Goal: Task Accomplishment & Management: Use online tool/utility

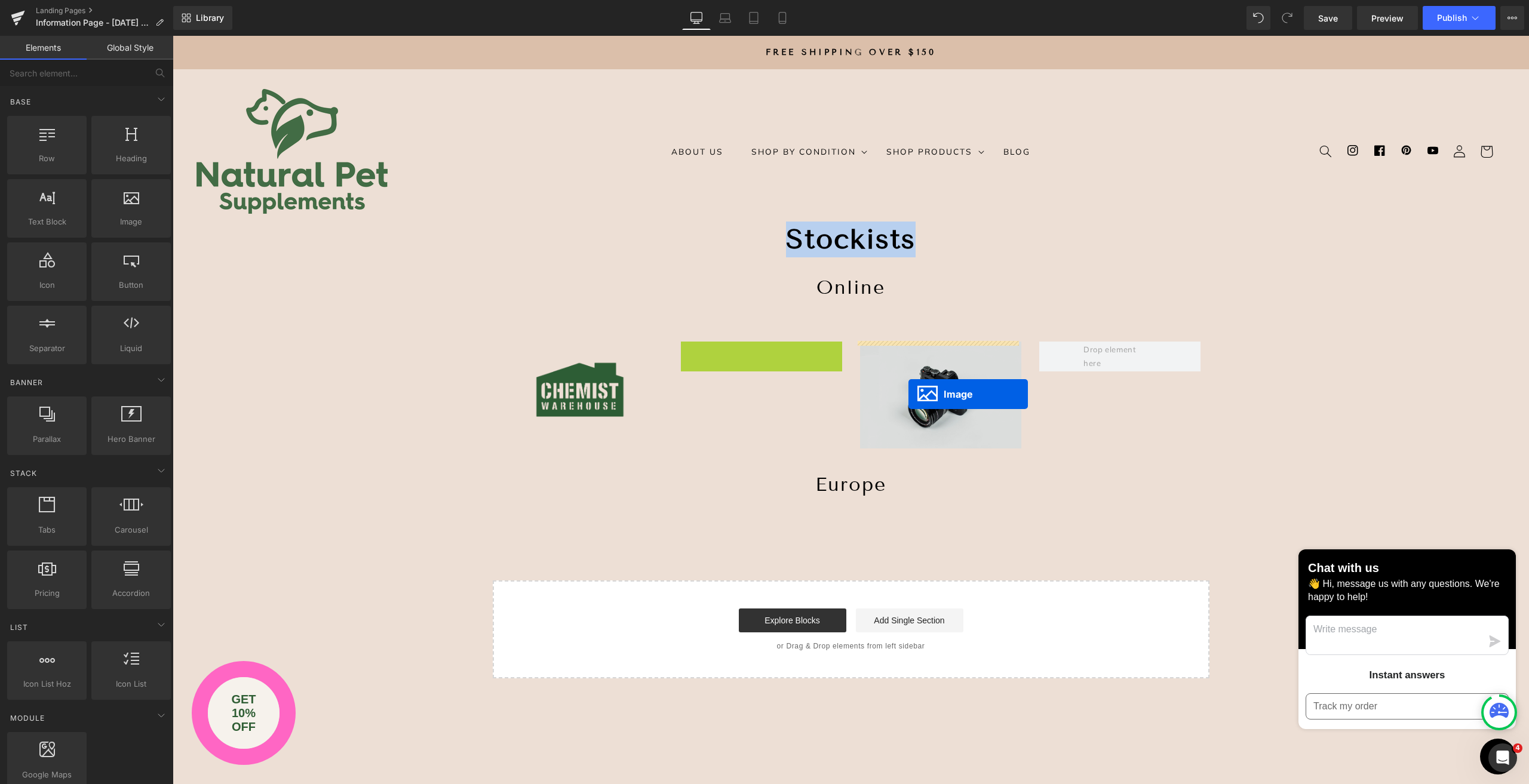
drag, startPoint x: 752, startPoint y: 390, endPoint x: 908, endPoint y: 394, distance: 156.1
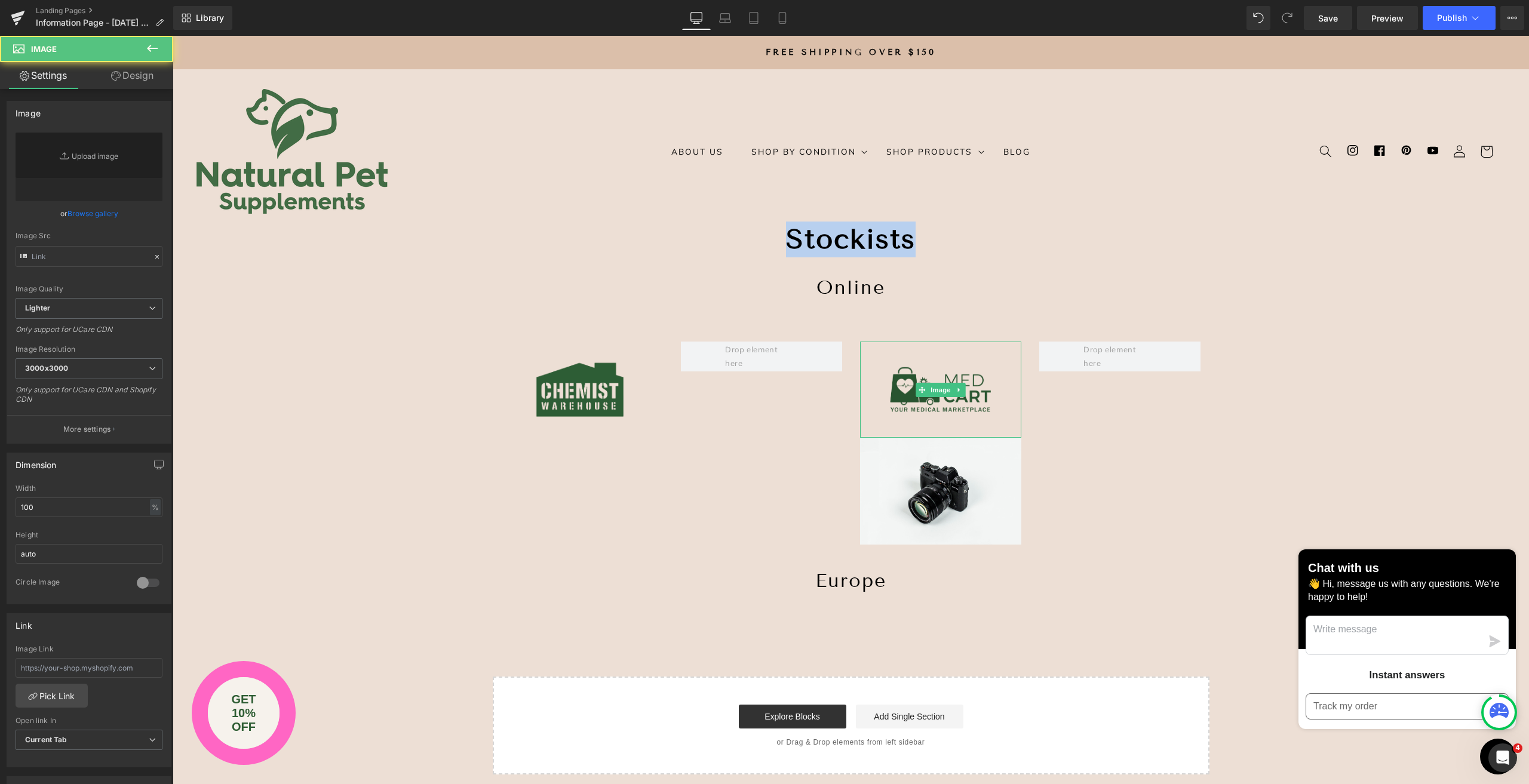
type input "[URL][DOMAIN_NAME]"
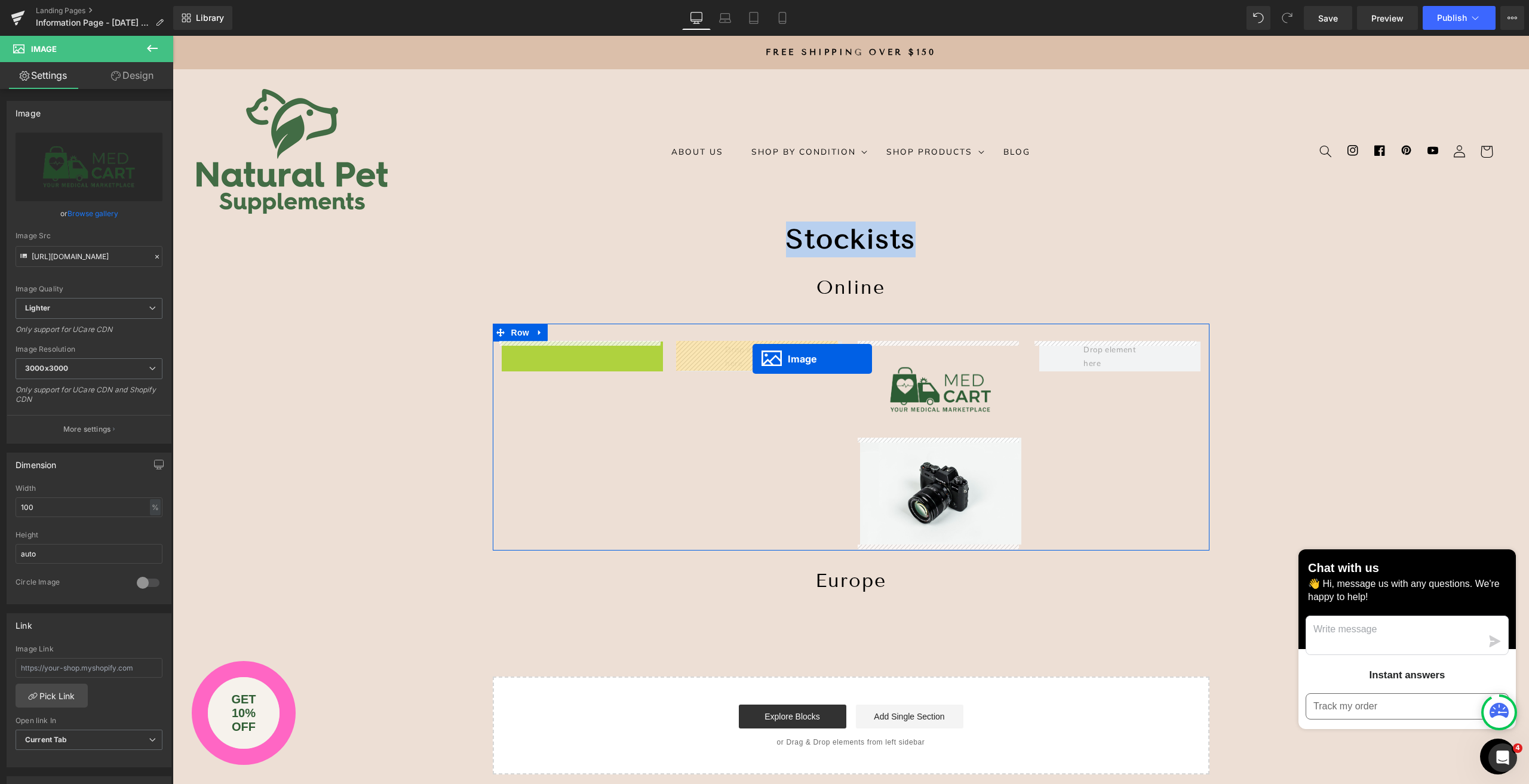
drag, startPoint x: 582, startPoint y: 394, endPoint x: 753, endPoint y: 359, distance: 174.5
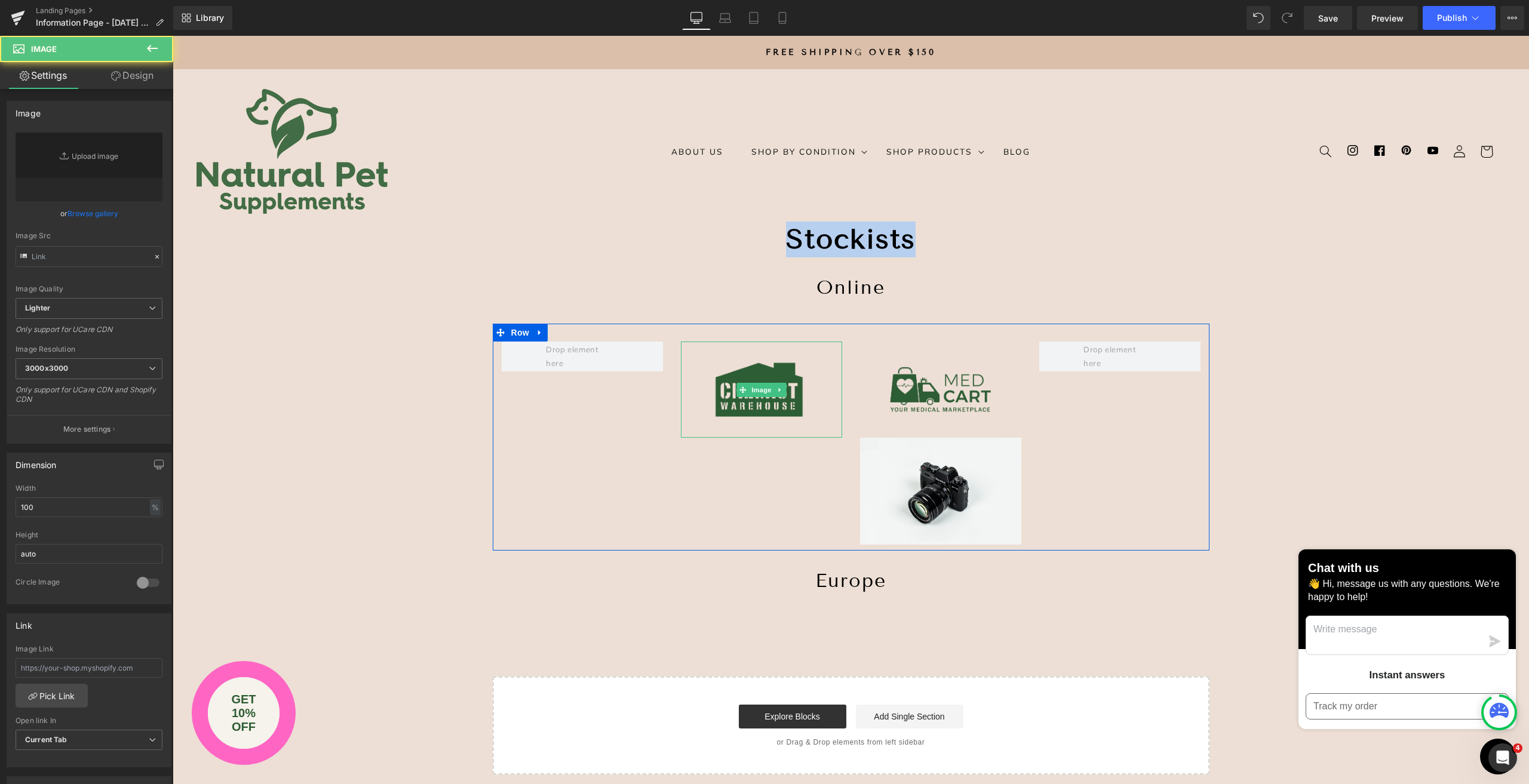
type input "[URL][DOMAIN_NAME]"
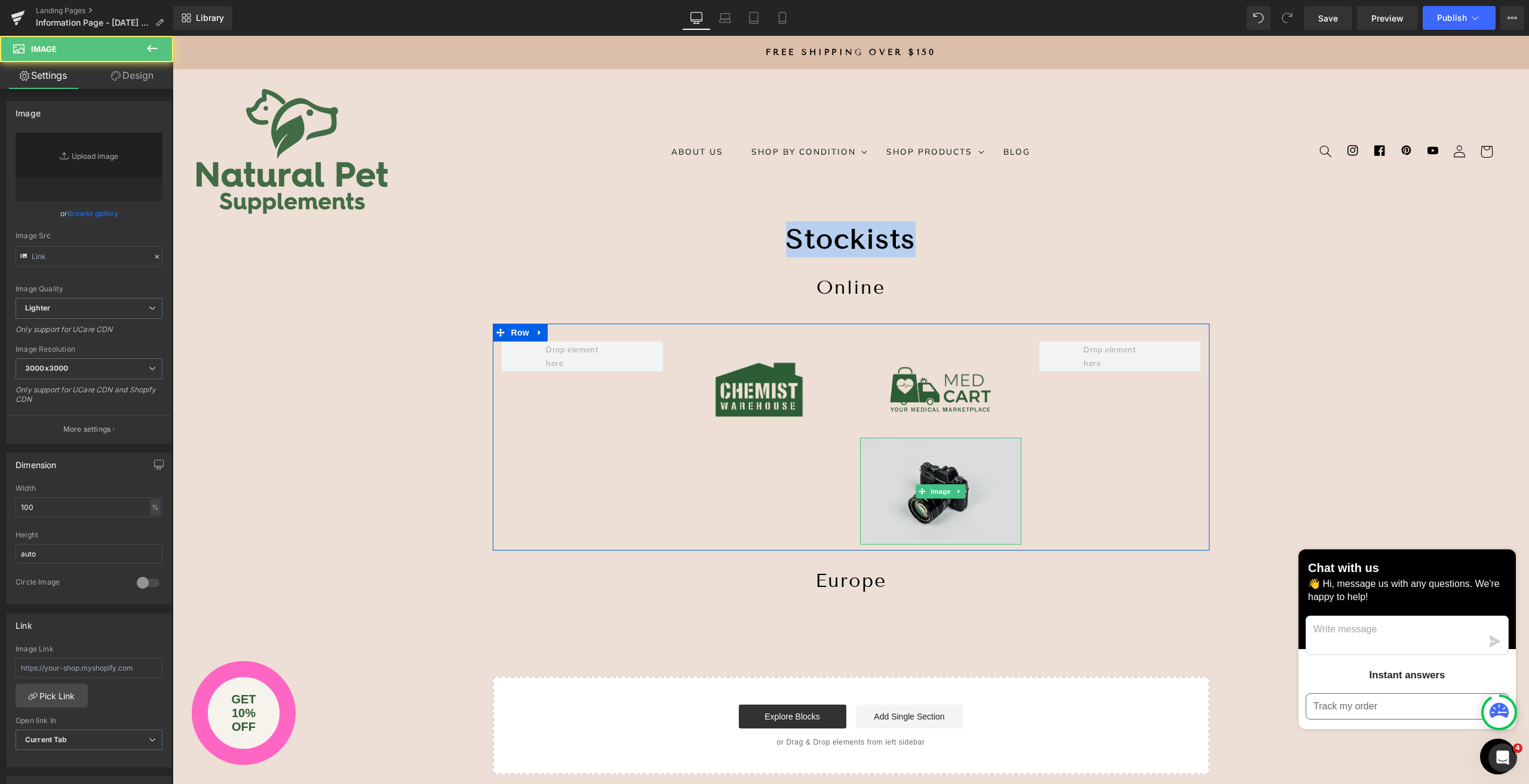
type input "//[DOMAIN_NAME][URL]"
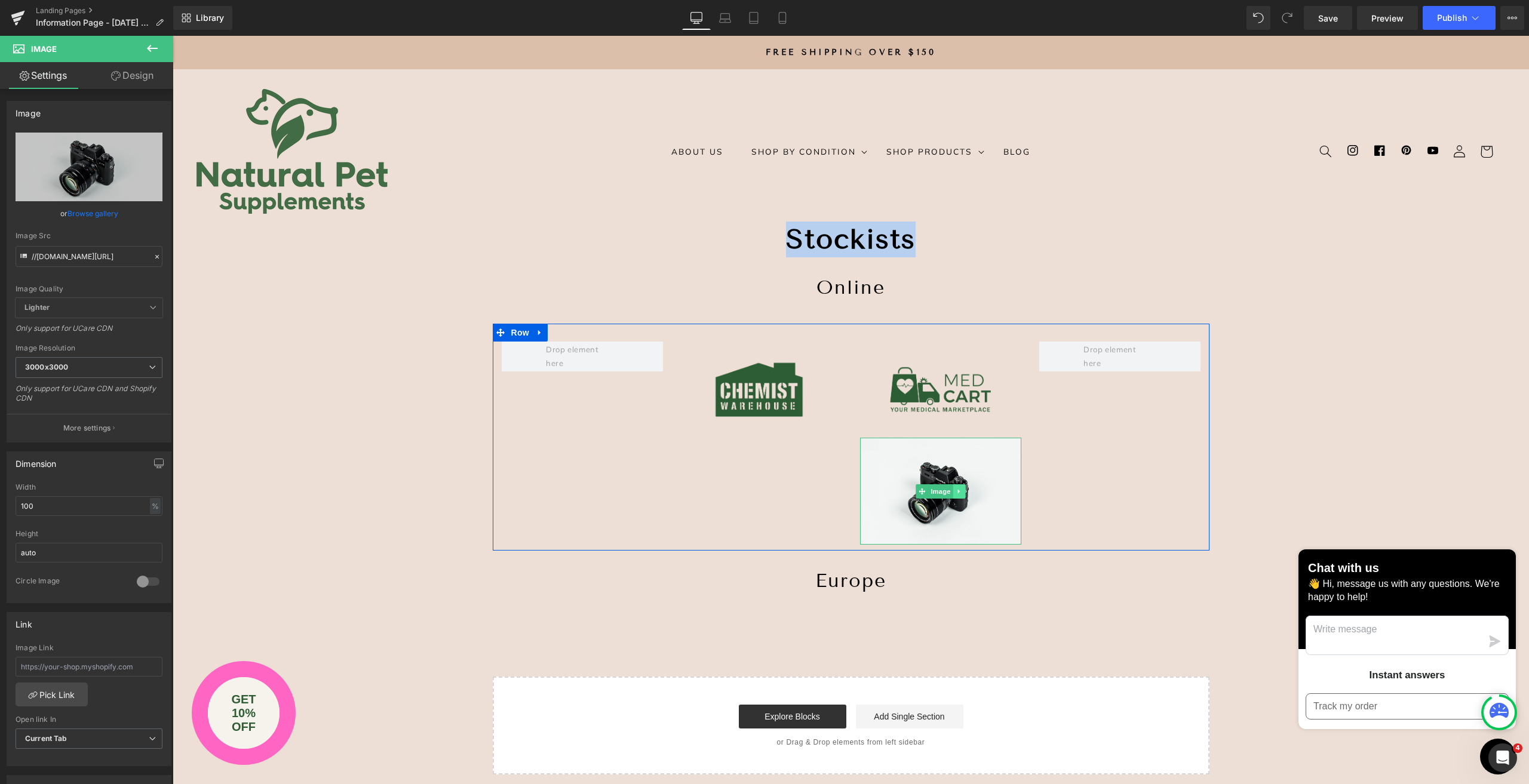
click at [955, 490] on icon at bounding box center [958, 491] width 7 height 7
click at [961, 493] on icon at bounding box center [965, 491] width 7 height 7
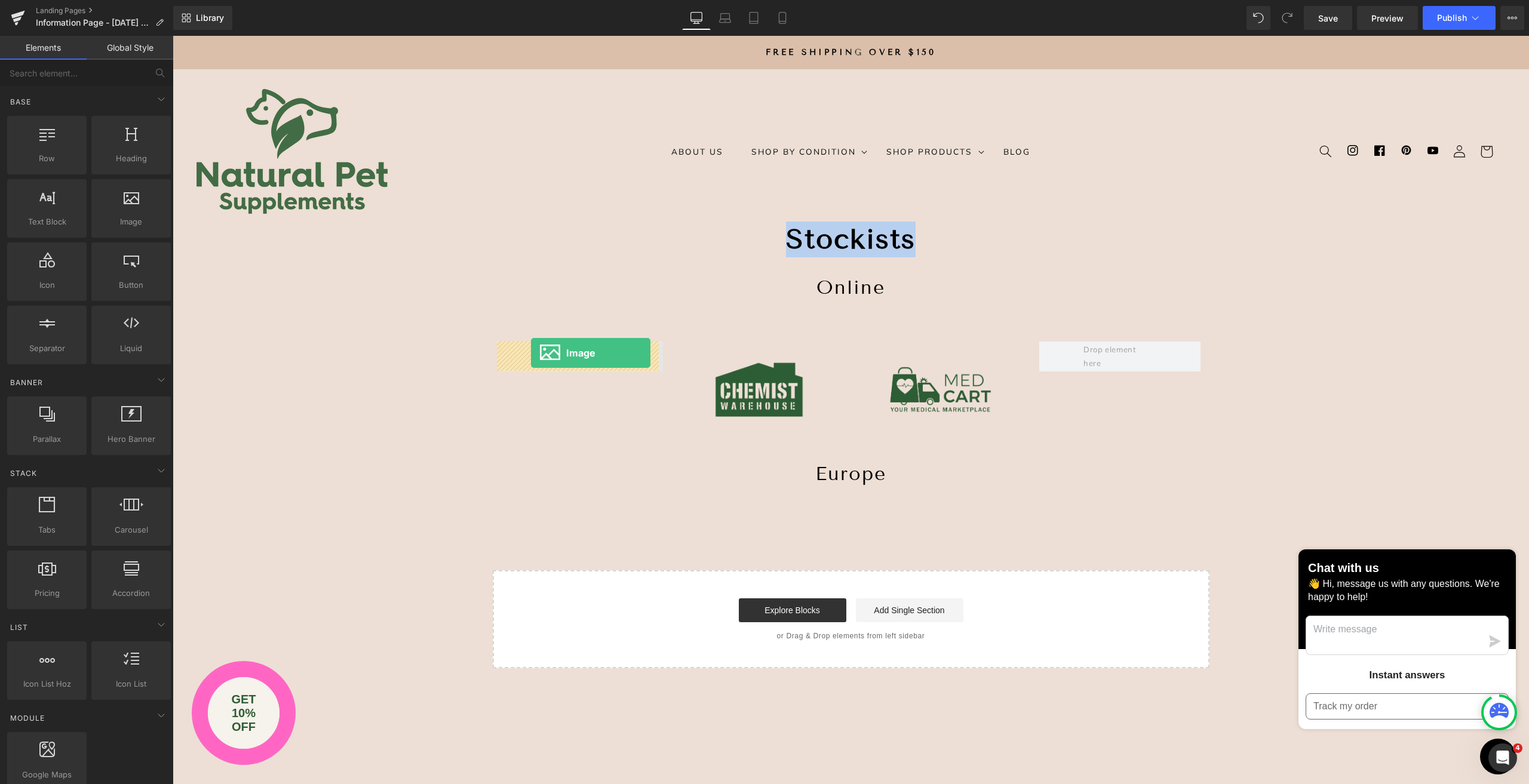
drag, startPoint x: 291, startPoint y: 246, endPoint x: 531, endPoint y: 353, distance: 262.8
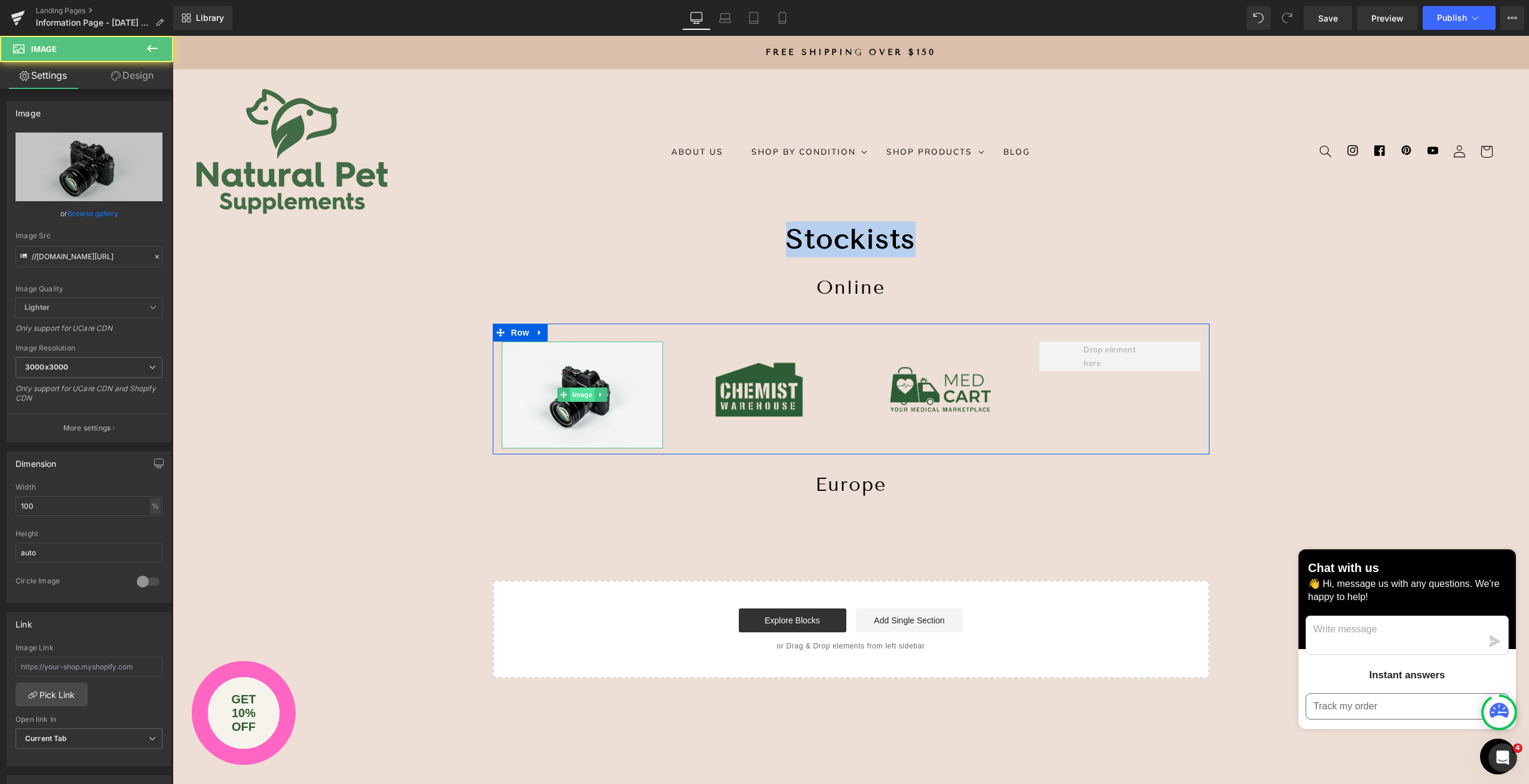
click at [576, 393] on span "Image" at bounding box center [582, 395] width 25 height 15
click at [78, 213] on link "Browse gallery" at bounding box center [93, 213] width 51 height 21
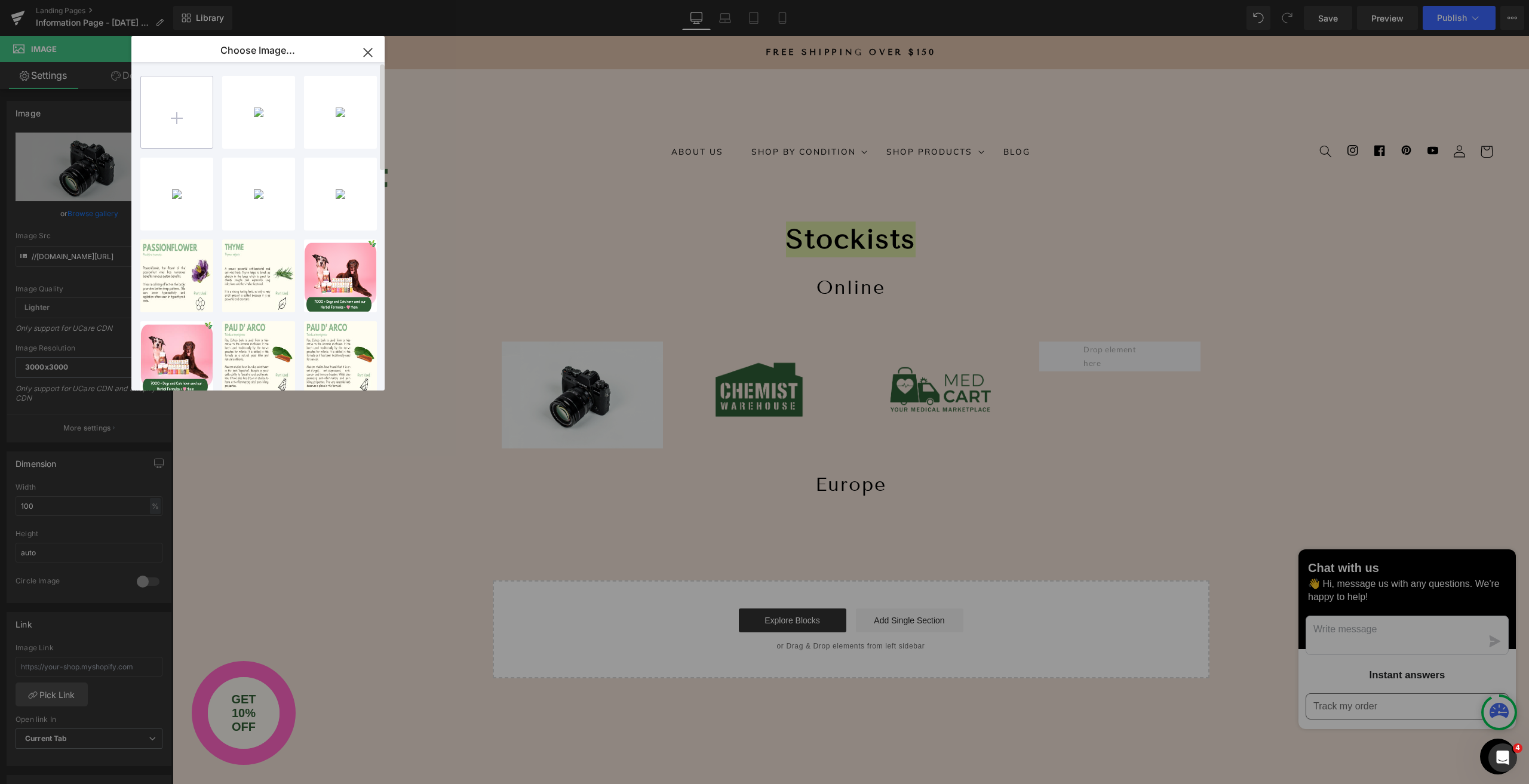
click at [171, 111] on input "file" at bounding box center [177, 112] width 71 height 71
type input "C:\fakepath\NPS LOGO.png"
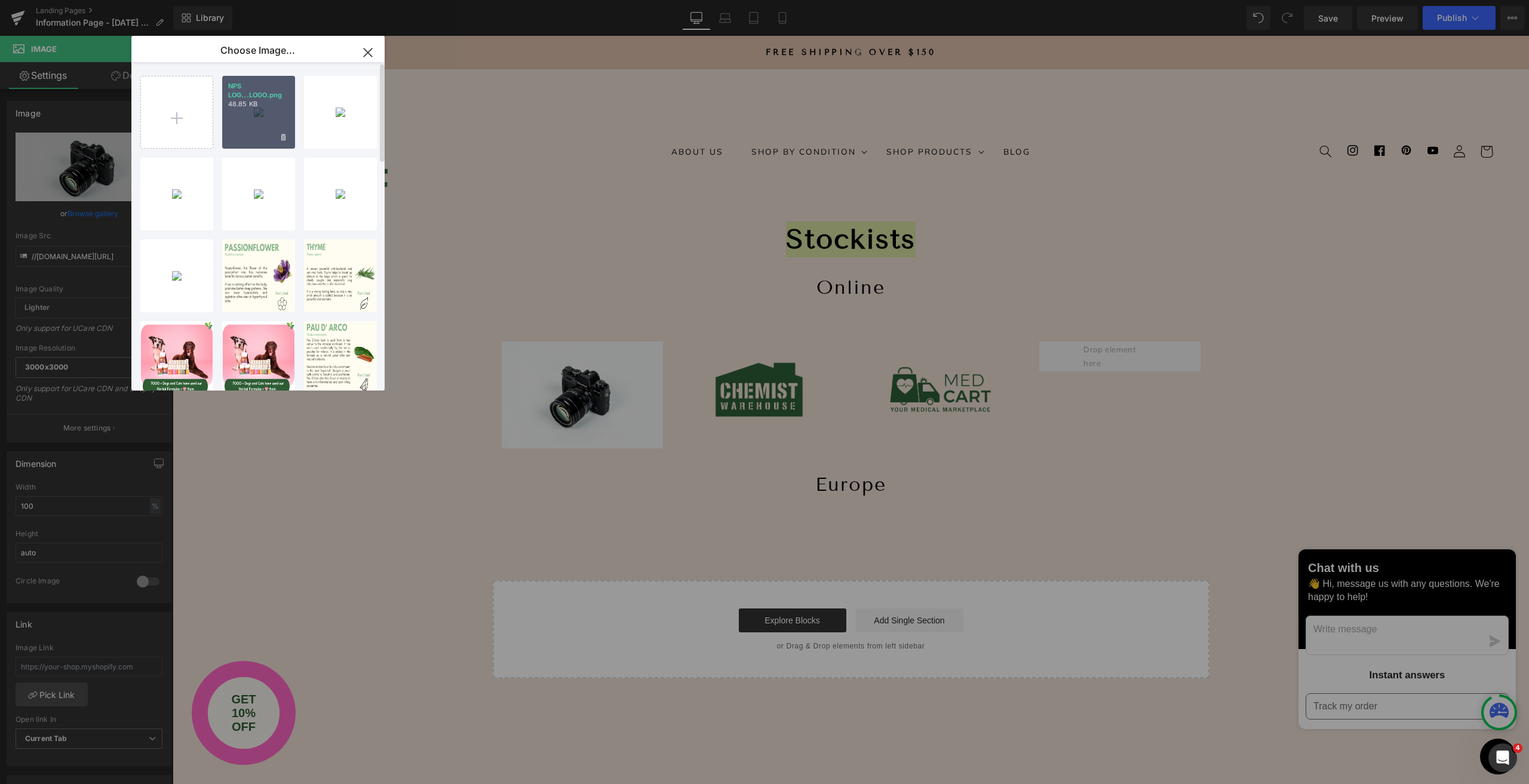
click at [266, 121] on div "NPS LOG...LOGO.png 48.85 KB" at bounding box center [258, 112] width 73 height 73
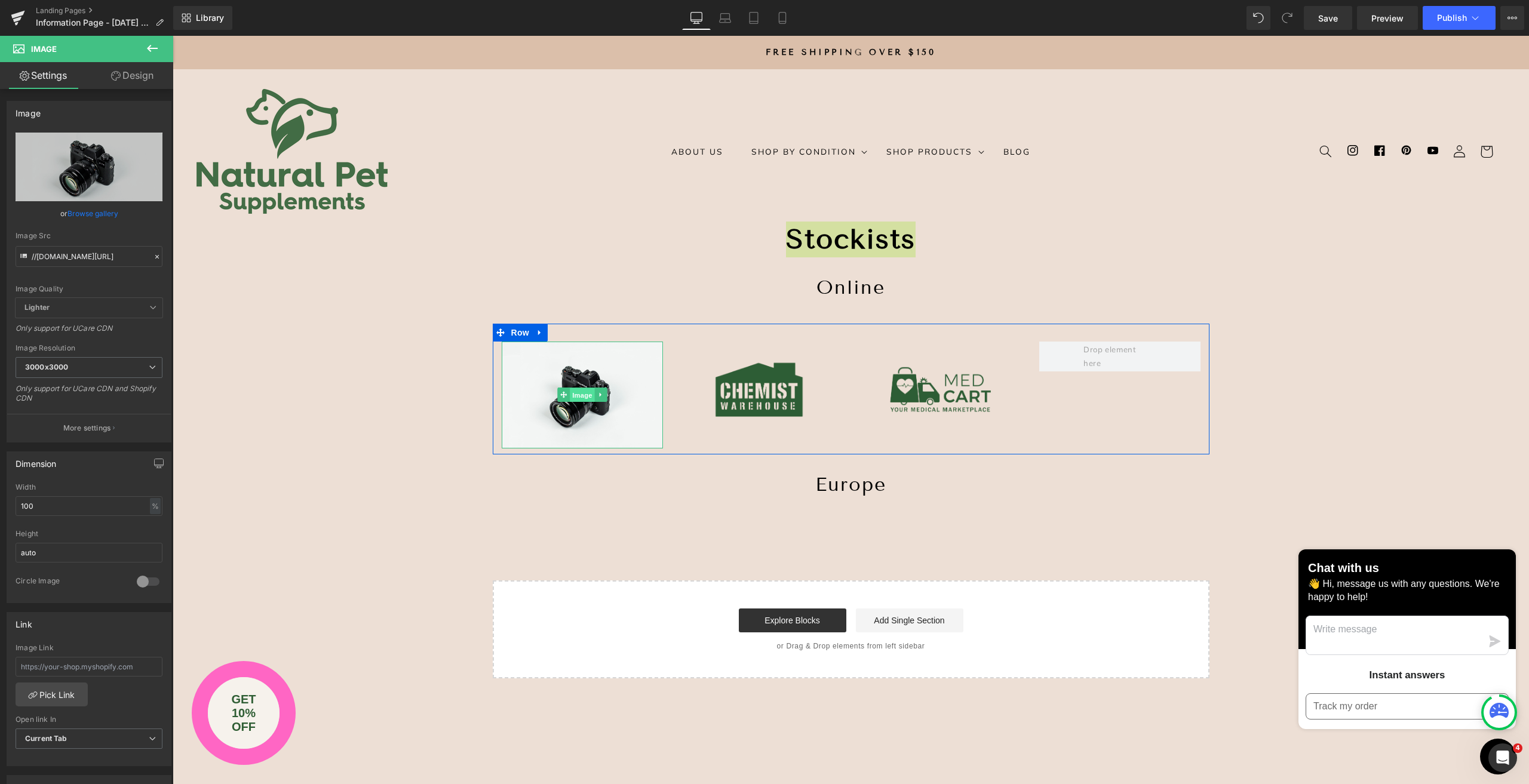
click at [578, 396] on span "Image" at bounding box center [582, 395] width 25 height 15
click at [84, 218] on link "Browse gallery" at bounding box center [93, 213] width 51 height 21
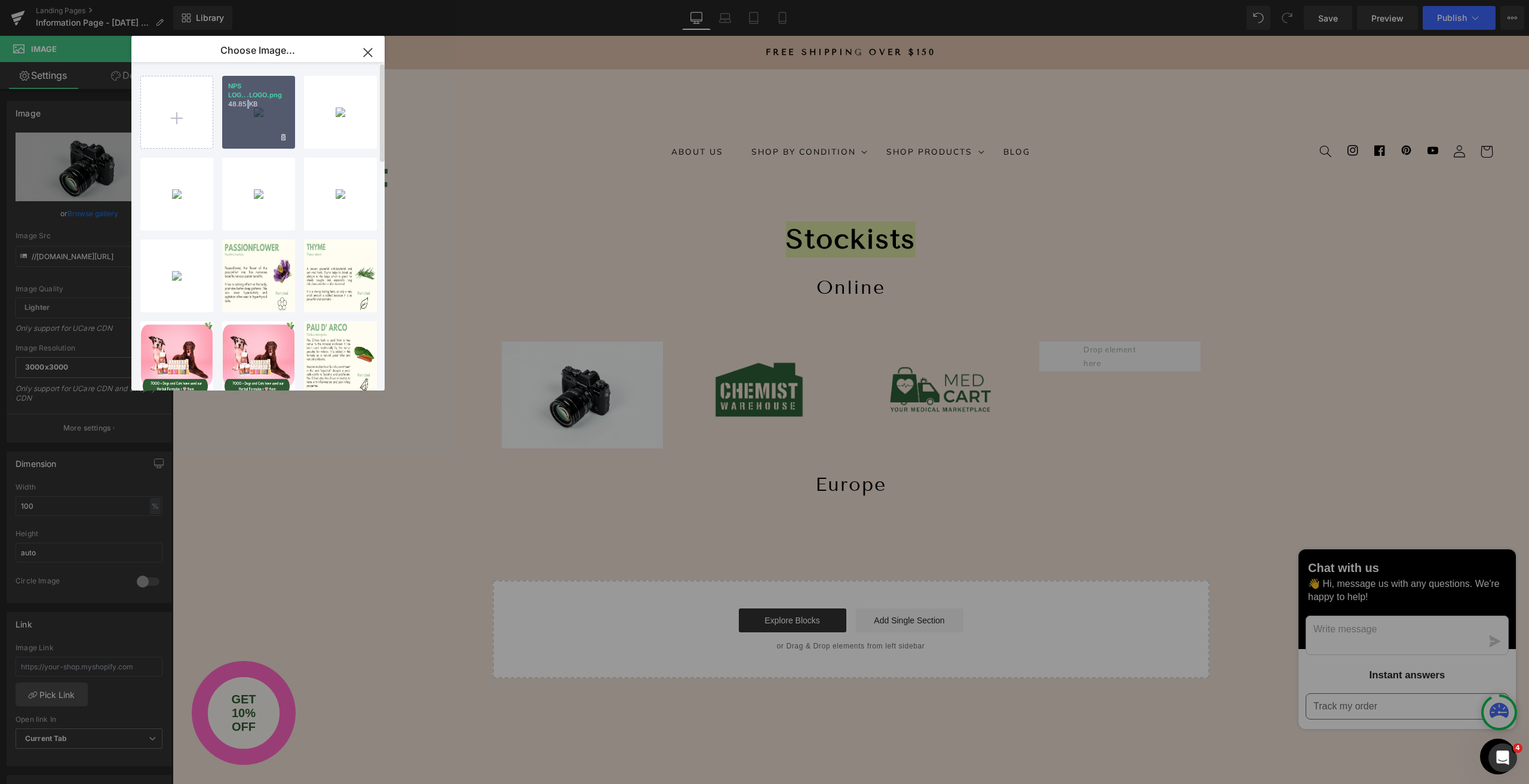
click at [248, 114] on div "NPS LOG...LOGO.png 48.85 KB" at bounding box center [258, 112] width 73 height 73
type input "[URL][DOMAIN_NAME]"
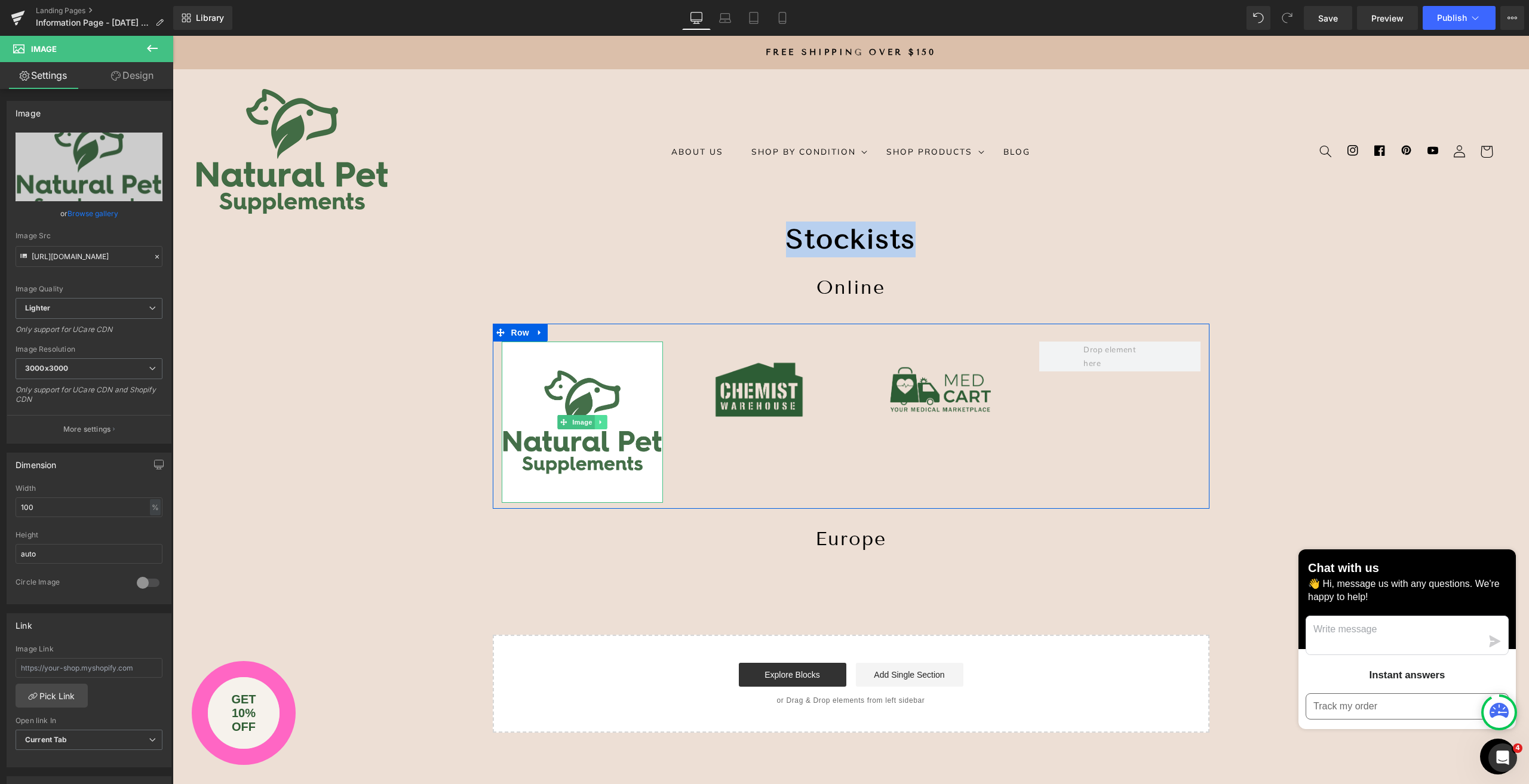
click at [597, 422] on icon at bounding box center [601, 422] width 7 height 7
click at [603, 423] on icon at bounding box center [606, 422] width 7 height 7
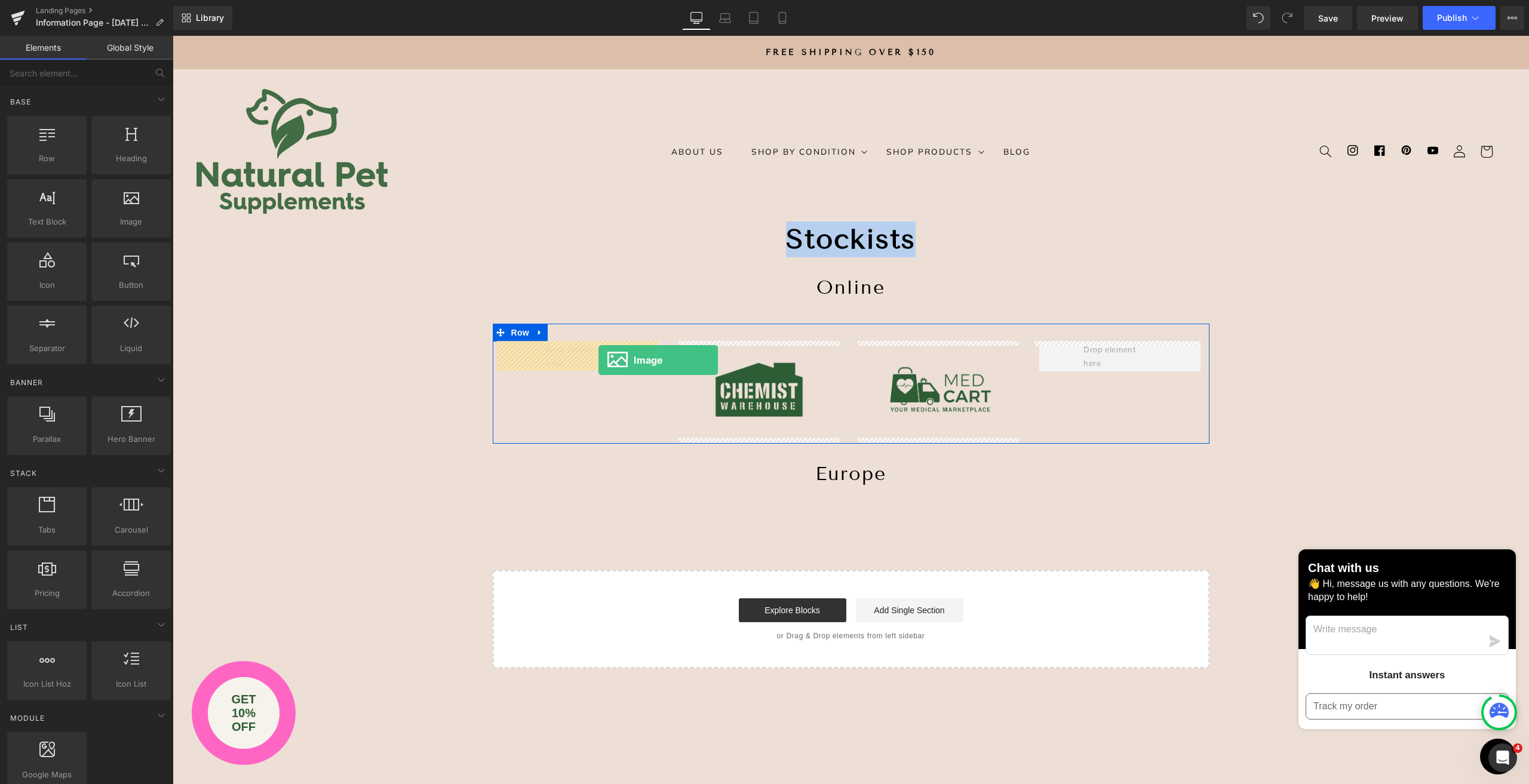
drag, startPoint x: 310, startPoint y: 254, endPoint x: 598, endPoint y: 360, distance: 306.9
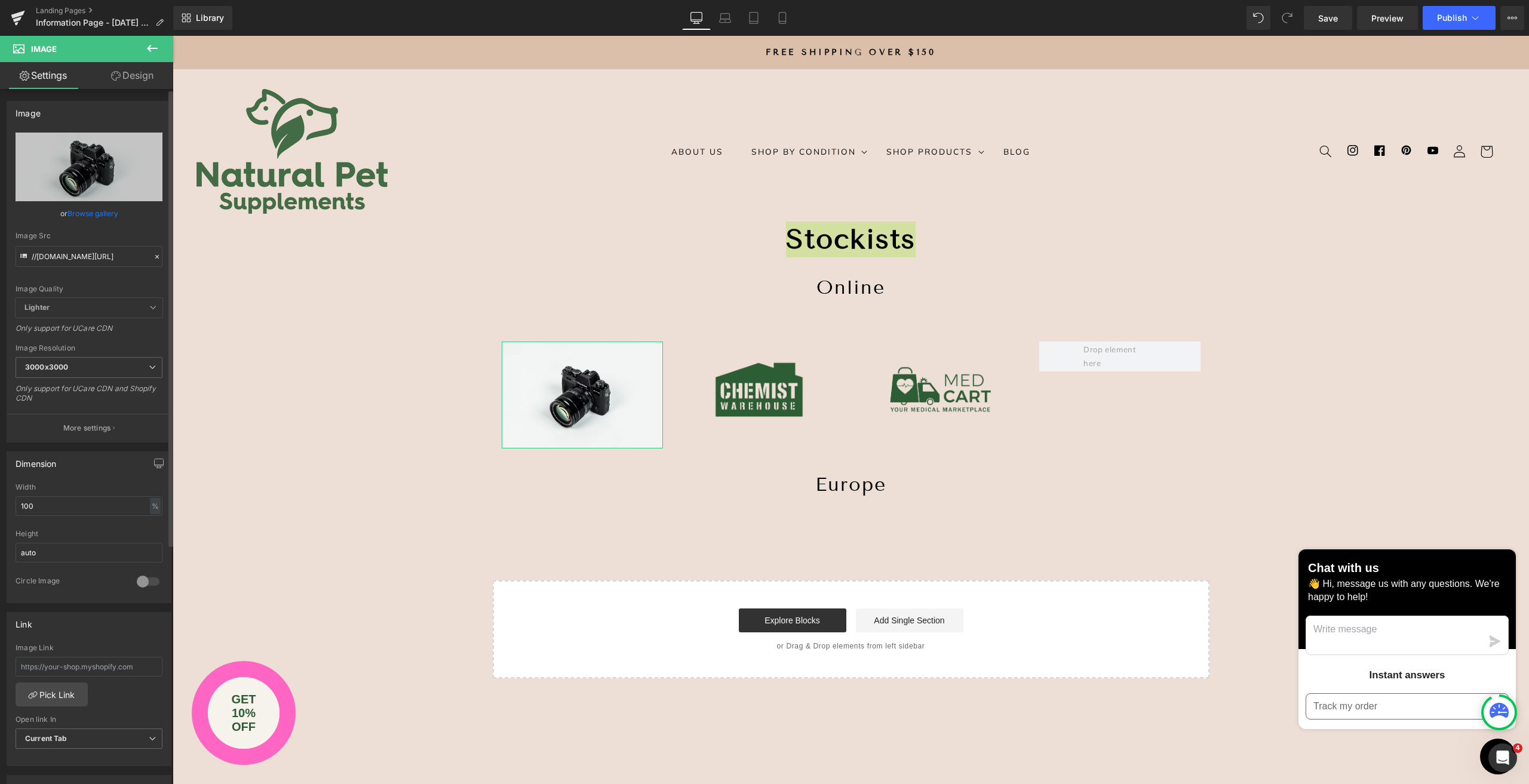
click at [90, 217] on link "Browse gallery" at bounding box center [93, 213] width 51 height 21
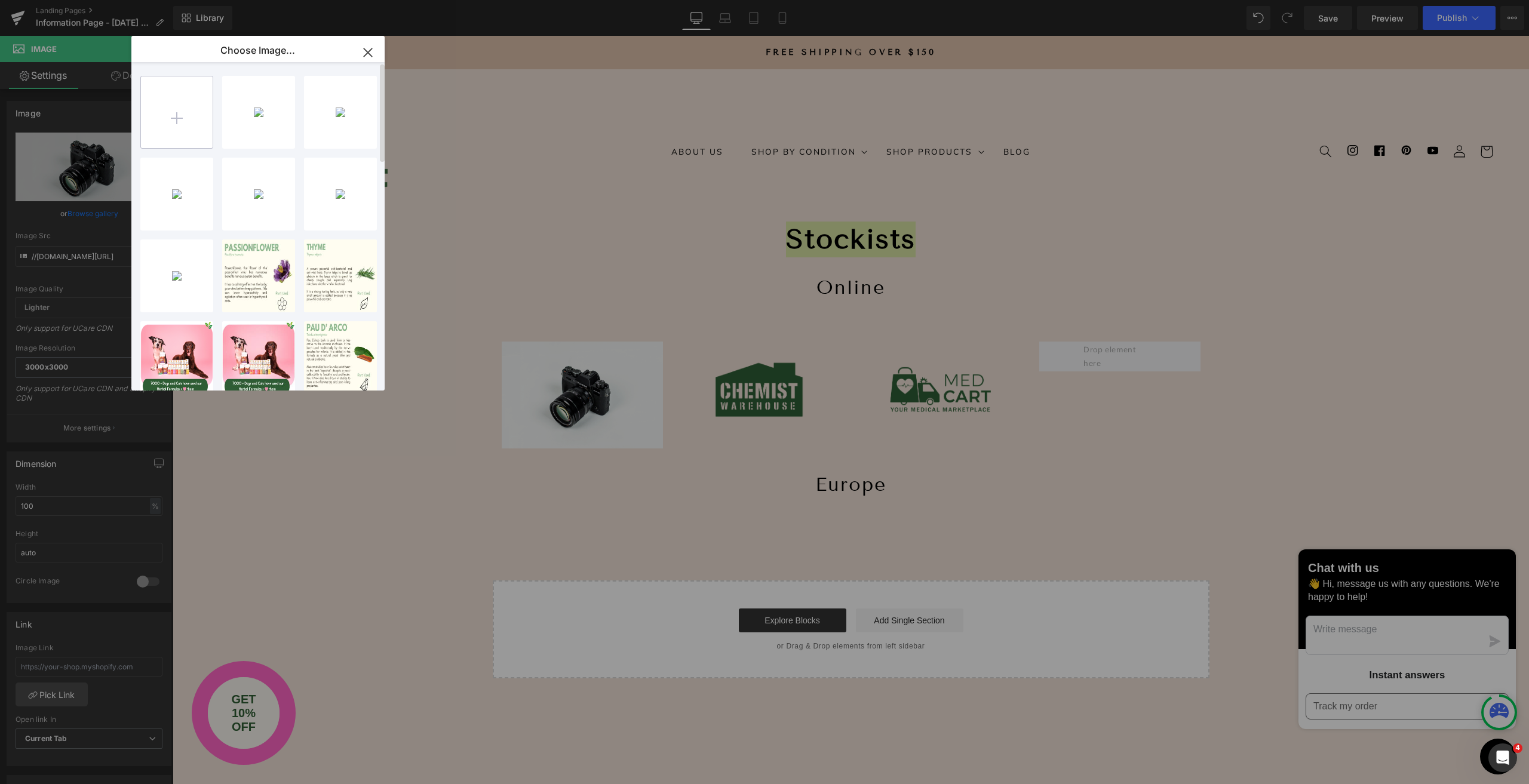
click at [165, 125] on input "file" at bounding box center [177, 112] width 71 height 71
type input "C:\fakepath\New Logo transparent.png"
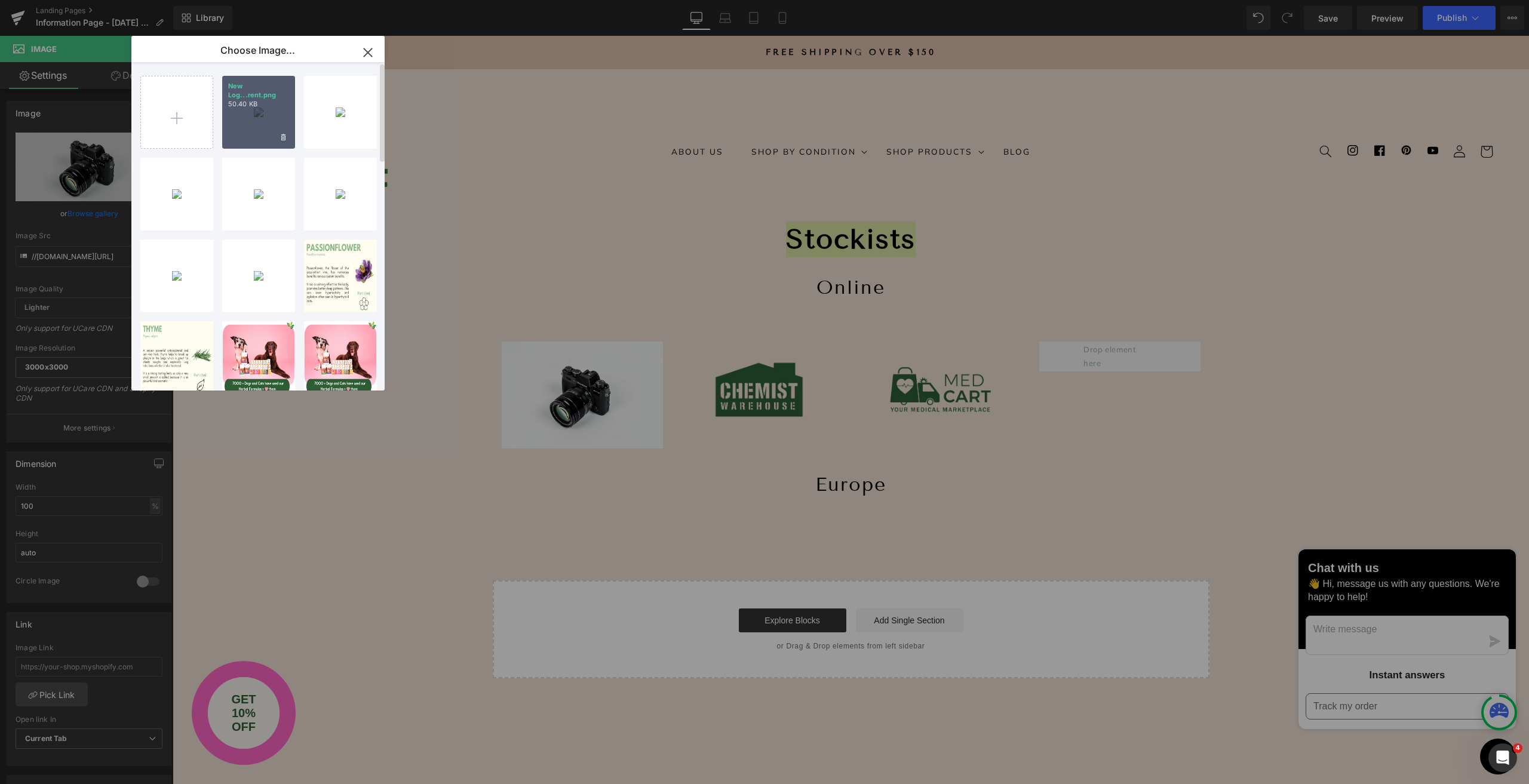
click at [263, 117] on div "New Log...rent.png 50.40 KB" at bounding box center [258, 112] width 73 height 73
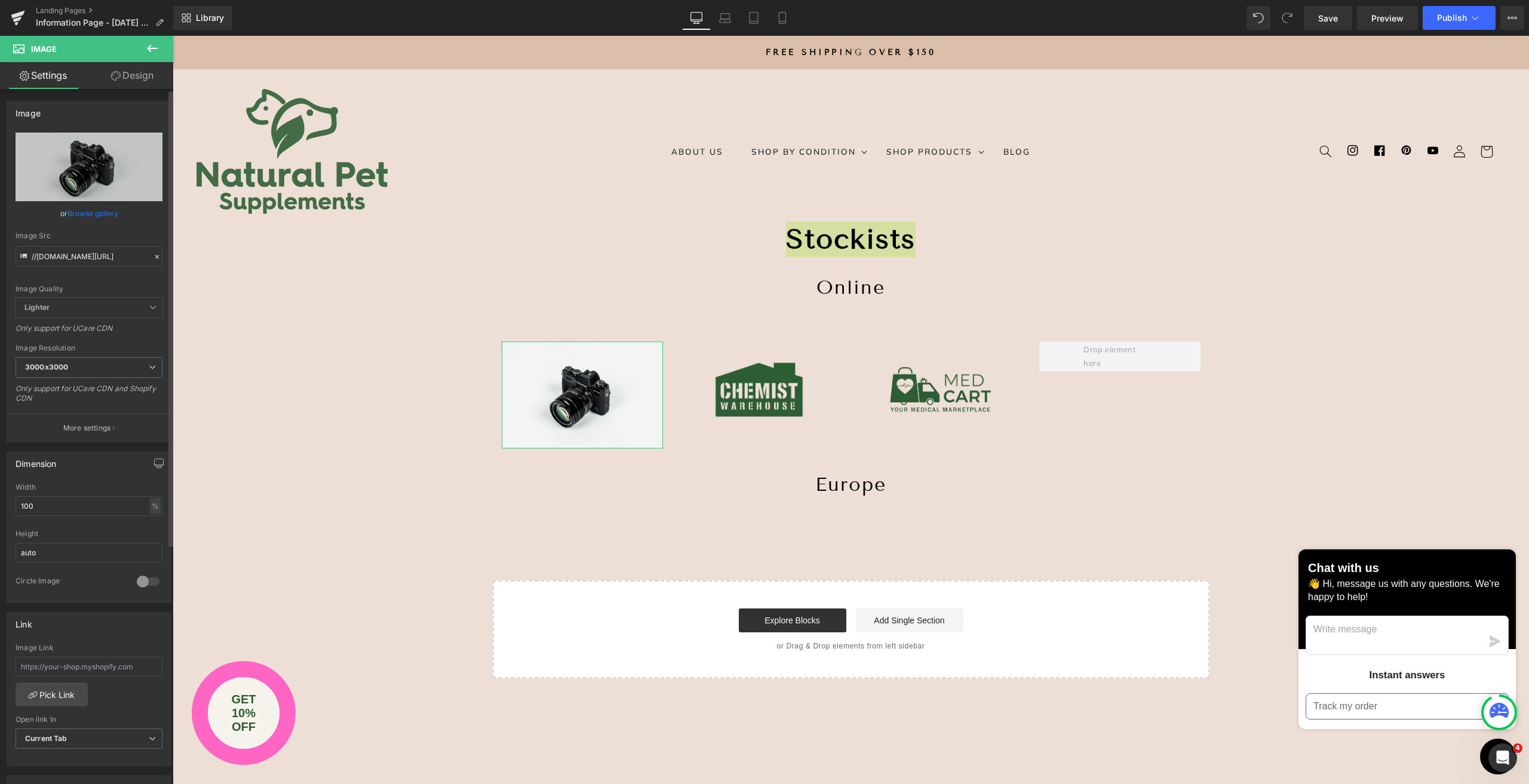
click at [90, 212] on link "Browse gallery" at bounding box center [93, 213] width 51 height 21
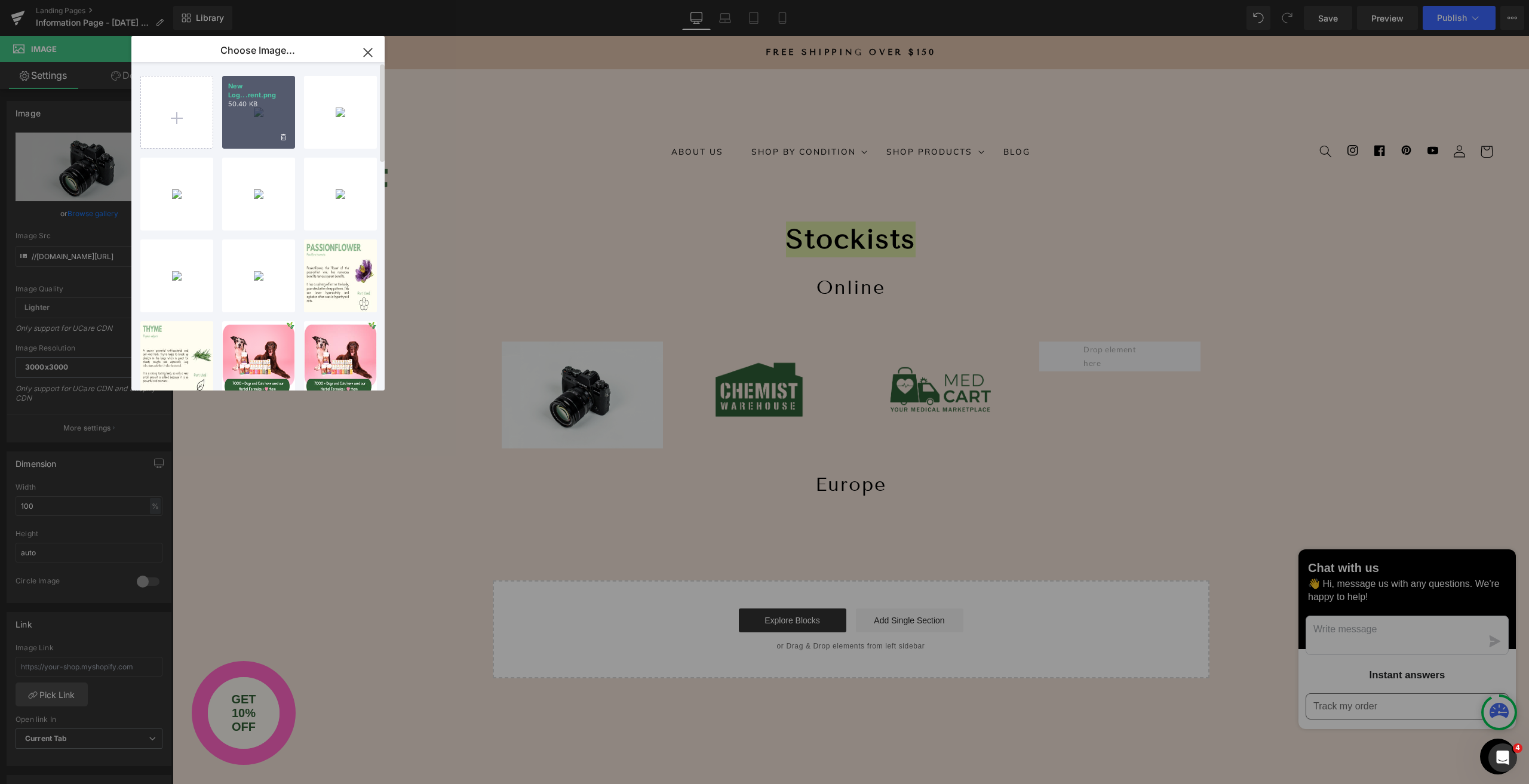
click at [278, 126] on div "New Log...rent.png 50.40 KB" at bounding box center [258, 112] width 73 height 73
type input "[URL][DOMAIN_NAME]"
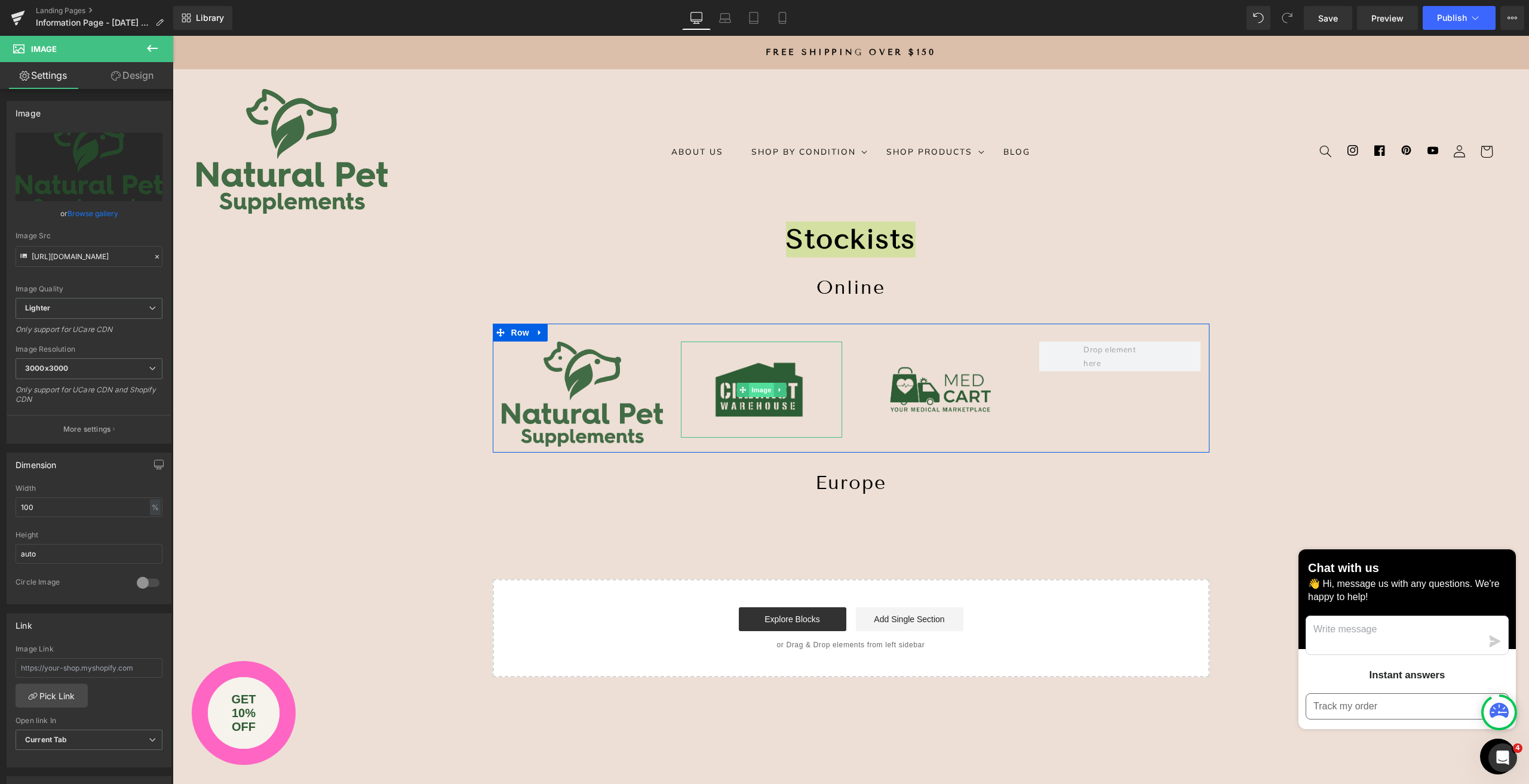
click at [753, 389] on span "Image" at bounding box center [761, 390] width 25 height 15
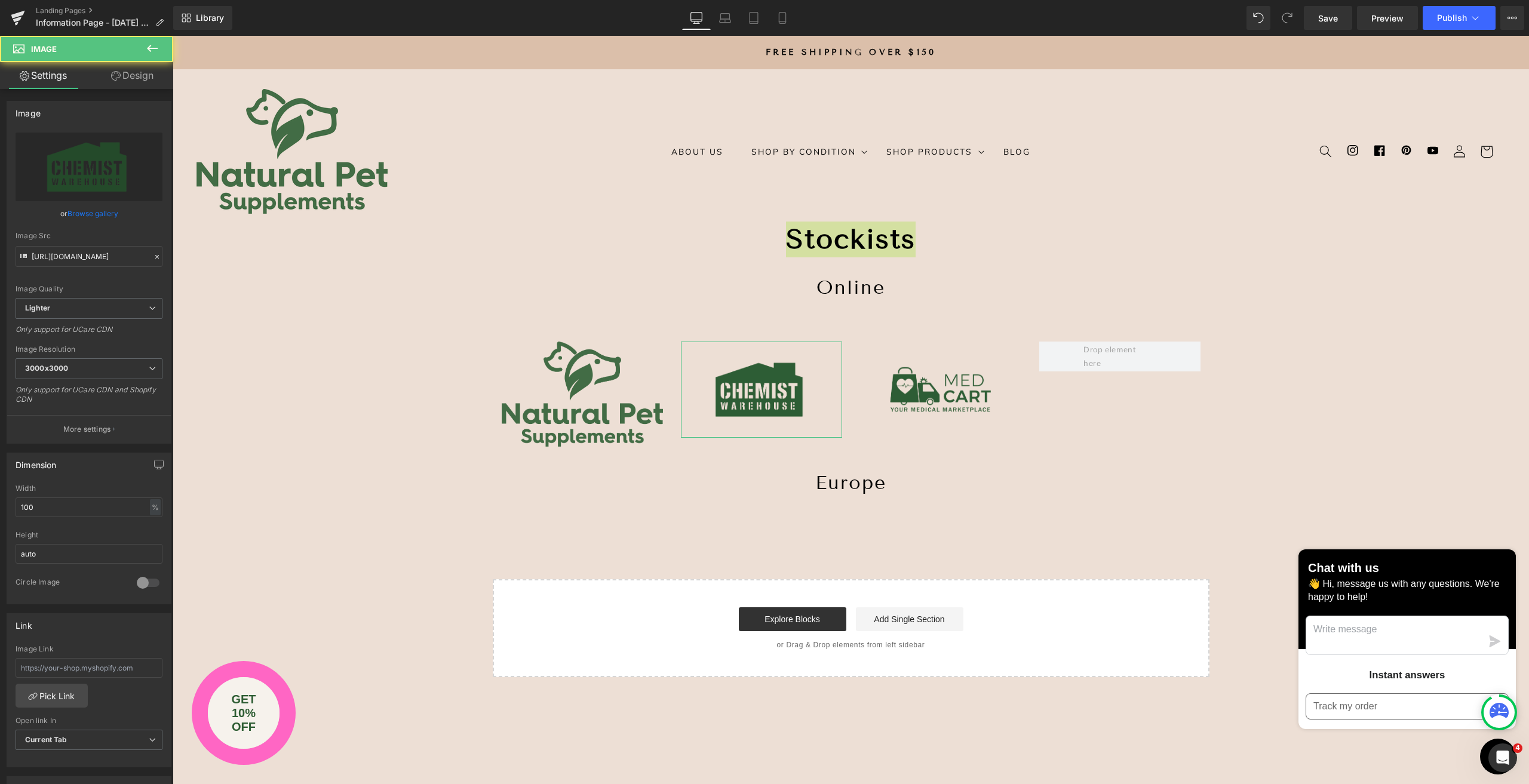
click at [102, 210] on link "Browse gallery" at bounding box center [93, 213] width 51 height 21
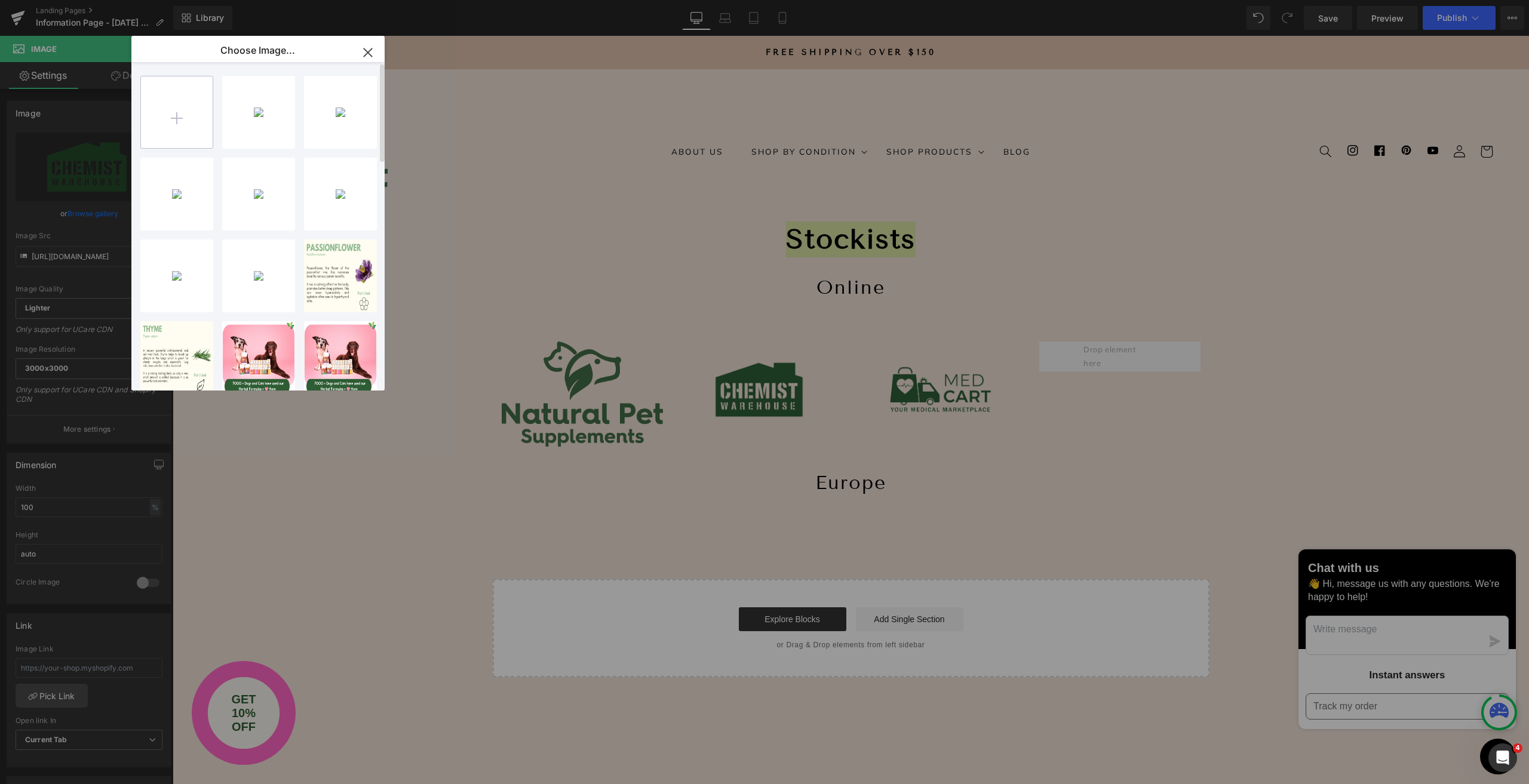
click at [180, 119] on input "file" at bounding box center [177, 112] width 71 height 71
type input "C:\fakepath\selected-files-1912967.zip"
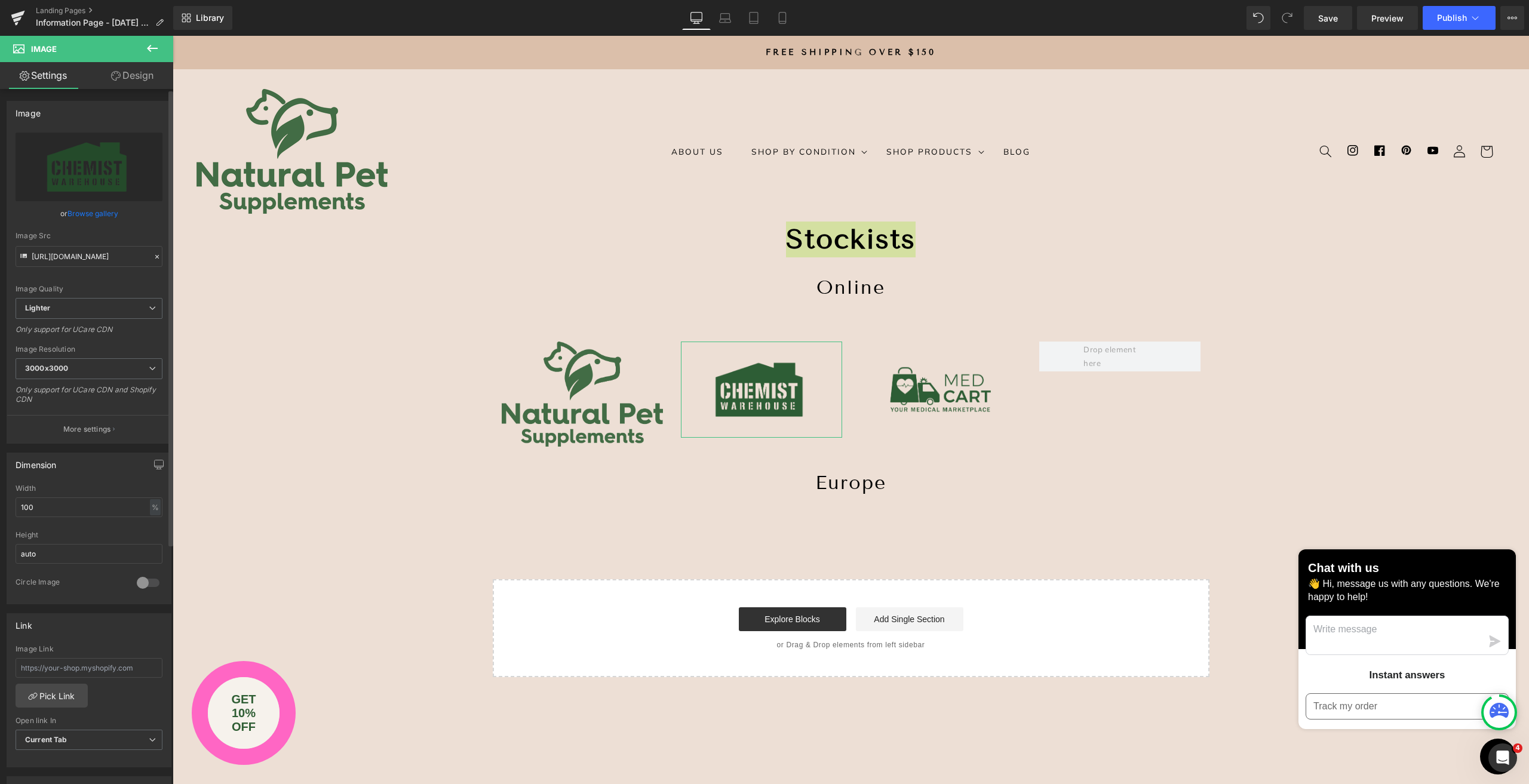
click at [98, 213] on link "Browse gallery" at bounding box center [93, 213] width 51 height 21
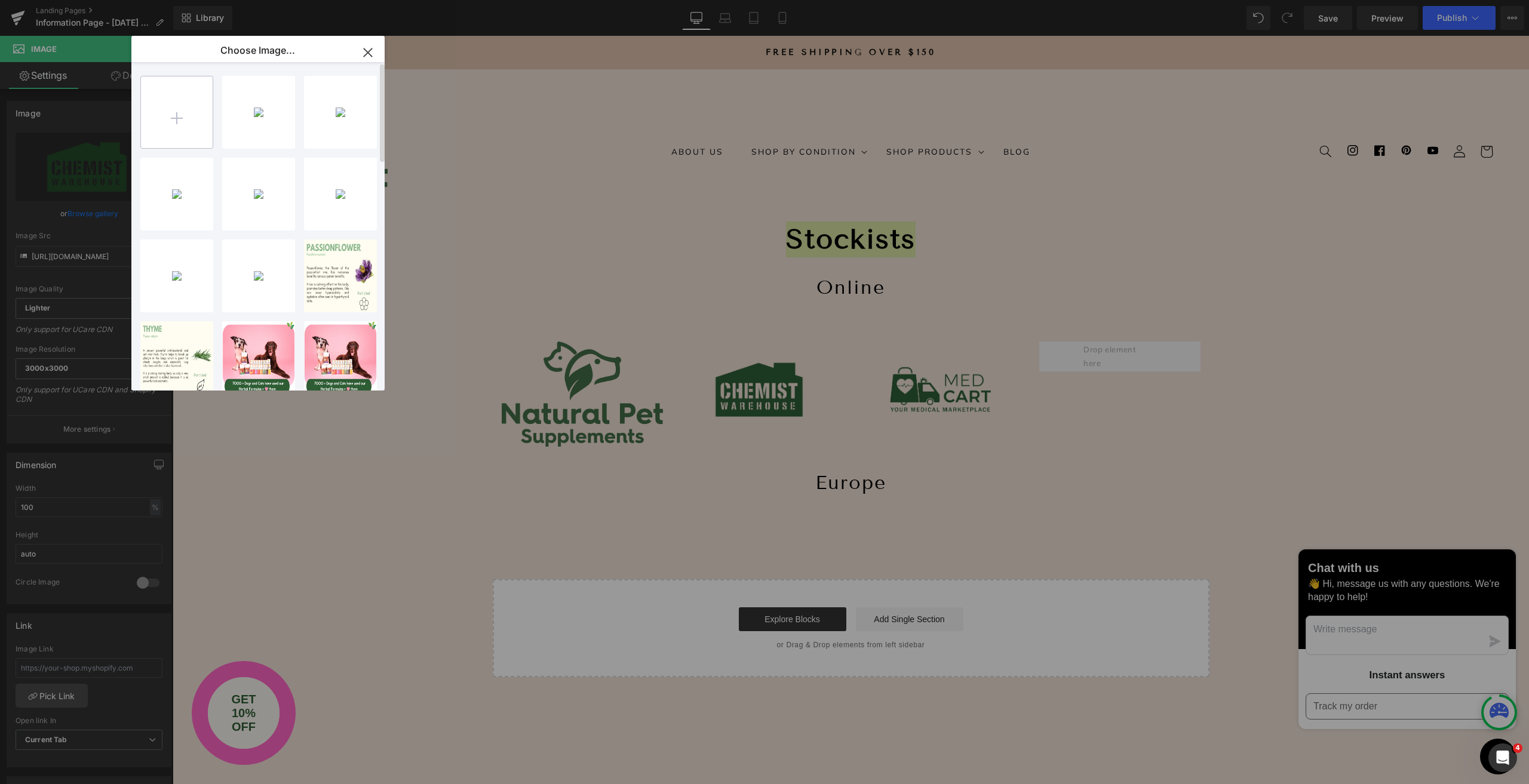
click at [174, 122] on input "file" at bounding box center [177, 112] width 71 height 71
click at [173, 119] on input "file" at bounding box center [177, 112] width 71 height 71
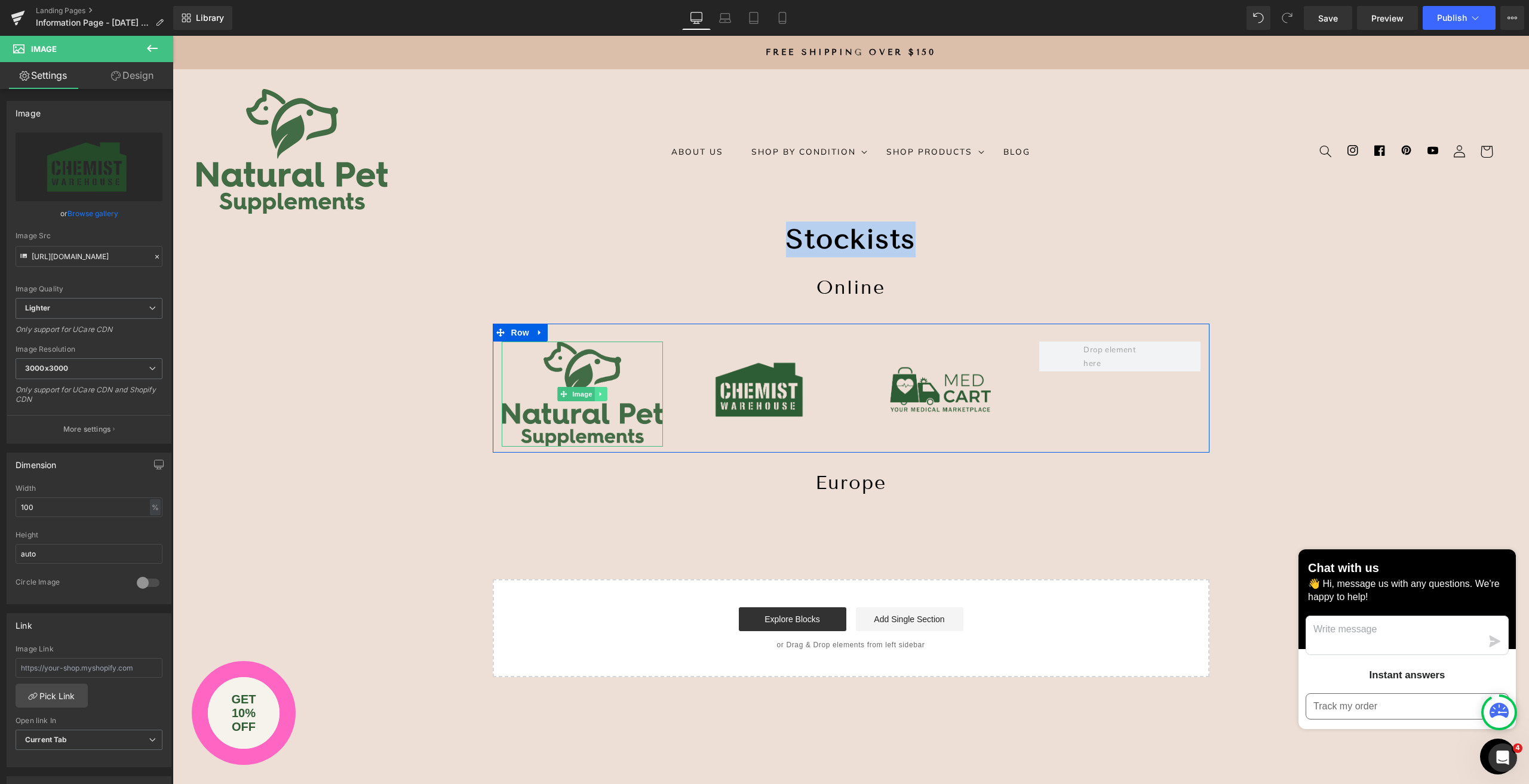
click at [599, 394] on icon at bounding box center [600, 394] width 2 height 4
click at [603, 395] on icon at bounding box center [606, 394] width 7 height 7
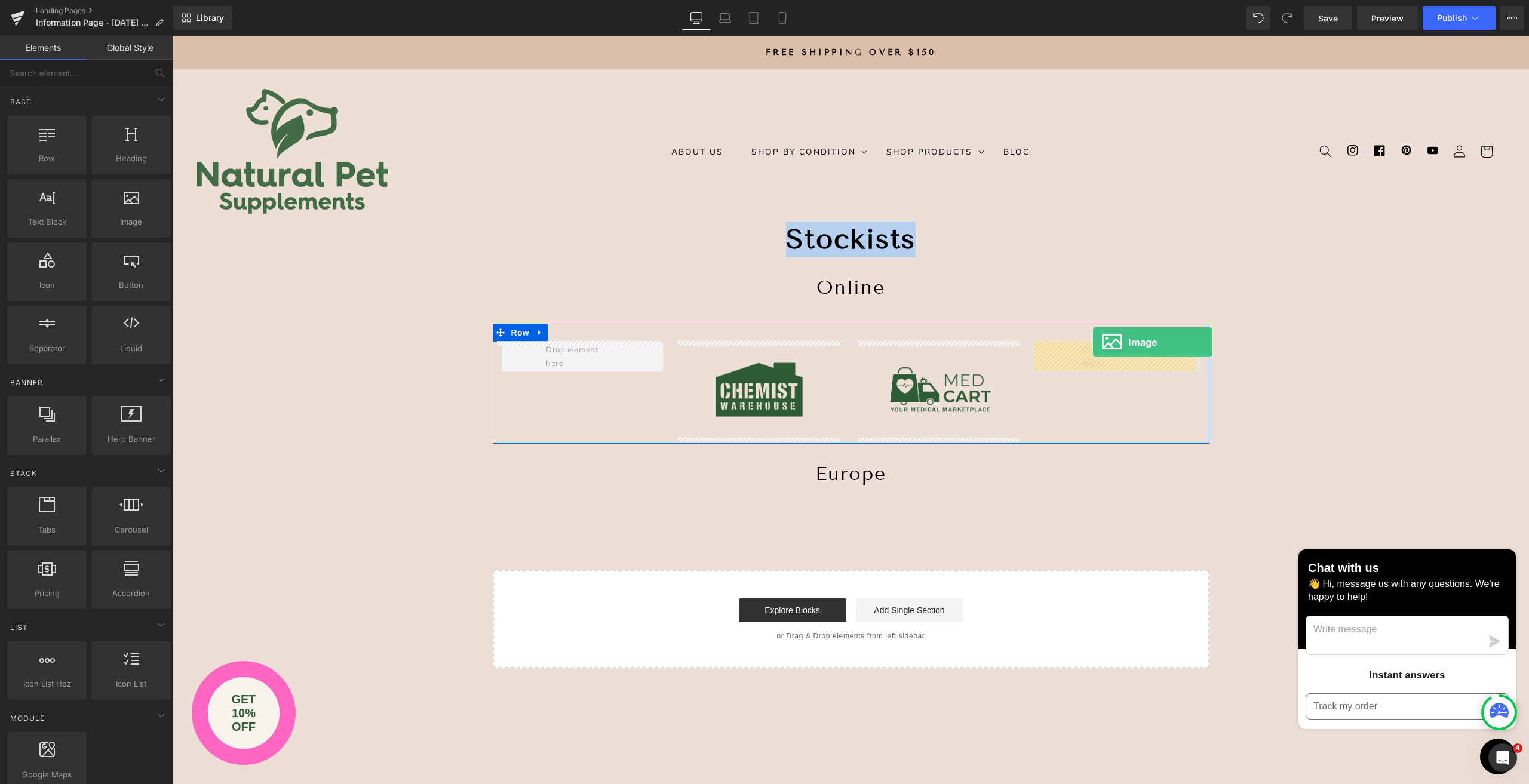
drag, startPoint x: 301, startPoint y: 257, endPoint x: 1093, endPoint y: 342, distance: 796.5
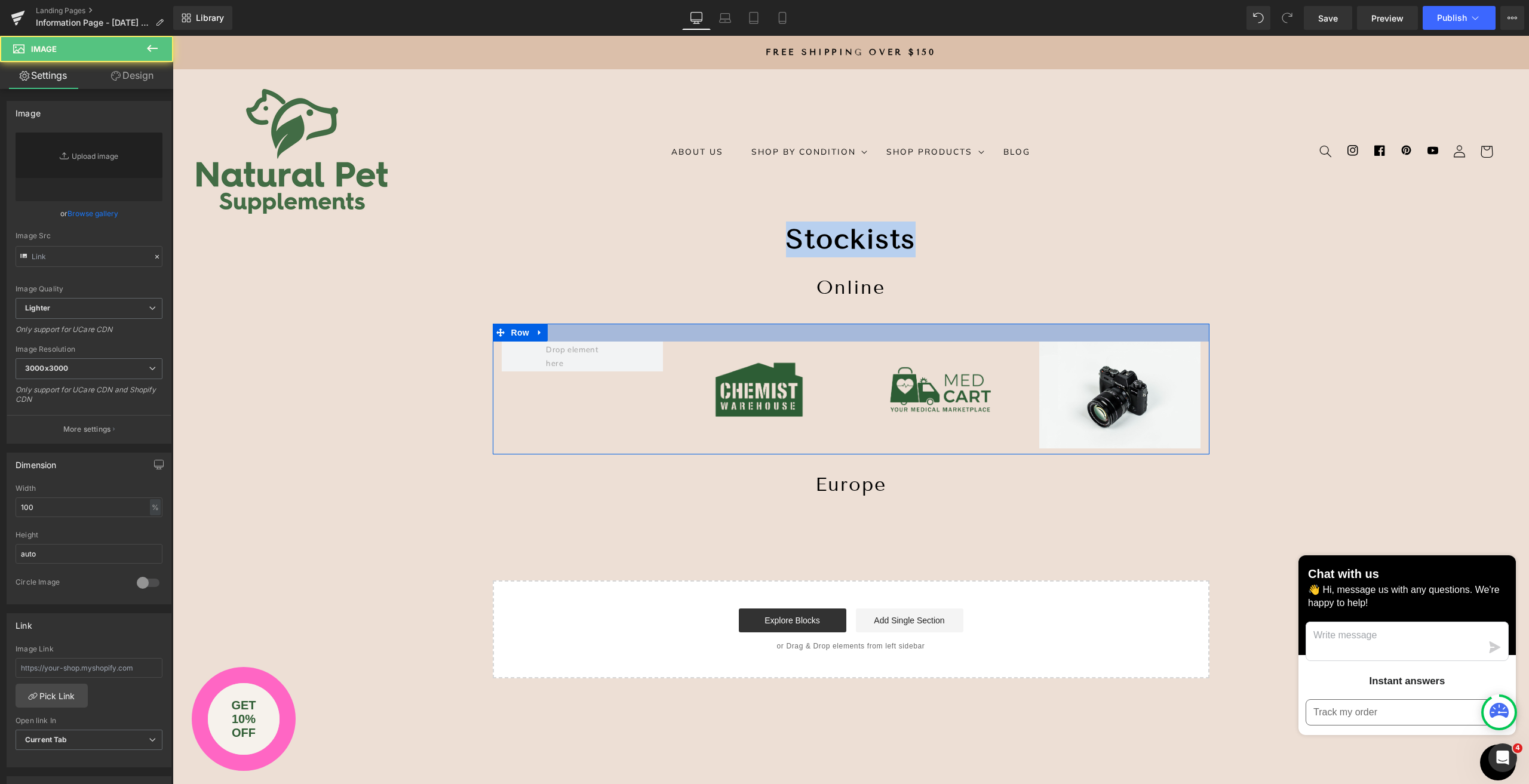
type input "//[DOMAIN_NAME][URL]"
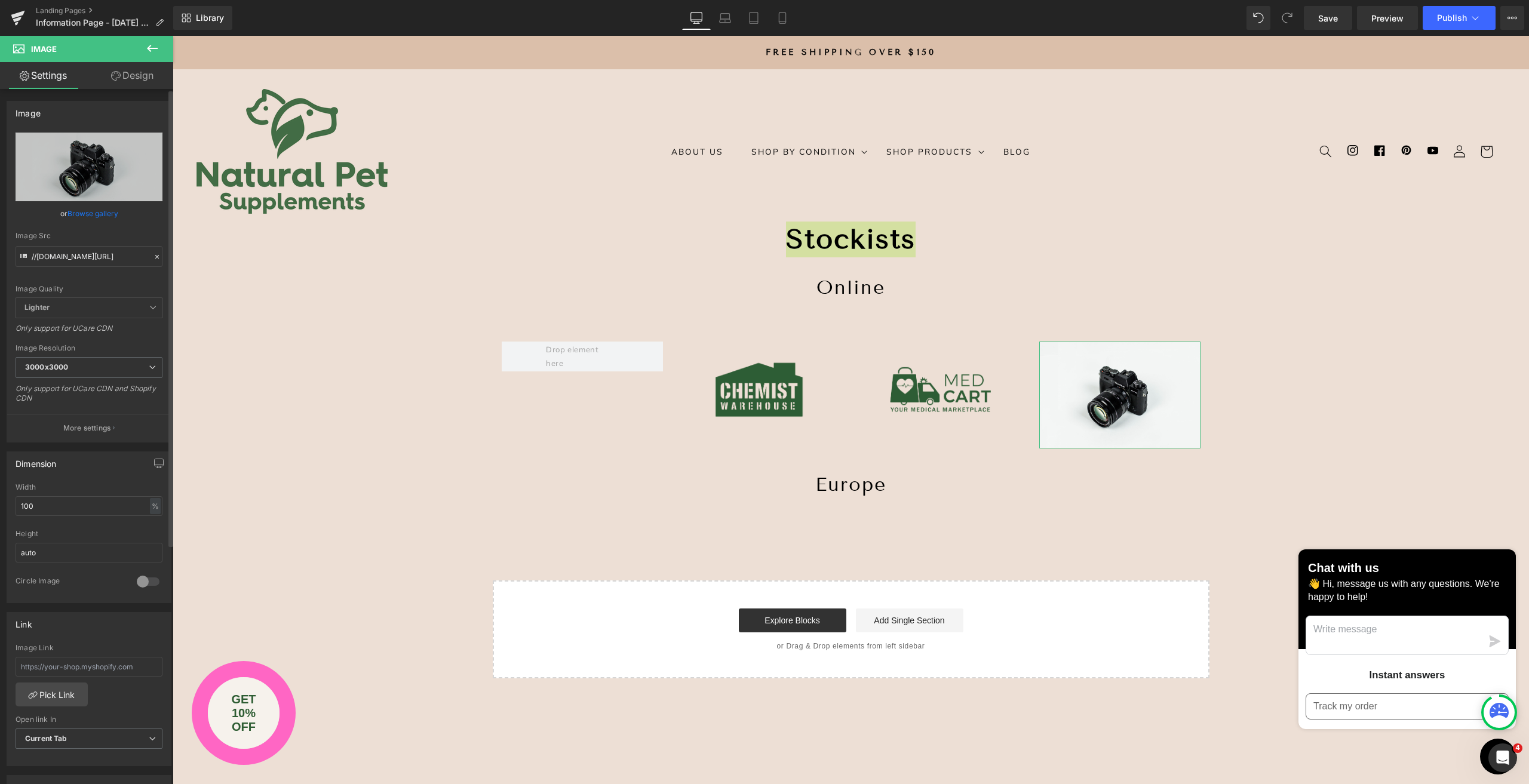
click at [79, 214] on link "Browse gallery" at bounding box center [93, 213] width 51 height 21
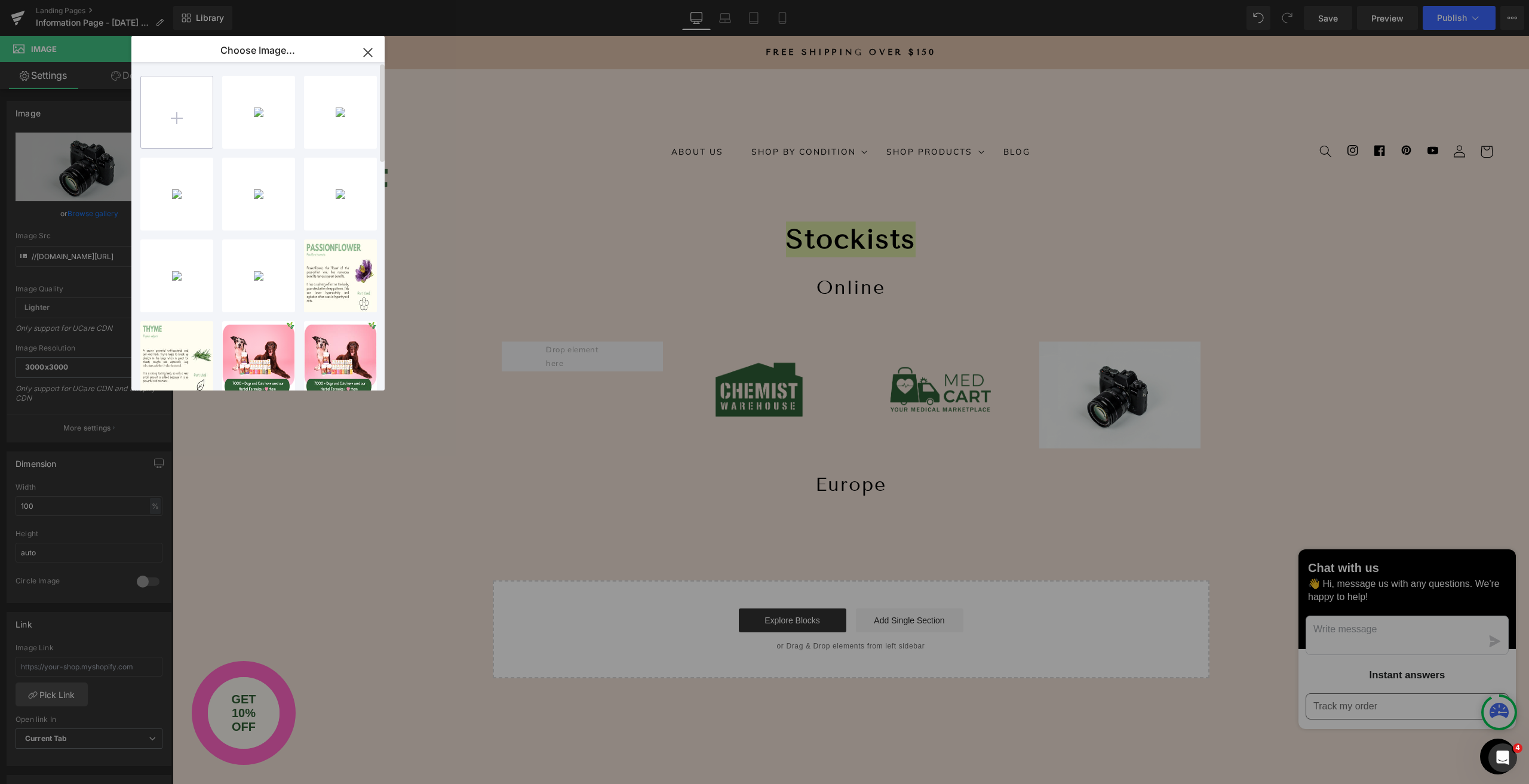
click at [168, 116] on input "file" at bounding box center [177, 112] width 71 height 71
type input "C:\fakepath\selected-files-1912967.zip"
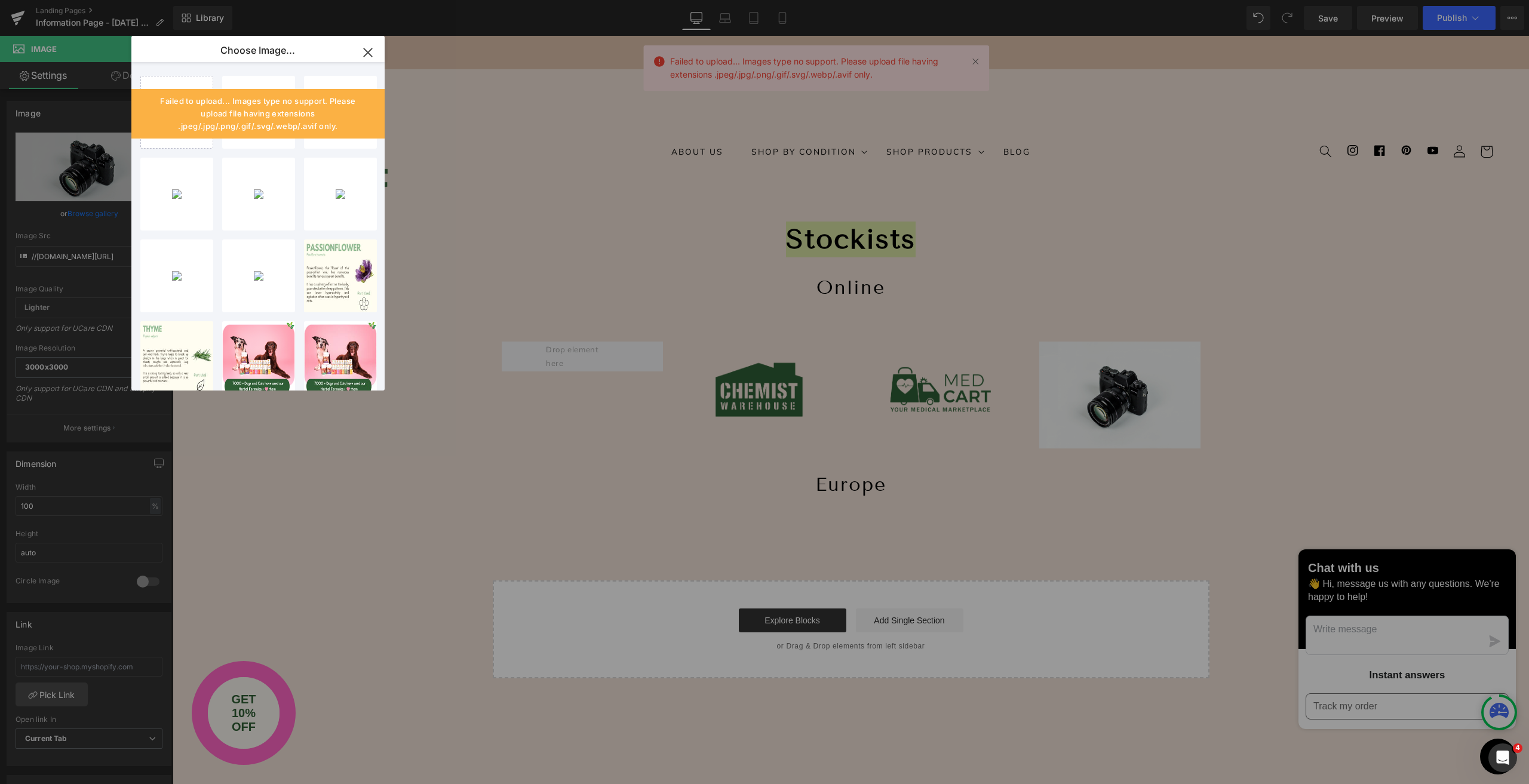
click at [374, 48] on icon "button" at bounding box center [368, 52] width 19 height 19
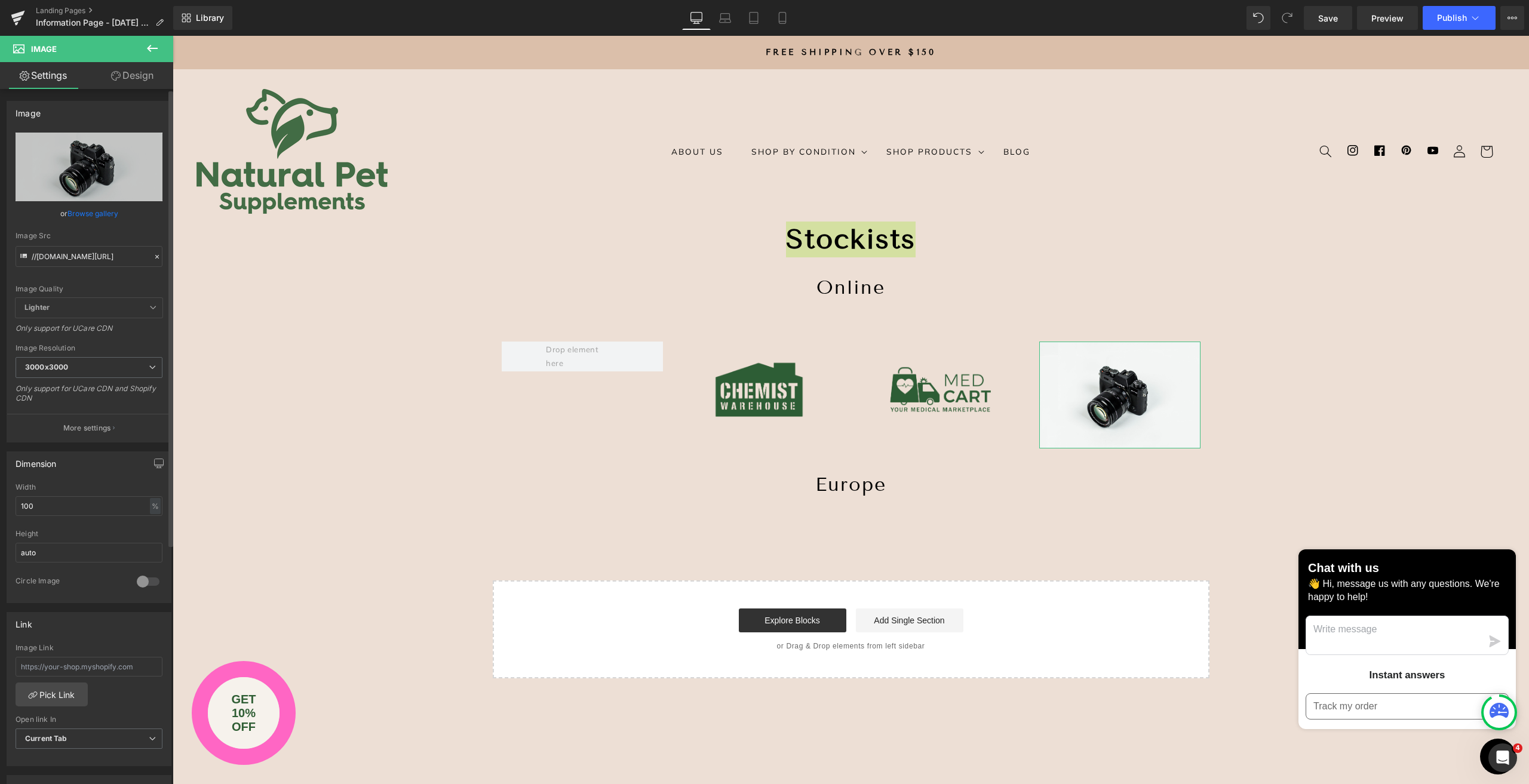
click at [81, 213] on link "Browse gallery" at bounding box center [93, 213] width 51 height 21
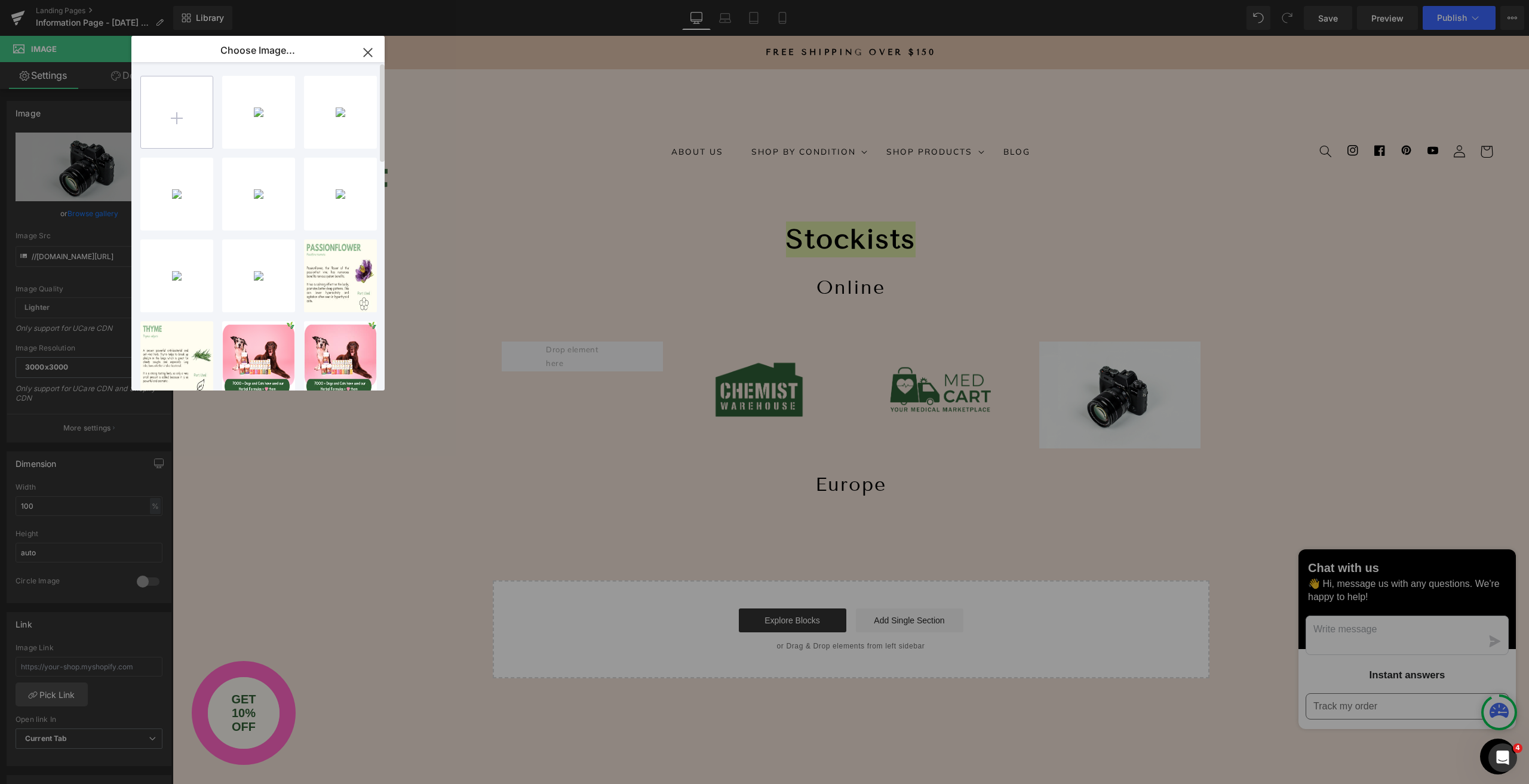
click at [196, 104] on input "file" at bounding box center [177, 112] width 71 height 71
click at [167, 113] on input "file" at bounding box center [177, 112] width 71 height 71
type input "C:\fakepath\Greenpet - Logo - Transparent.png"
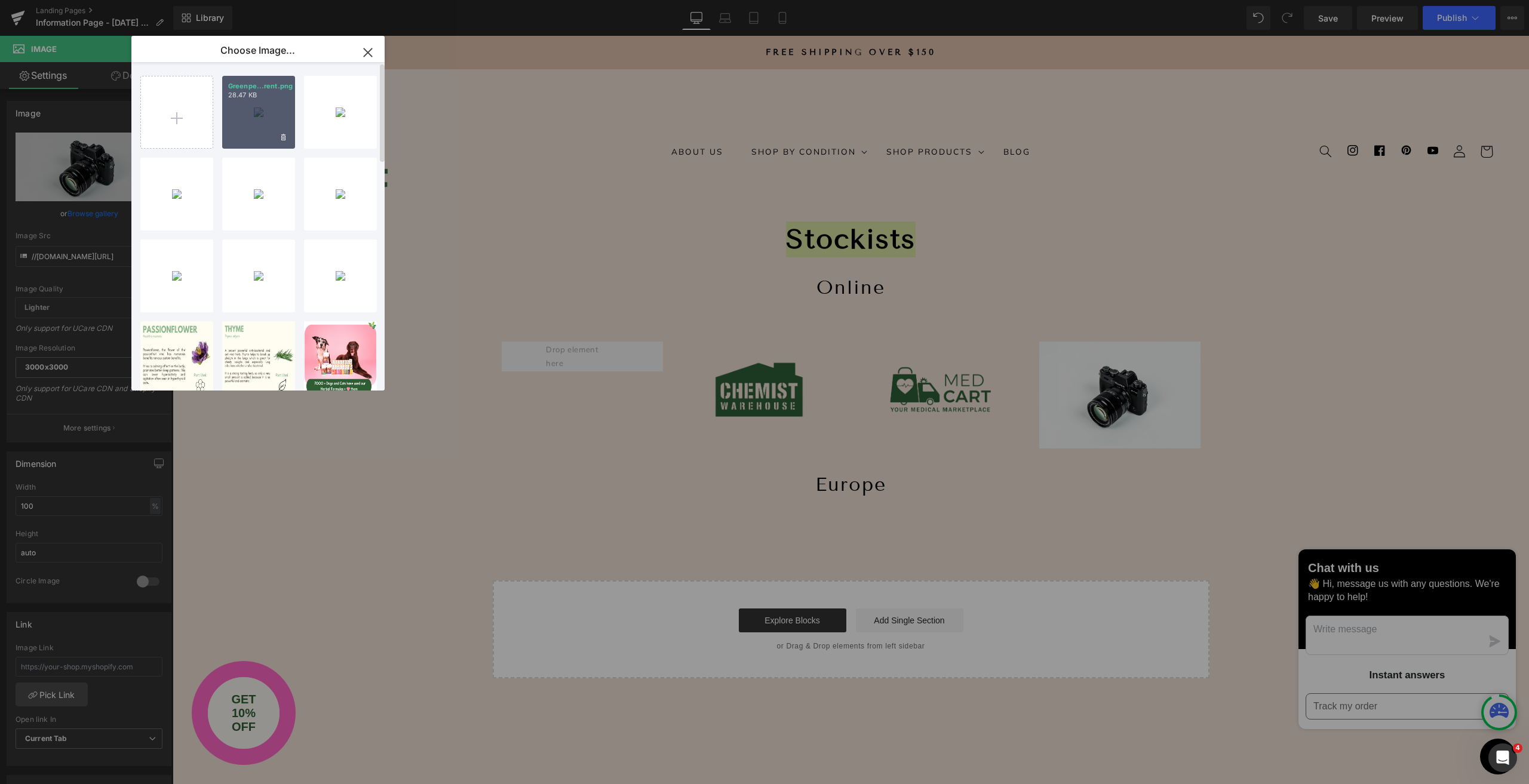
click at [253, 131] on div "Greenpe...rent.png 28.47 KB" at bounding box center [258, 112] width 73 height 73
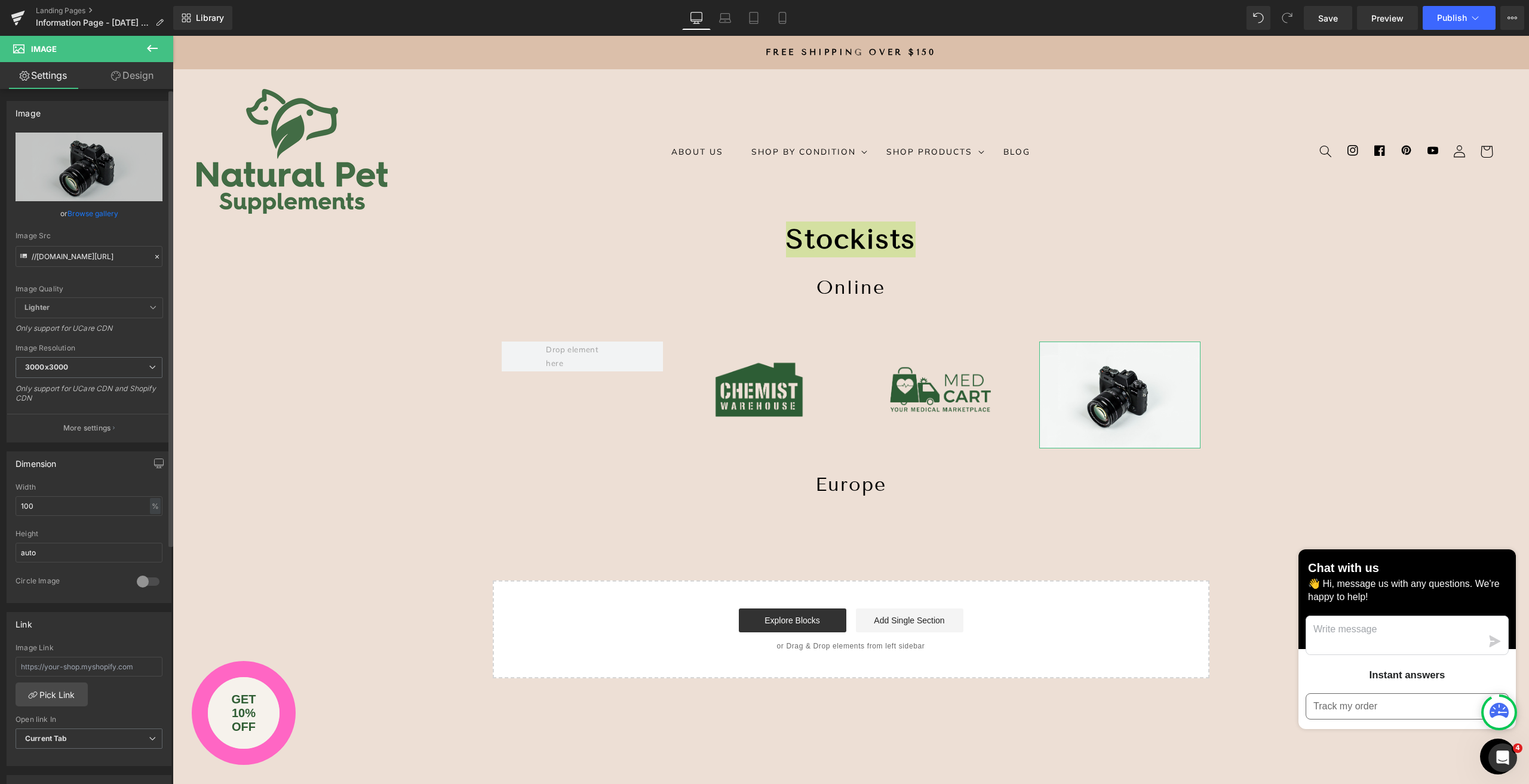
click at [84, 213] on link "Browse gallery" at bounding box center [93, 213] width 51 height 21
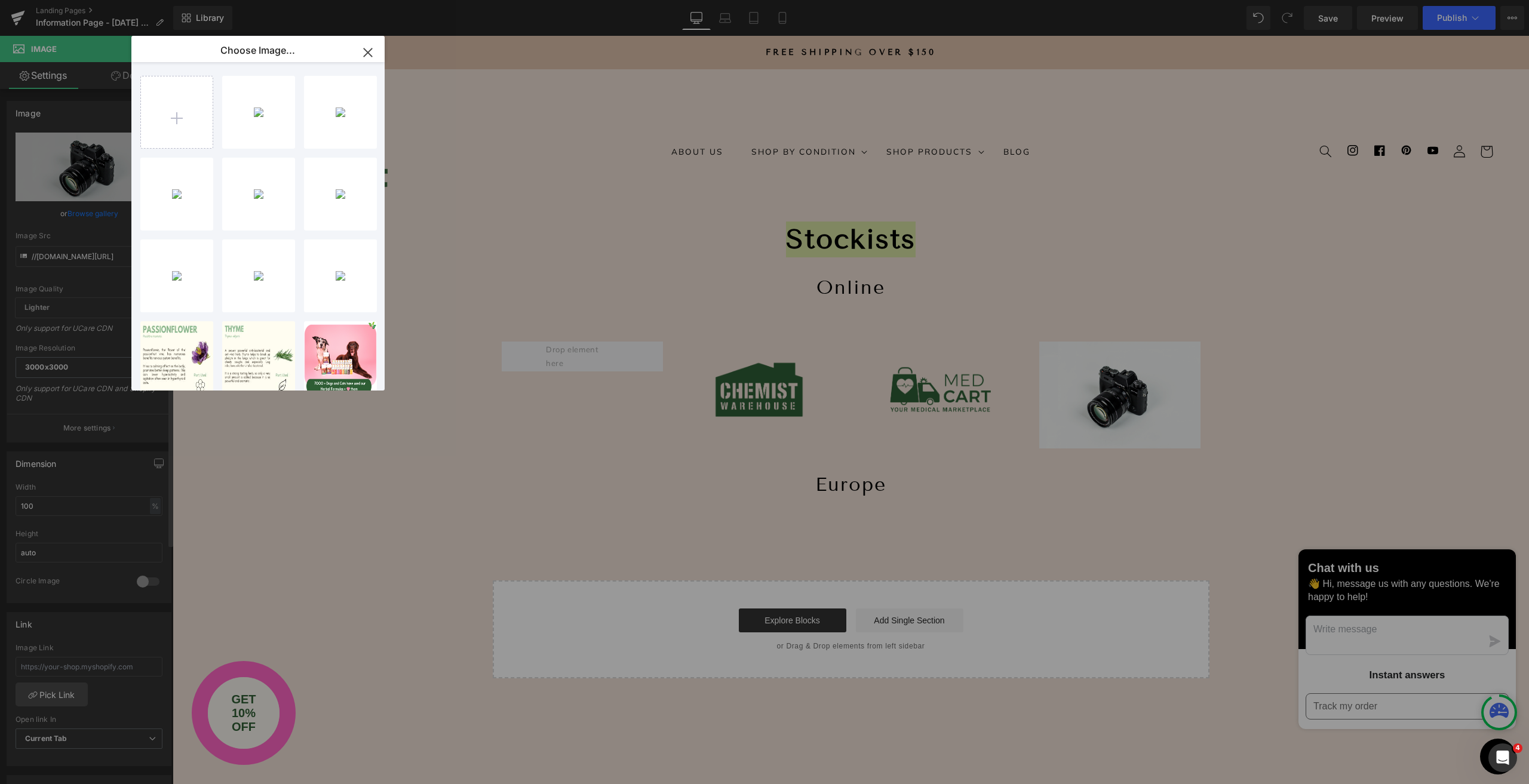
click at [87, 0] on div "Image You are previewing how the will restyle your page. You can not edit Eleme…" at bounding box center [764, 0] width 1529 height 0
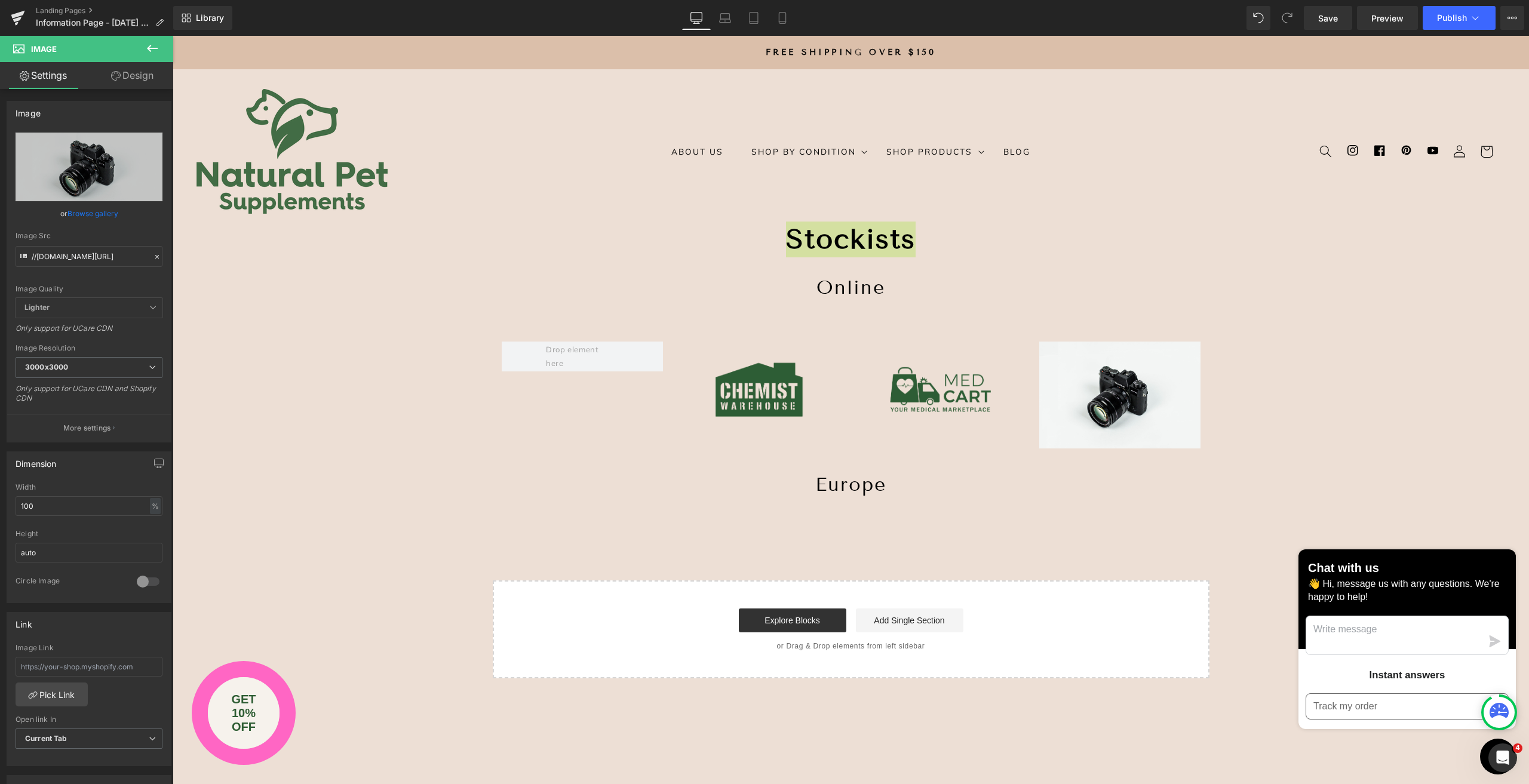
click at [154, 55] on button at bounding box center [152, 49] width 41 height 26
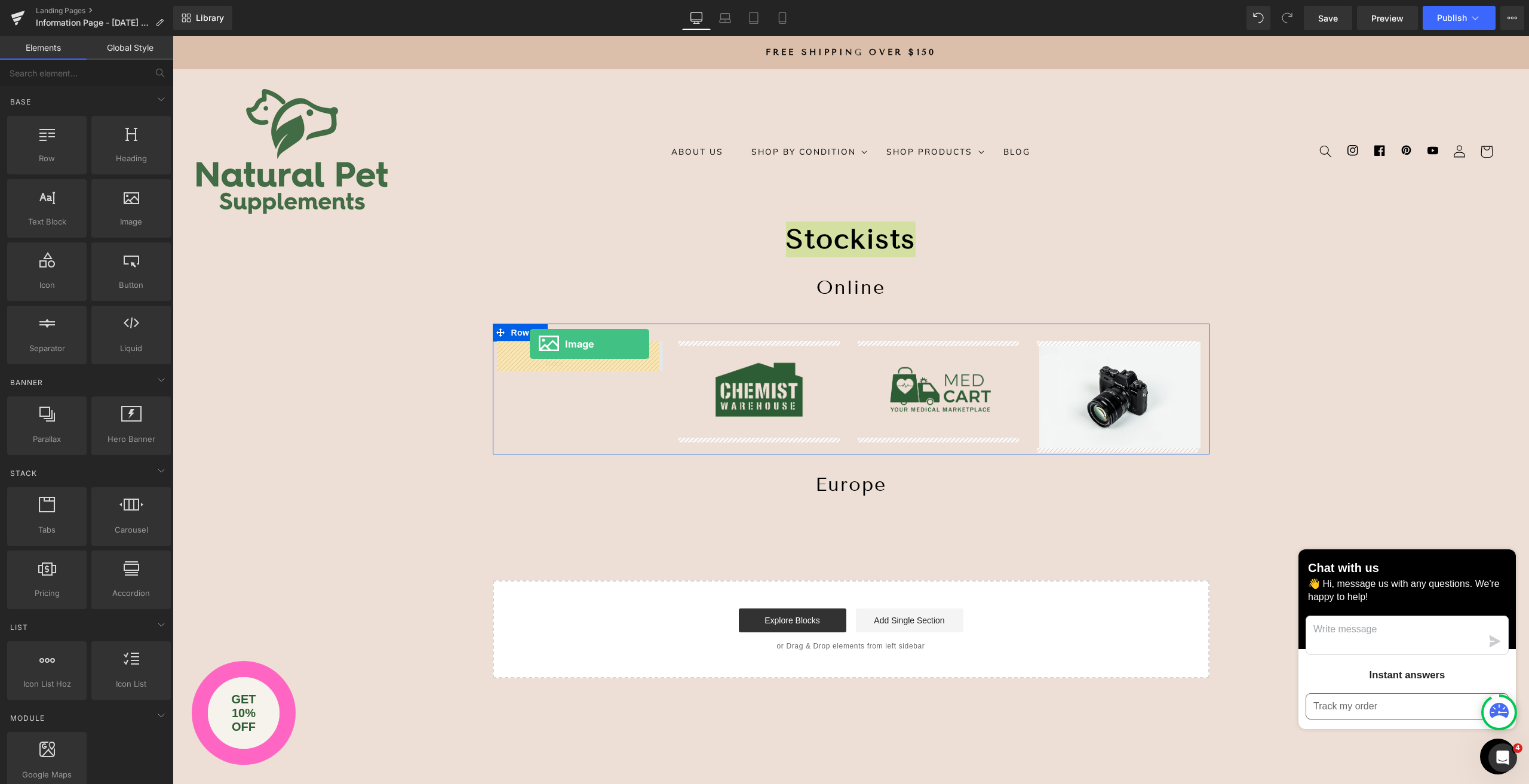
drag, startPoint x: 305, startPoint y: 238, endPoint x: 530, endPoint y: 344, distance: 248.7
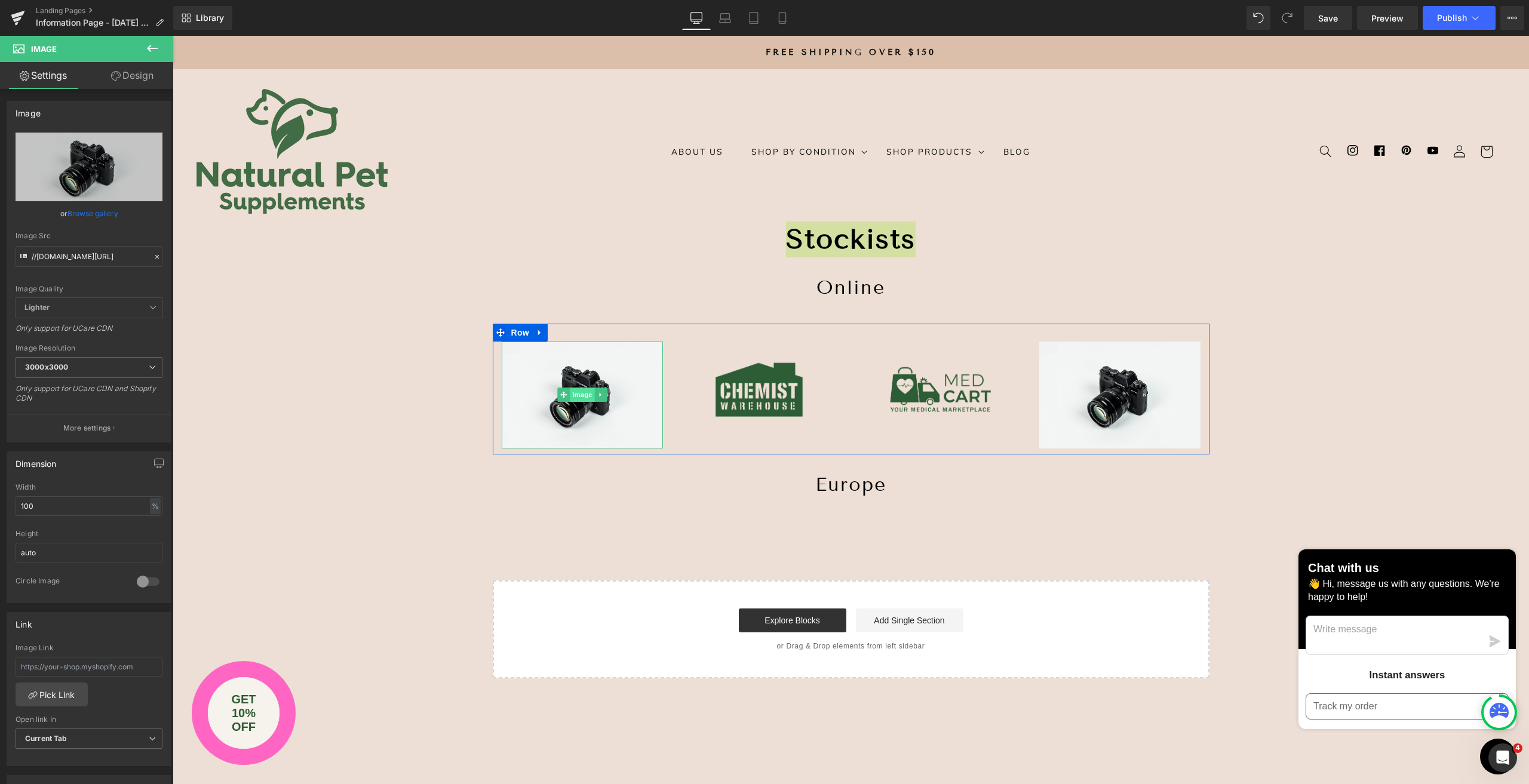
click at [580, 394] on span "Image" at bounding box center [582, 395] width 25 height 15
click at [93, 211] on link "Browse gallery" at bounding box center [93, 213] width 51 height 21
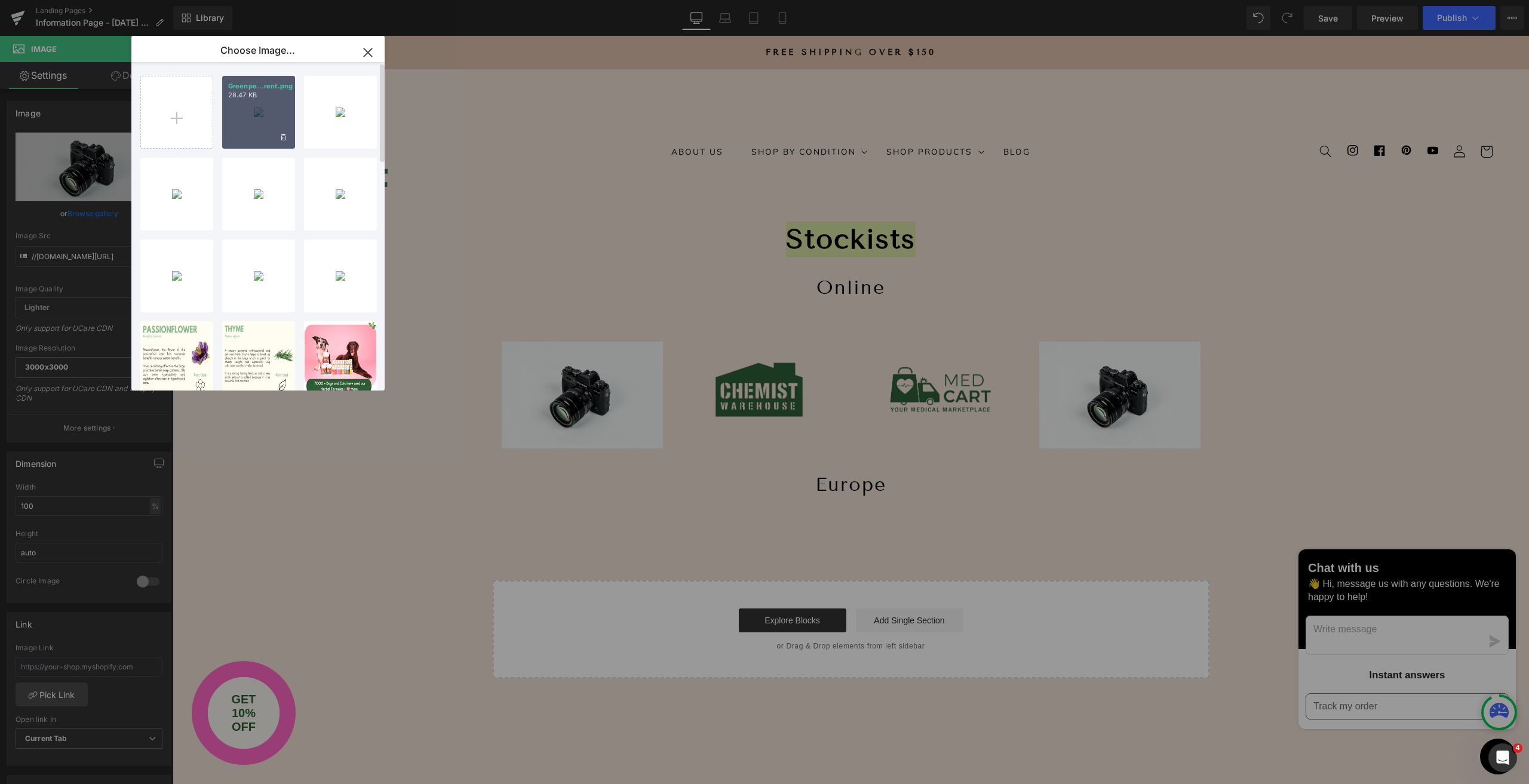
click at [276, 117] on div "Greenpe...rent.png 28.47 KB" at bounding box center [258, 112] width 73 height 73
type input "[URL][DOMAIN_NAME]"
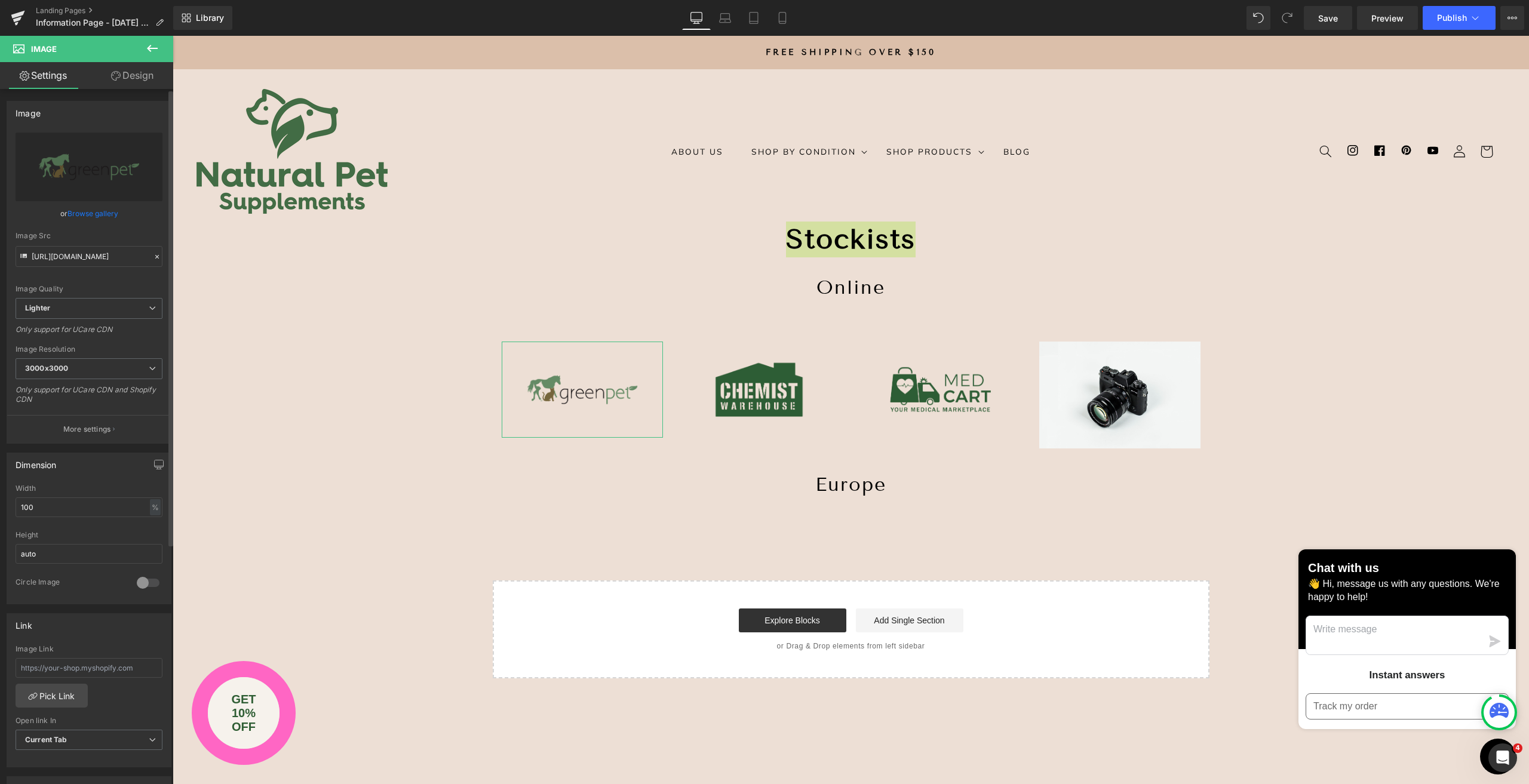
click at [88, 213] on link "Browse gallery" at bounding box center [93, 213] width 51 height 21
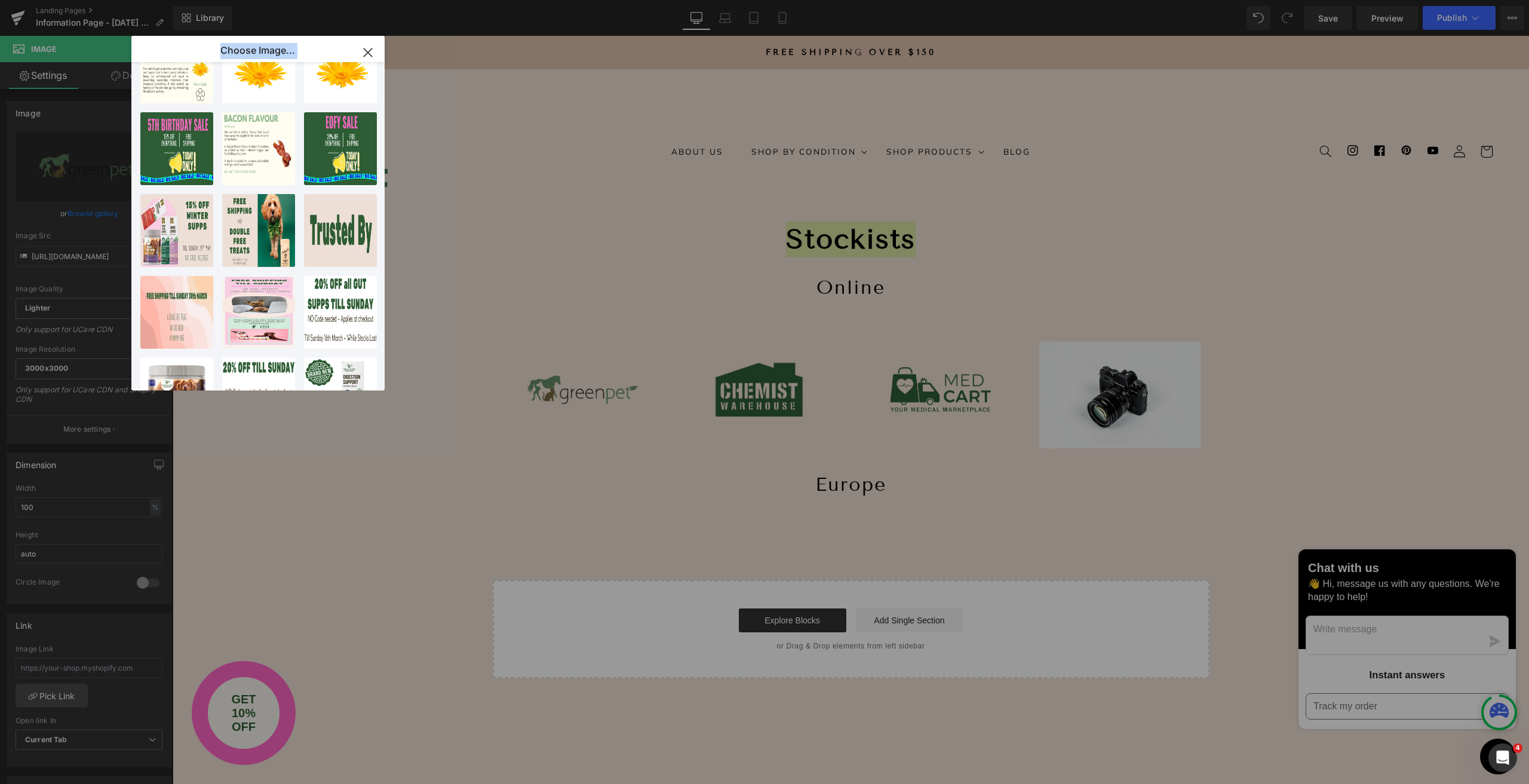
scroll to position [468, 0]
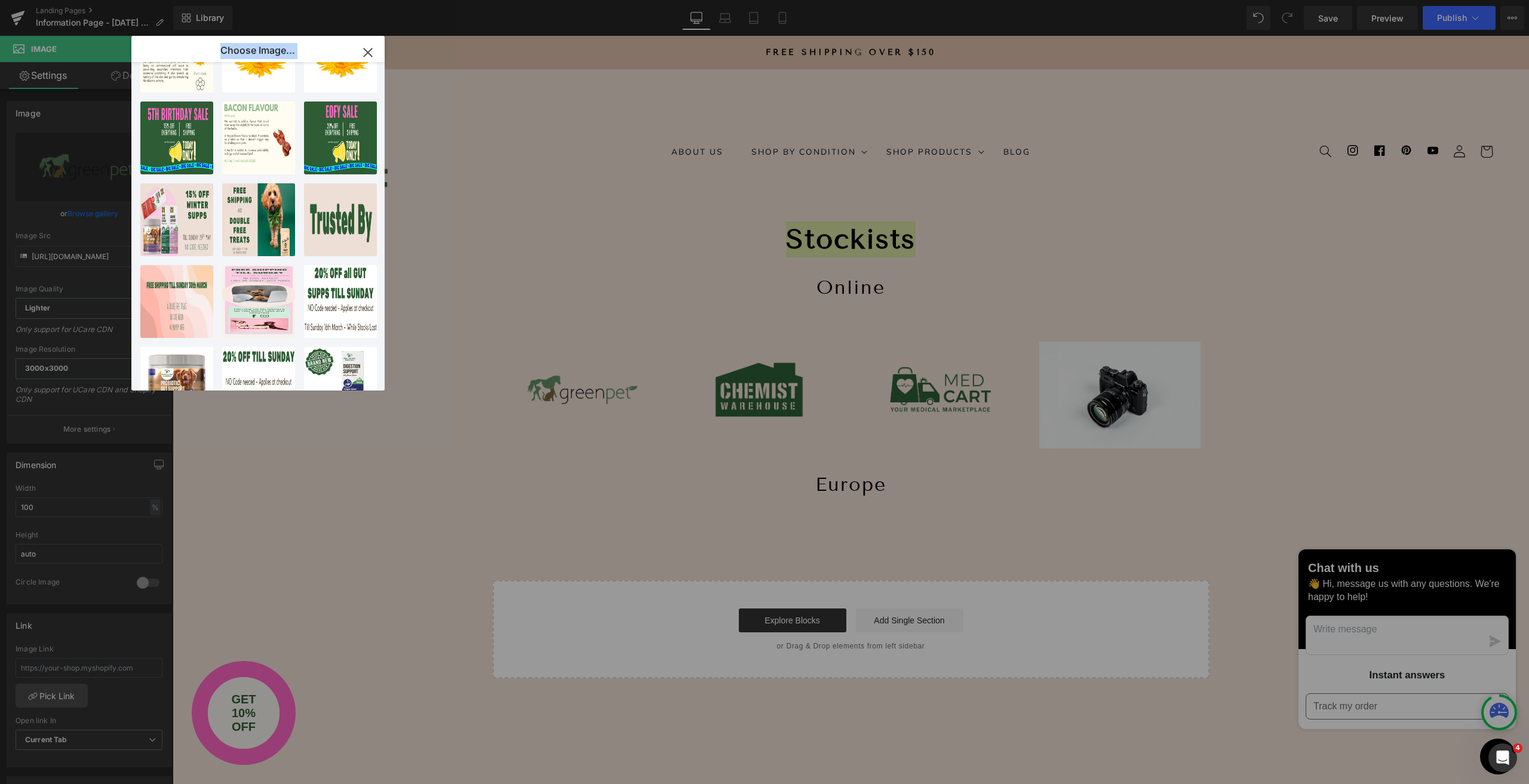
drag, startPoint x: 335, startPoint y: 113, endPoint x: 1092, endPoint y: 372, distance: 800.1
click at [1097, 375] on div "Choose Image... Back to Library Insert Greenpe...rent.png 28.47 KB Delete image…" at bounding box center [764, 392] width 1529 height 784
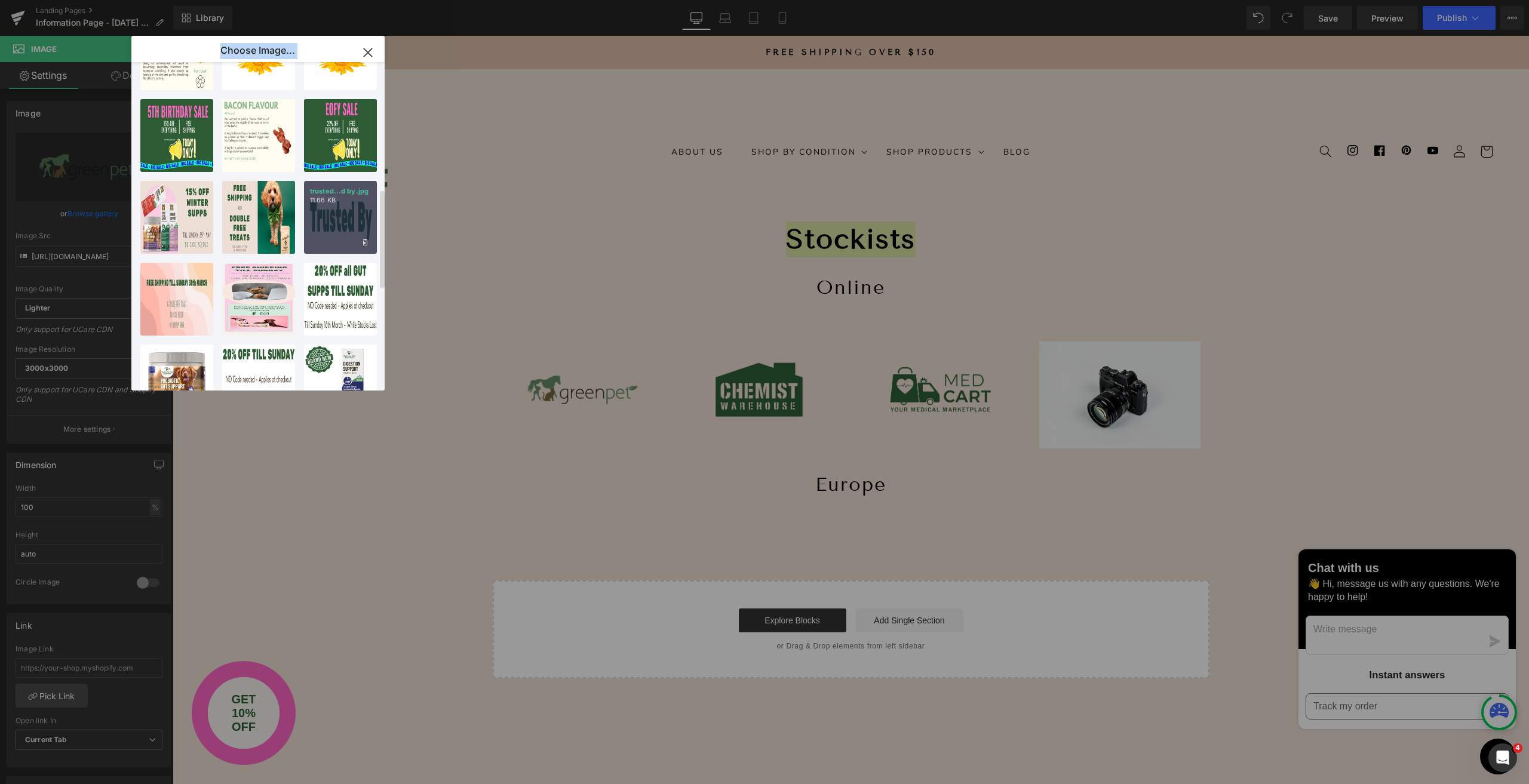
scroll to position [0, 0]
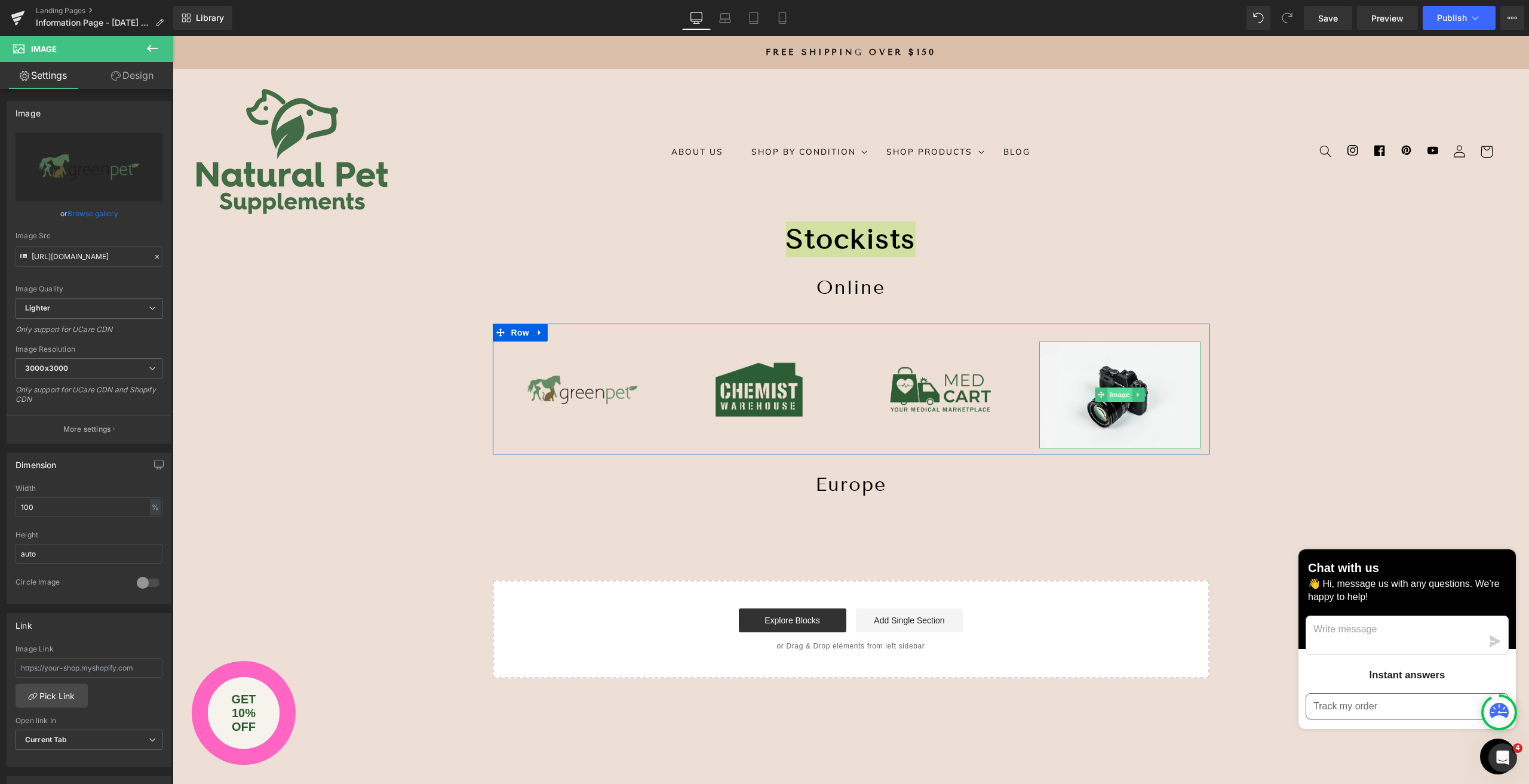
click at [1107, 396] on span "Image" at bounding box center [1120, 395] width 25 height 15
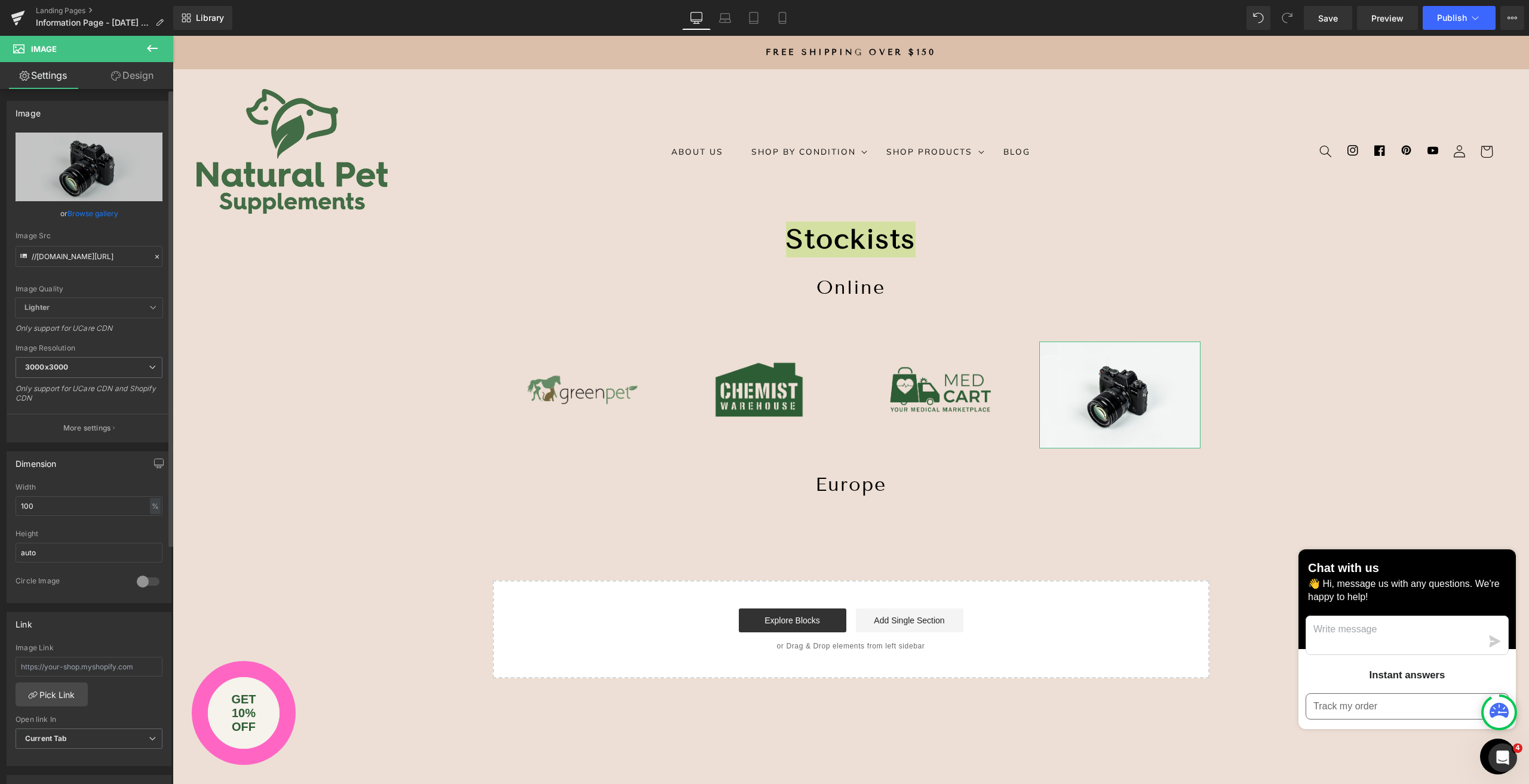
click at [89, 212] on link "Browse gallery" at bounding box center [93, 213] width 51 height 21
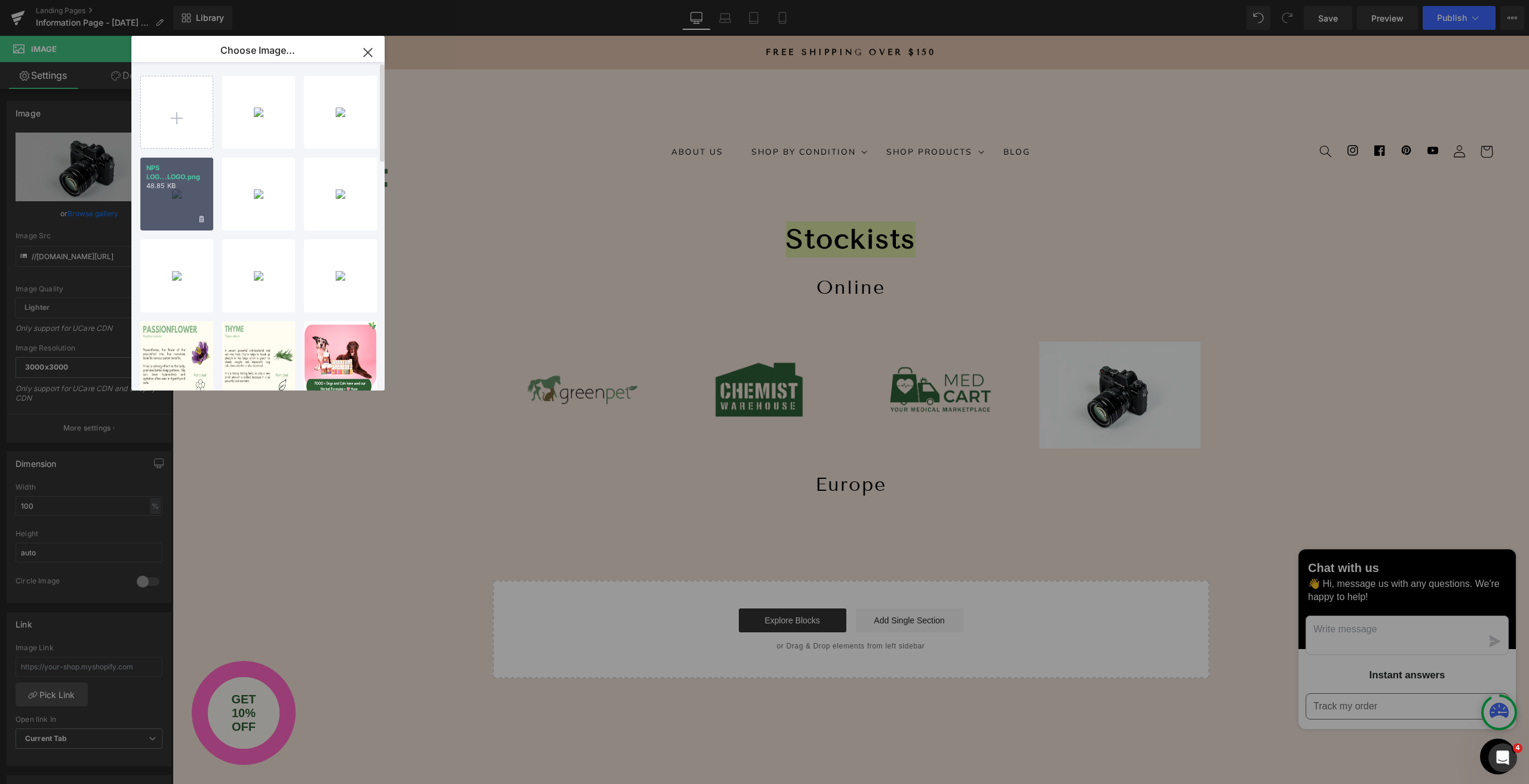
click at [171, 188] on p "48.85 KB" at bounding box center [177, 186] width 61 height 9
type input "[URL][DOMAIN_NAME]"
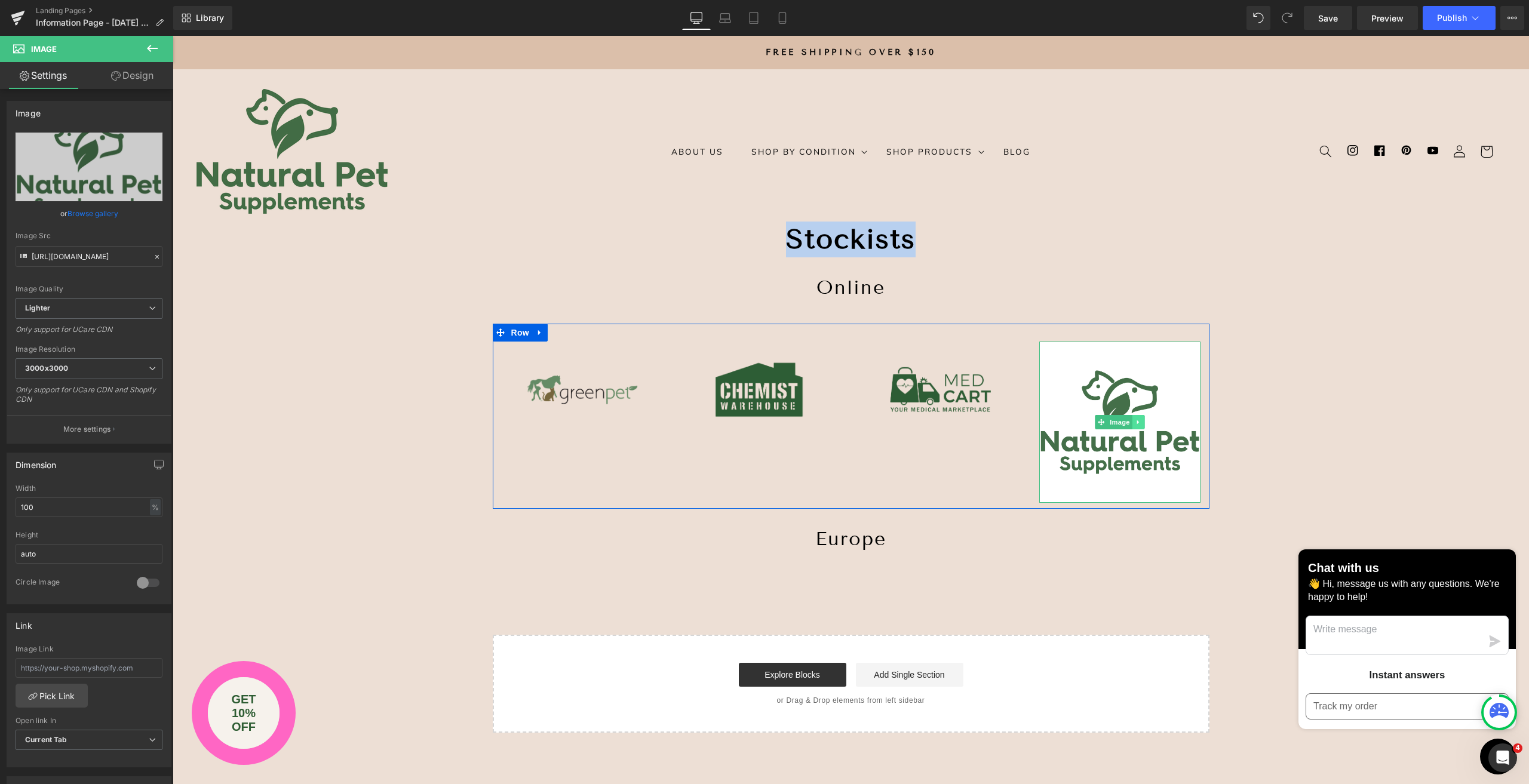
click at [1137, 422] on icon at bounding box center [1137, 422] width 2 height 4
click at [1140, 423] on icon at bounding box center [1143, 422] width 7 height 7
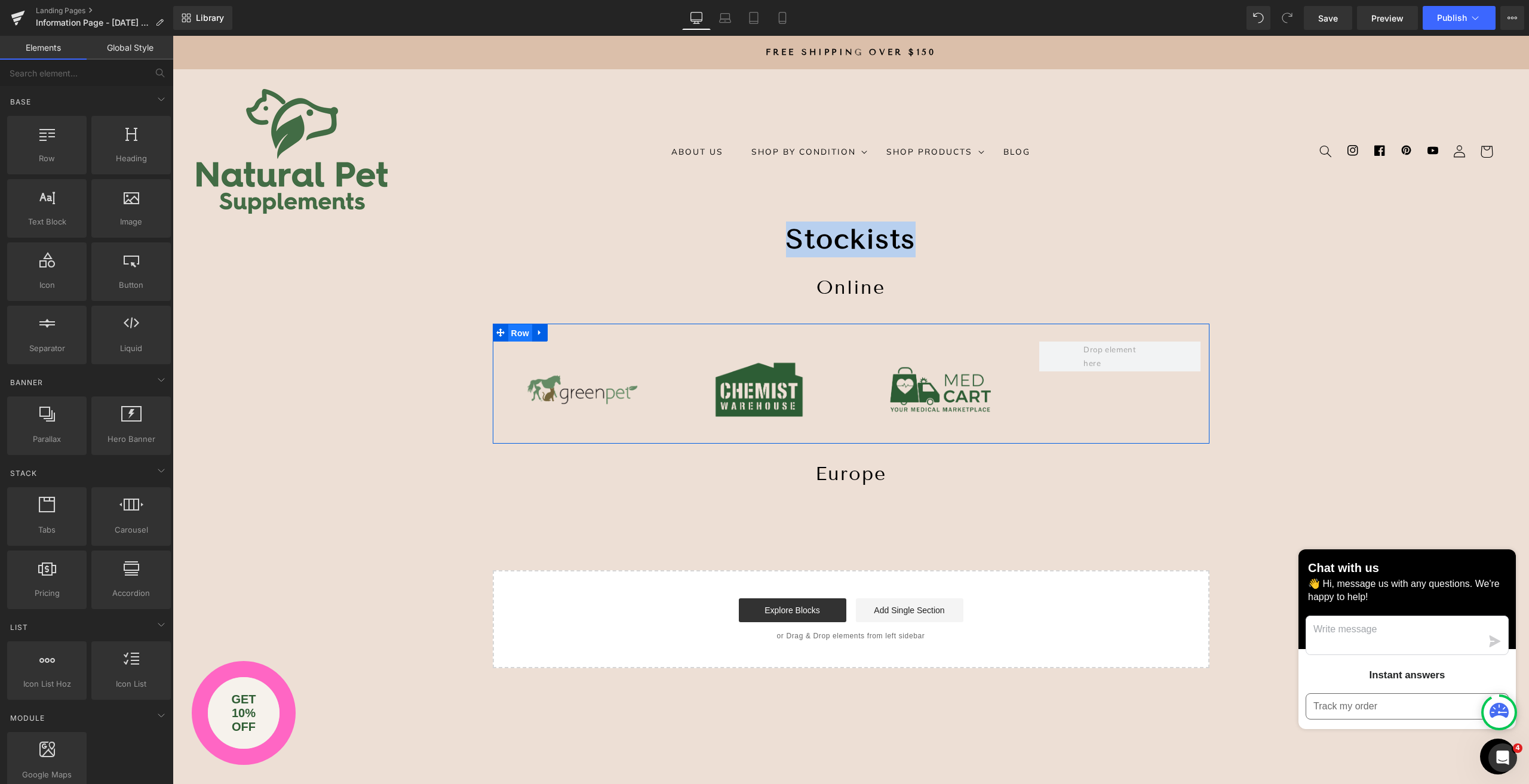
click at [511, 332] on span "Row" at bounding box center [520, 332] width 24 height 18
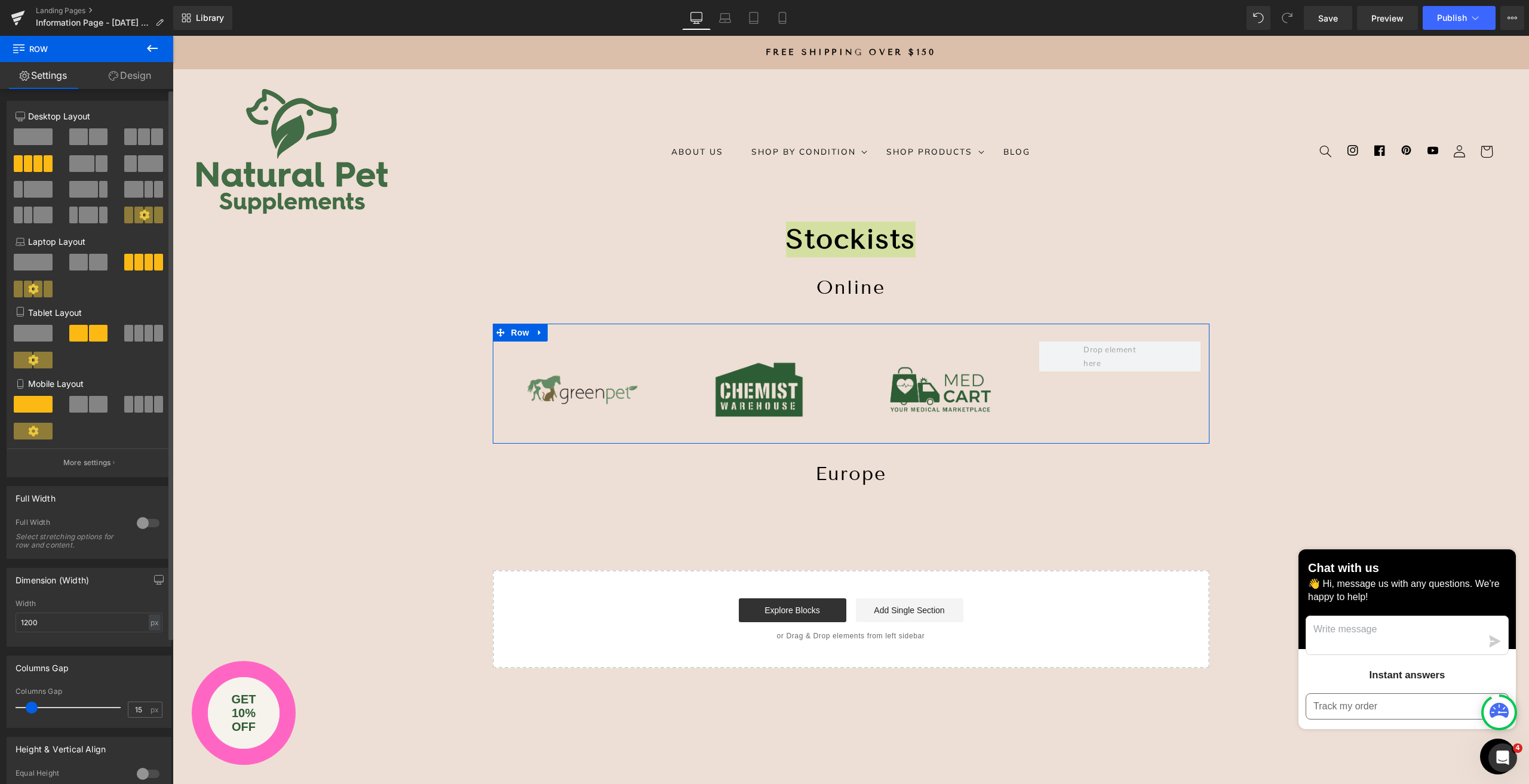
click at [138, 137] on span at bounding box center [144, 137] width 12 height 17
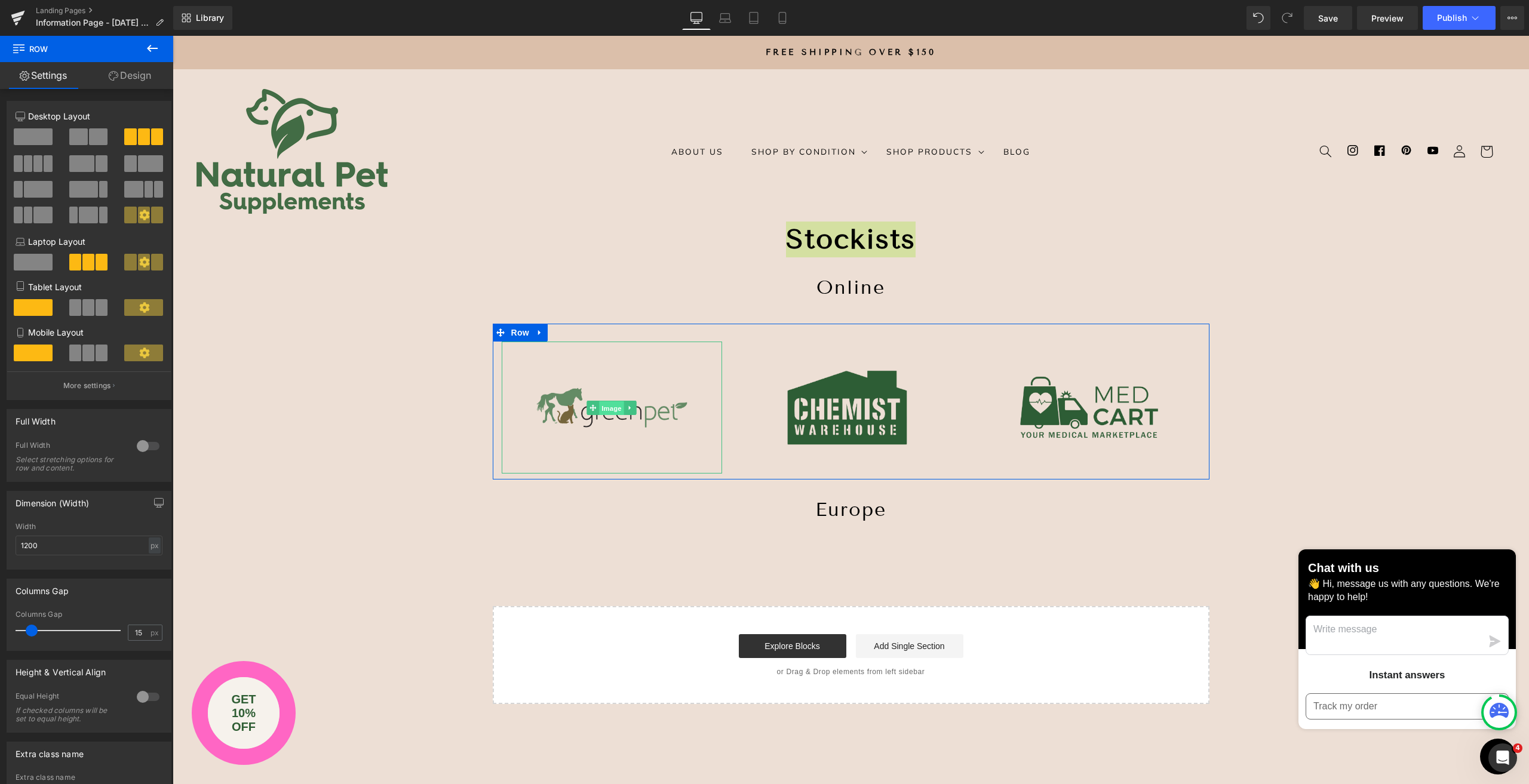
click at [607, 405] on span "Image" at bounding box center [612, 408] width 25 height 15
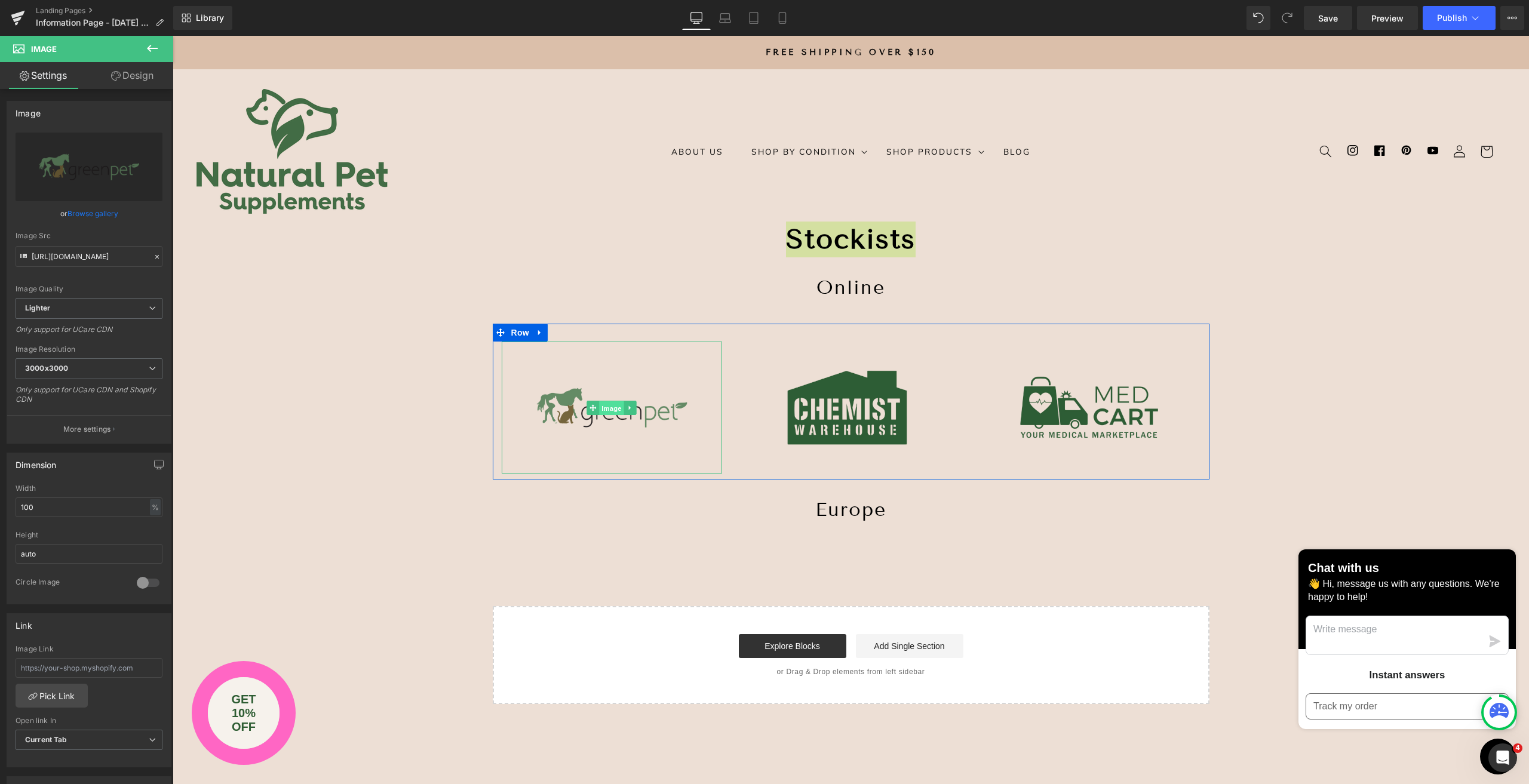
click at [608, 408] on span "Image" at bounding box center [612, 408] width 25 height 15
click at [143, 670] on input "text" at bounding box center [88, 668] width 147 height 20
paste input "[URL][DOMAIN_NAME]"
type input "[URL][DOMAIN_NAME]"
click at [842, 405] on span "Image" at bounding box center [851, 408] width 25 height 15
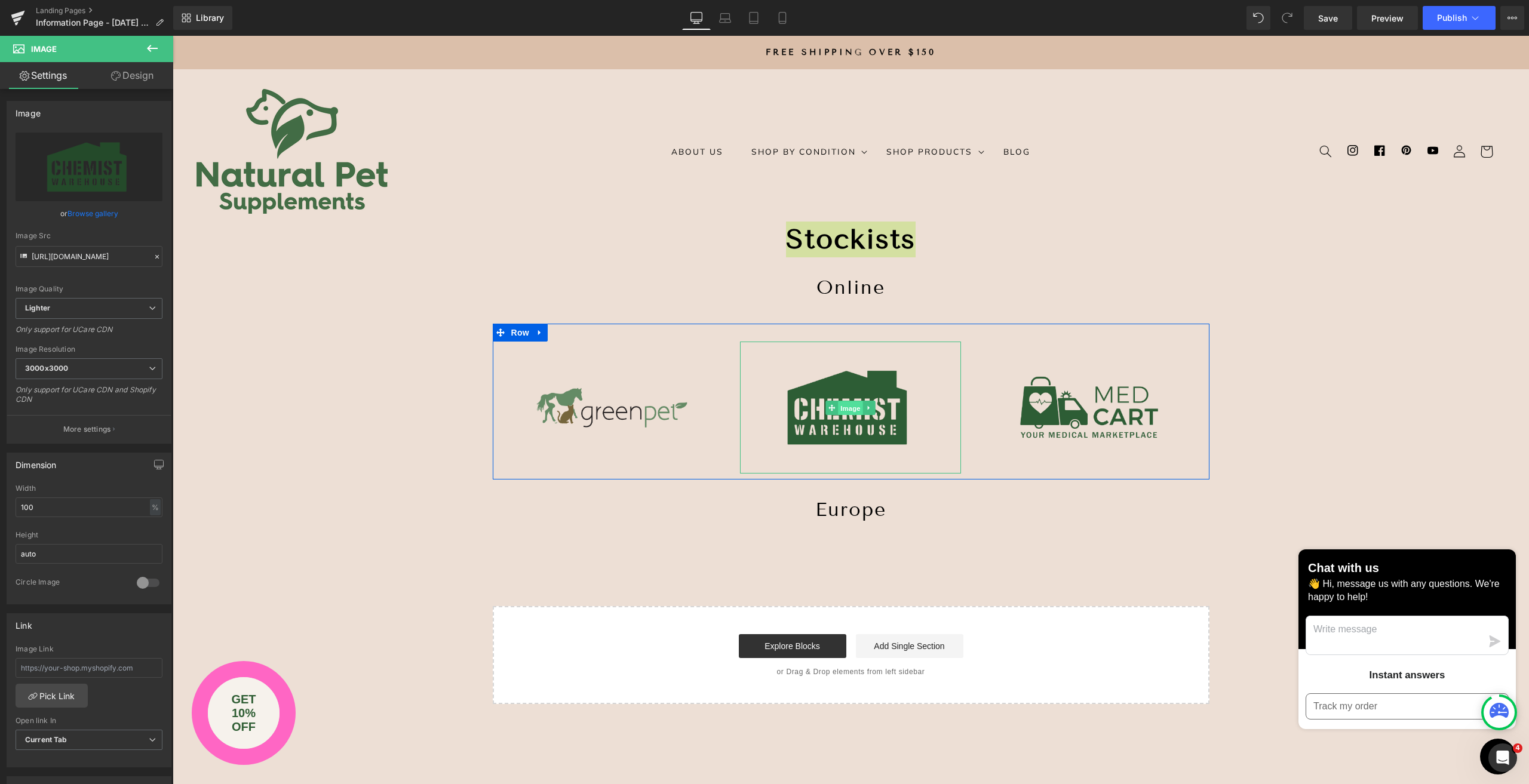
click at [842, 410] on span "Image" at bounding box center [851, 408] width 25 height 15
click at [118, 669] on input "text" at bounding box center [88, 668] width 147 height 20
paste input "[URL][DOMAIN_NAME]"
type input "[URL][DOMAIN_NAME]"
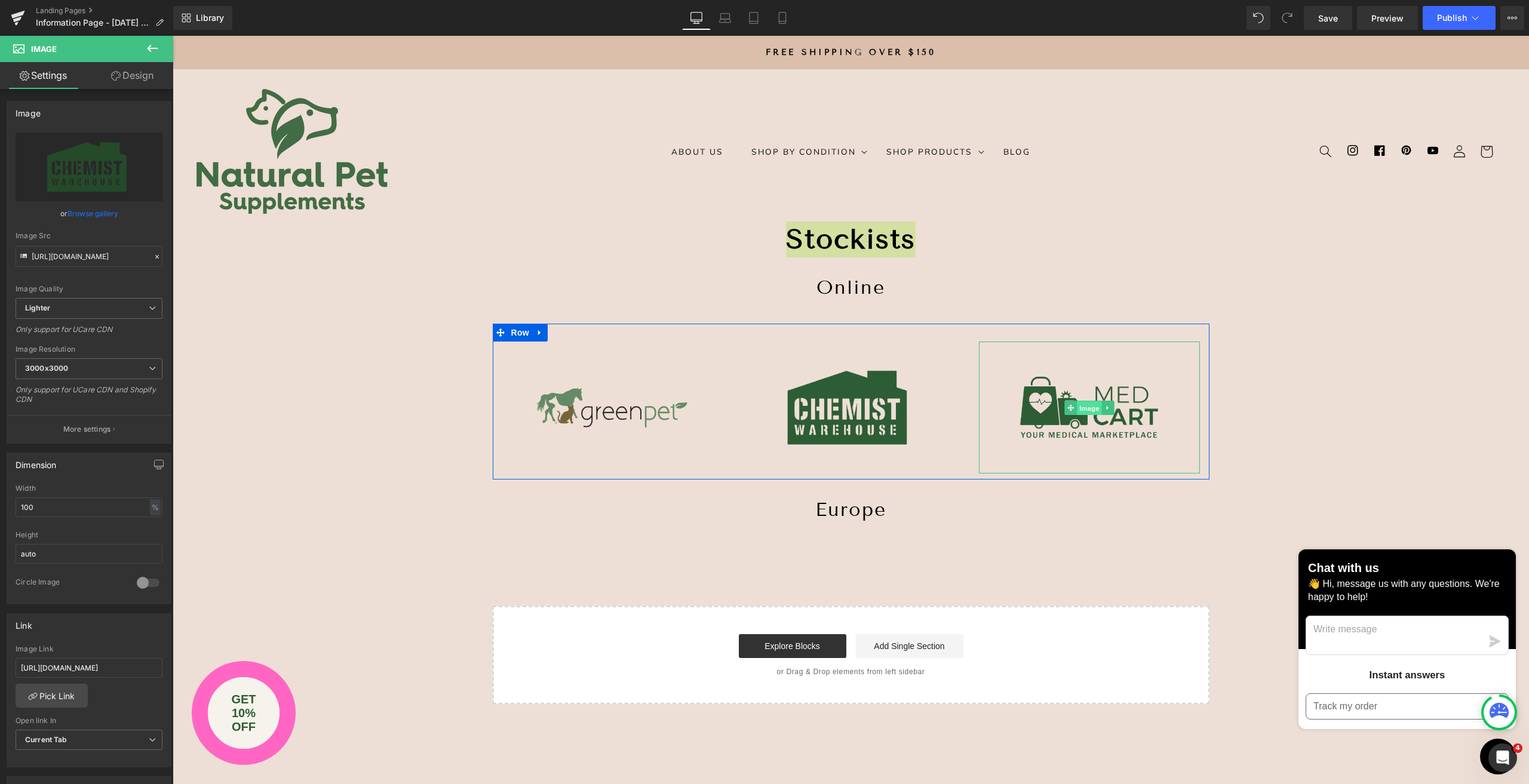
click at [1081, 406] on span "Image" at bounding box center [1090, 408] width 25 height 15
type input "[URL][DOMAIN_NAME]"
click at [1087, 408] on span "Image" at bounding box center [1090, 408] width 25 height 15
click at [58, 670] on input "text" at bounding box center [88, 668] width 147 height 20
paste input "[URL][DOMAIN_NAME]"
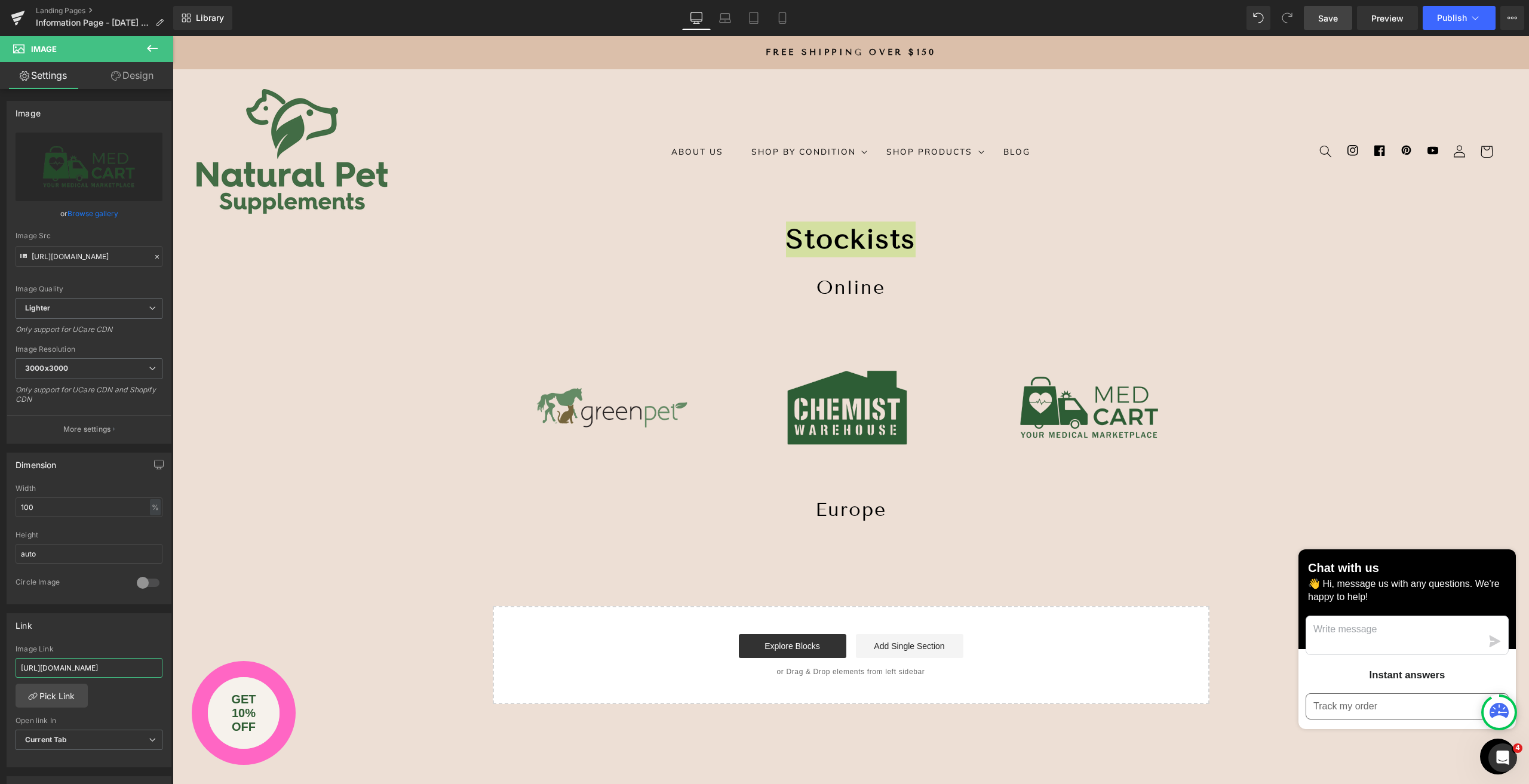
type input "[URL][DOMAIN_NAME]"
click at [1320, 12] on span "Save" at bounding box center [1328, 18] width 20 height 12
click at [133, 75] on link "Design" at bounding box center [132, 75] width 87 height 27
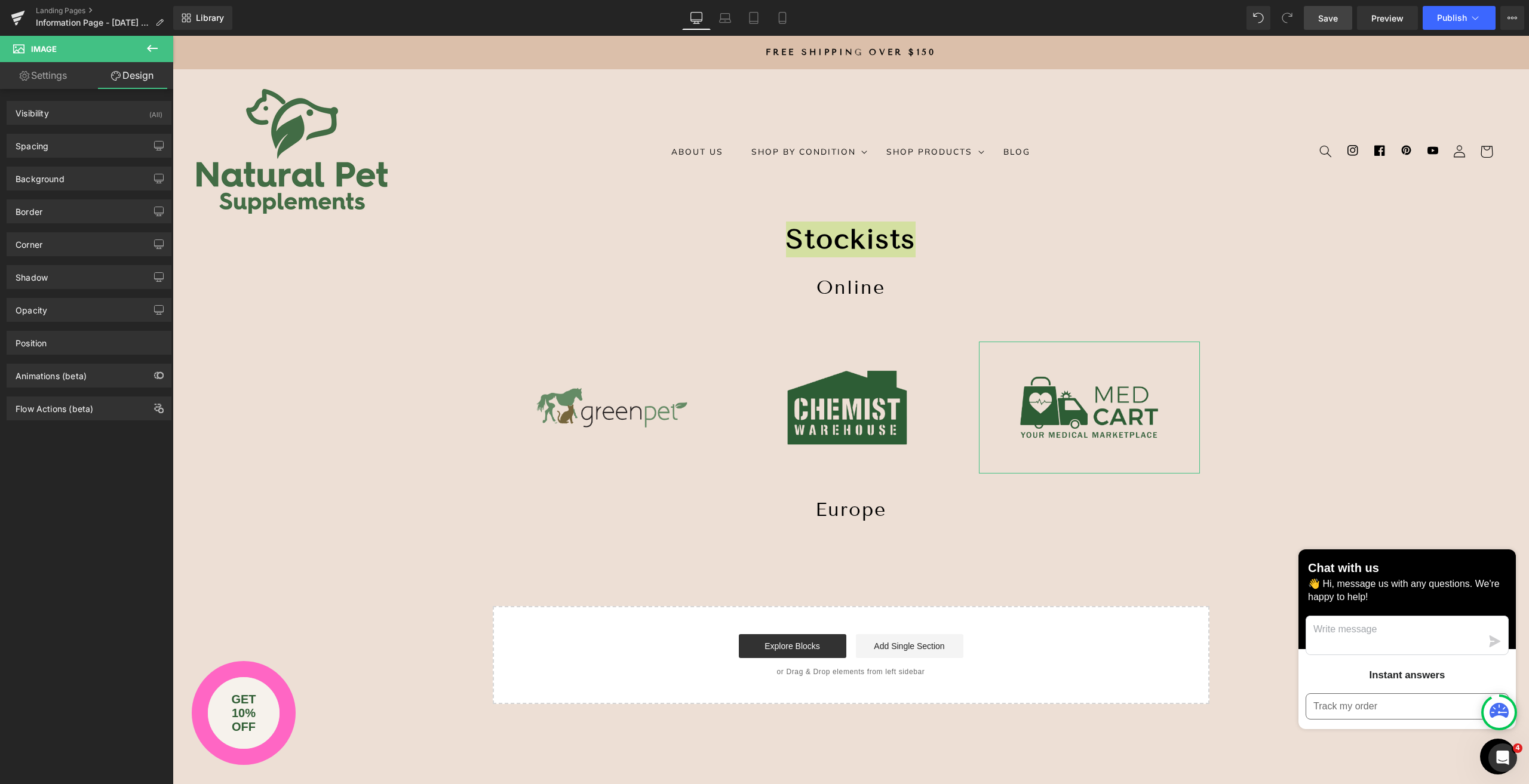
click at [157, 49] on icon at bounding box center [152, 48] width 15 height 15
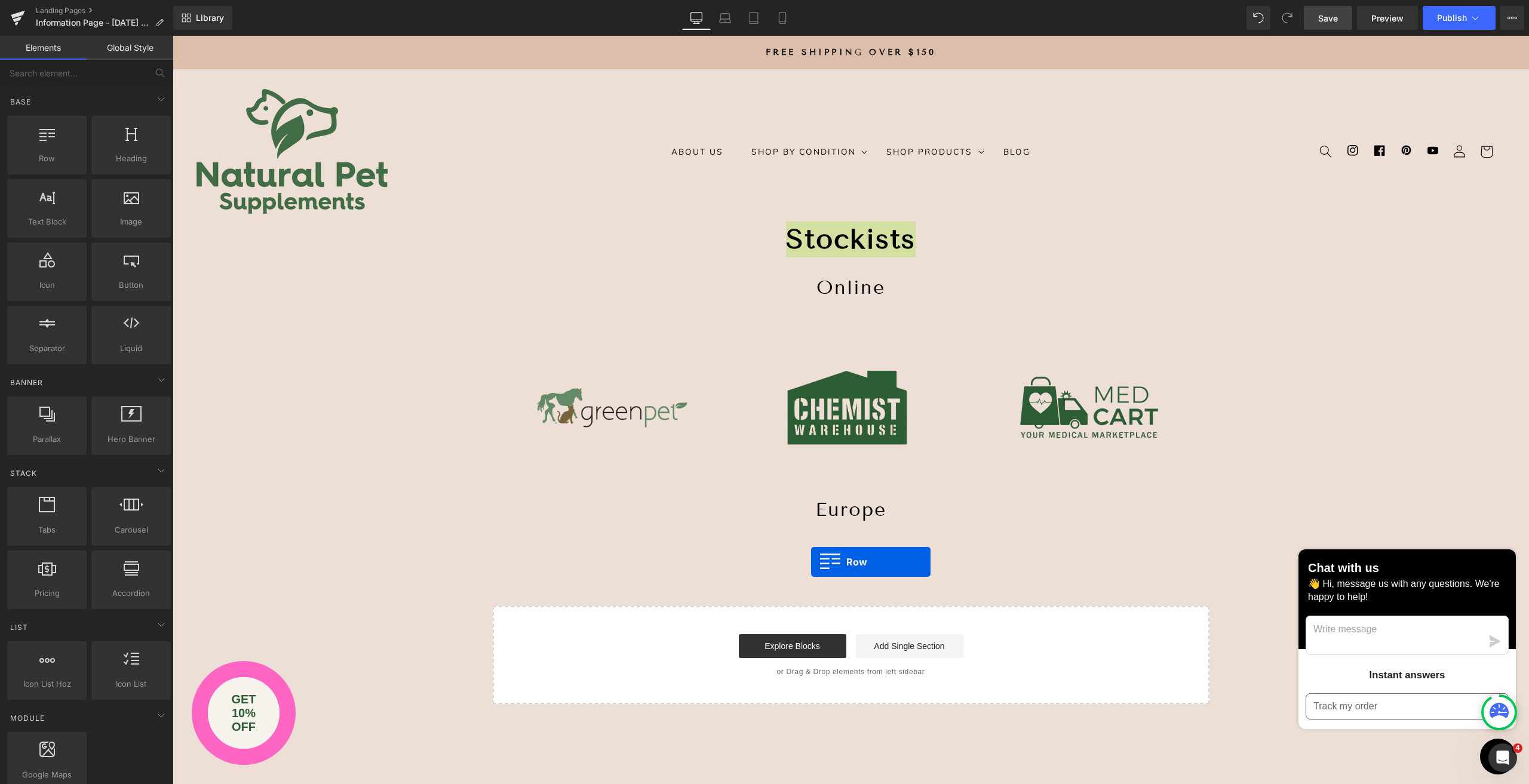
drag, startPoint x: 230, startPoint y: 190, endPoint x: 811, endPoint y: 562, distance: 689.9
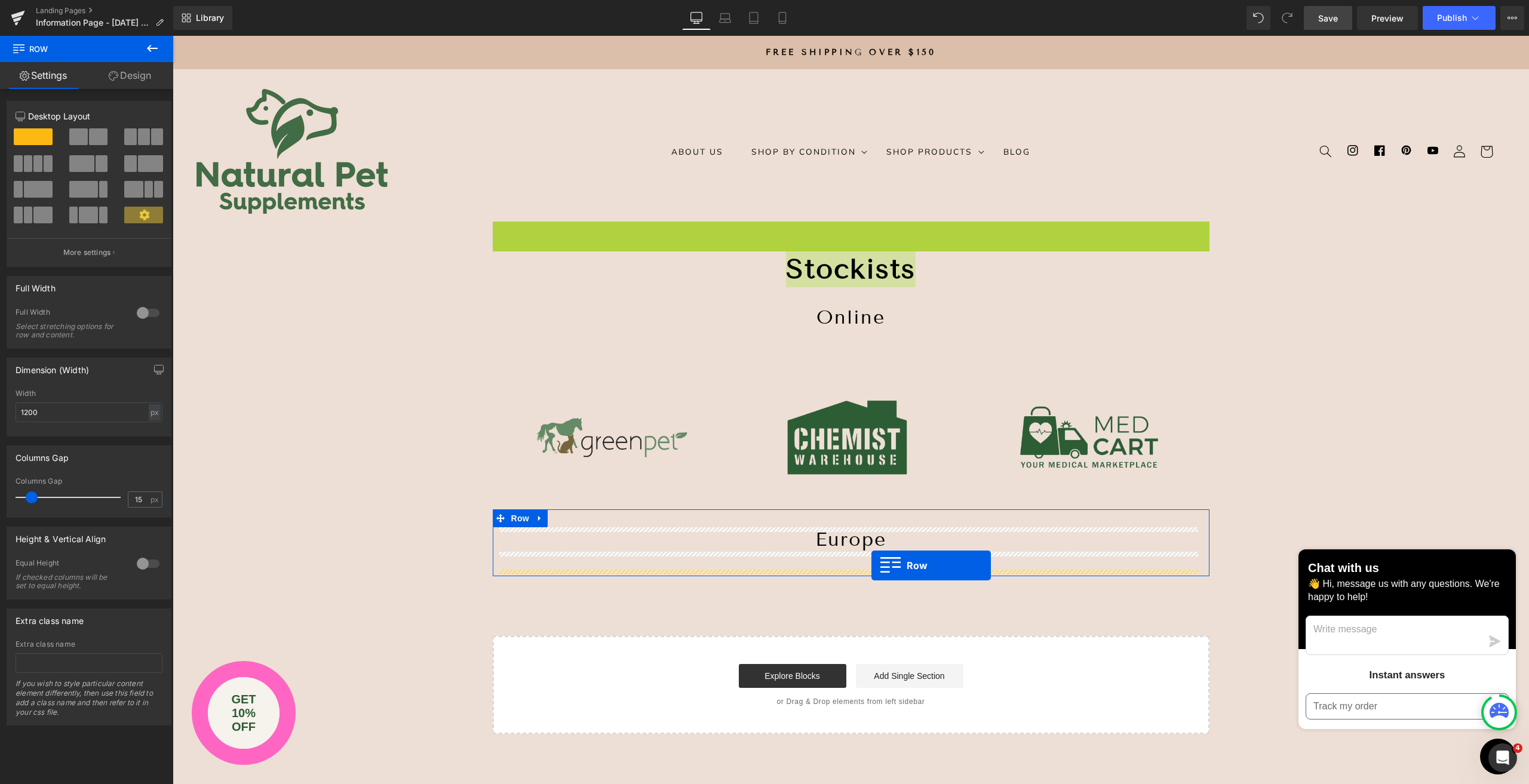
drag, startPoint x: 517, startPoint y: 230, endPoint x: 872, endPoint y: 565, distance: 488.1
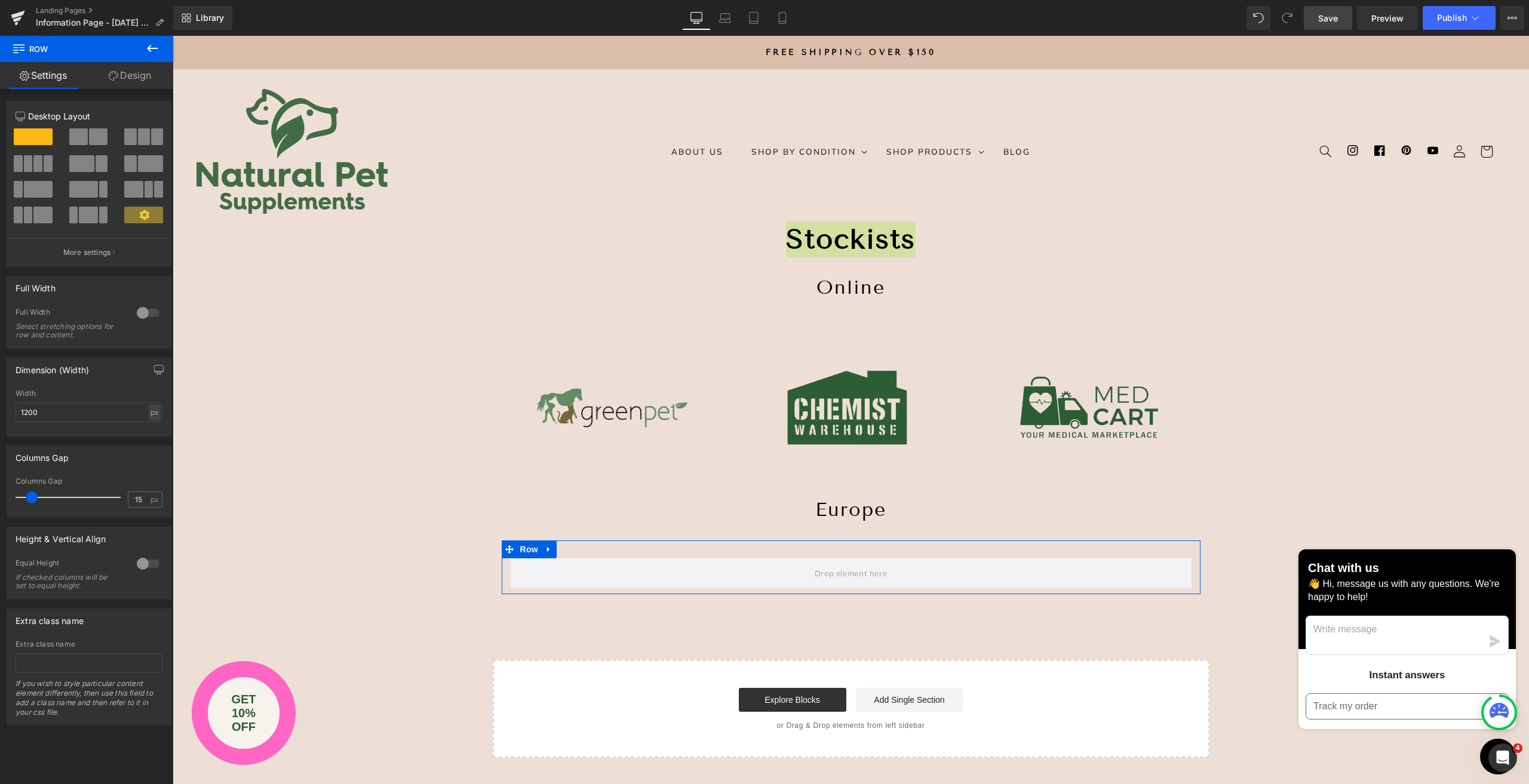
click at [140, 136] on span at bounding box center [144, 137] width 12 height 17
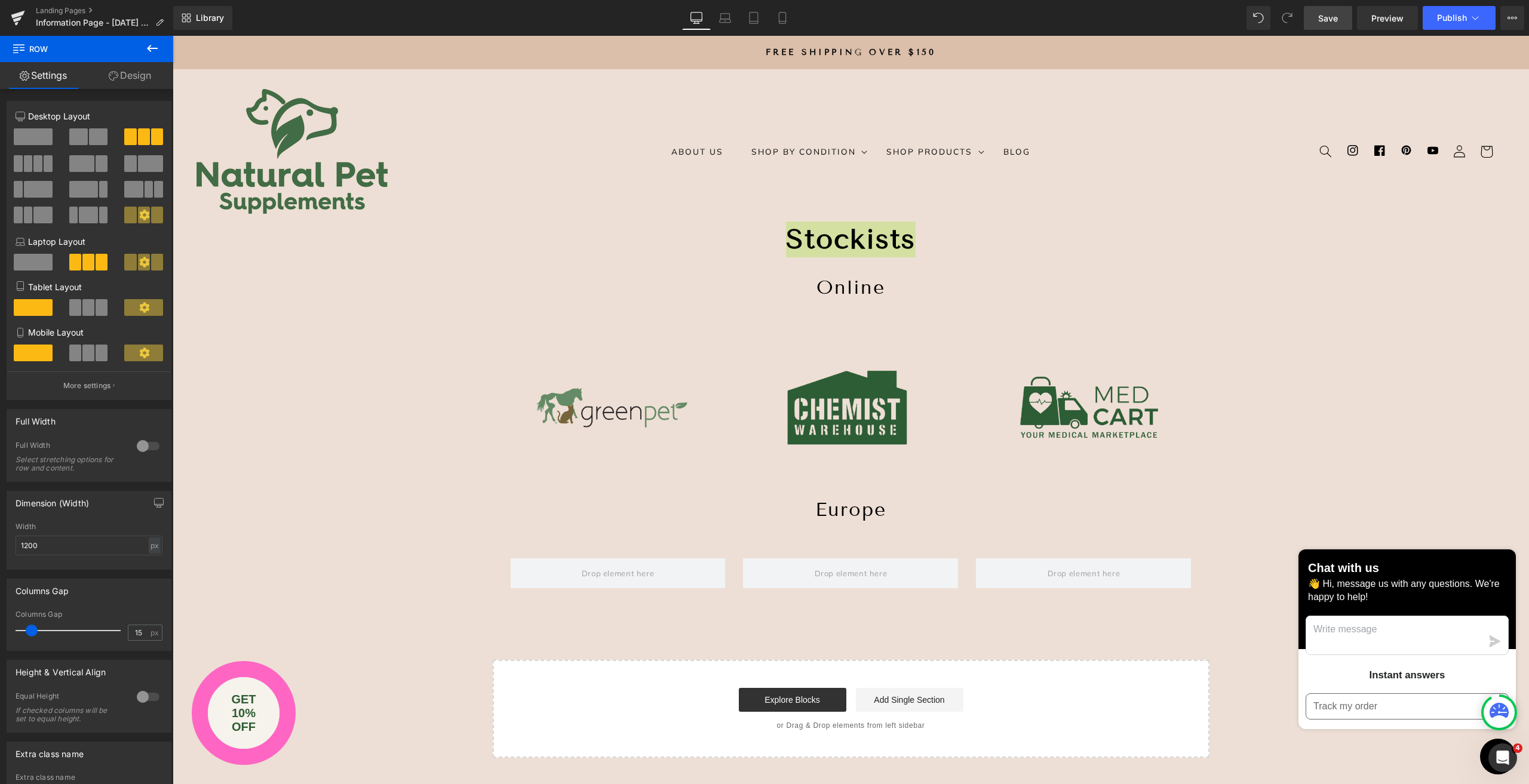
click at [154, 50] on icon at bounding box center [152, 48] width 15 height 15
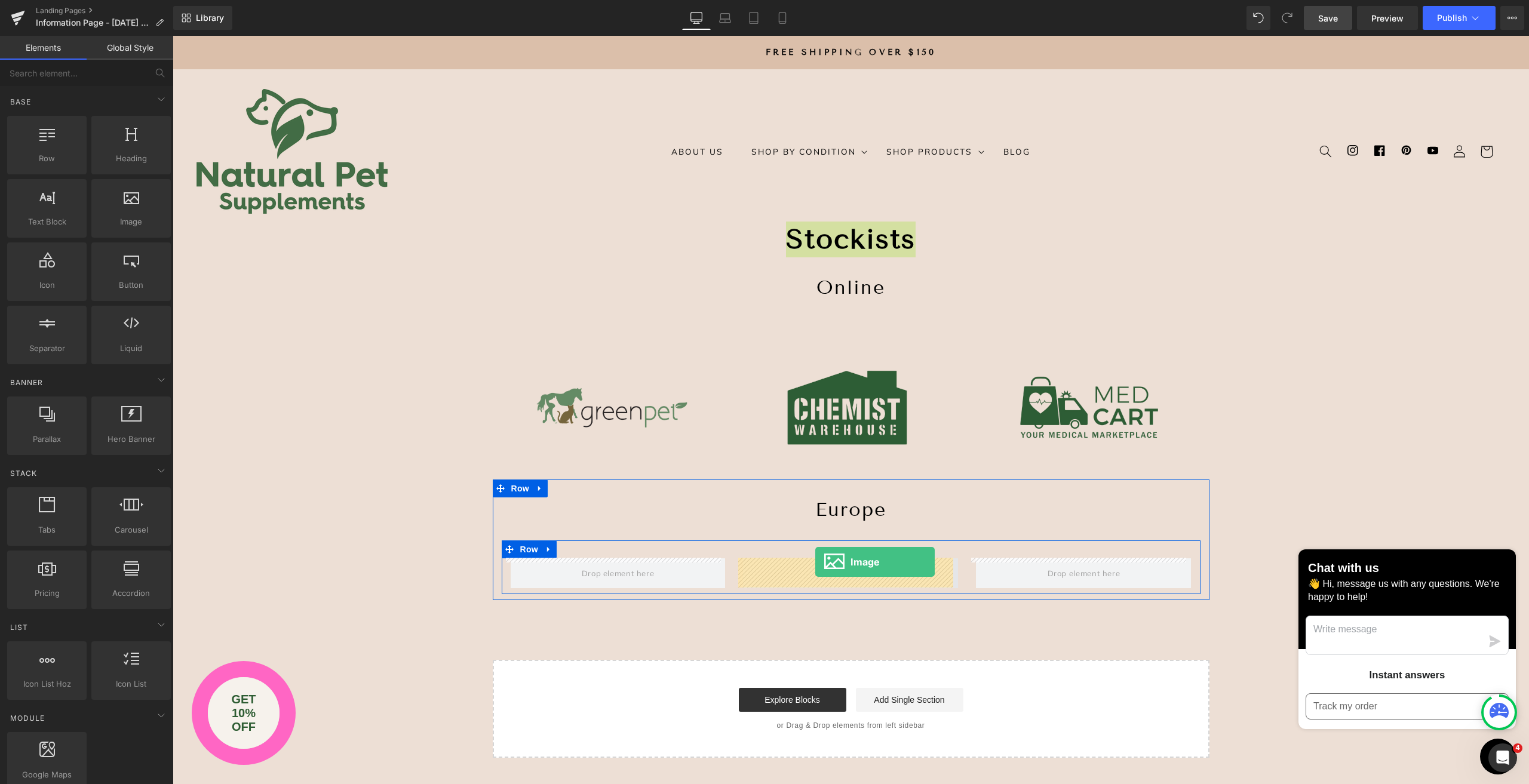
drag, startPoint x: 302, startPoint y: 253, endPoint x: 816, endPoint y: 562, distance: 599.7
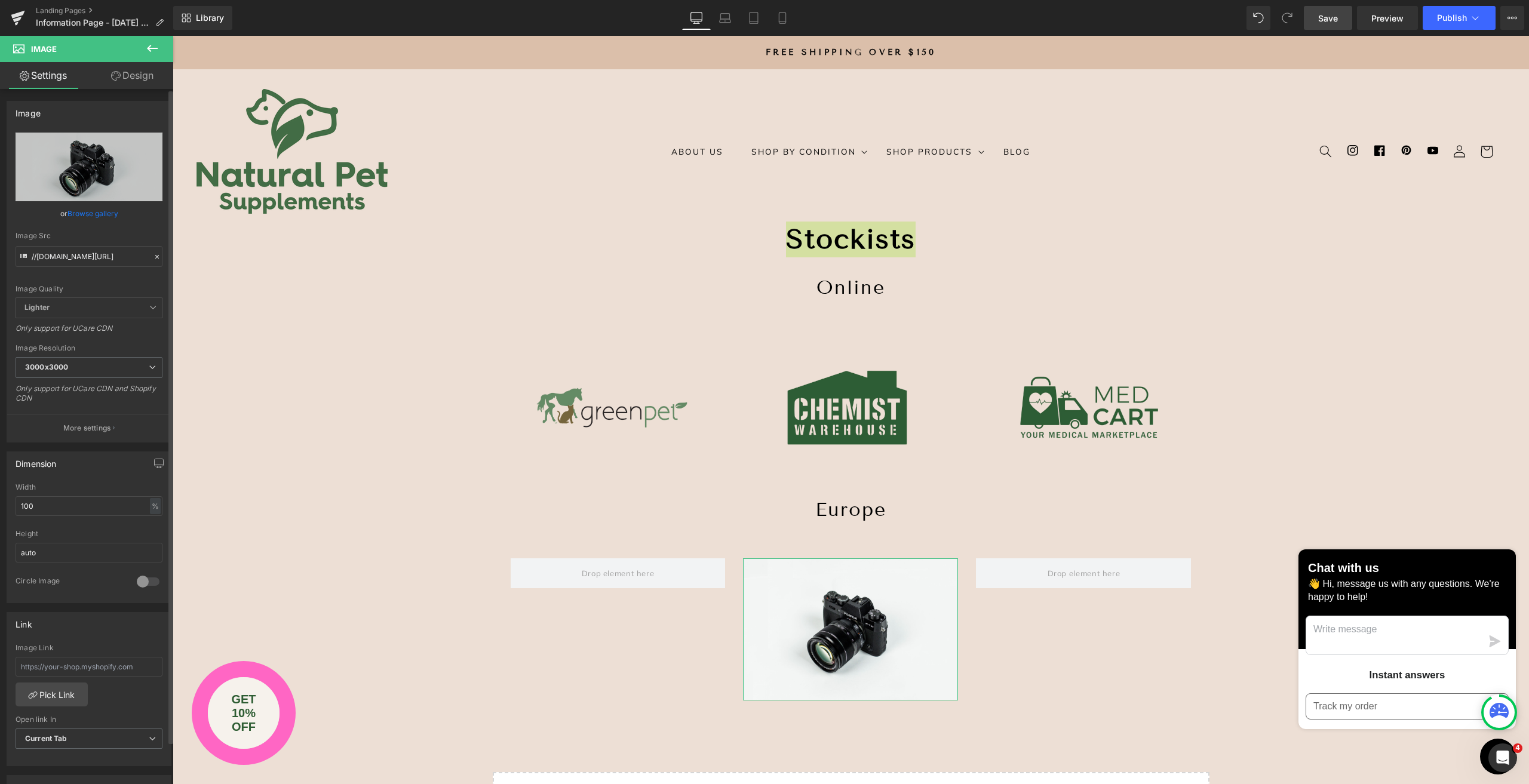
click at [91, 214] on link "Browse gallery" at bounding box center [93, 213] width 51 height 21
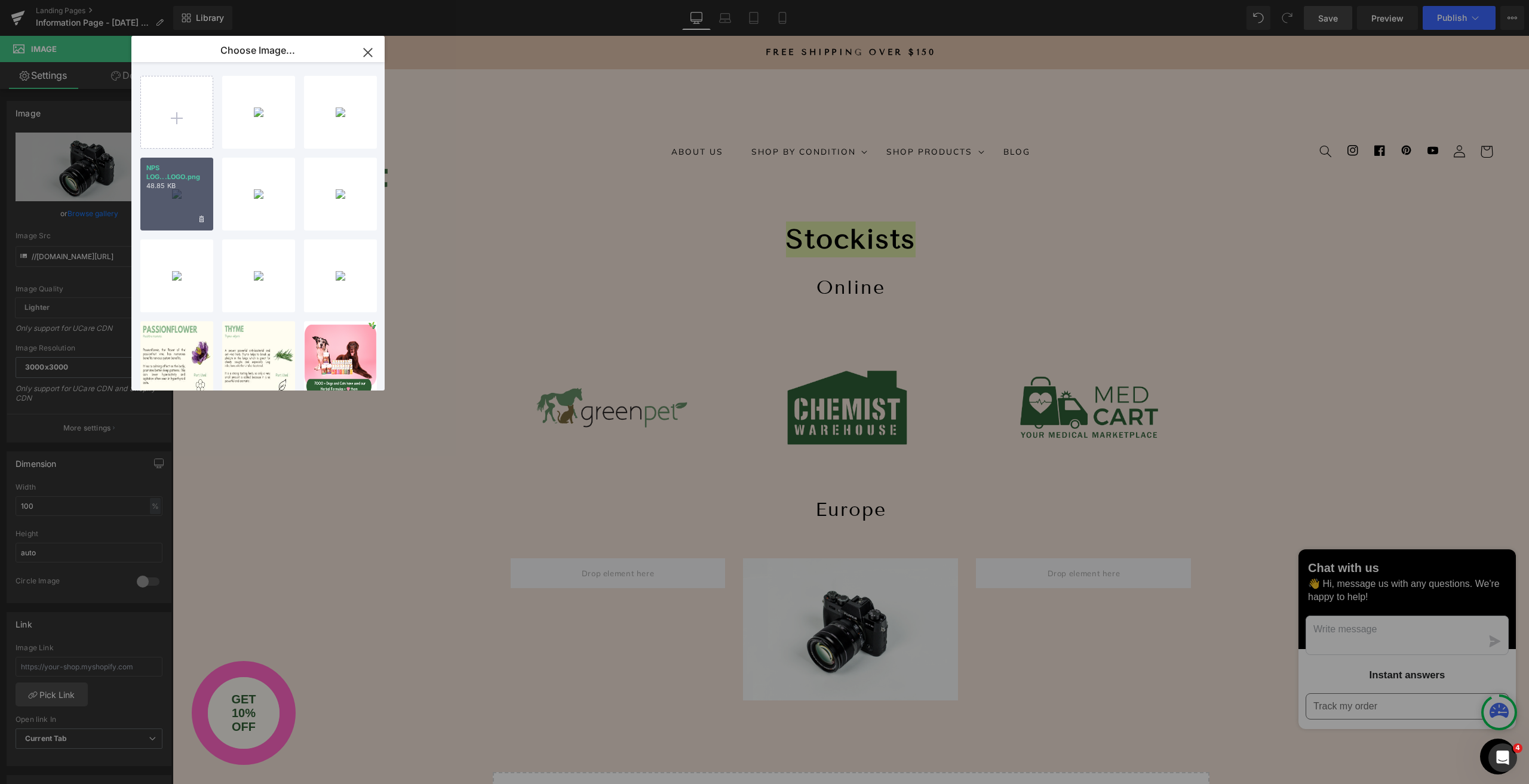
click at [189, 207] on div "NPS LOG...LOGO.png 48.85 KB" at bounding box center [177, 194] width 73 height 73
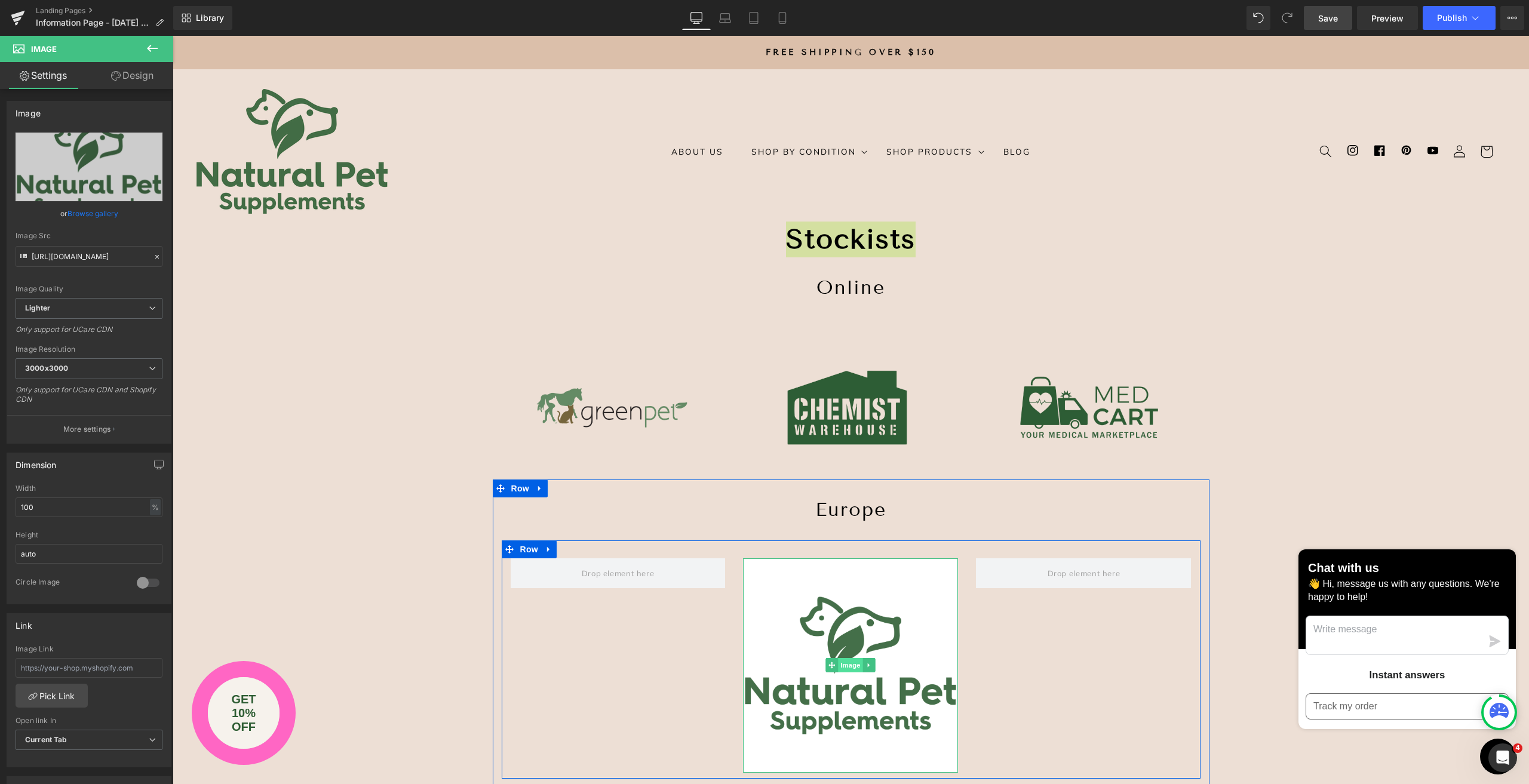
click at [846, 661] on span "Image" at bounding box center [851, 665] width 25 height 15
click at [79, 208] on link "Browse gallery" at bounding box center [93, 213] width 51 height 21
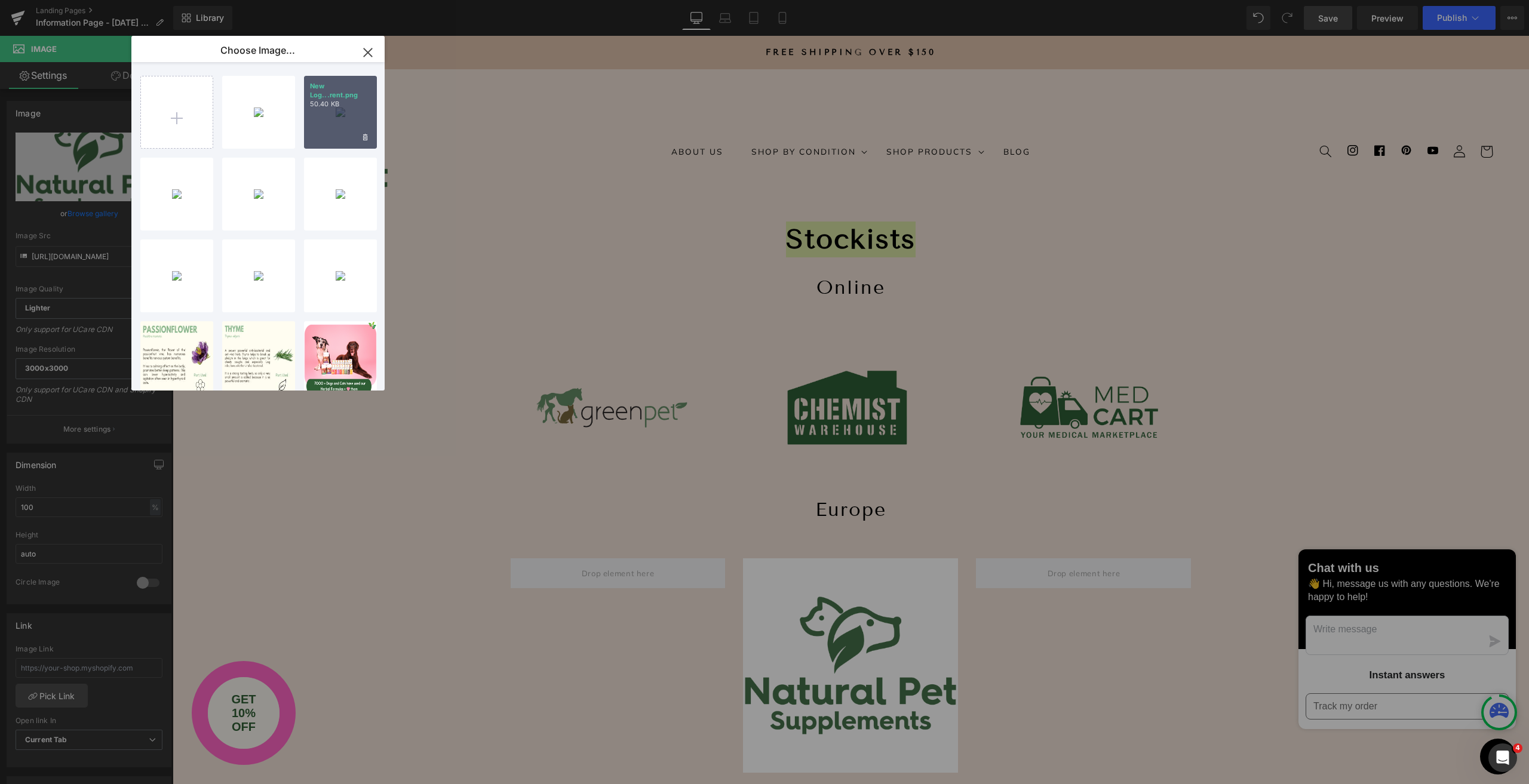
click at [346, 109] on div "New Log...rent.png 50.40 KB" at bounding box center [340, 112] width 73 height 73
type input "[URL][DOMAIN_NAME]"
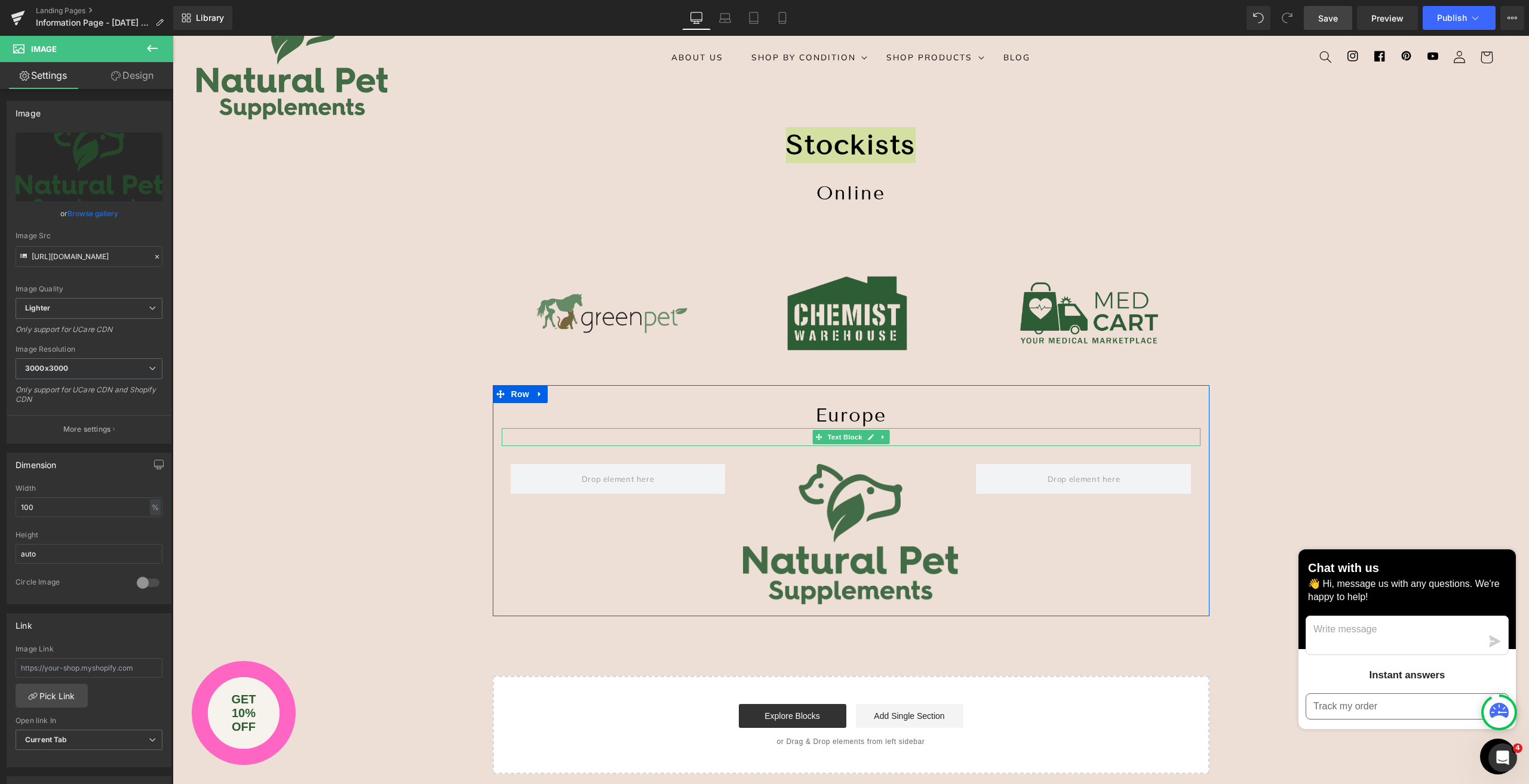
scroll to position [179, 0]
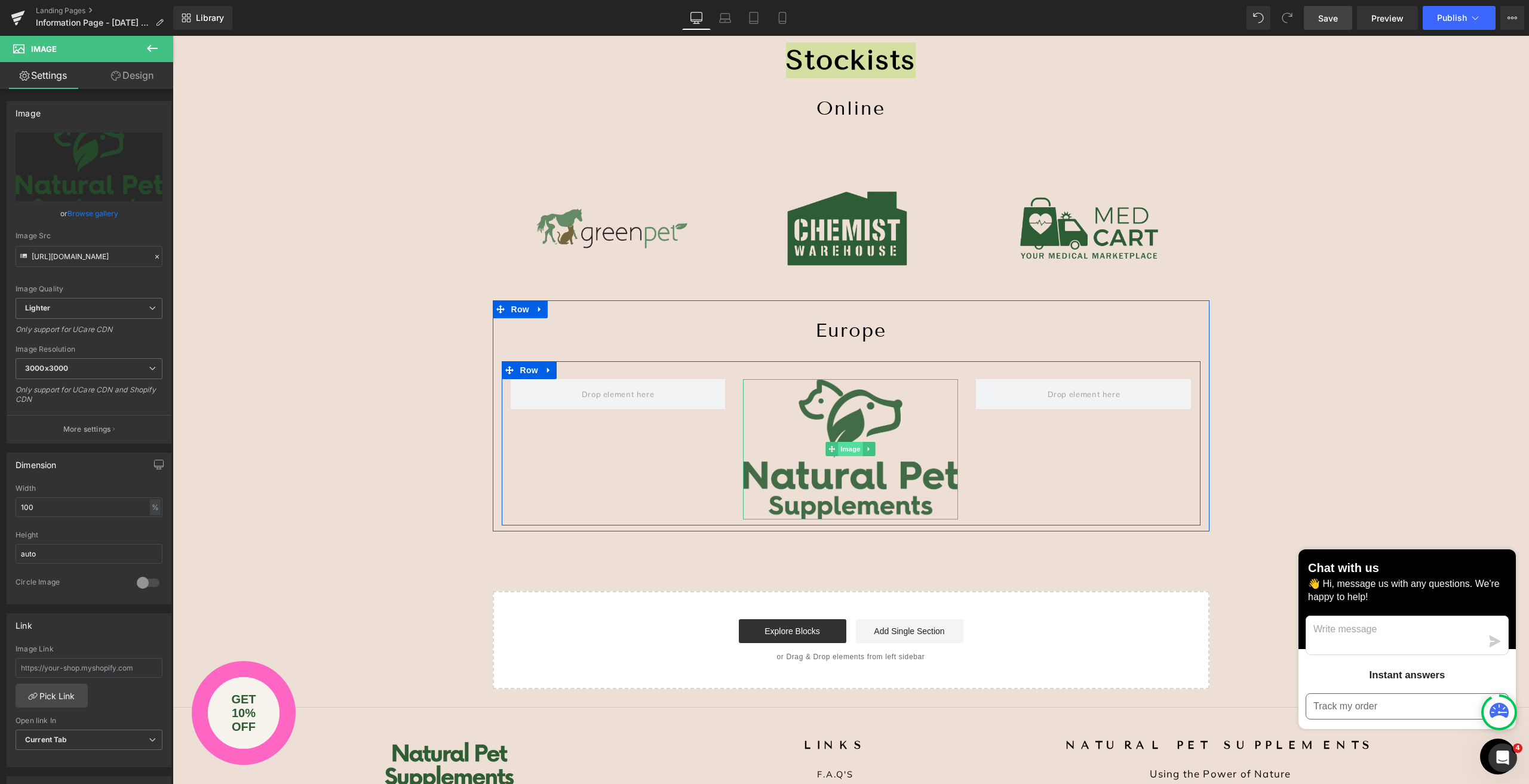
click at [852, 451] on span "Image" at bounding box center [851, 448] width 25 height 15
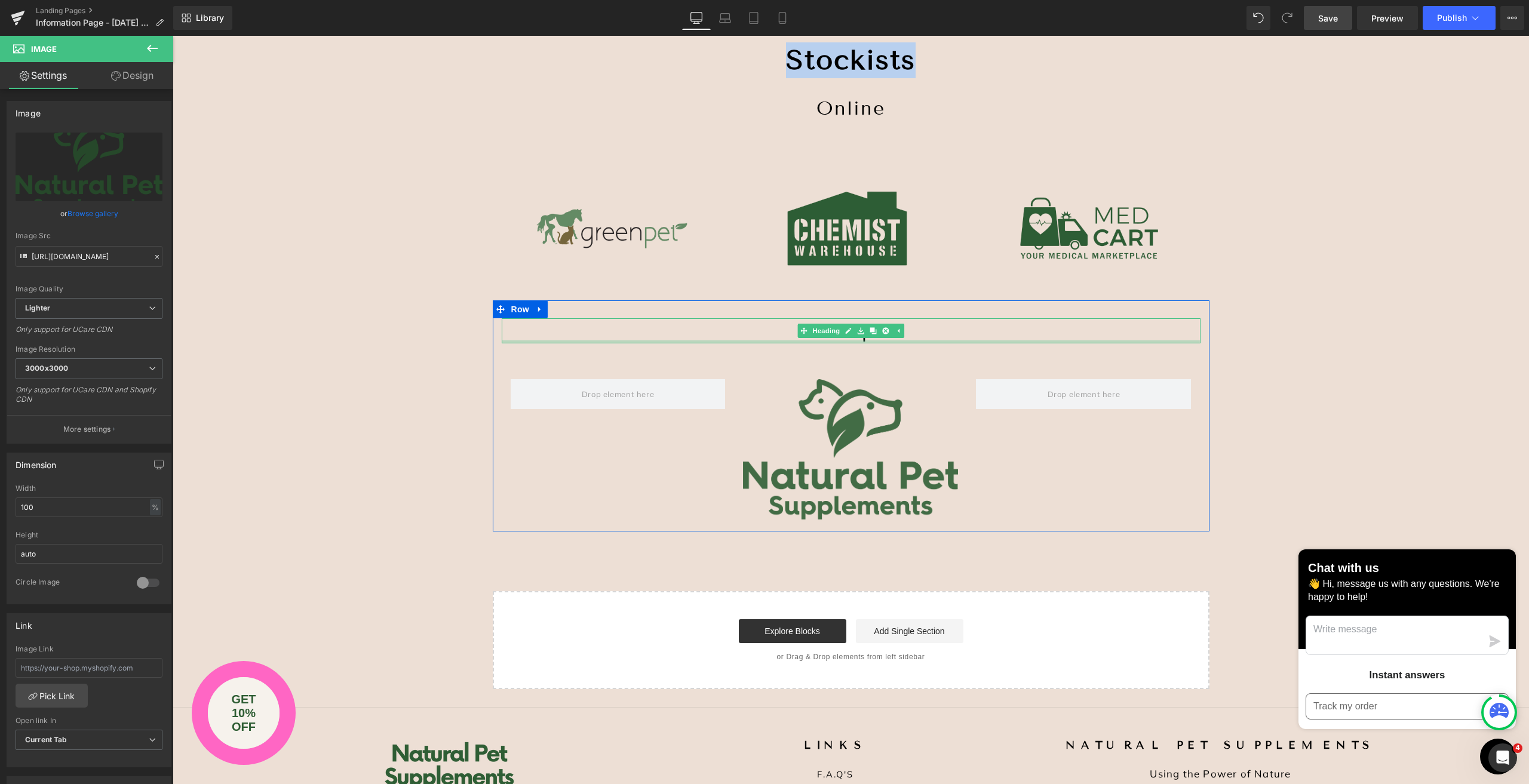
click at [945, 333] on h1 "Europe" at bounding box center [851, 331] width 699 height 25
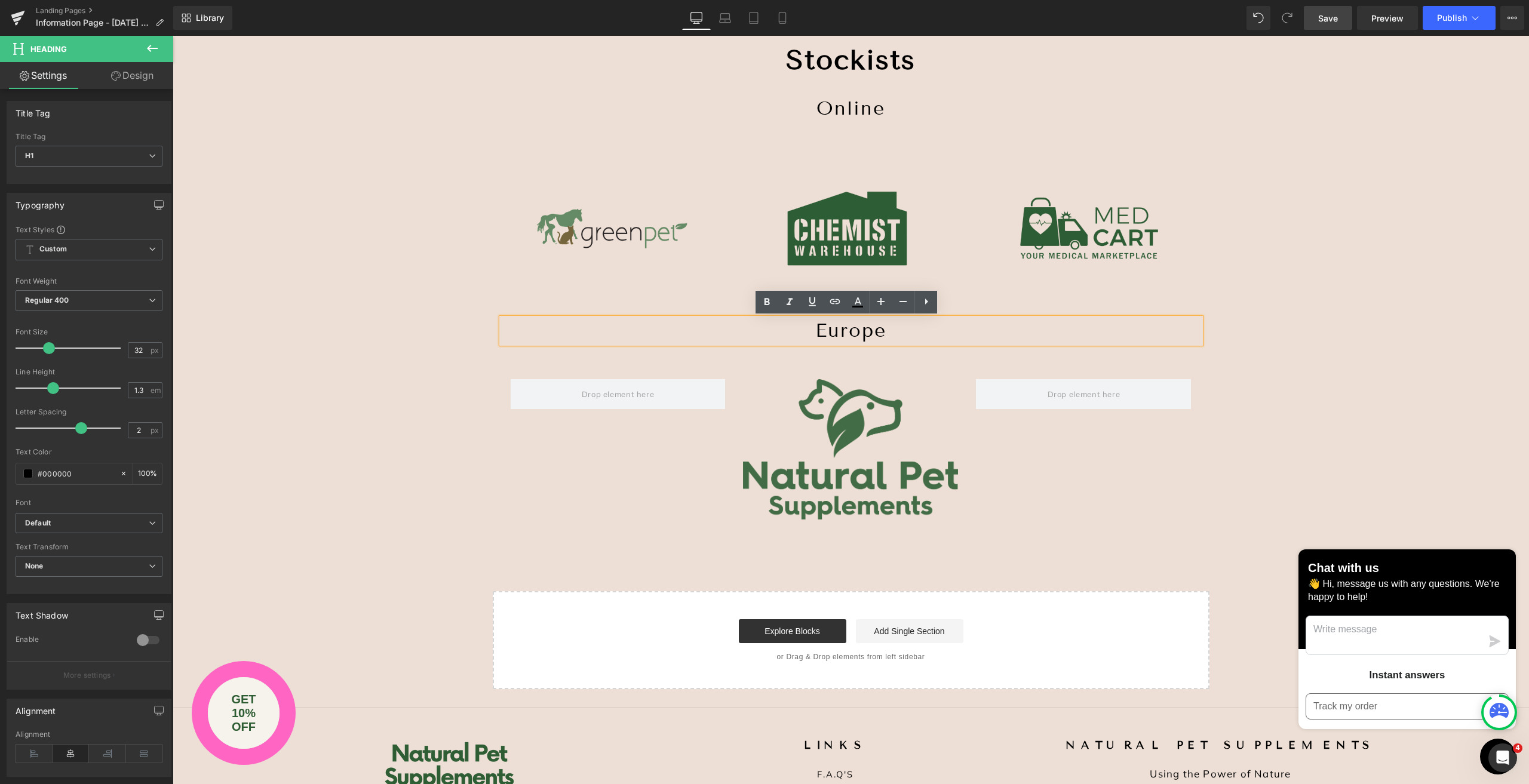
scroll to position [0, 0]
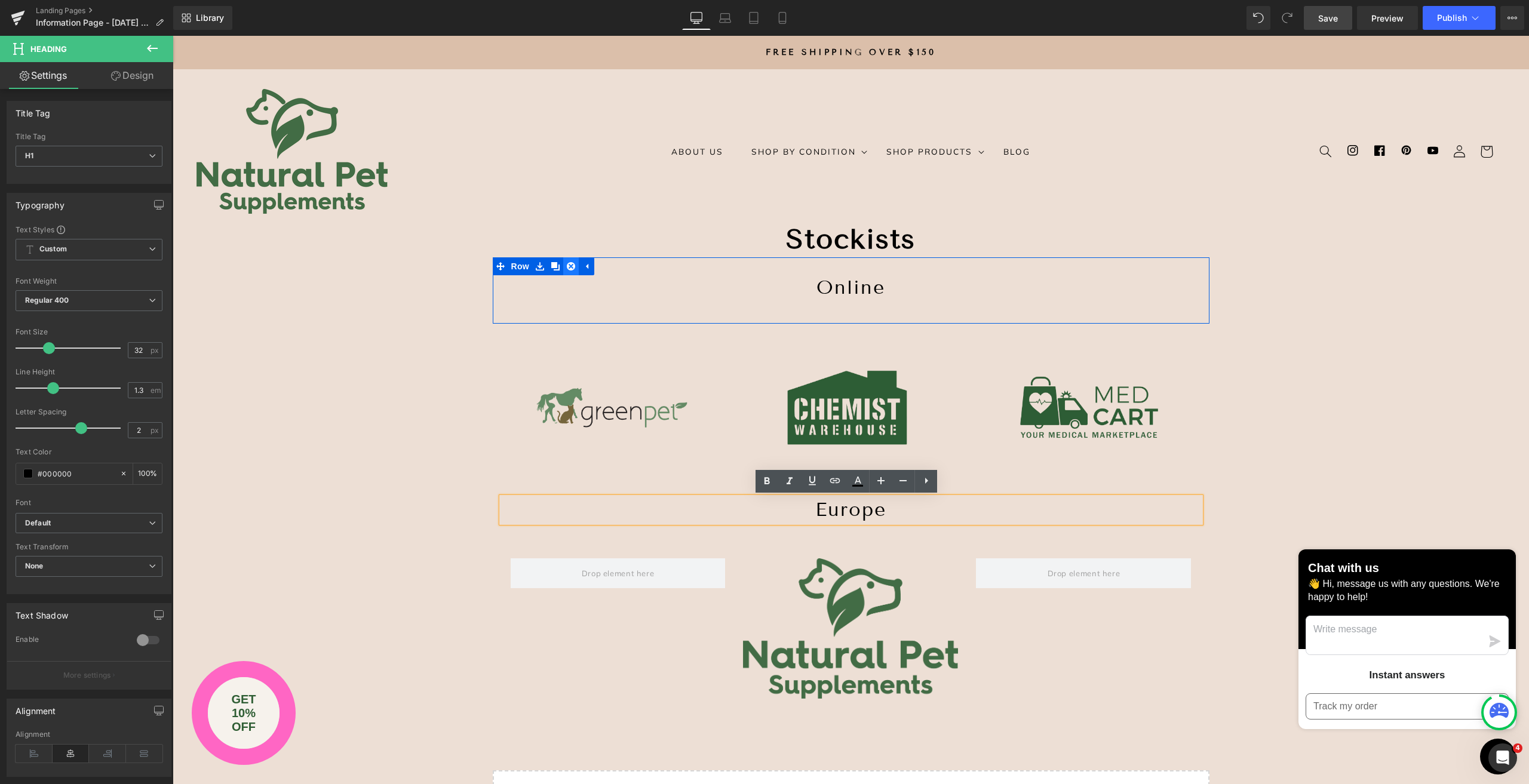
click at [567, 265] on icon at bounding box center [571, 266] width 8 height 8
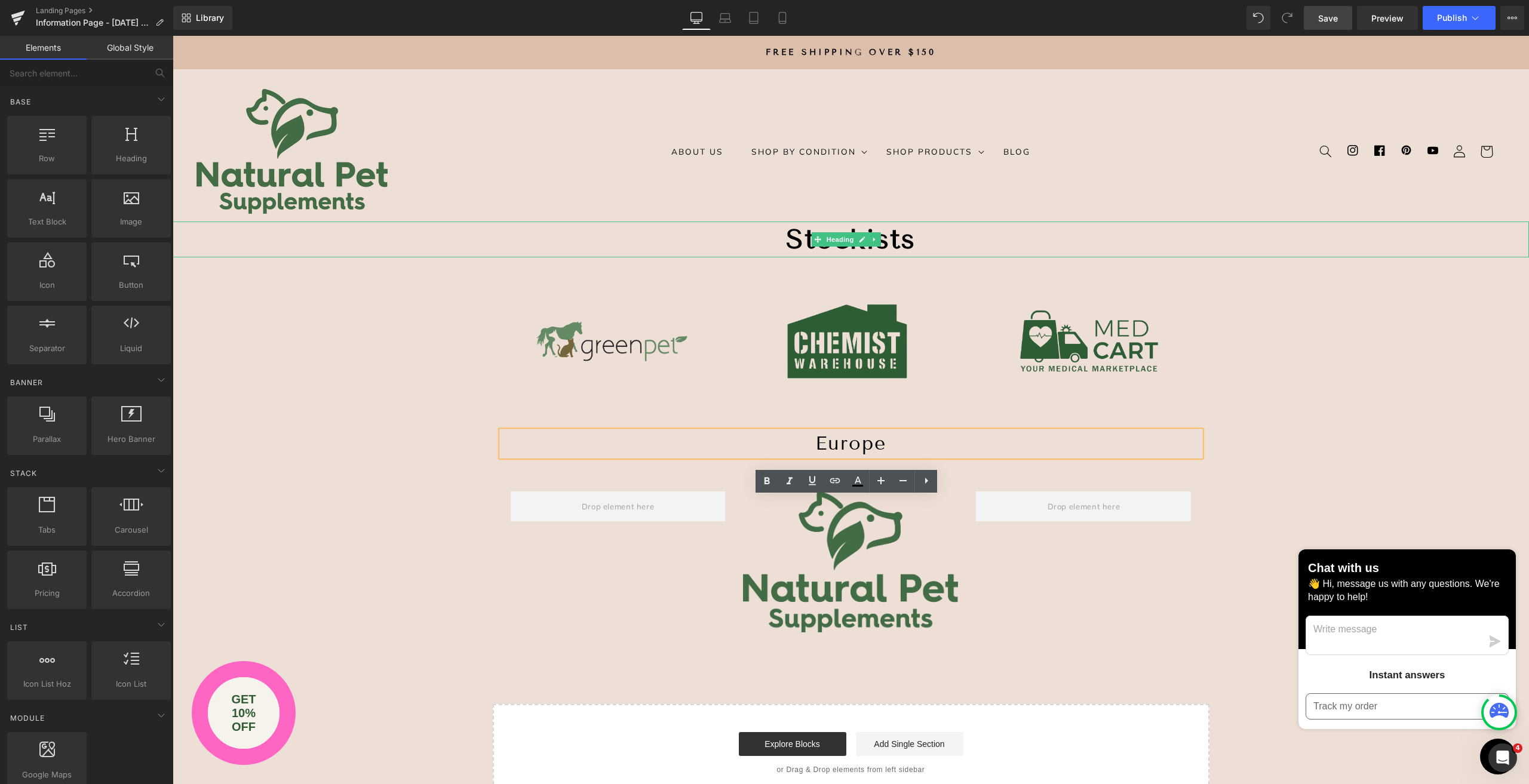
click at [915, 240] on h1 "Stockists" at bounding box center [851, 240] width 1356 height 36
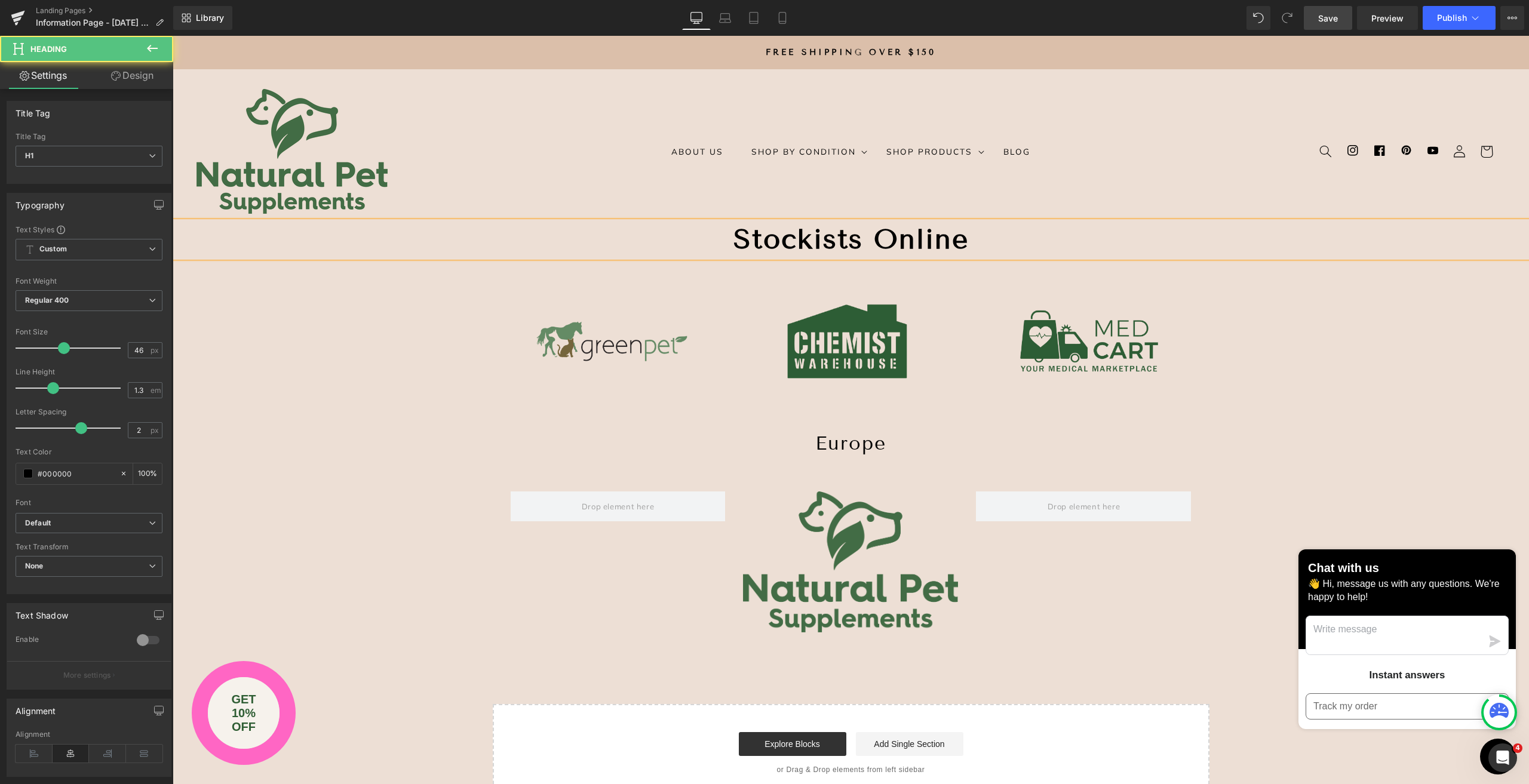
click at [856, 237] on strong "Stockists Online" at bounding box center [851, 239] width 235 height 33
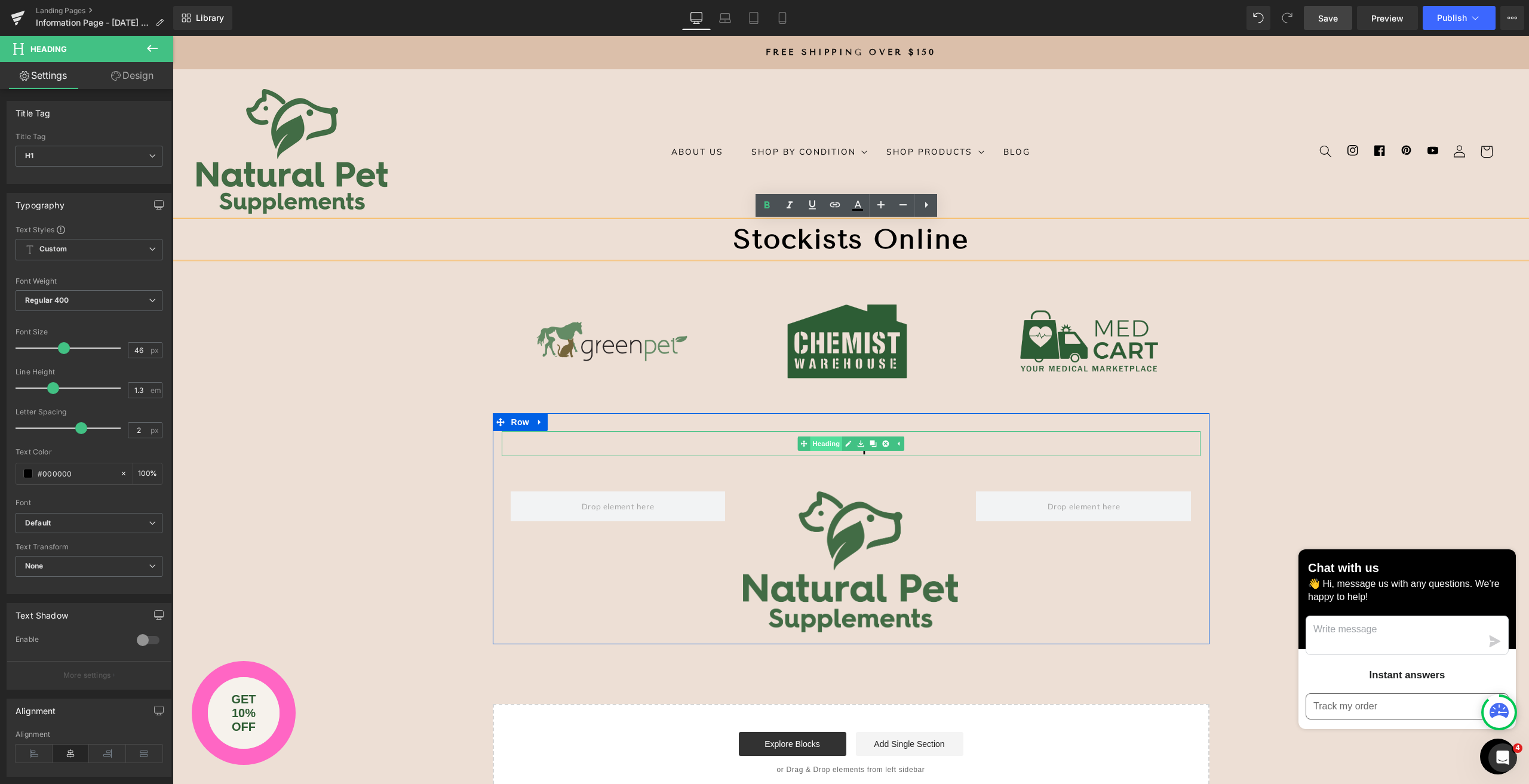
click at [818, 445] on link "Heading" at bounding box center [819, 443] width 45 height 15
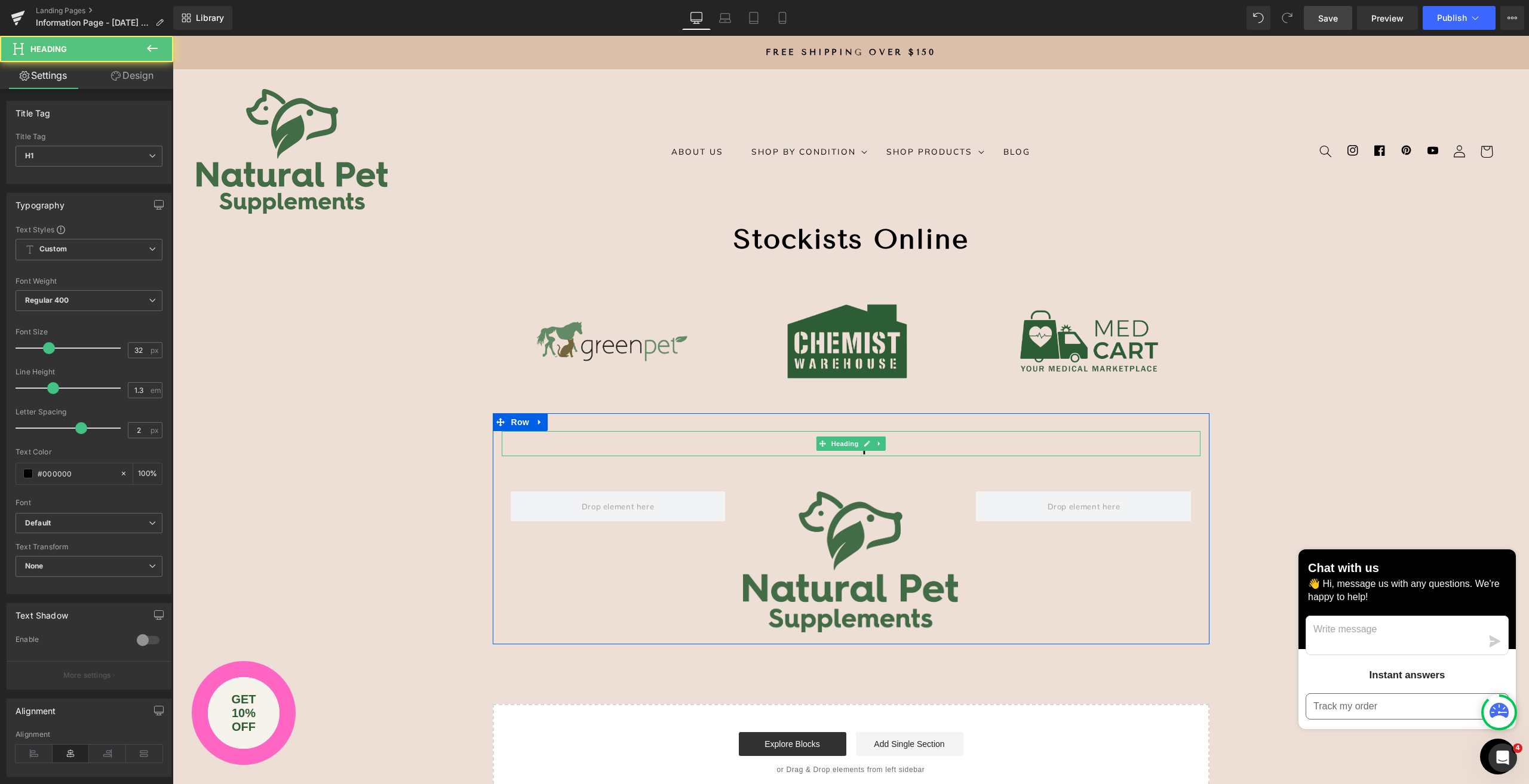
click at [791, 444] on h1 "Europe" at bounding box center [851, 443] width 699 height 25
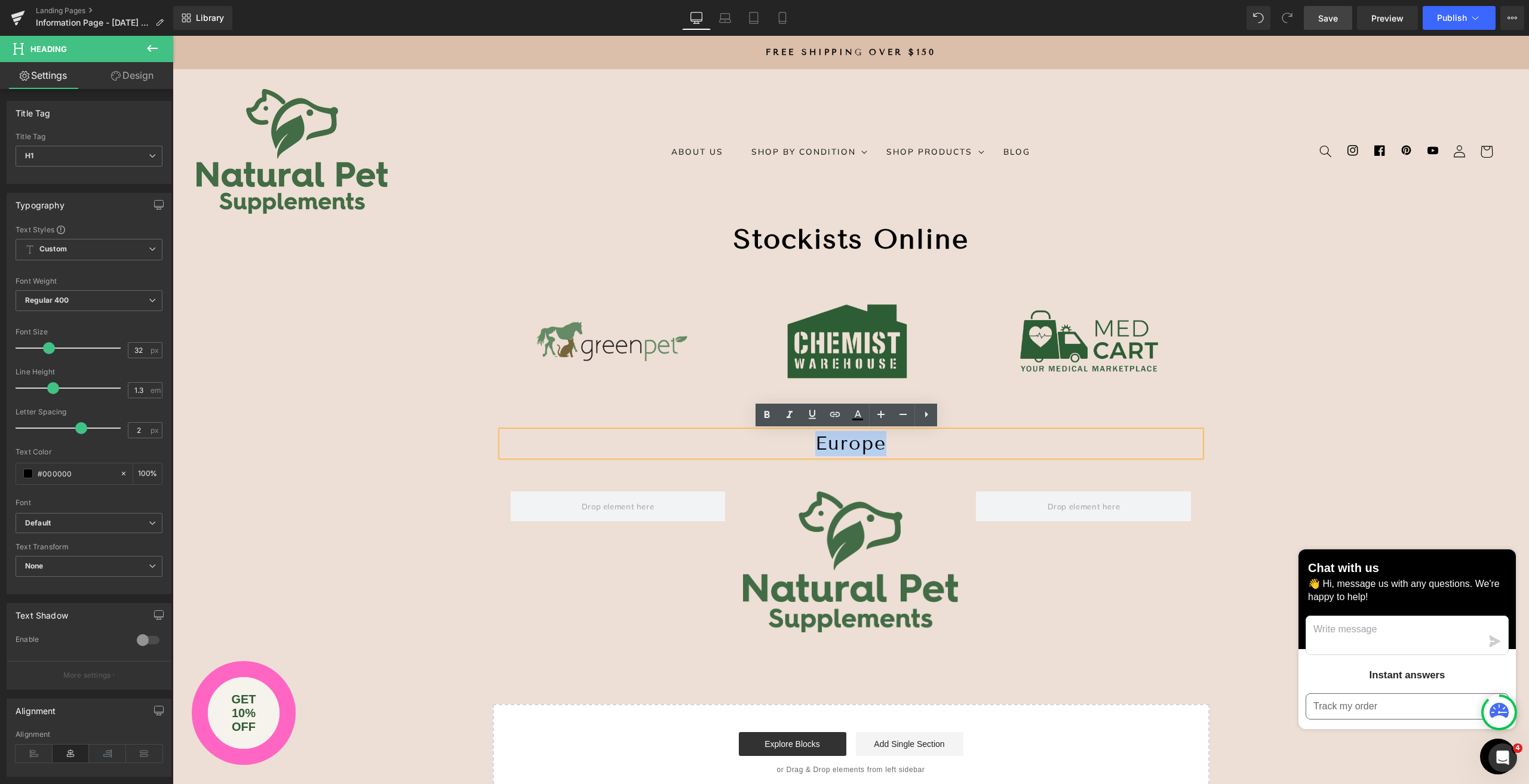
drag, startPoint x: 754, startPoint y: 442, endPoint x: 942, endPoint y: 445, distance: 188.0
click at [942, 445] on h1 "Europe" at bounding box center [851, 443] width 699 height 25
click at [796, 240] on strong "Stockists Online" at bounding box center [851, 239] width 235 height 33
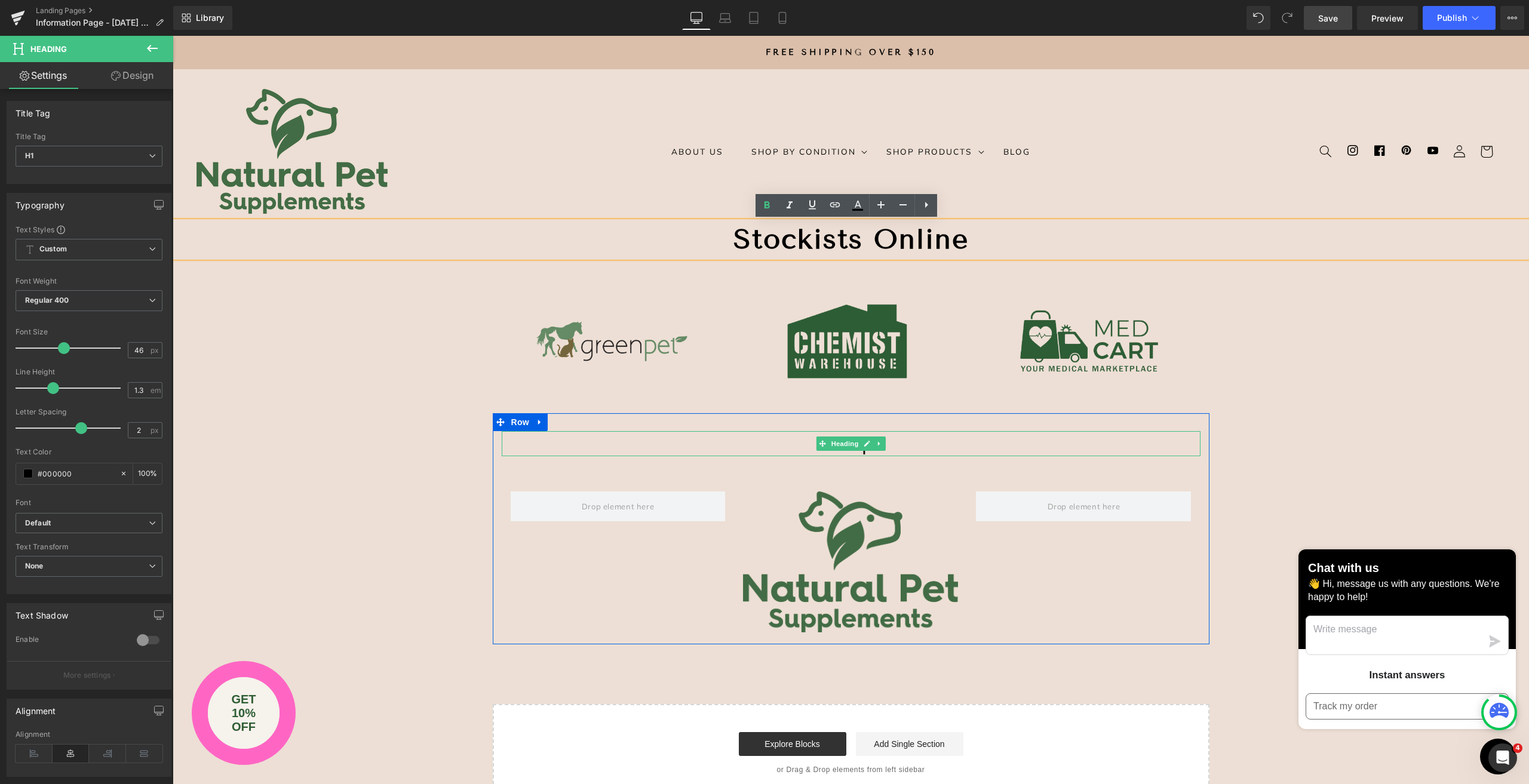
click at [772, 444] on h1 "Europe" at bounding box center [851, 443] width 699 height 25
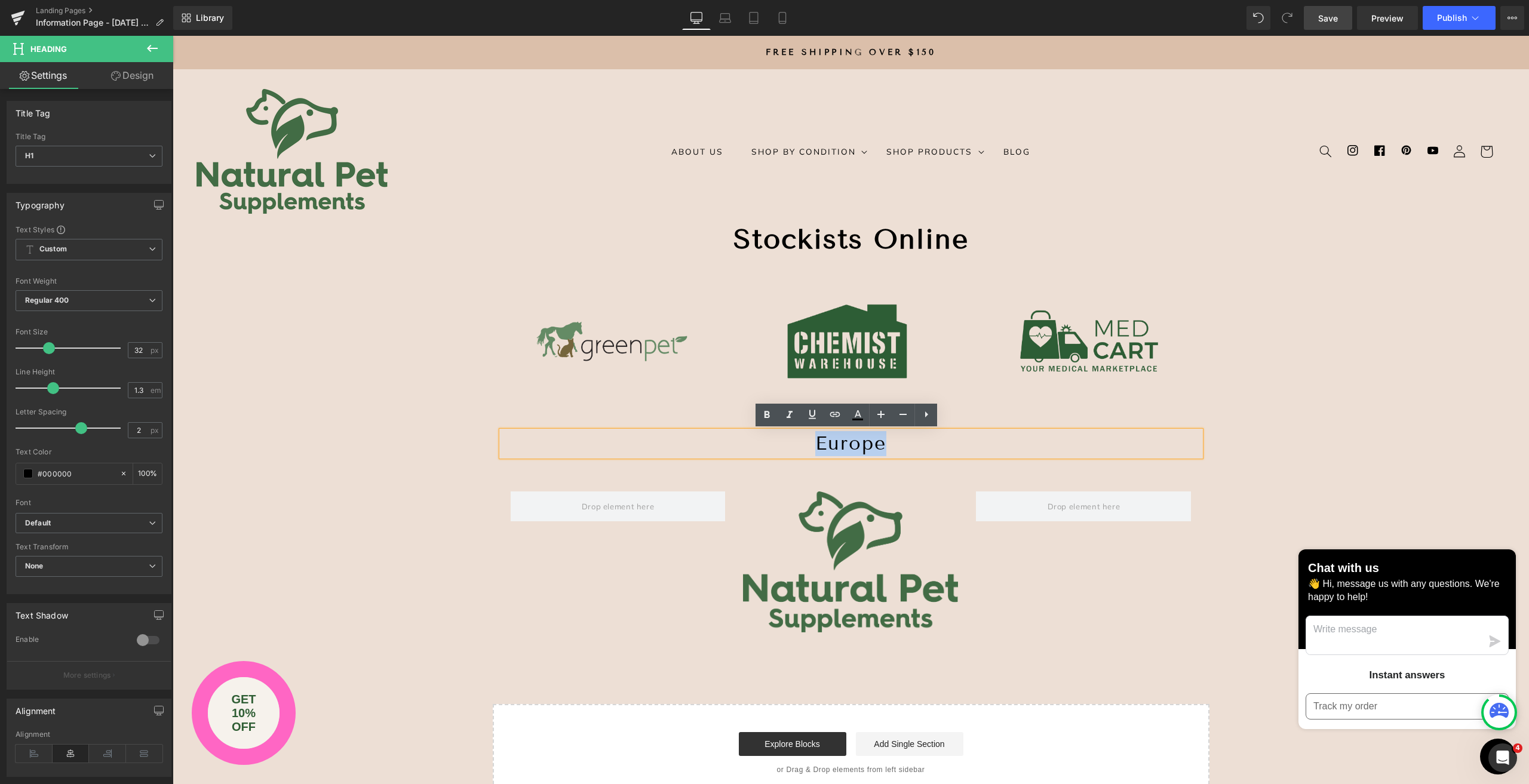
drag, startPoint x: 753, startPoint y: 442, endPoint x: 936, endPoint y: 445, distance: 183.0
click at [936, 445] on h1 "Europe" at bounding box center [851, 443] width 699 height 25
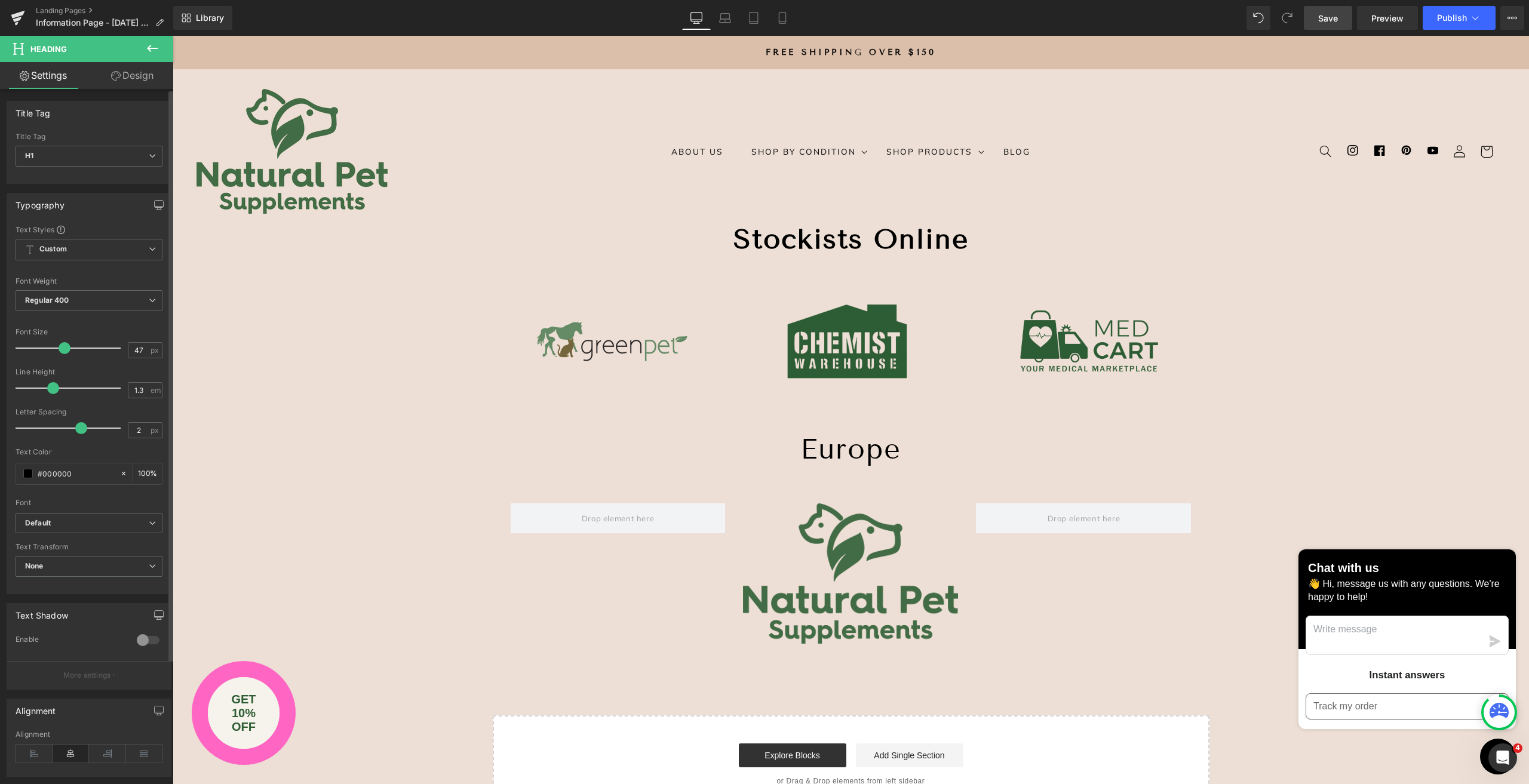
type input "46"
drag, startPoint x: 50, startPoint y: 351, endPoint x: 64, endPoint y: 353, distance: 14.1
click at [64, 353] on span at bounding box center [64, 349] width 12 height 12
click at [773, 456] on h1 "Europe" at bounding box center [851, 448] width 699 height 36
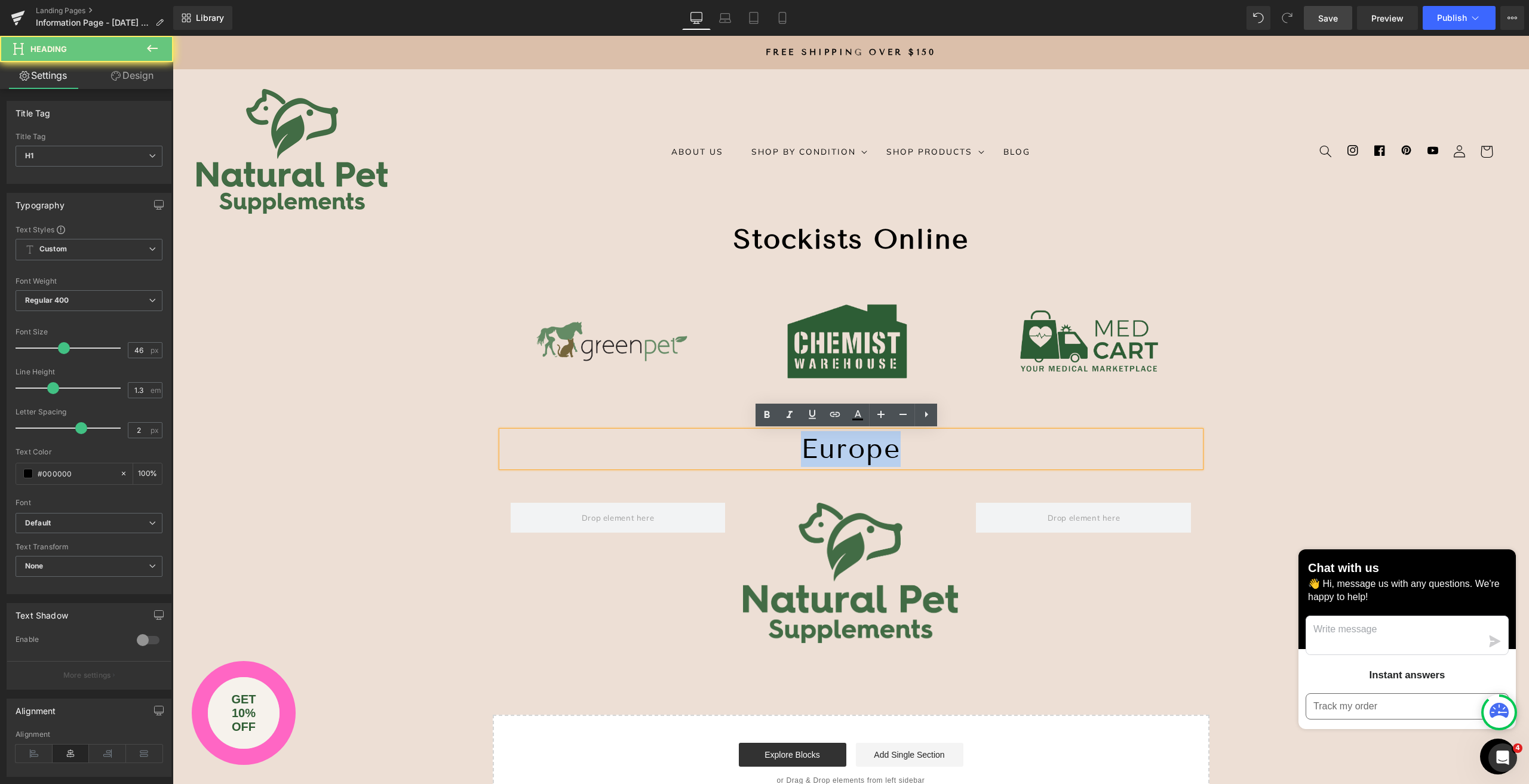
drag, startPoint x: 760, startPoint y: 457, endPoint x: 914, endPoint y: 456, distance: 154.0
click at [914, 456] on h1 "Europe" at bounding box center [851, 448] width 699 height 36
click at [767, 414] on icon at bounding box center [766, 415] width 15 height 15
click at [362, 380] on div "Stockists Online Heading Image Image Image Row Europe Heading Text Block Image …" at bounding box center [851, 518] width 1356 height 591
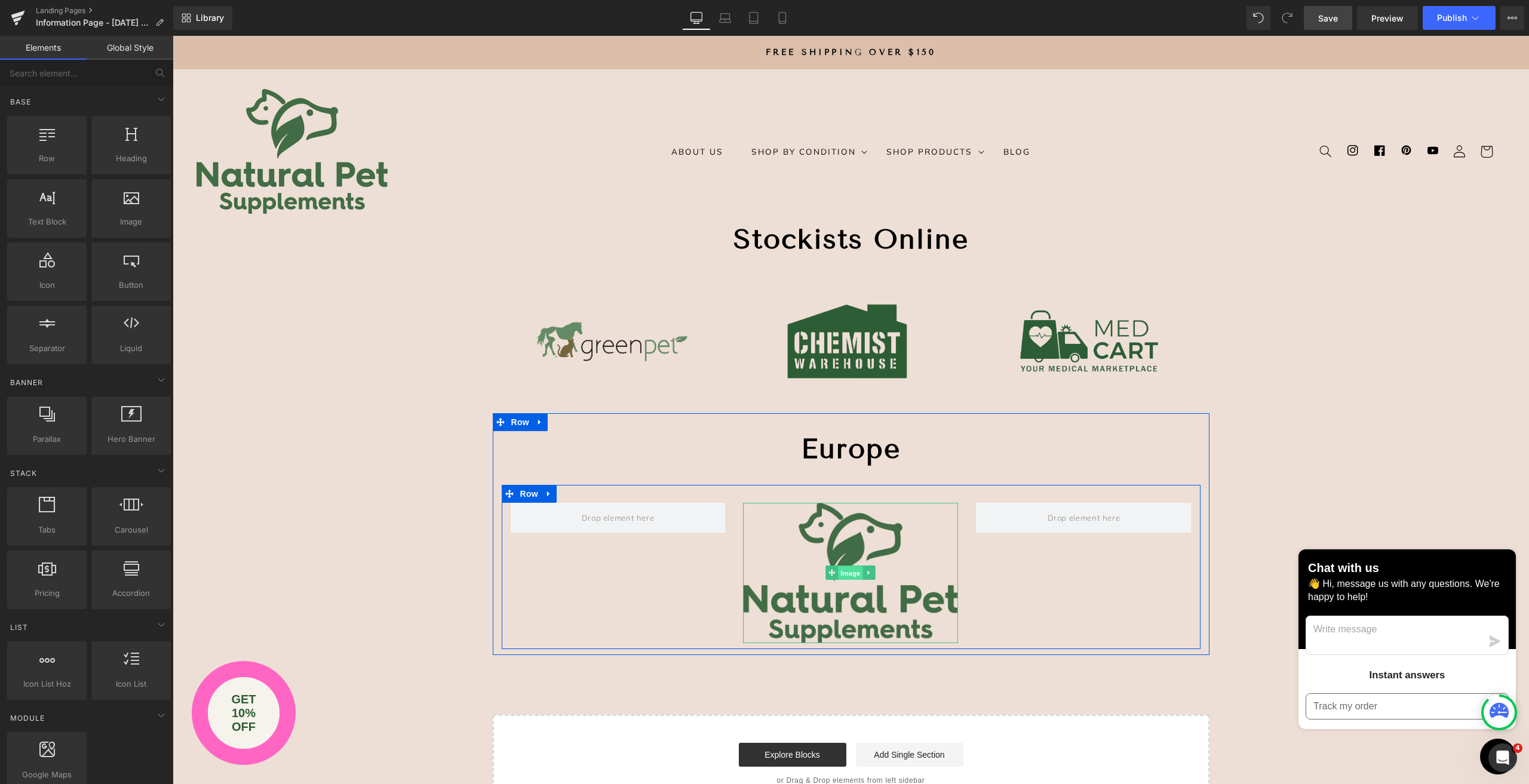
click at [852, 569] on span "Image" at bounding box center [851, 573] width 25 height 15
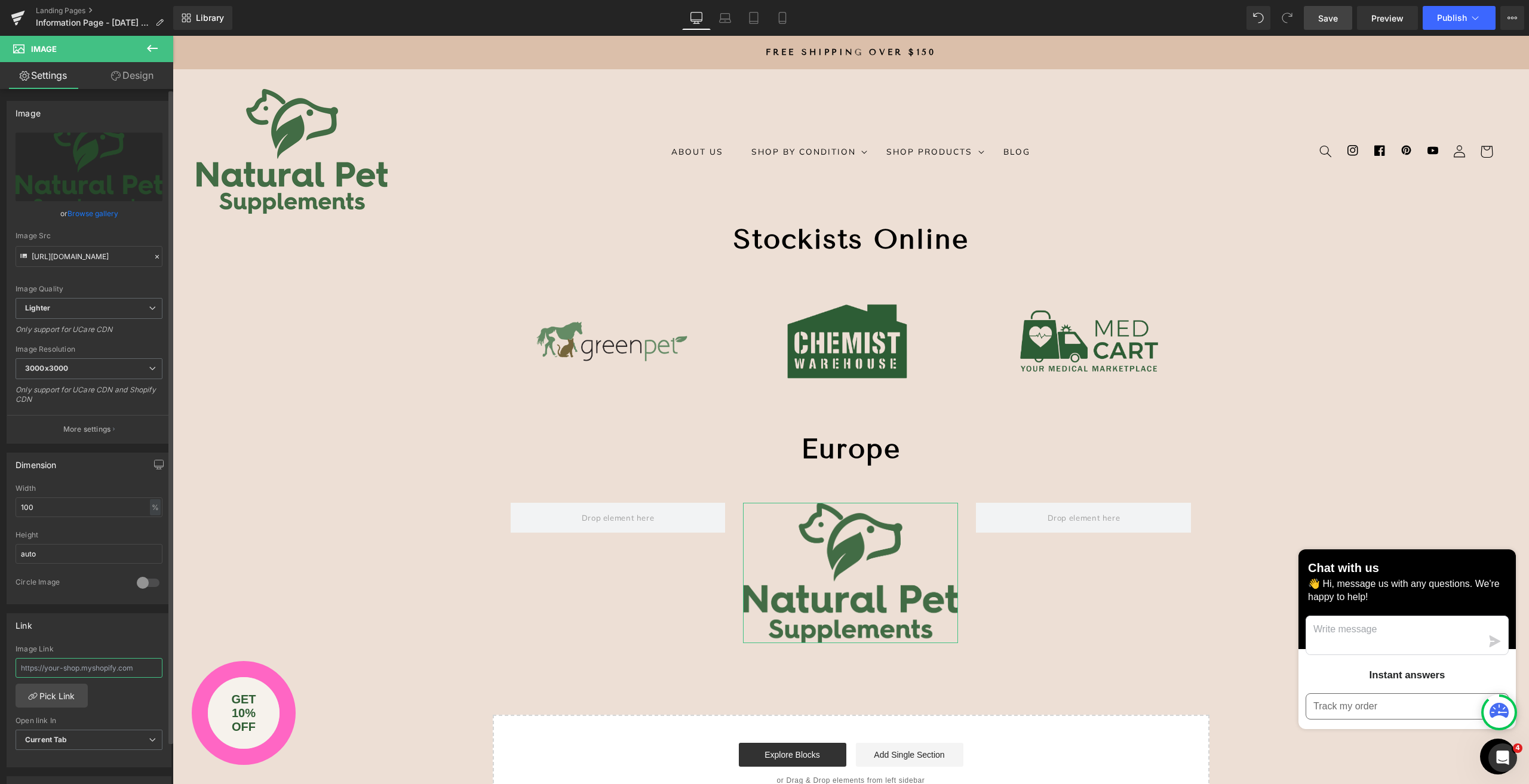
click at [81, 665] on input "text" at bounding box center [88, 668] width 147 height 20
paste input "[URL][DOMAIN_NAME]"
type input "[URL][DOMAIN_NAME]"
click at [899, 448] on h1 "Europe" at bounding box center [851, 448] width 699 height 36
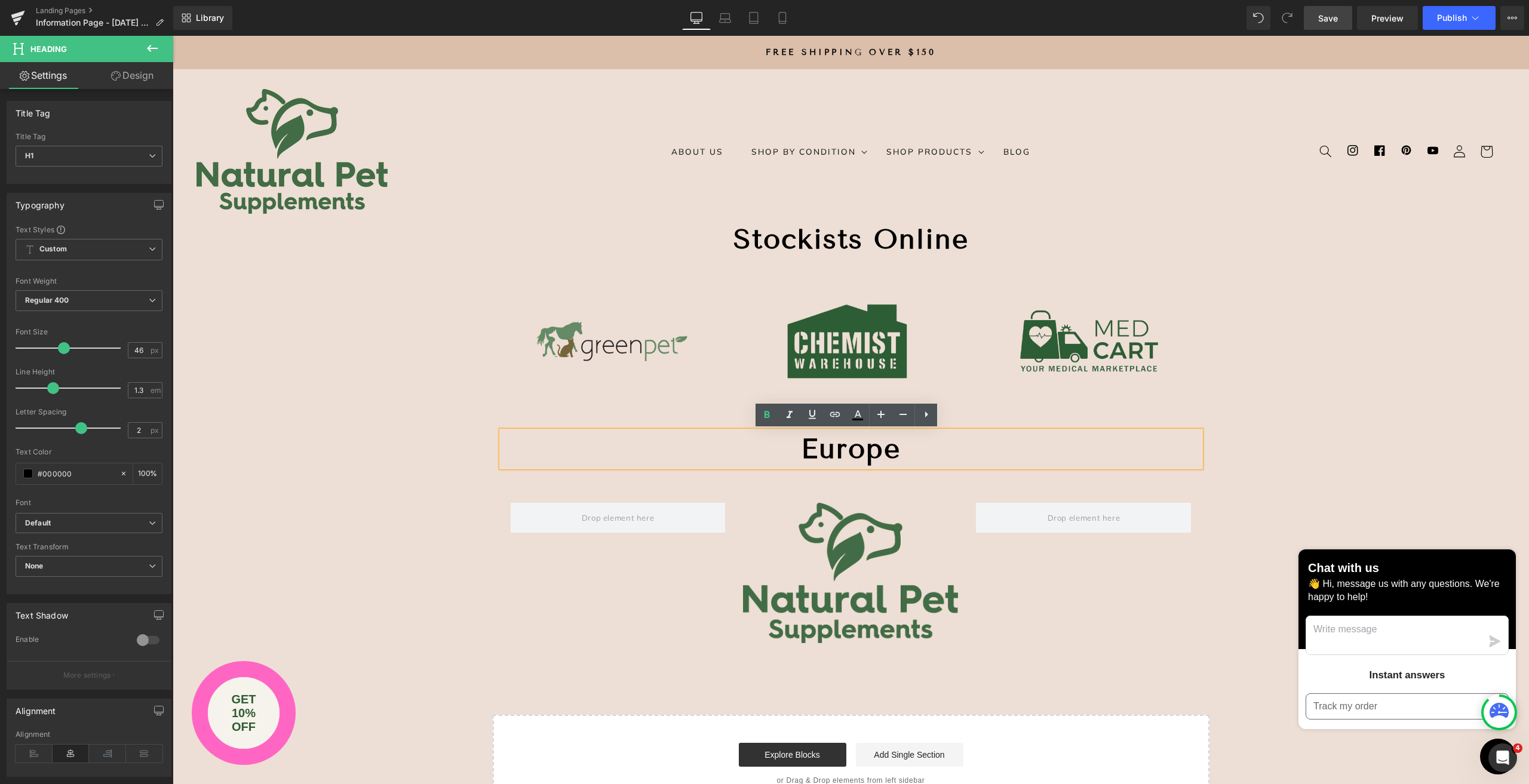
click at [896, 448] on strong "Europe" at bounding box center [851, 448] width 100 height 33
click at [150, 48] on icon at bounding box center [152, 48] width 11 height 7
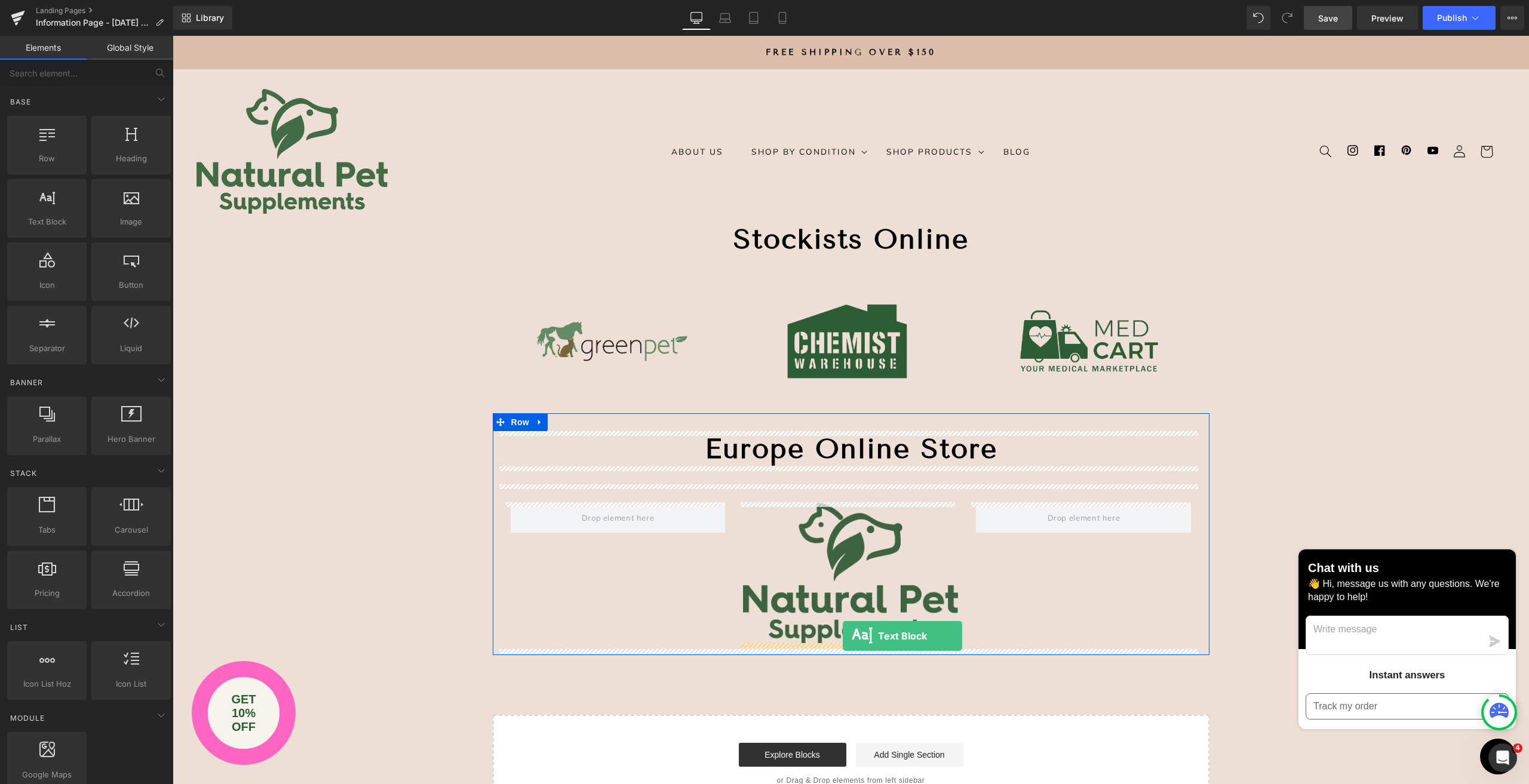
drag, startPoint x: 222, startPoint y: 249, endPoint x: 842, endPoint y: 636, distance: 730.9
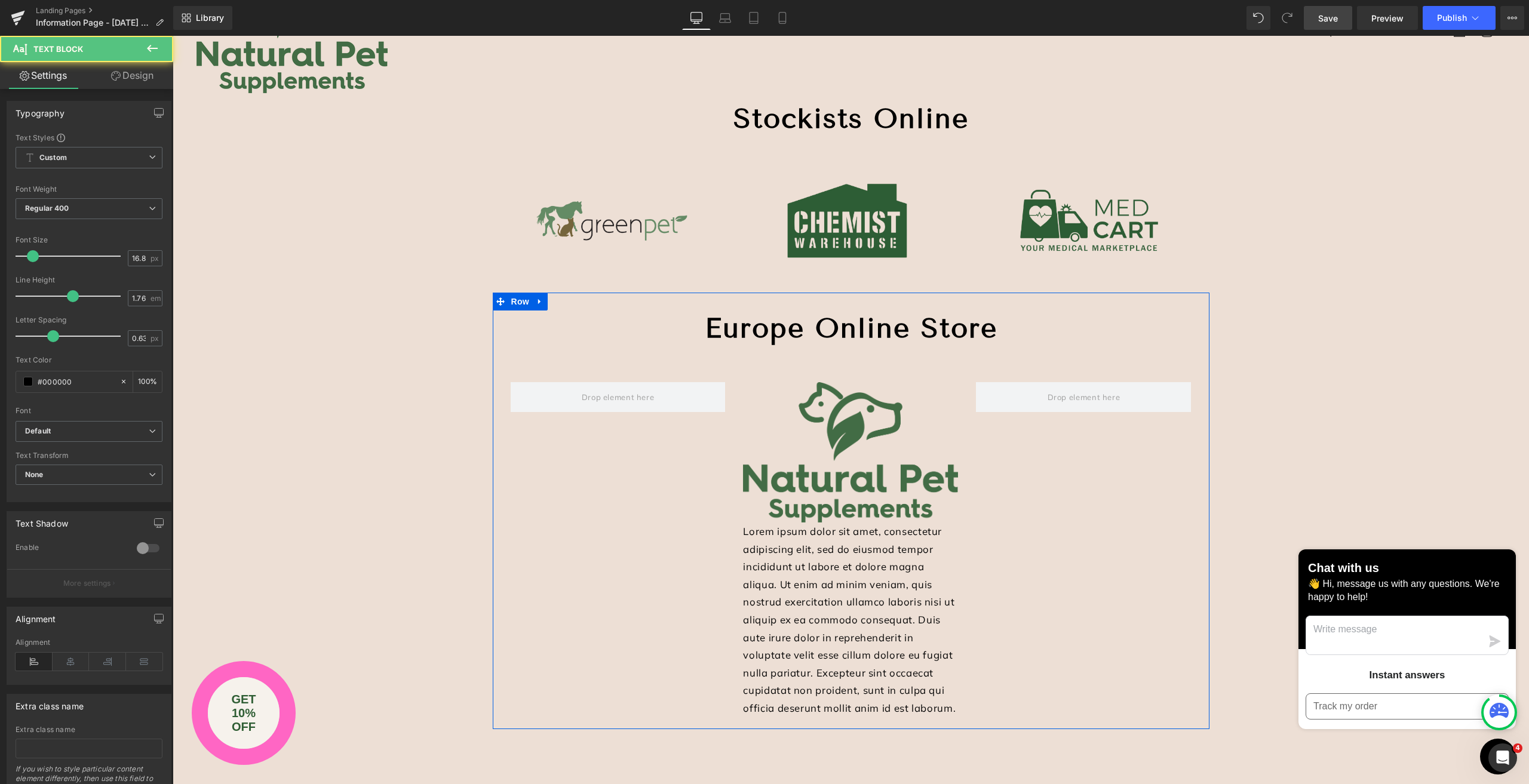
scroll to position [239, 0]
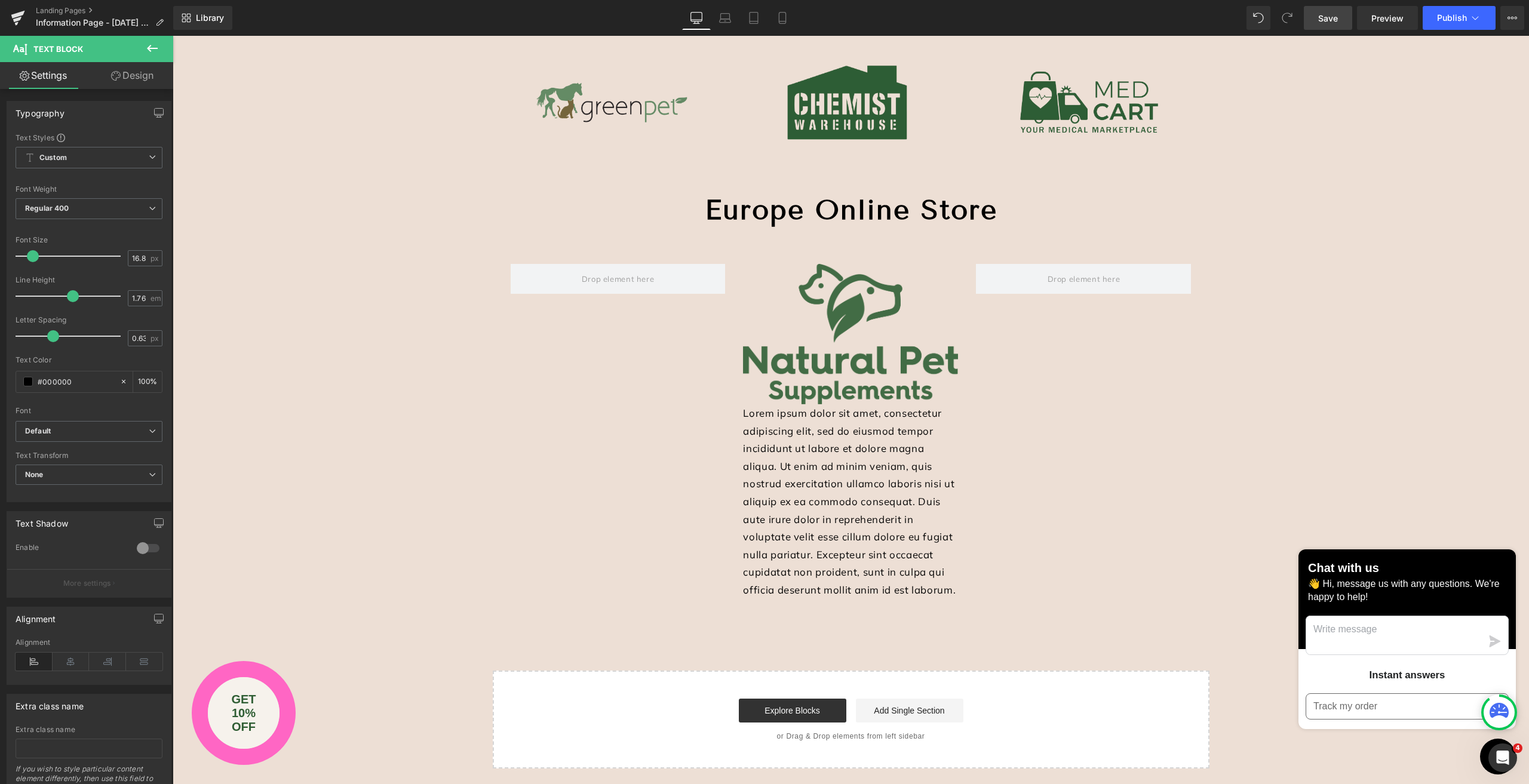
click at [796, 547] on p "Lorem ipsum dolor sit amet, consectetur adipiscing elit, sed do eiusmod tempor …" at bounding box center [850, 502] width 215 height 195
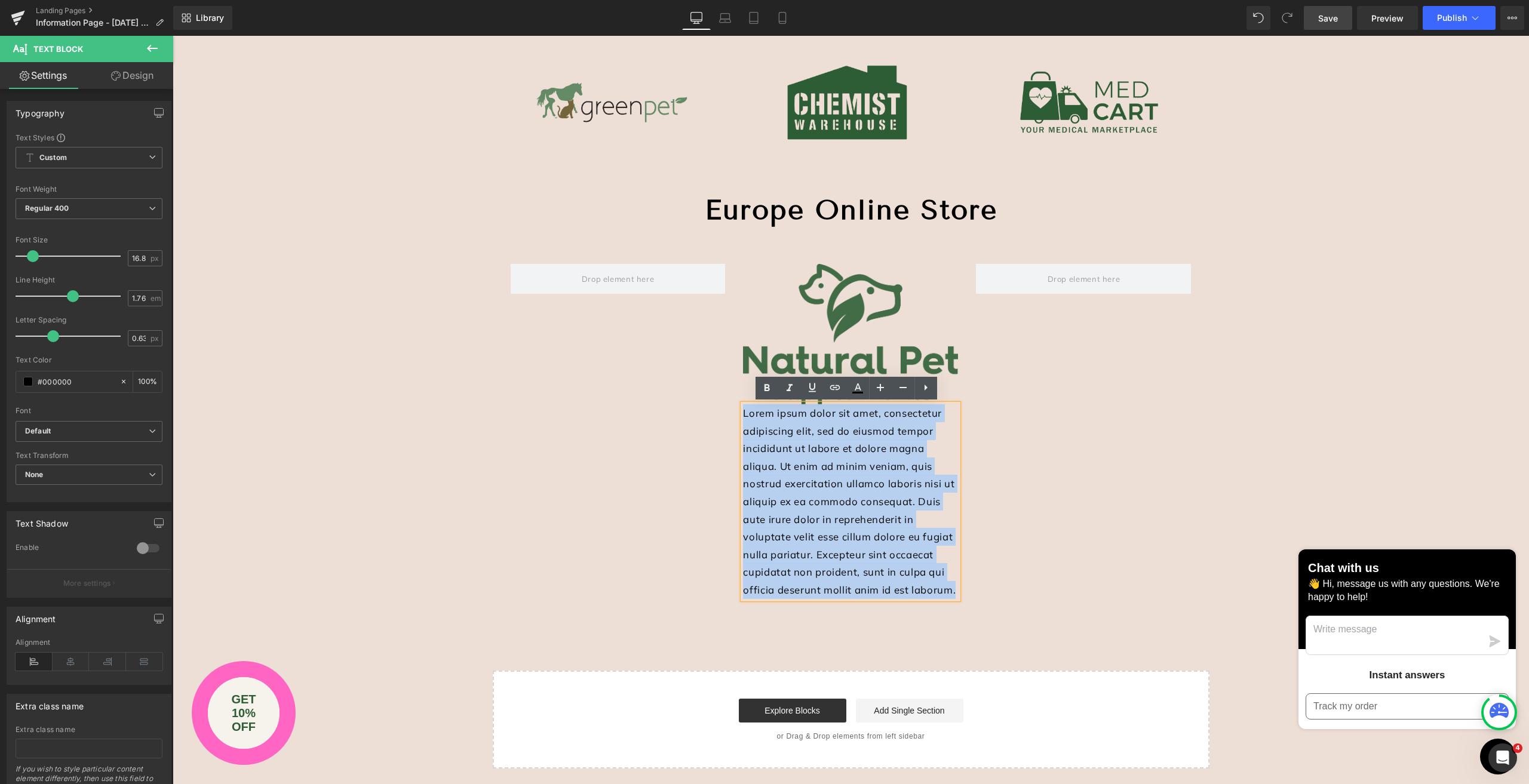
drag, startPoint x: 952, startPoint y: 590, endPoint x: 740, endPoint y: 414, distance: 275.5
click at [743, 414] on p "Lorem ipsum dolor sit amet, consectetur adipiscing elit, sed do eiusmod tempor …" at bounding box center [850, 502] width 215 height 195
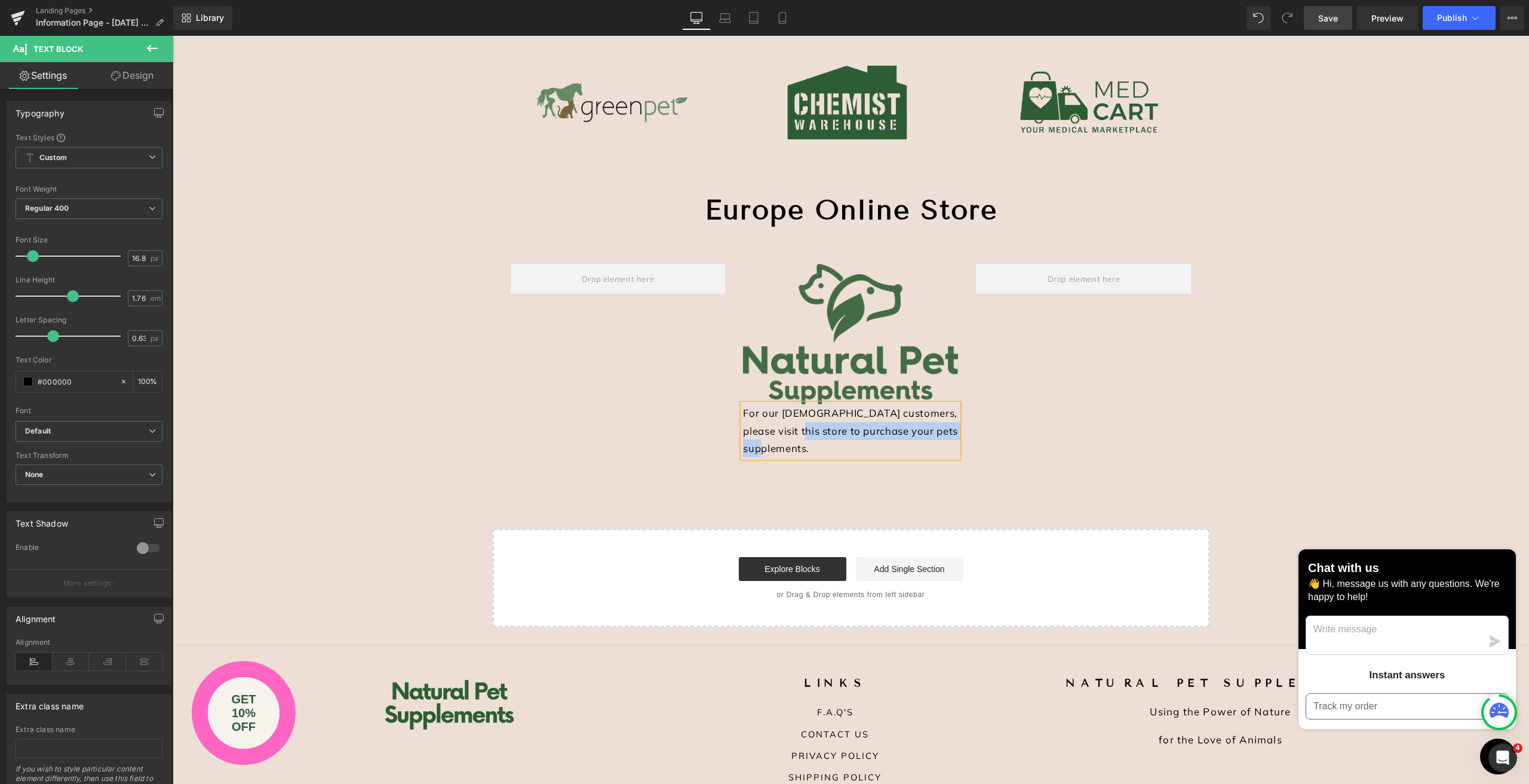
drag, startPoint x: 808, startPoint y: 452, endPoint x: 788, endPoint y: 434, distance: 26.9
click at [788, 434] on div "For our [DEMOGRAPHIC_DATA] customers, please visit this store to purchase your …" at bounding box center [850, 431] width 215 height 53
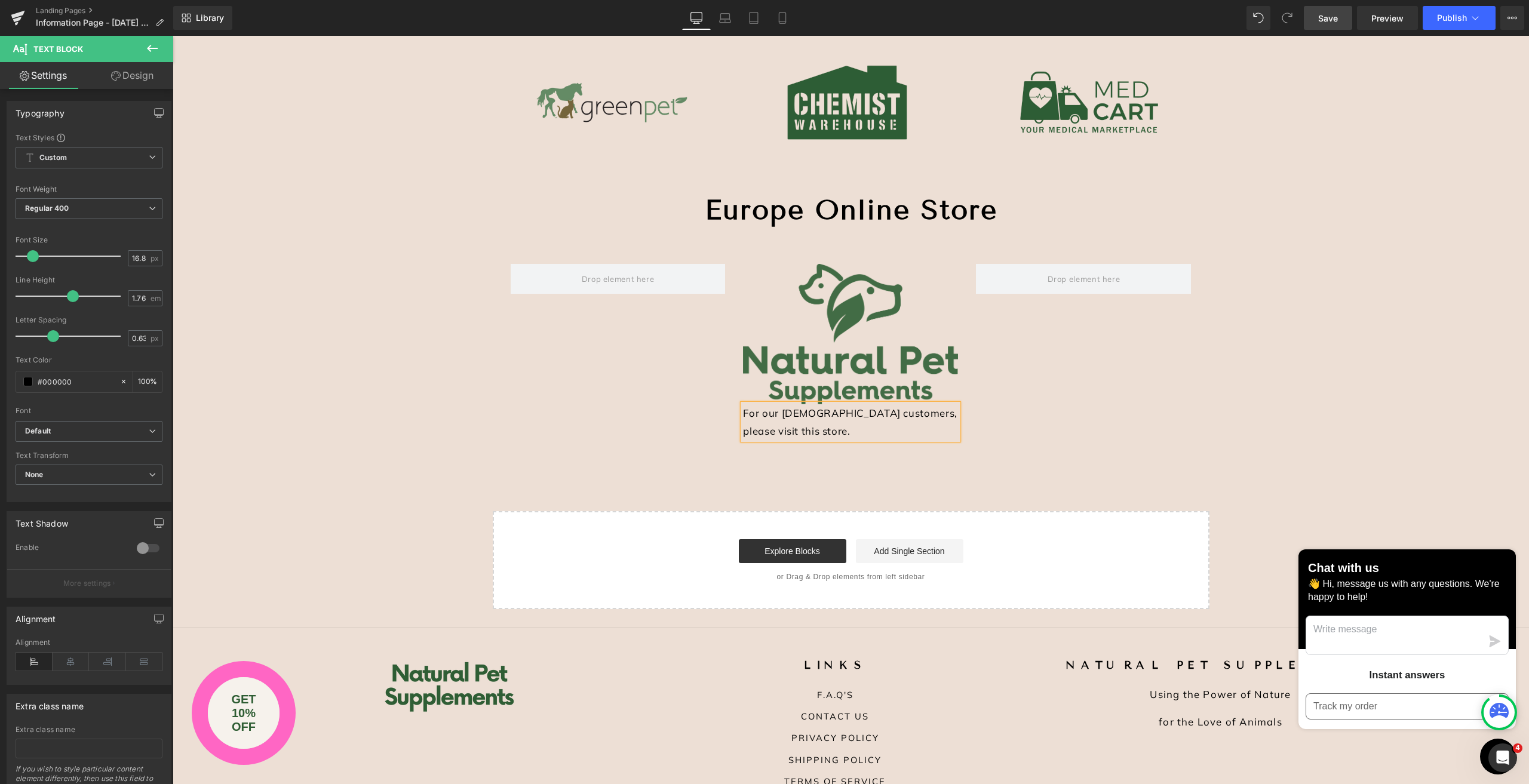
click at [743, 412] on div "For our [DEMOGRAPHIC_DATA] customers, please visit this store." at bounding box center [850, 422] width 215 height 35
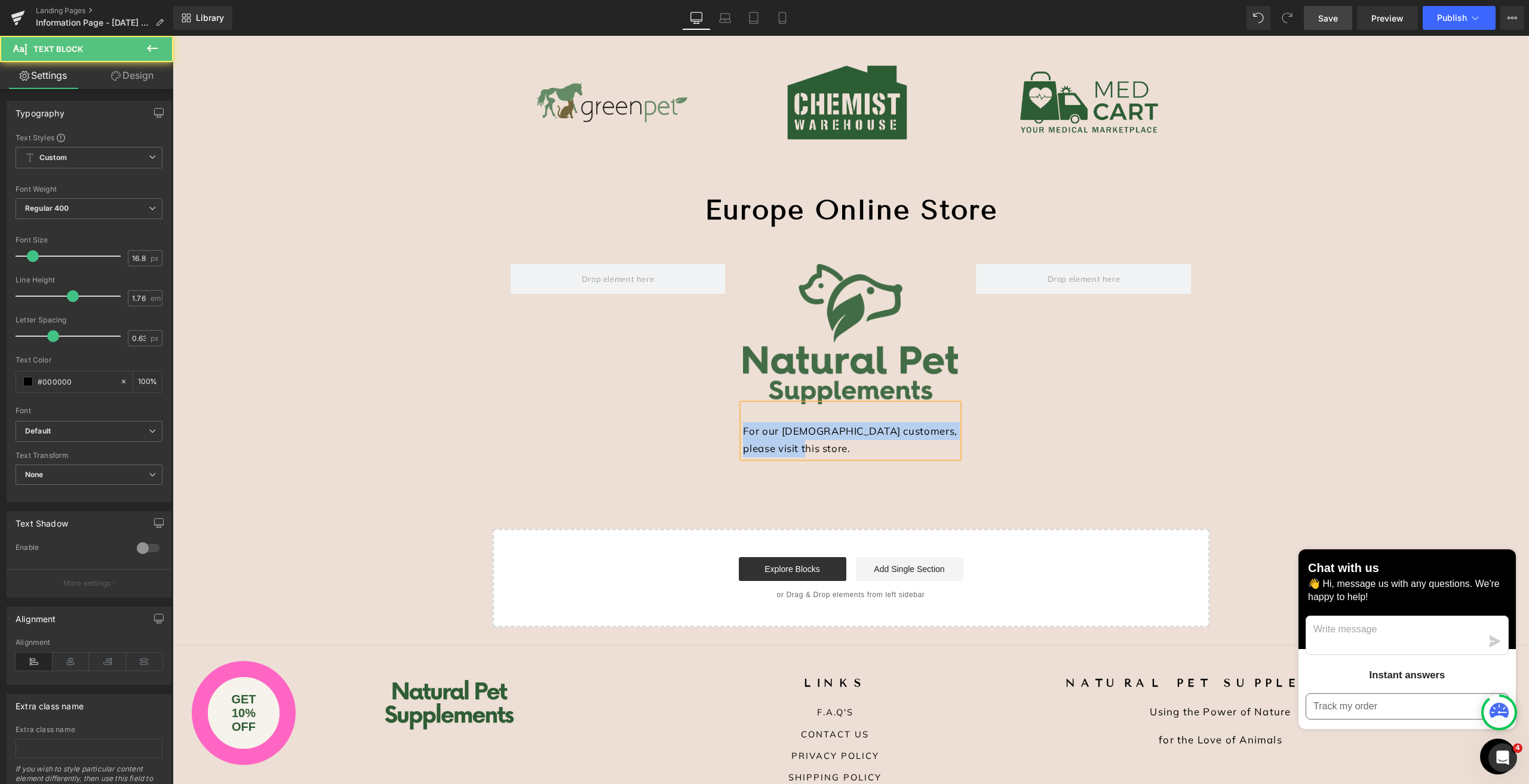
drag, startPoint x: 809, startPoint y: 456, endPoint x: 734, endPoint y: 431, distance: 79.1
click at [734, 431] on div "Image For our [DEMOGRAPHIC_DATA] customers, please visit this store. Text Block" at bounding box center [850, 361] width 233 height 194
click at [71, 663] on icon at bounding box center [71, 661] width 37 height 18
click at [1306, 247] on div "Stockists Online Heading Image Image Image Row Europe Online Store Heading Text…" at bounding box center [851, 304] width 1356 height 644
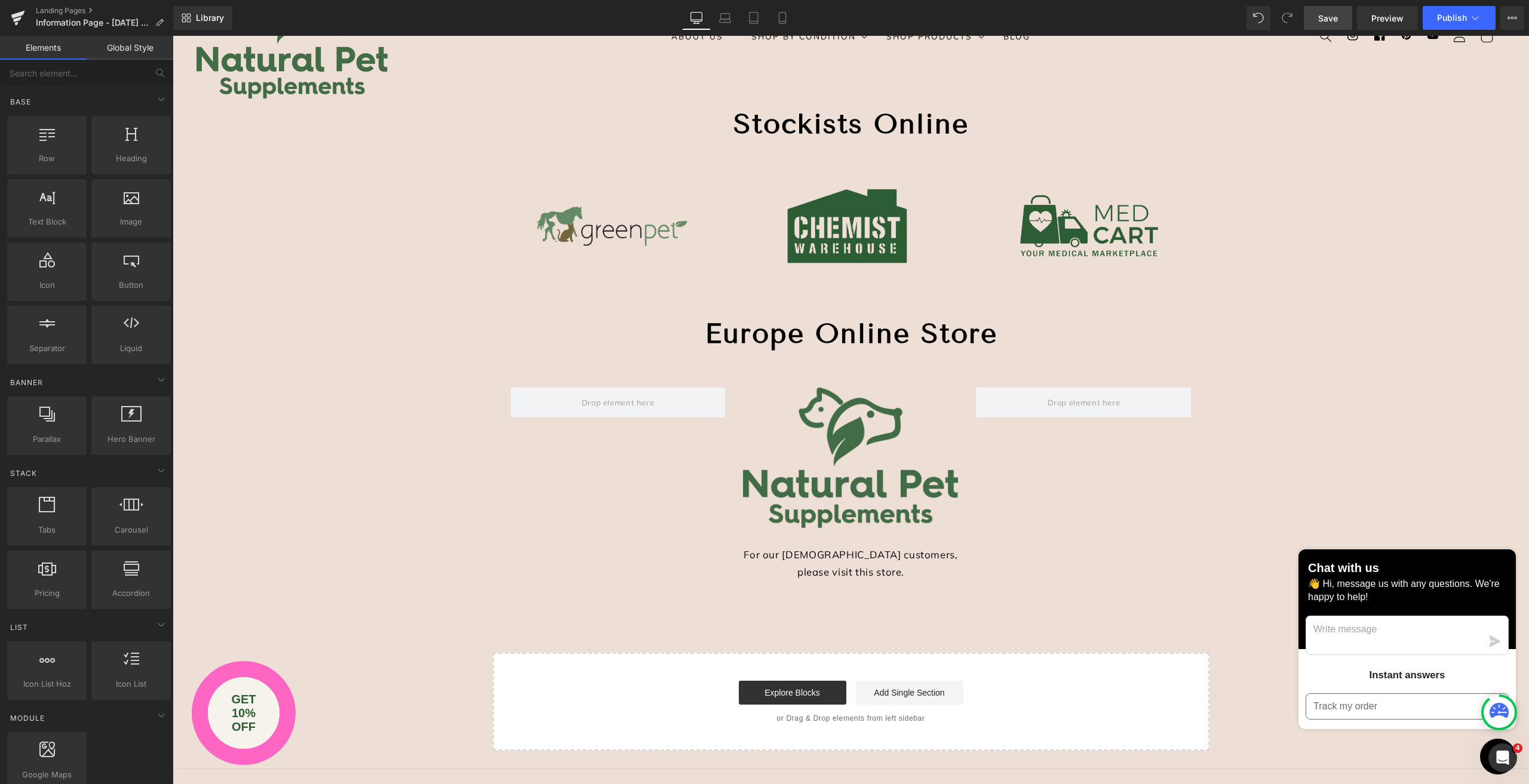
scroll to position [0, 0]
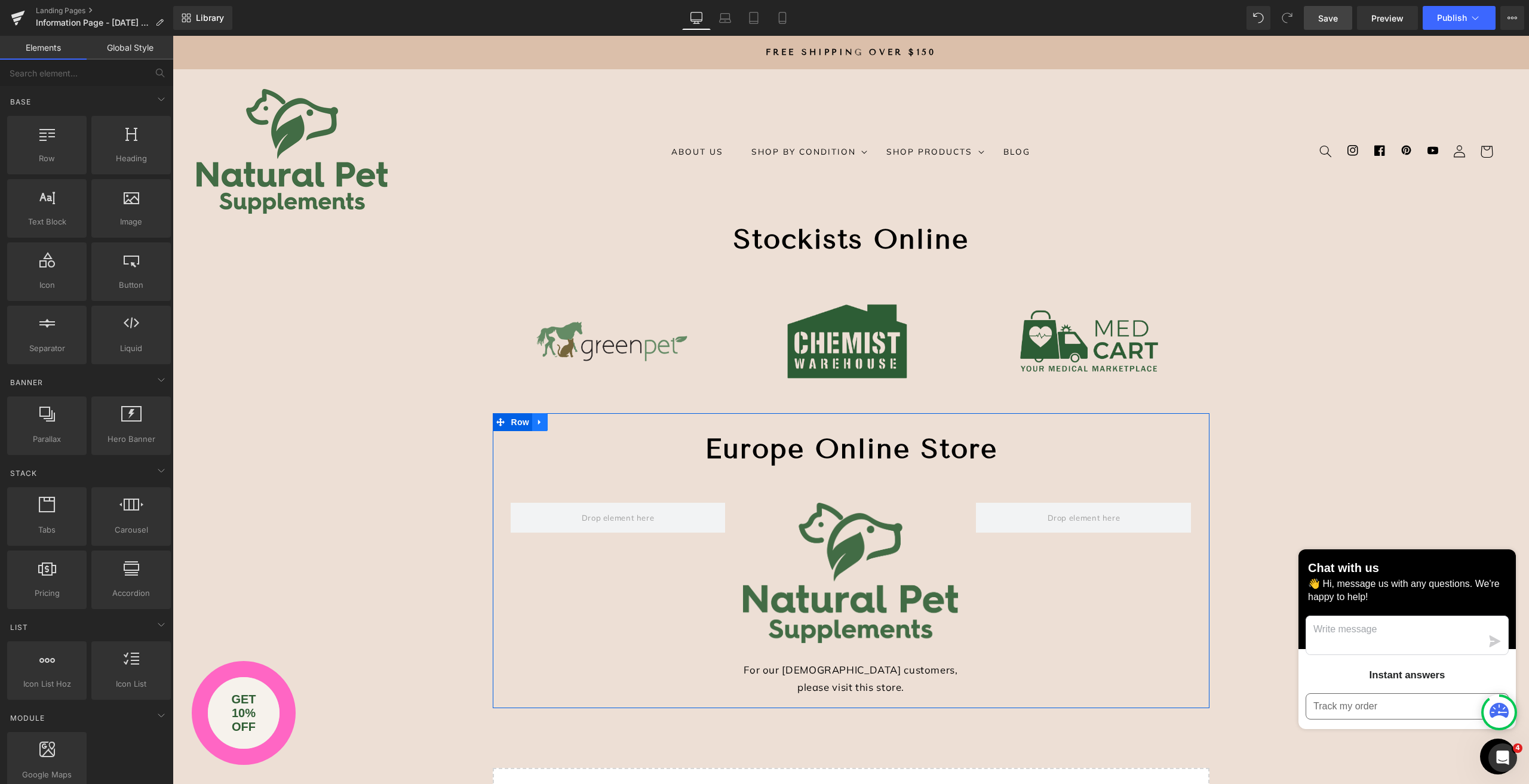
click at [536, 425] on icon at bounding box center [540, 422] width 8 height 9
click at [551, 422] on icon at bounding box center [555, 422] width 8 height 8
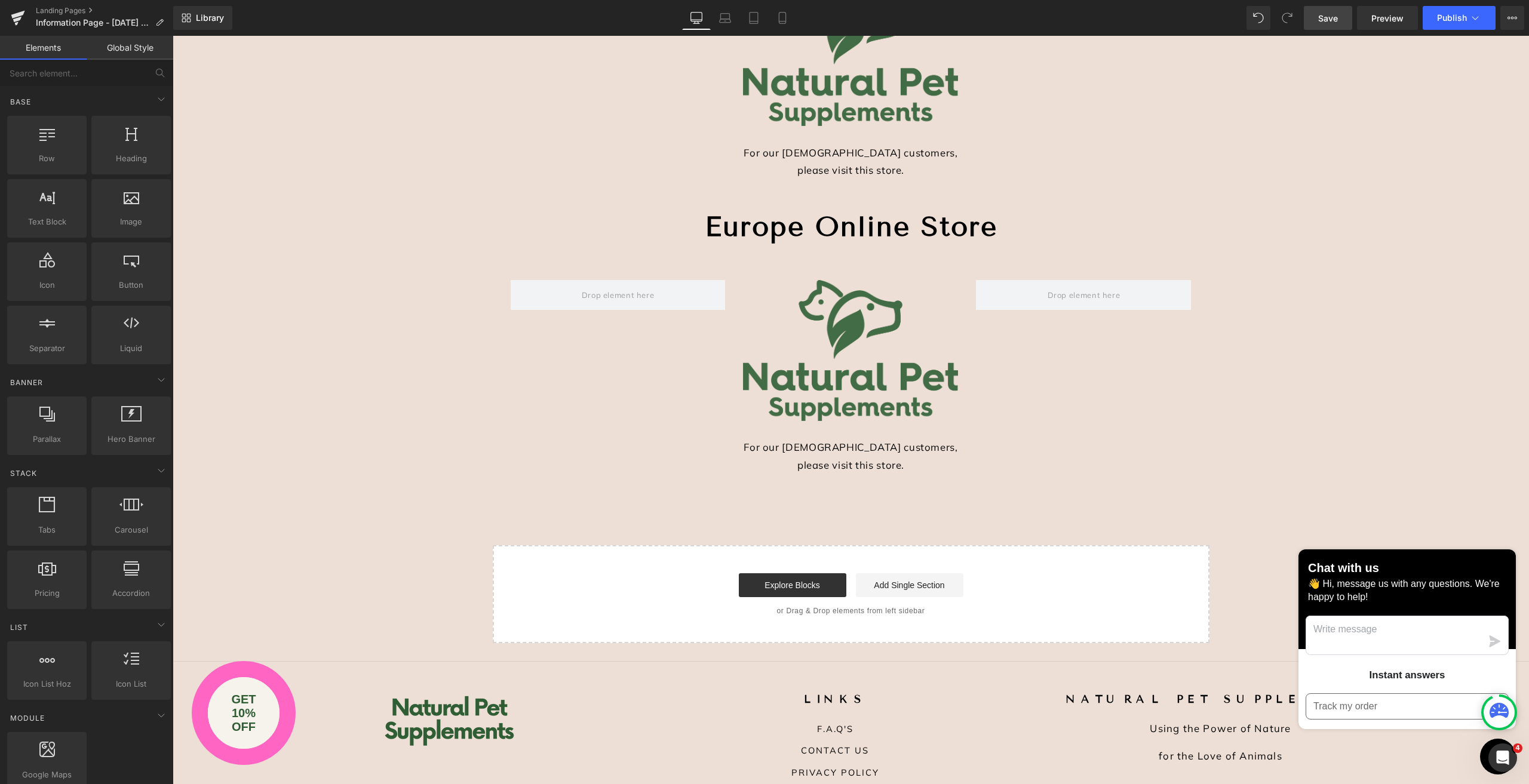
scroll to position [385, 0]
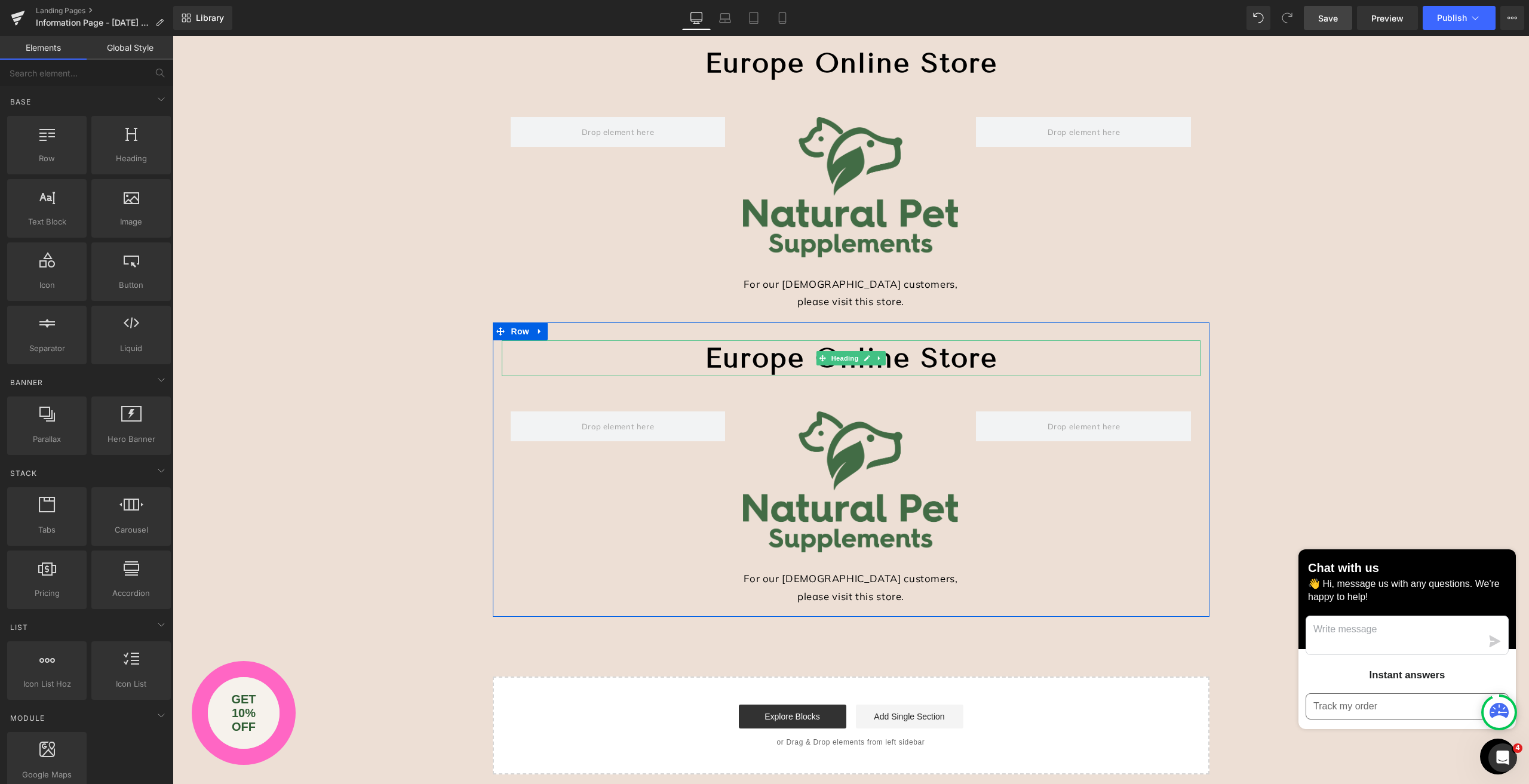
click at [767, 360] on strong "Europe Online Store" at bounding box center [851, 358] width 293 height 33
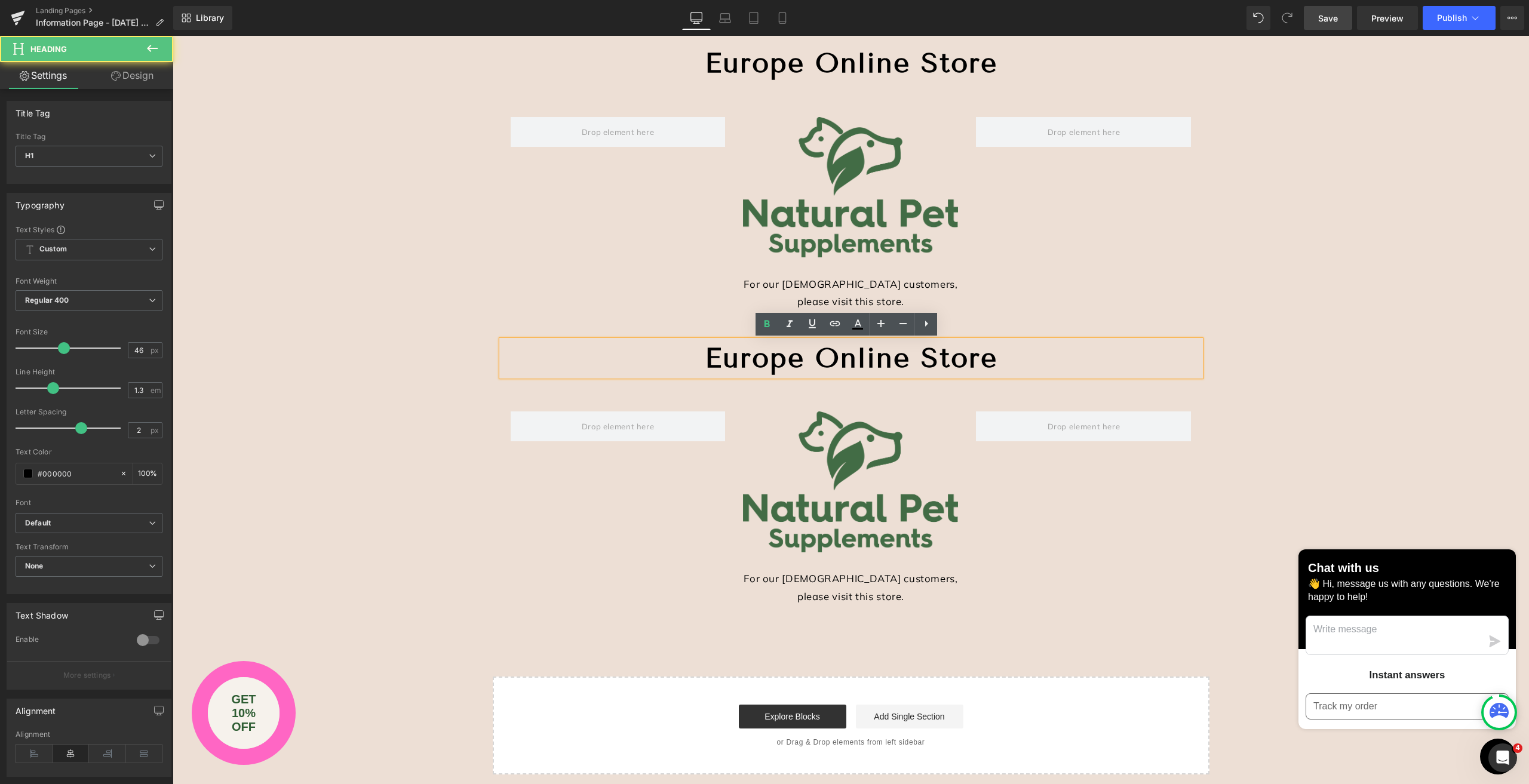
click at [681, 356] on h1 "Europe Online Store" at bounding box center [851, 358] width 699 height 36
drag, startPoint x: 681, startPoint y: 356, endPoint x: 1000, endPoint y: 359, distance: 319.0
click at [1000, 359] on h1 "Europe Online Store" at bounding box center [851, 358] width 699 height 36
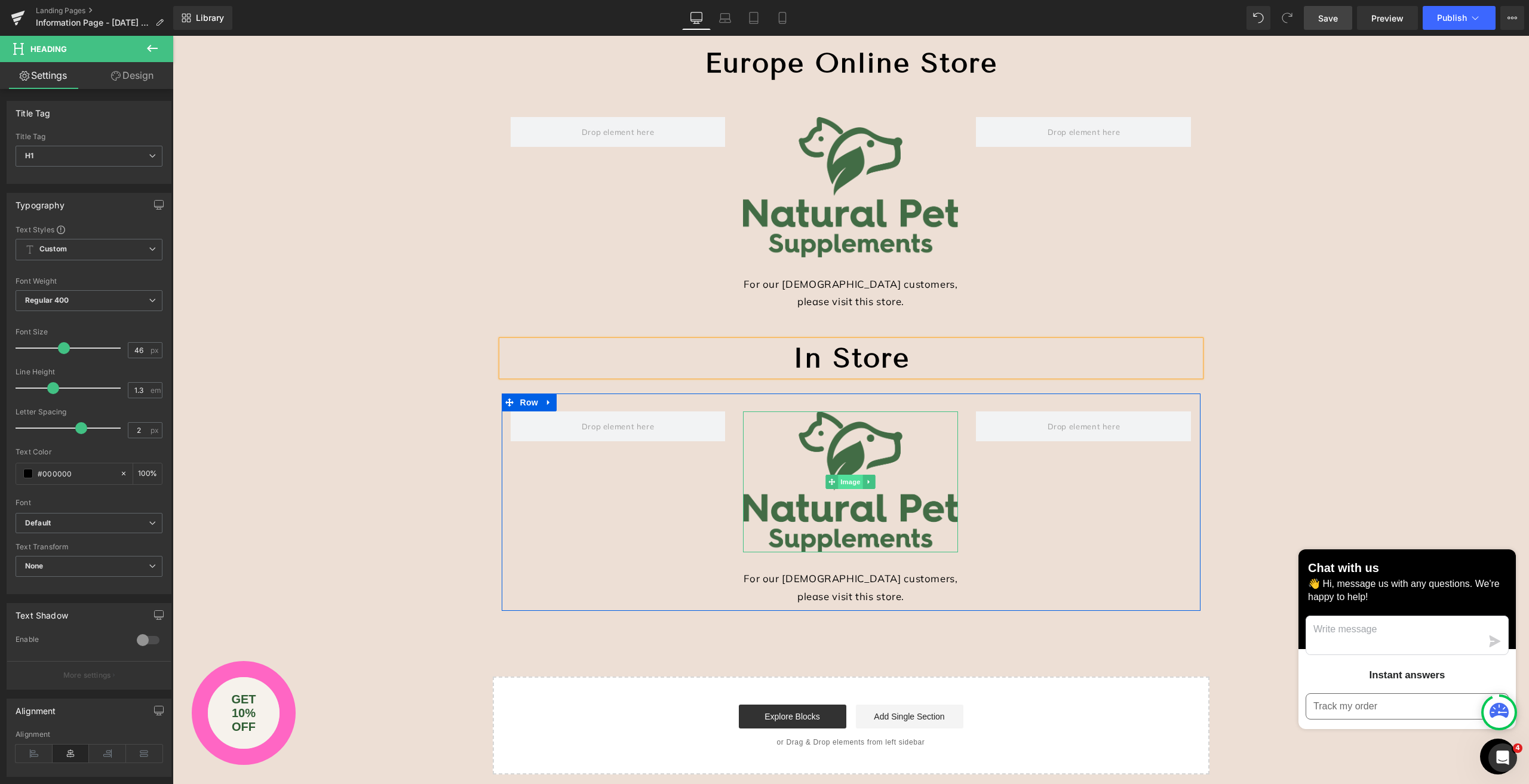
click at [849, 484] on span "Image" at bounding box center [851, 481] width 25 height 15
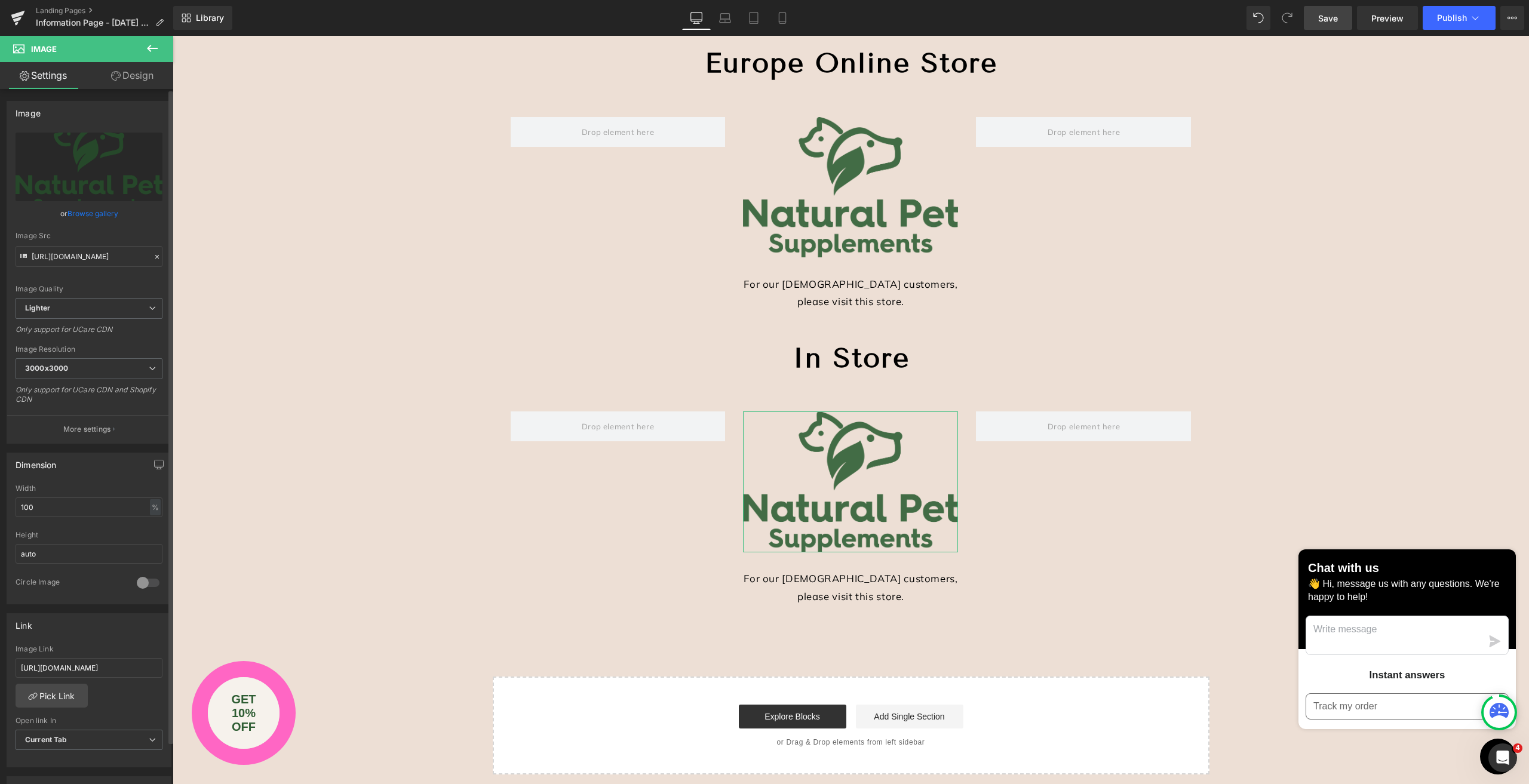
click at [80, 211] on link "Browse gallery" at bounding box center [93, 213] width 51 height 21
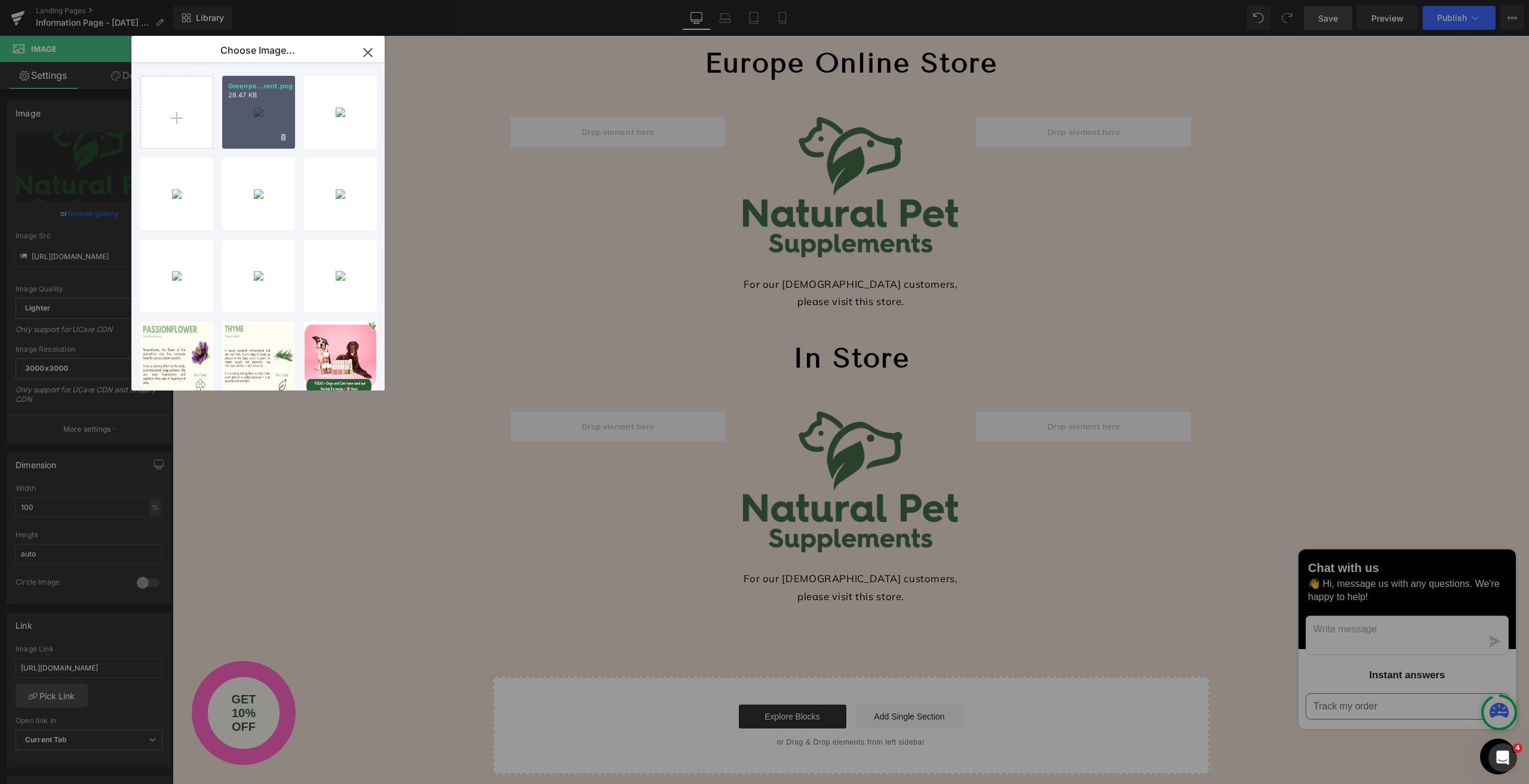
click at [250, 129] on div "Greenpe...rent.png 28.47 KB" at bounding box center [258, 112] width 73 height 73
type input "[URL][DOMAIN_NAME]"
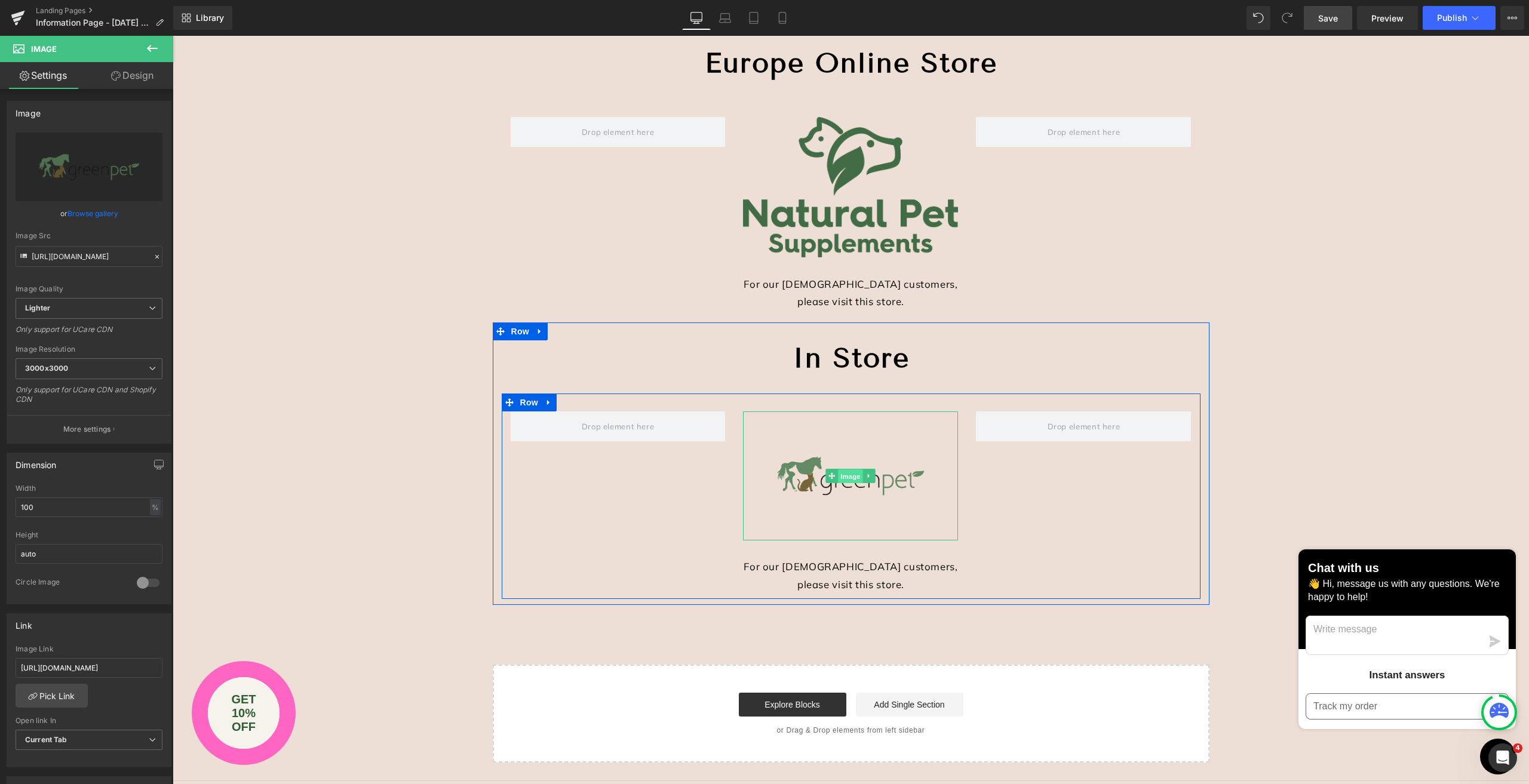
click at [842, 473] on span "Image" at bounding box center [851, 476] width 25 height 15
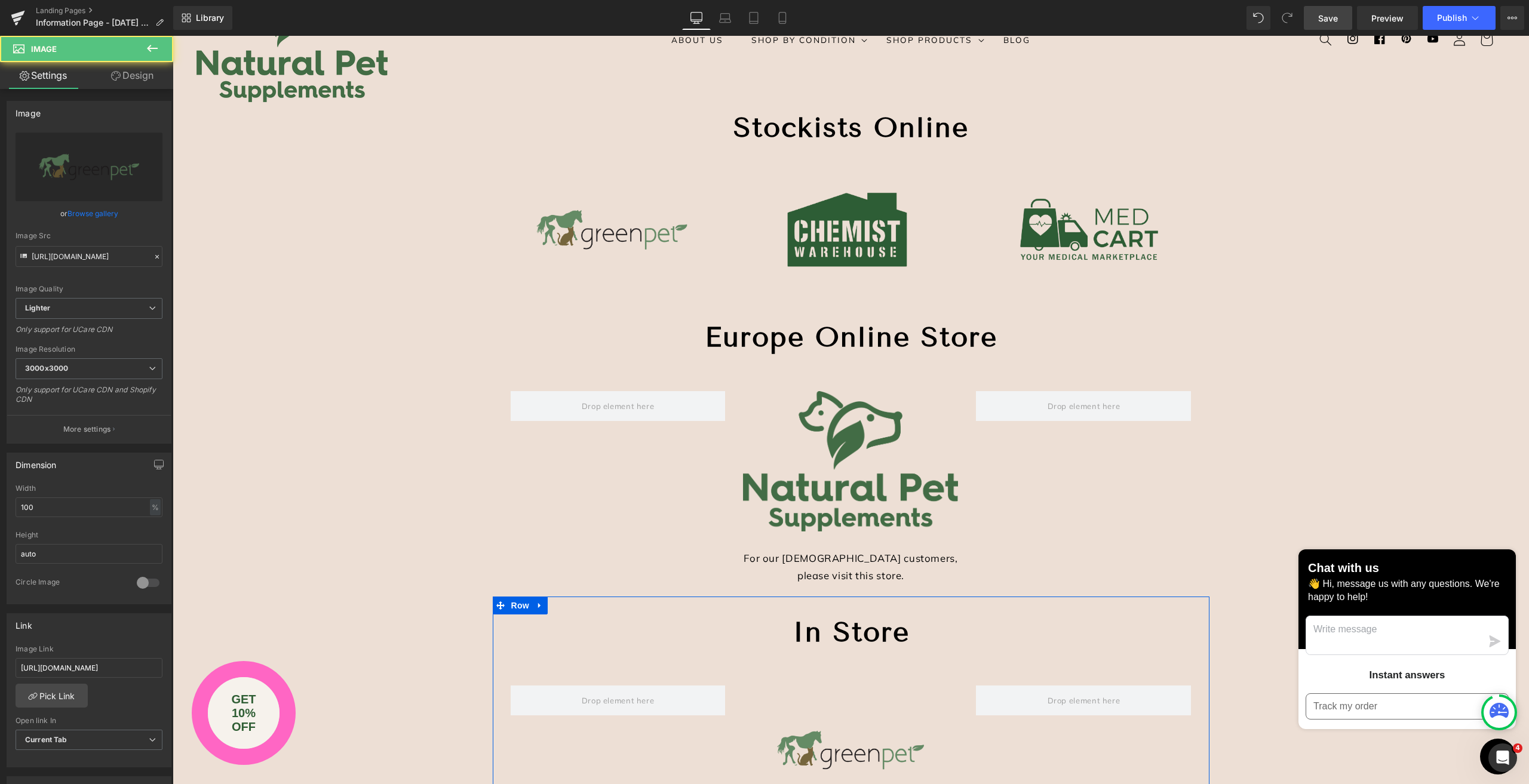
scroll to position [0, 0]
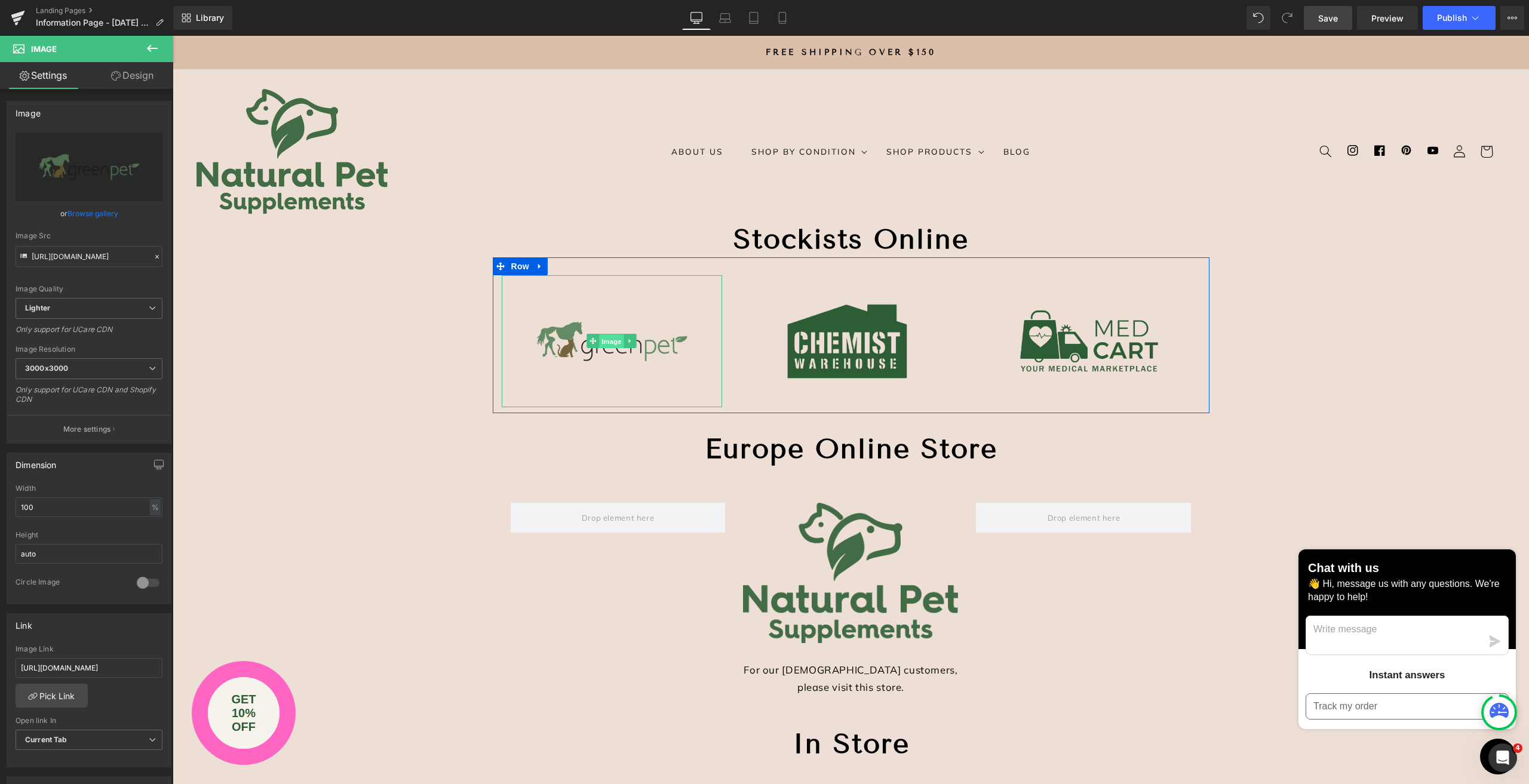
drag, startPoint x: 610, startPoint y: 341, endPoint x: 601, endPoint y: 337, distance: 9.8
click at [611, 341] on span "Image" at bounding box center [612, 342] width 25 height 15
drag, startPoint x: 121, startPoint y: 673, endPoint x: 0, endPoint y: 638, distance: 126.0
click at [0, 638] on div "Link [URL][DOMAIN_NAME] Image Link [URL][DOMAIN_NAME] Pick Link Current Tab New…" at bounding box center [89, 686] width 179 height 164
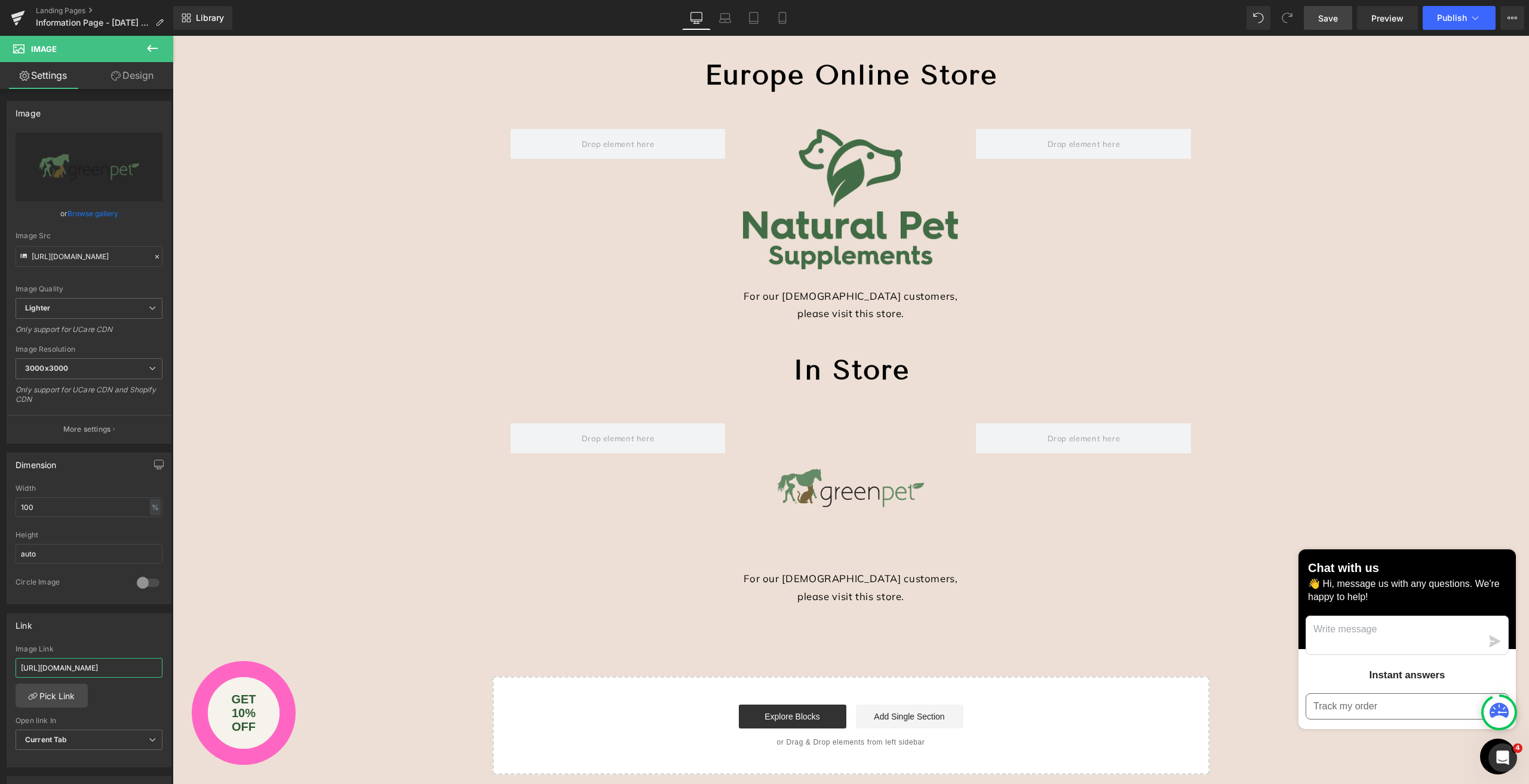
scroll to position [478, 0]
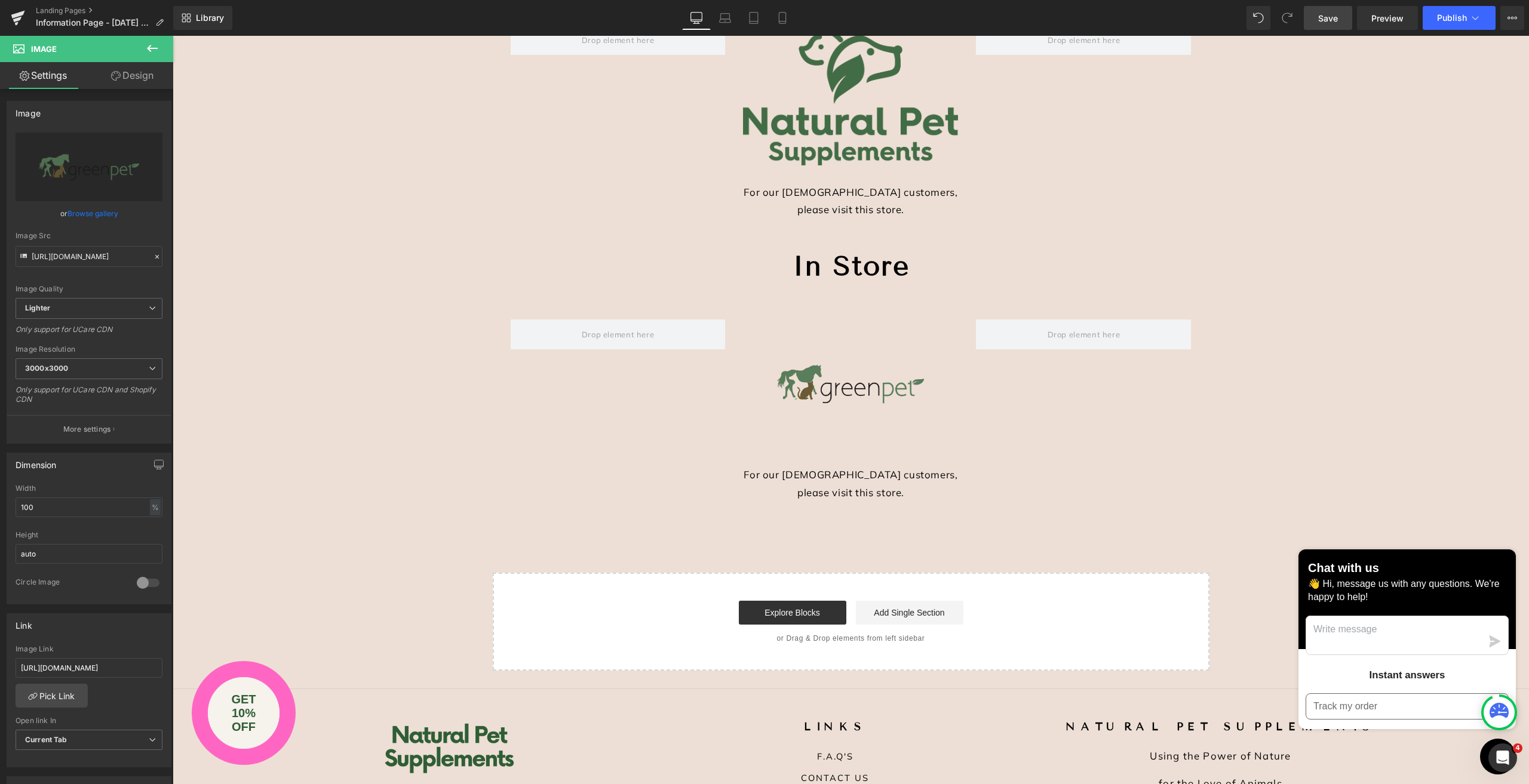
click at [849, 385] on div "Image" at bounding box center [850, 384] width 215 height 129
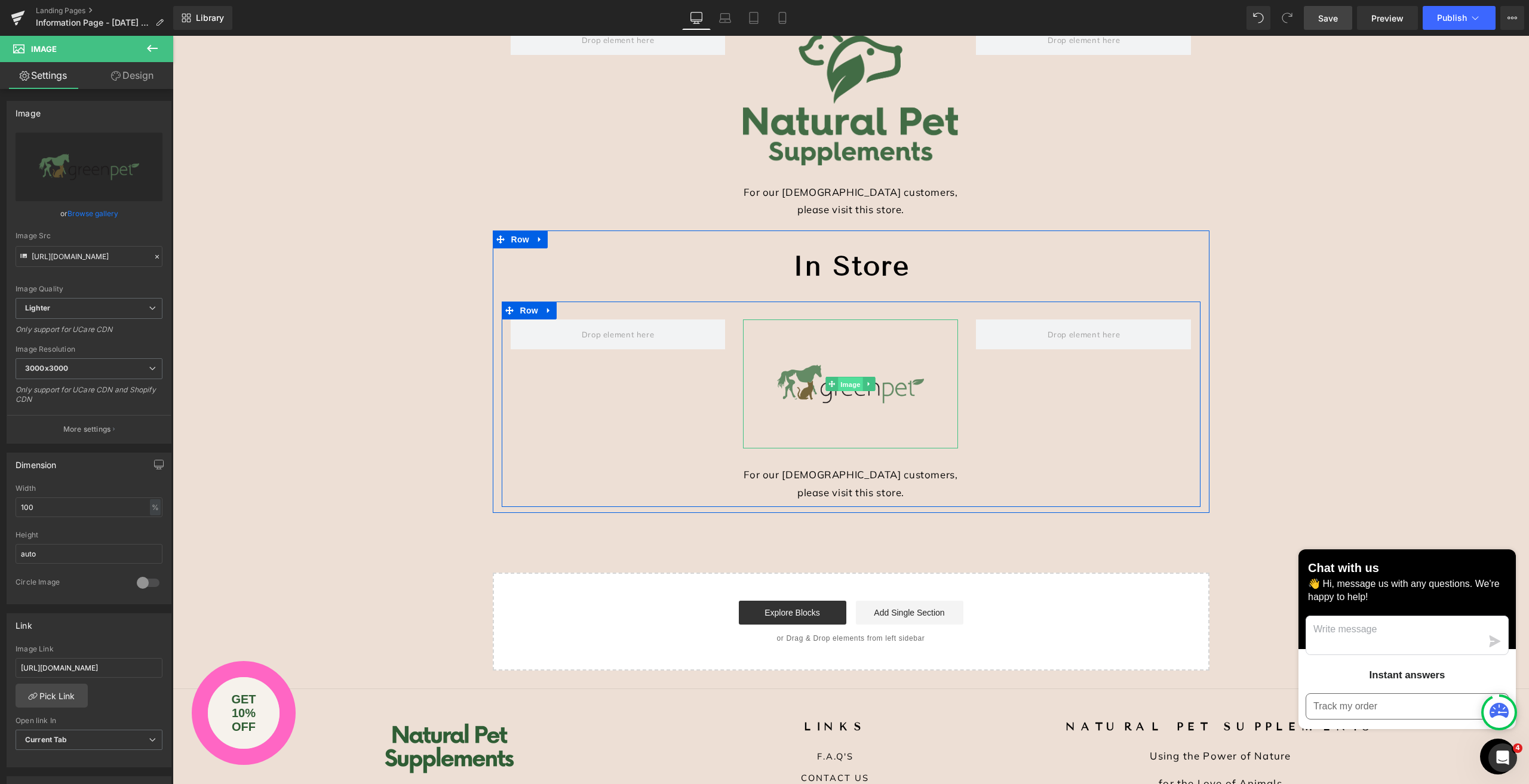
click at [840, 382] on span "Image" at bounding box center [851, 385] width 25 height 15
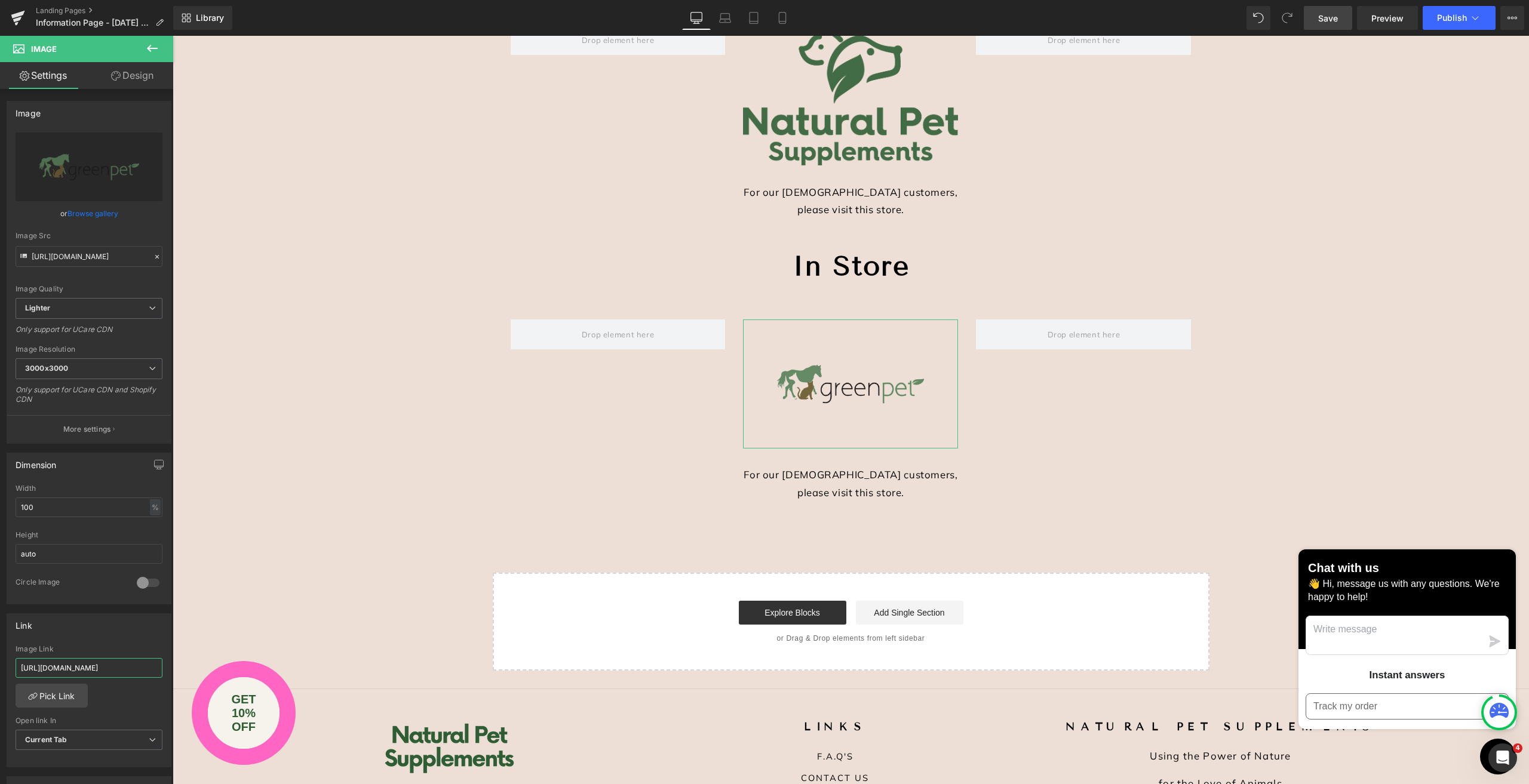
scroll to position [0, 1]
drag, startPoint x: 192, startPoint y: 703, endPoint x: 394, endPoint y: 666, distance: 205.4
paste input "[URL][DOMAIN_NAME]"
type input "[URL][DOMAIN_NAME]"
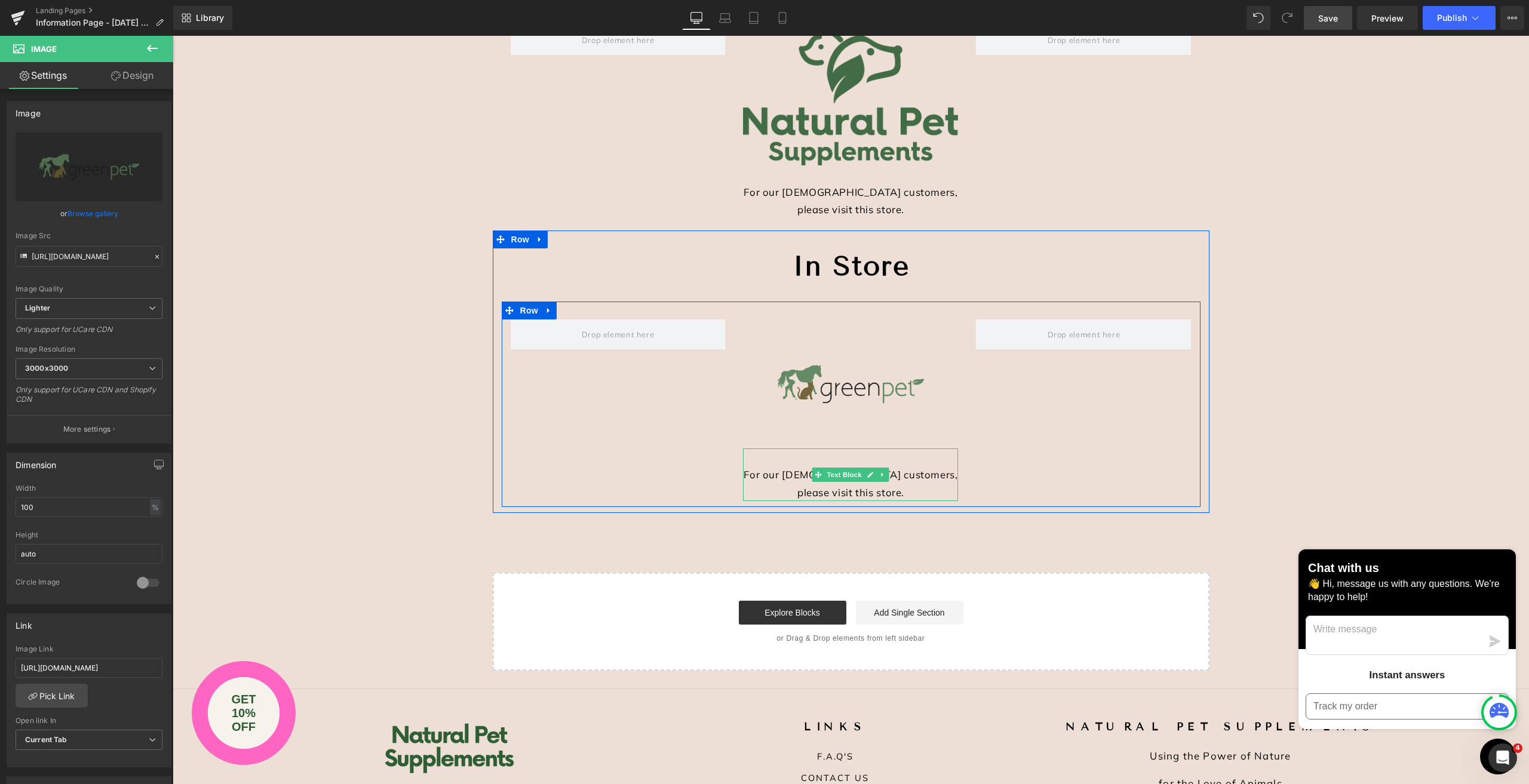
click at [754, 475] on div "For our [DEMOGRAPHIC_DATA] customers, please visit this store." at bounding box center [850, 475] width 215 height 53
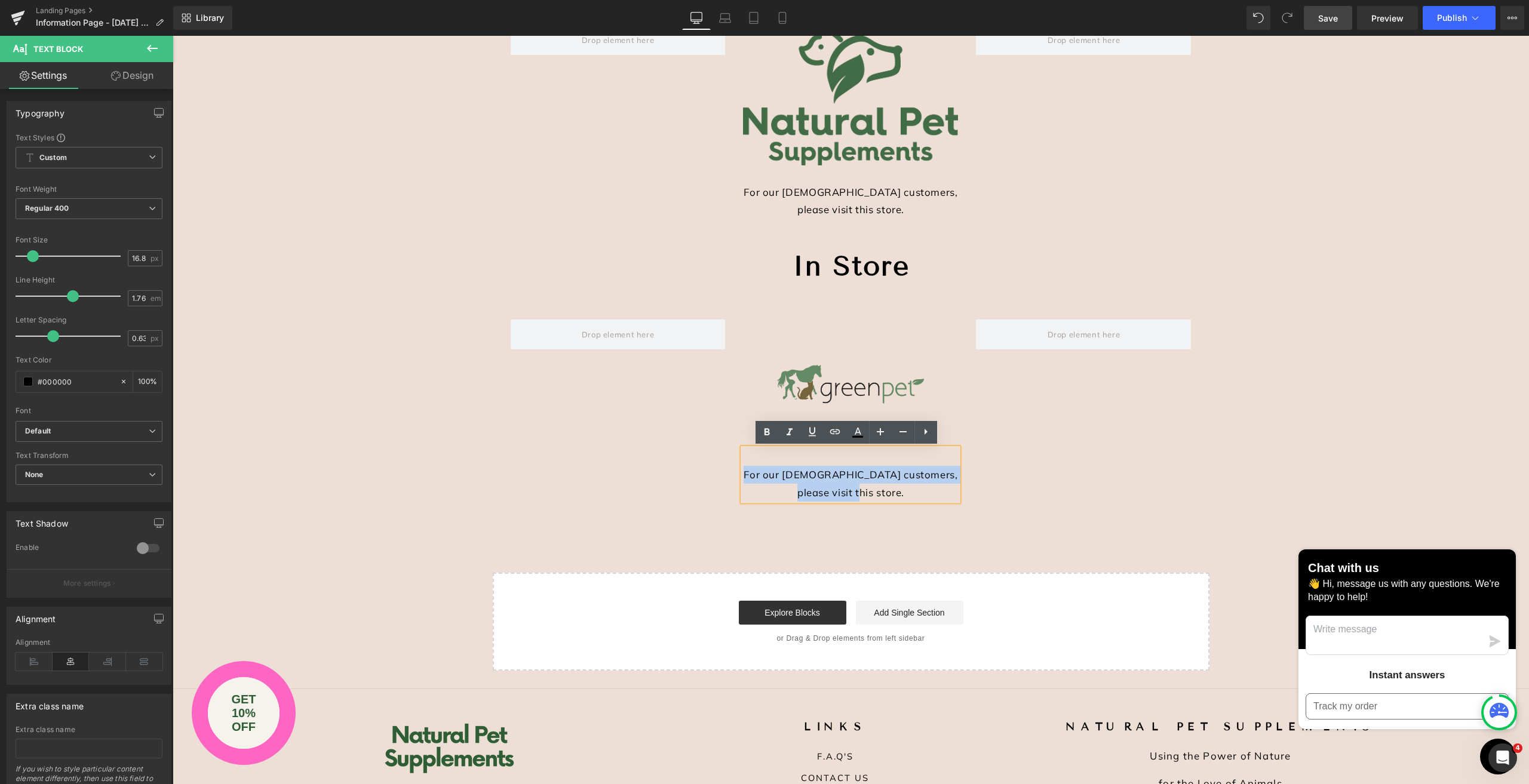
drag, startPoint x: 745, startPoint y: 475, endPoint x: 918, endPoint y: 502, distance: 175.1
click at [918, 501] on div "For our [DEMOGRAPHIC_DATA] customers, please visit this store." at bounding box center [850, 475] width 215 height 53
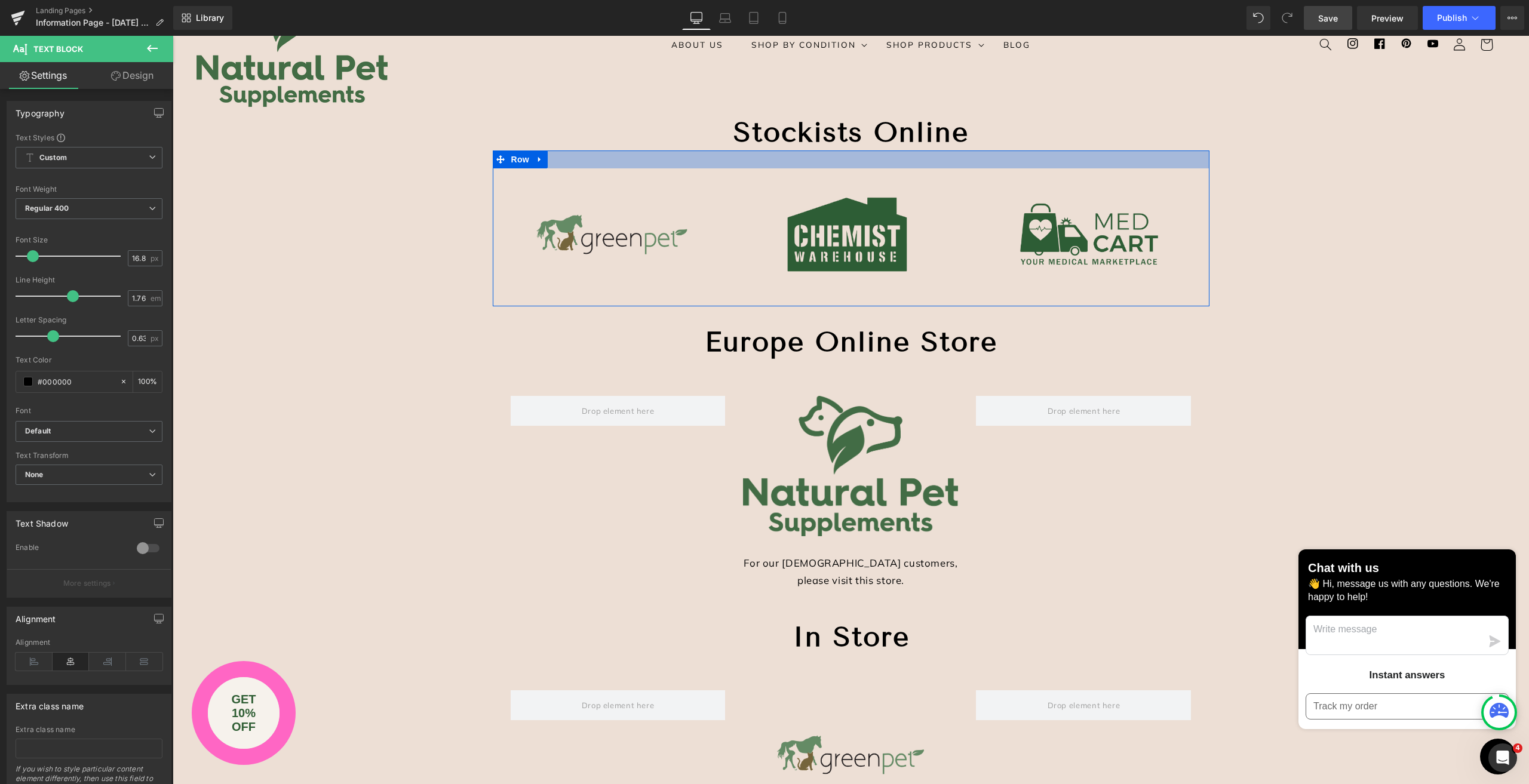
scroll to position [239, 0]
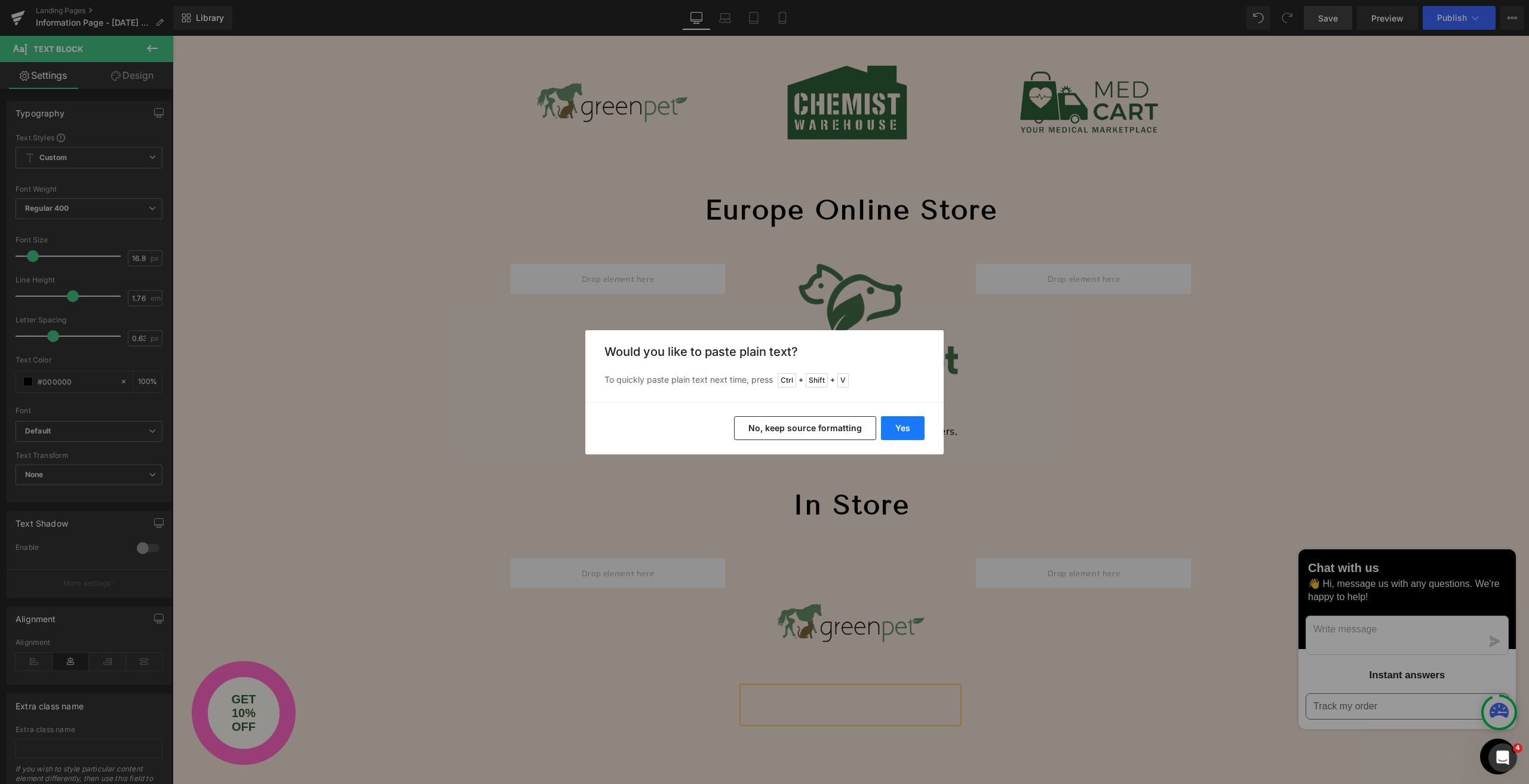
click at [905, 426] on button "Yes" at bounding box center [902, 428] width 44 height 24
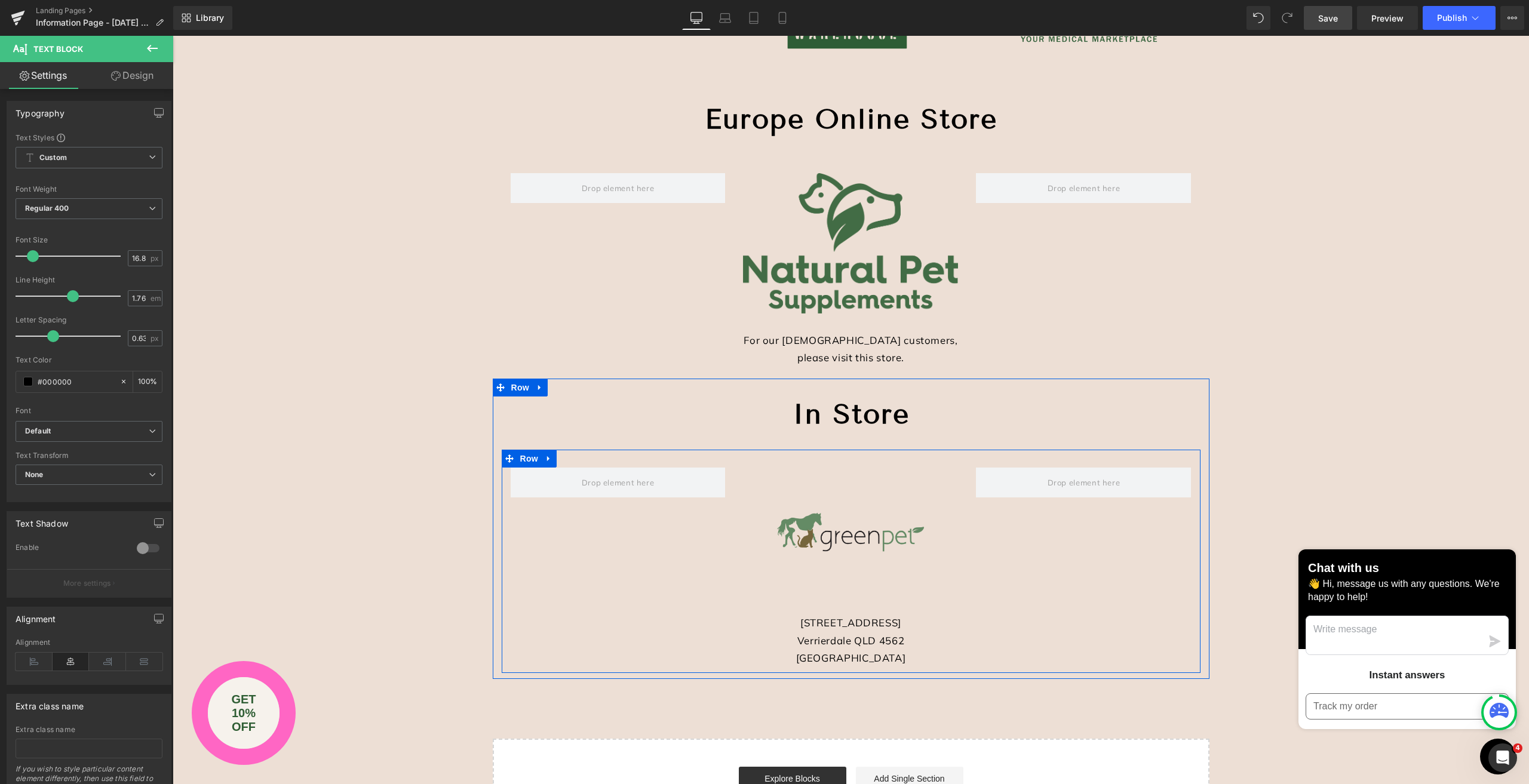
scroll to position [359, 0]
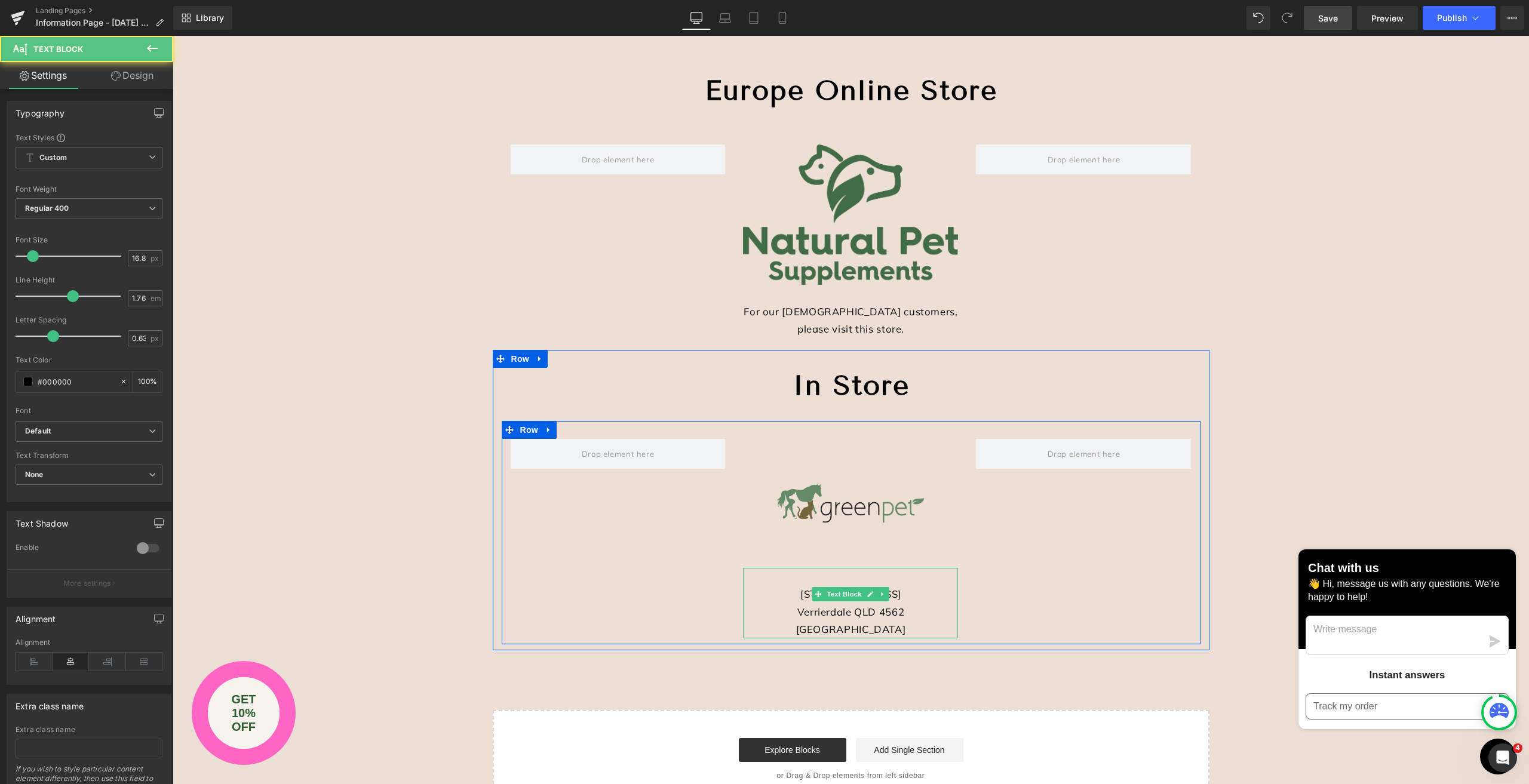
click at [779, 590] on div "[STREET_ADDRESS]" at bounding box center [850, 604] width 215 height 71
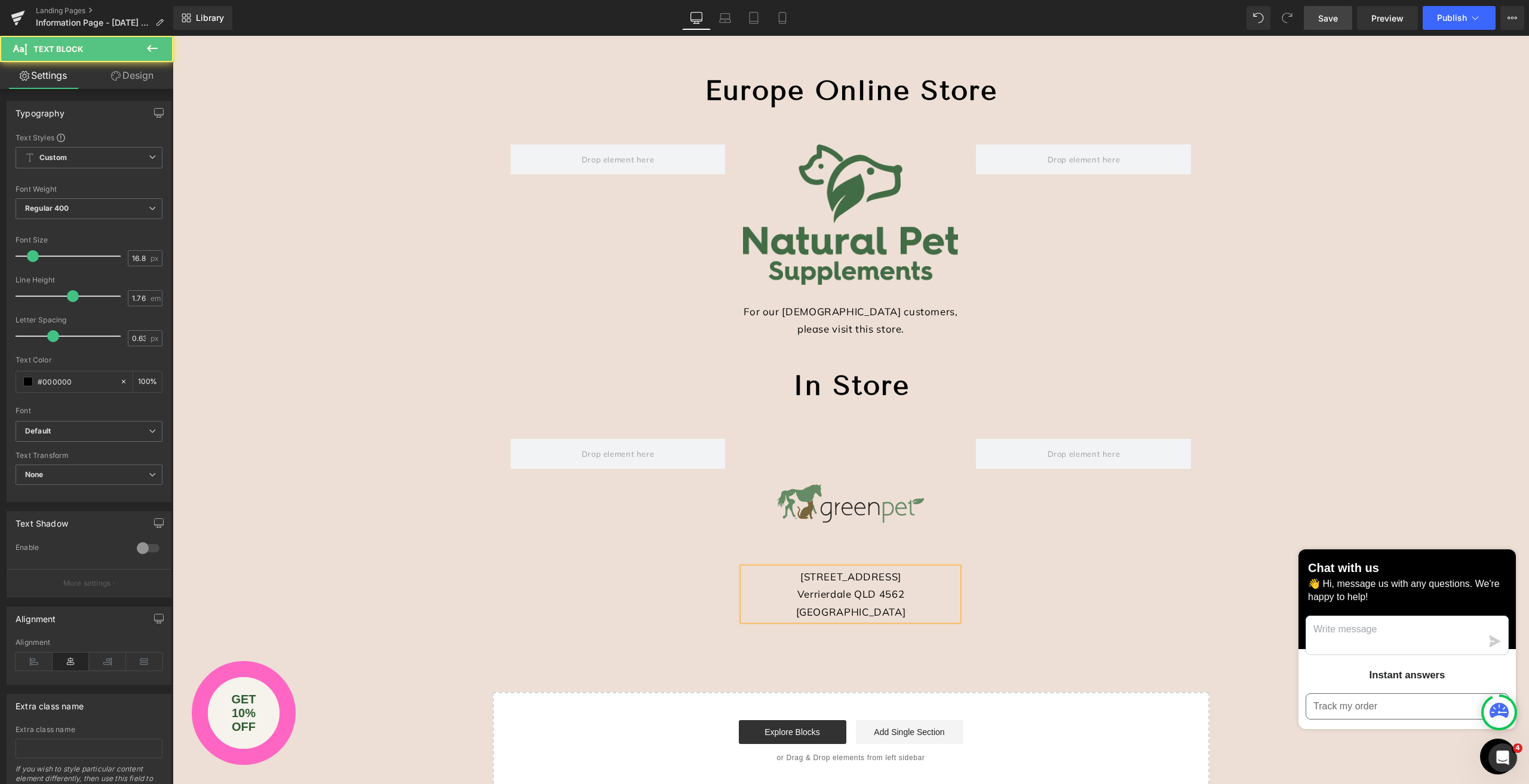
click at [859, 590] on div "Verrierdale QLD 4562 [GEOGRAPHIC_DATA]" at bounding box center [850, 603] width 215 height 35
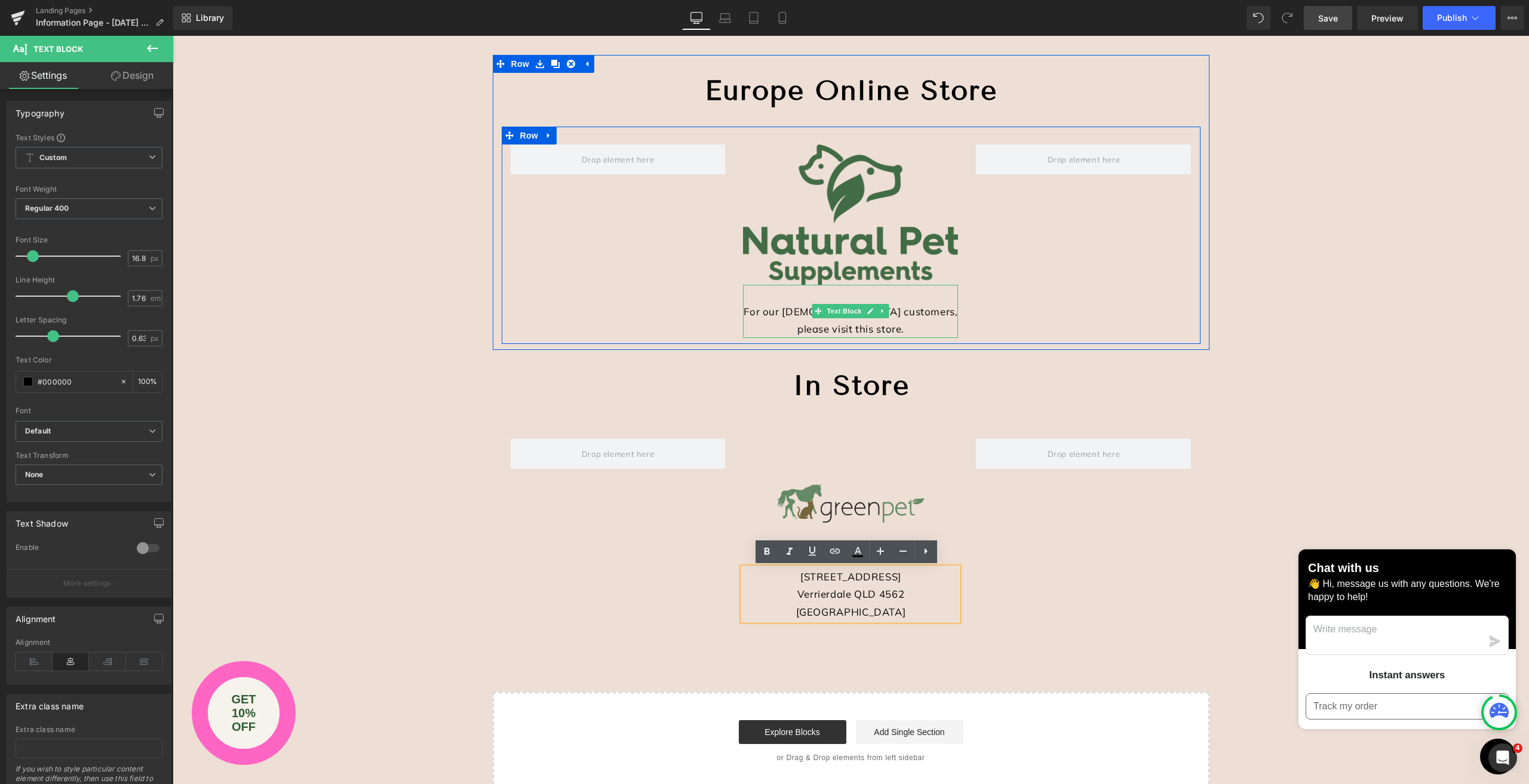
click at [776, 317] on div "For our [DEMOGRAPHIC_DATA] customers, please visit this store." at bounding box center [850, 311] width 215 height 53
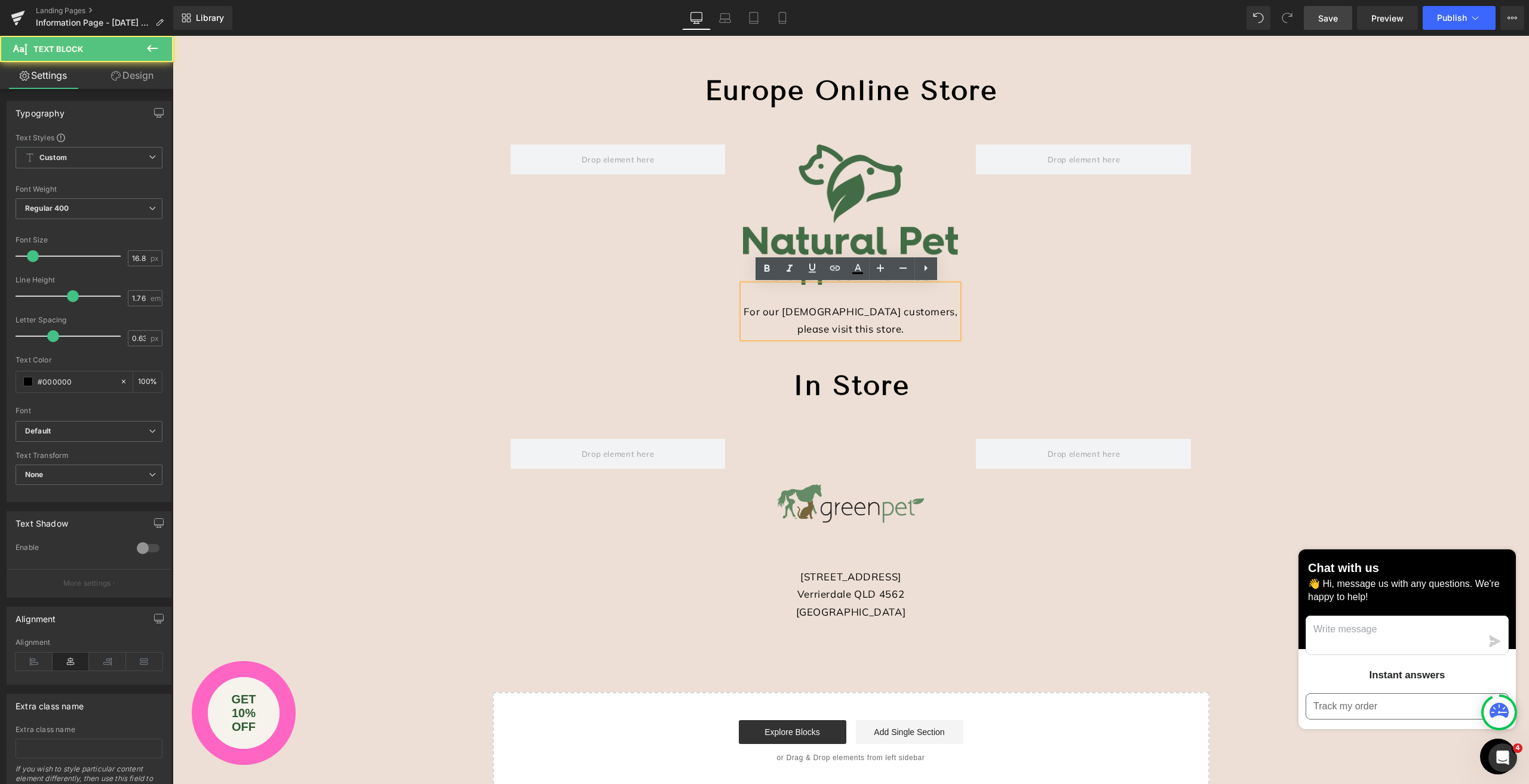
click at [777, 313] on div "For our [DEMOGRAPHIC_DATA] customers, please visit this store." at bounding box center [850, 311] width 215 height 53
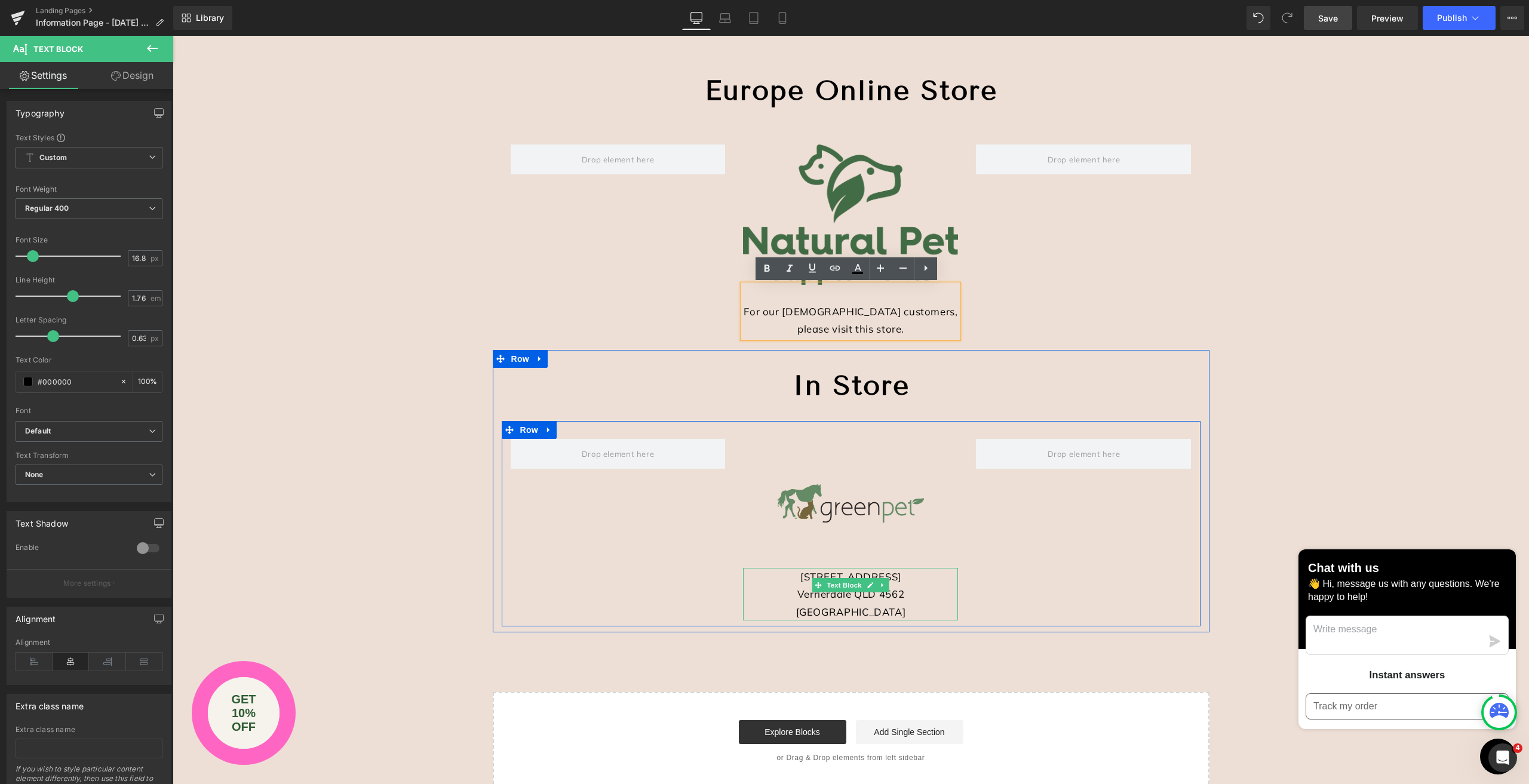
click at [781, 592] on div "Verrierdale QLD 4562 [GEOGRAPHIC_DATA]" at bounding box center [850, 603] width 215 height 35
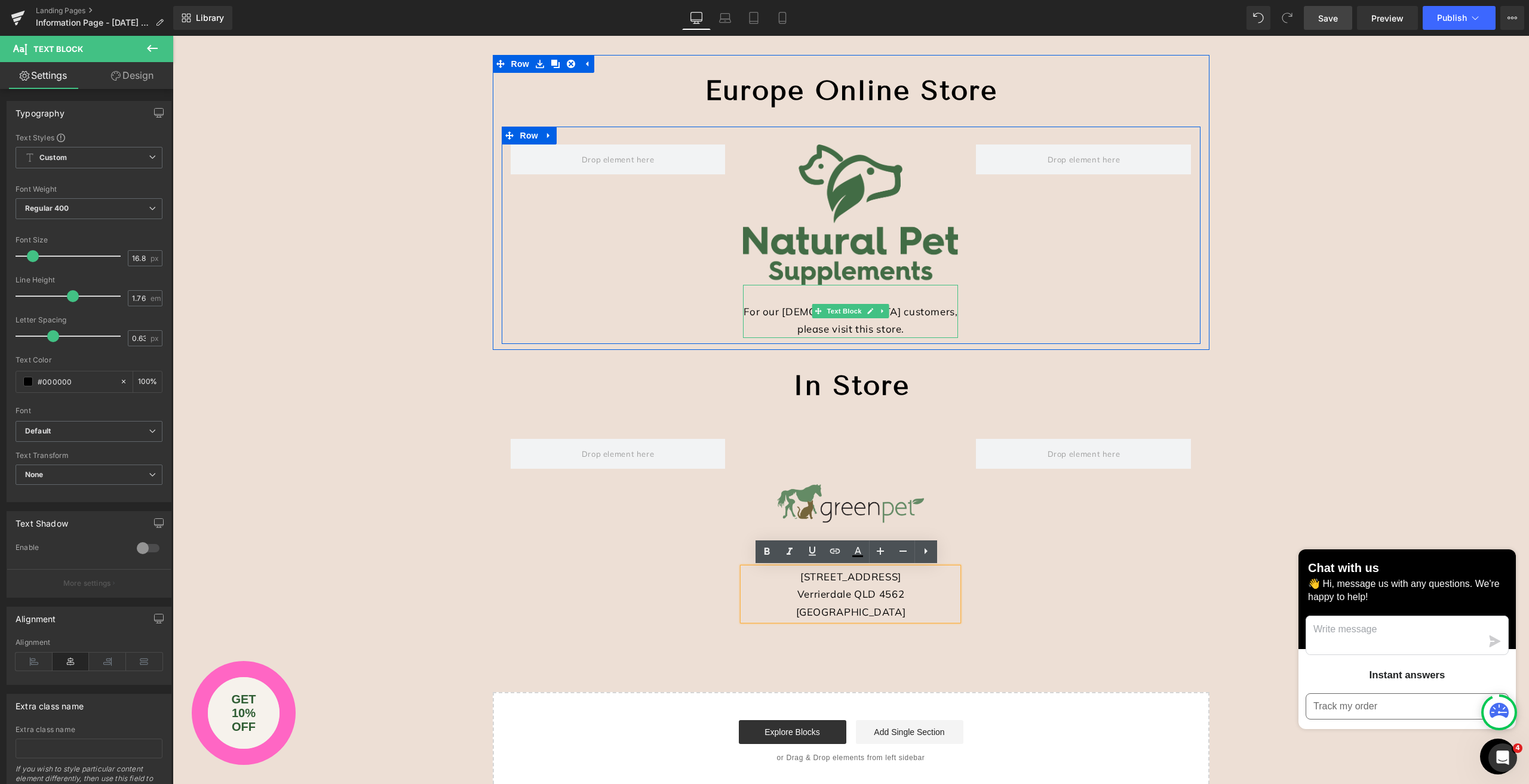
click at [787, 309] on div "For our [DEMOGRAPHIC_DATA] customers, please visit this store." at bounding box center [850, 311] width 215 height 53
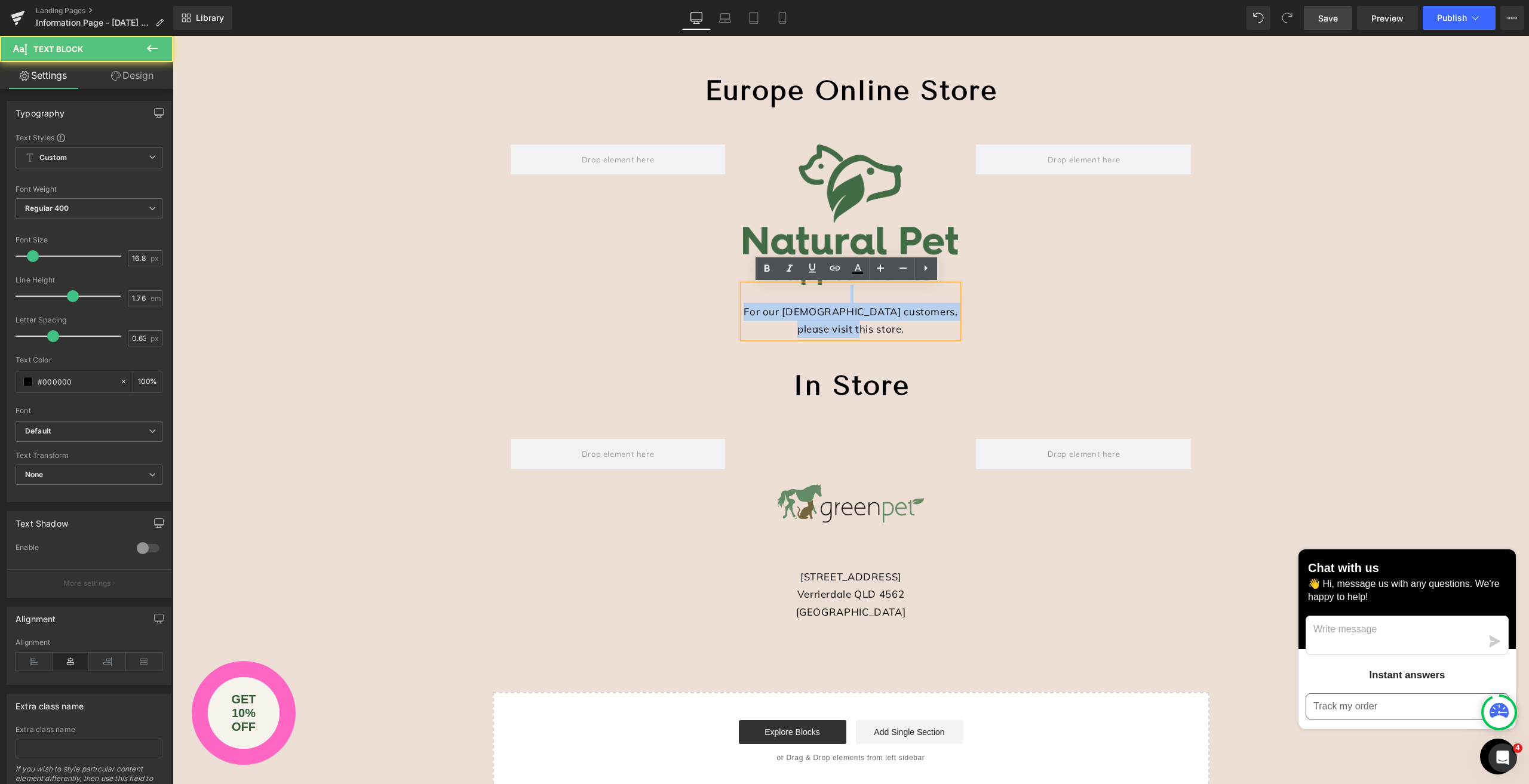
drag, startPoint x: 877, startPoint y: 331, endPoint x: 743, endPoint y: 298, distance: 138.0
click at [744, 299] on div "For our [DEMOGRAPHIC_DATA] customers, please visit this store." at bounding box center [850, 311] width 215 height 53
click at [1157, 311] on div "Image For our [DEMOGRAPHIC_DATA] customers, please visit this store. Text Block…" at bounding box center [851, 235] width 699 height 217
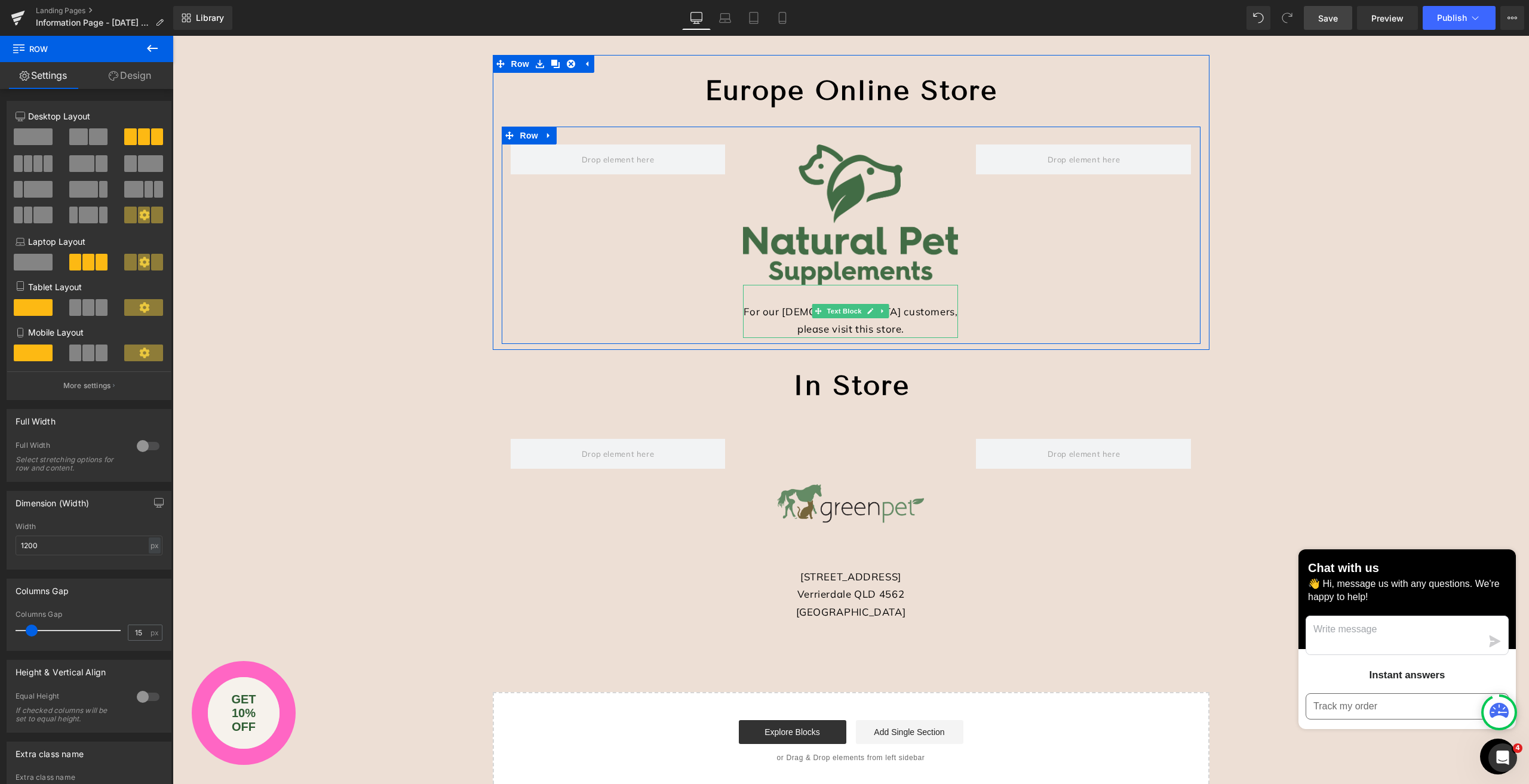
click at [797, 313] on div "For our [DEMOGRAPHIC_DATA] customers, please visit this store." at bounding box center [850, 311] width 215 height 53
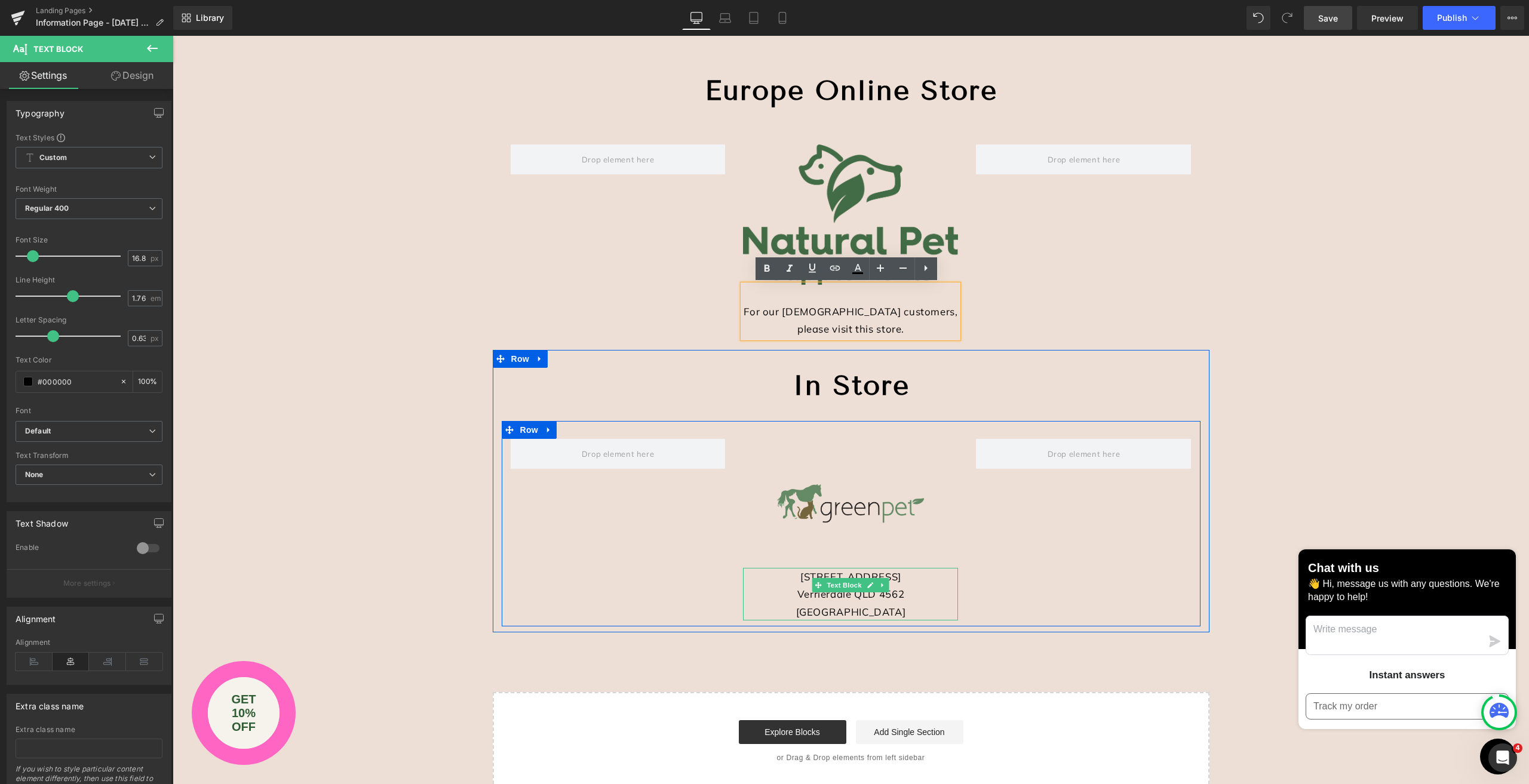
click at [806, 590] on div "Verrierdale QLD 4562 [GEOGRAPHIC_DATA]" at bounding box center [850, 603] width 215 height 35
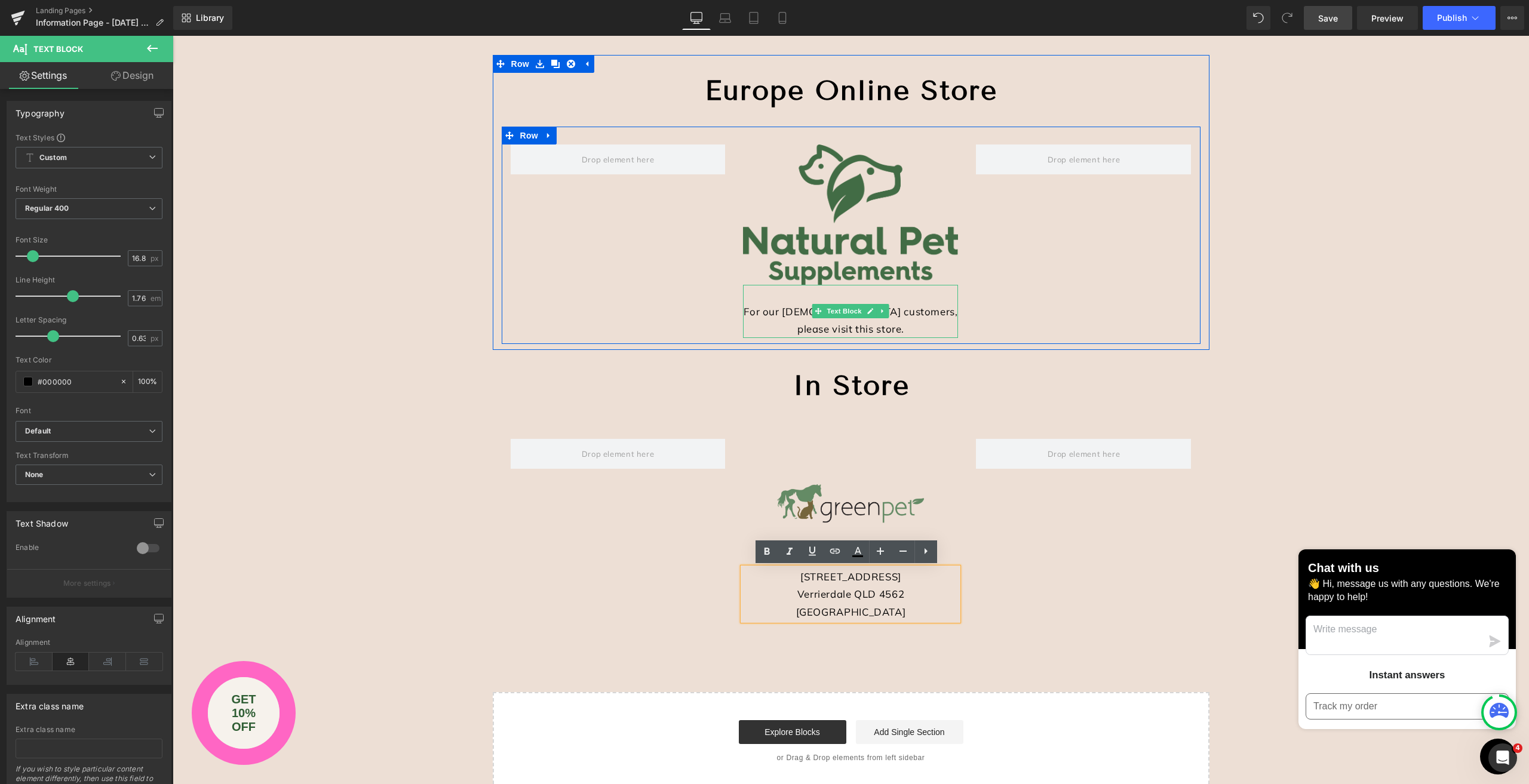
click at [762, 313] on div "For our [DEMOGRAPHIC_DATA] customers, please visit this store." at bounding box center [850, 311] width 215 height 53
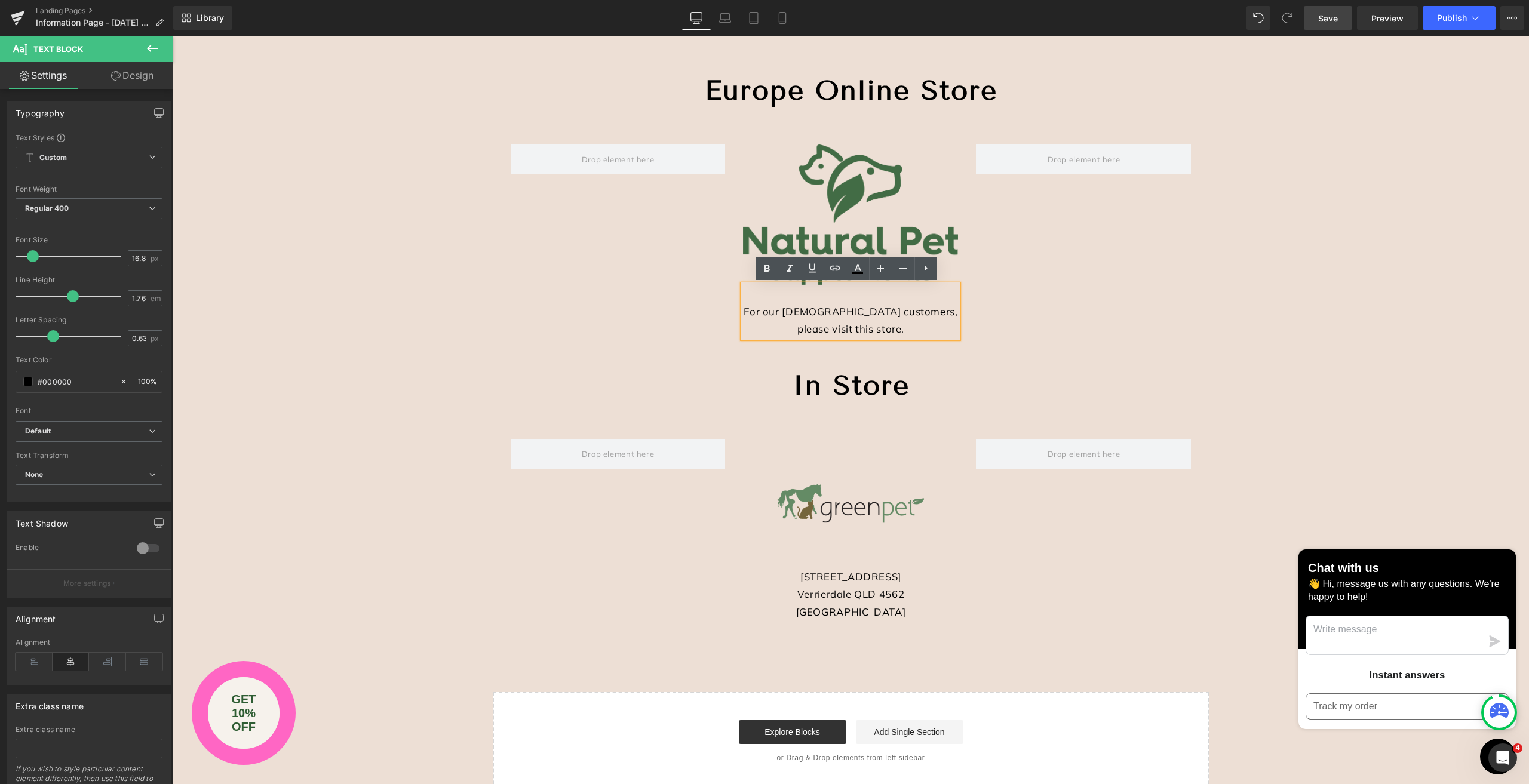
click at [1315, 356] on div "Stockists Online Heading Image Image Image Row Europe Online Store Heading Text…" at bounding box center [851, 327] width 1356 height 928
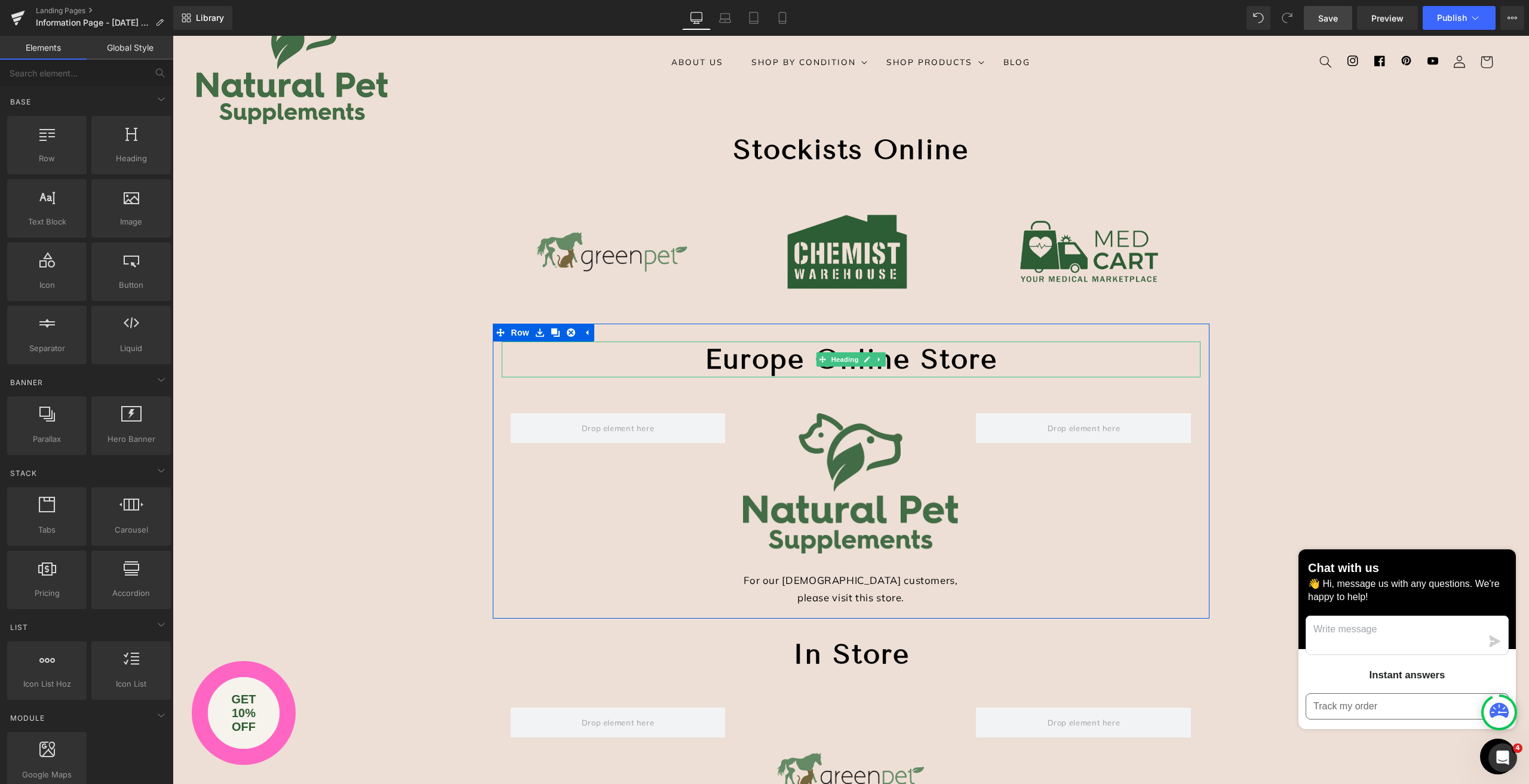
scroll to position [120, 0]
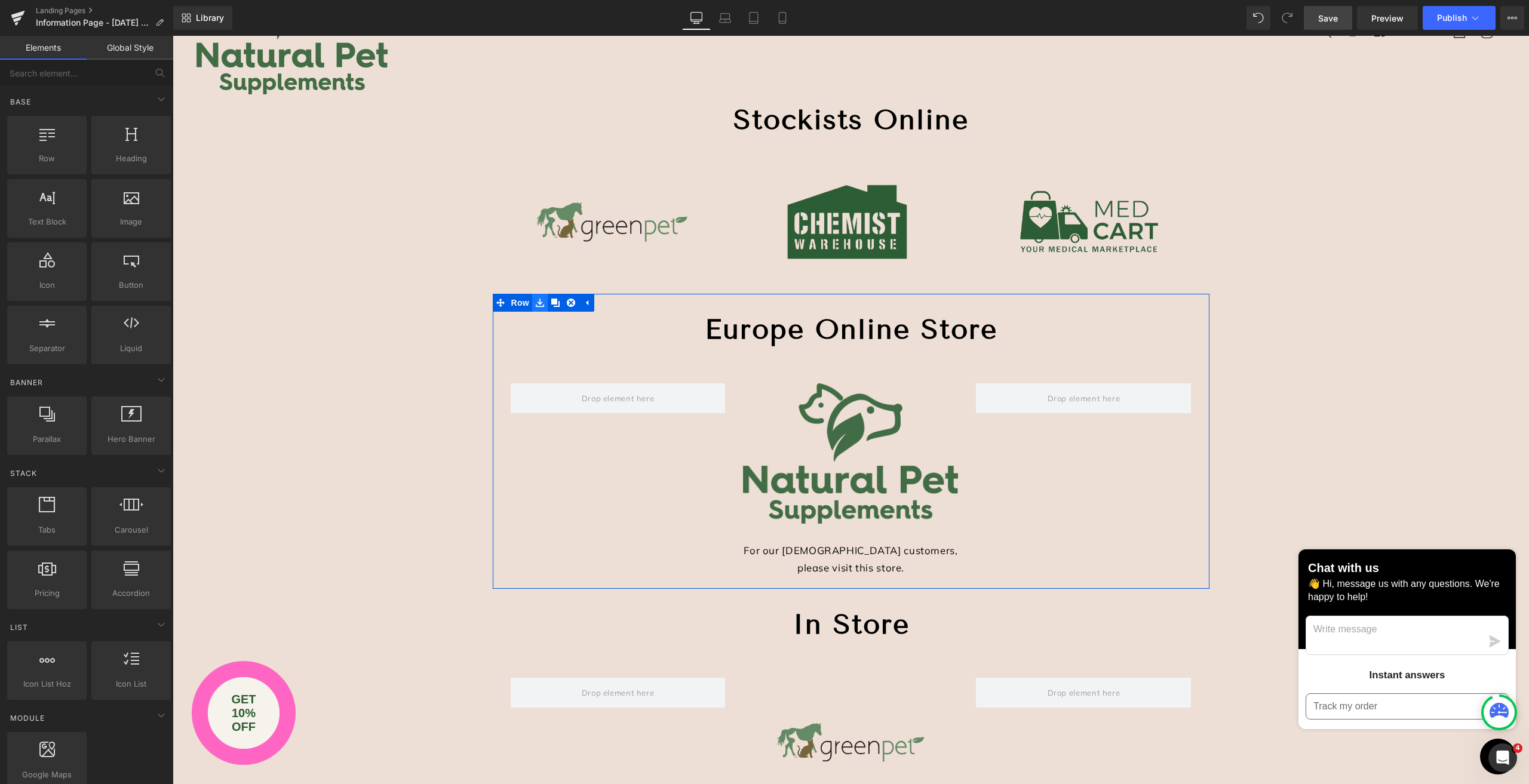
click at [536, 303] on icon at bounding box center [540, 303] width 8 height 8
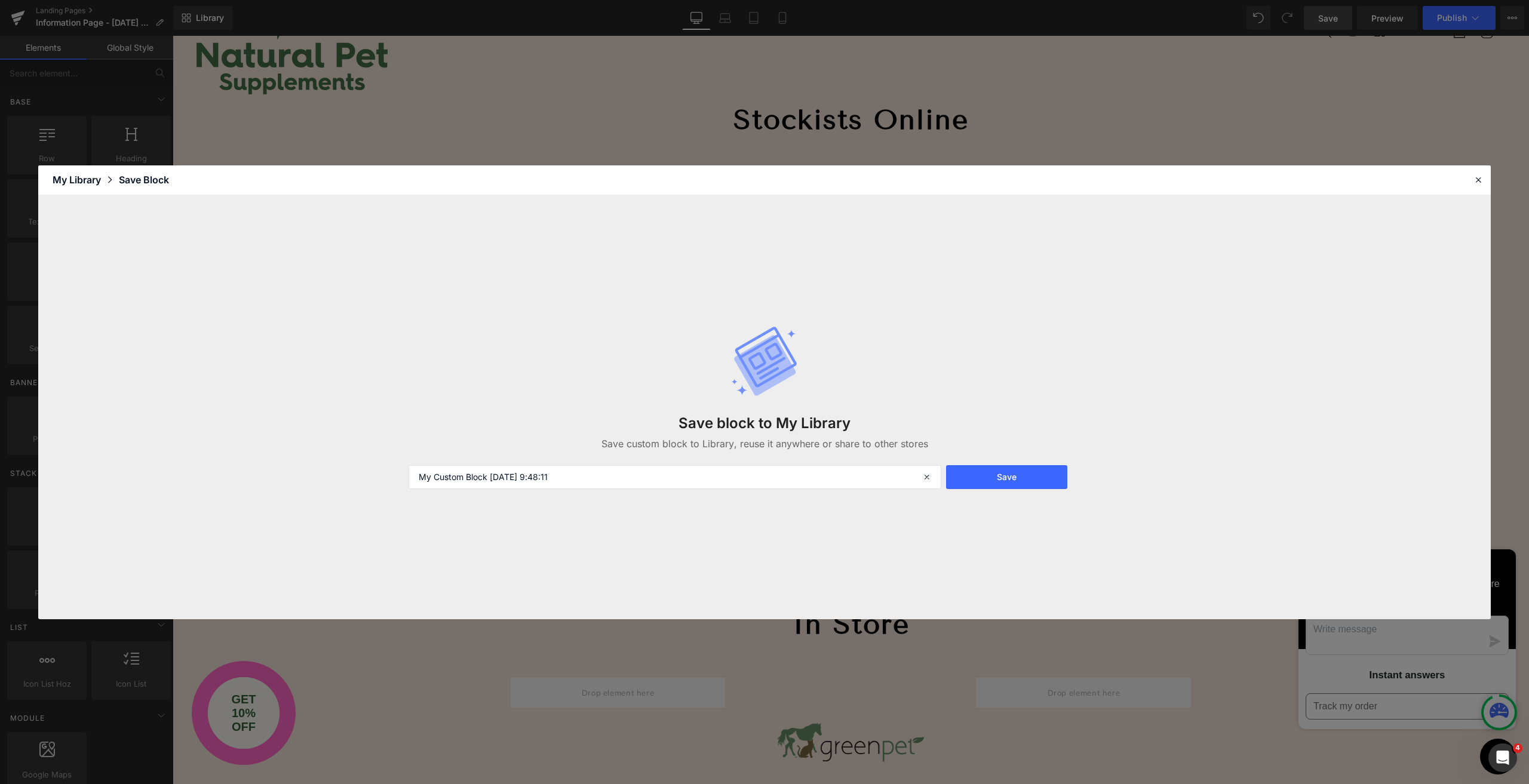
scroll to position [239, 0]
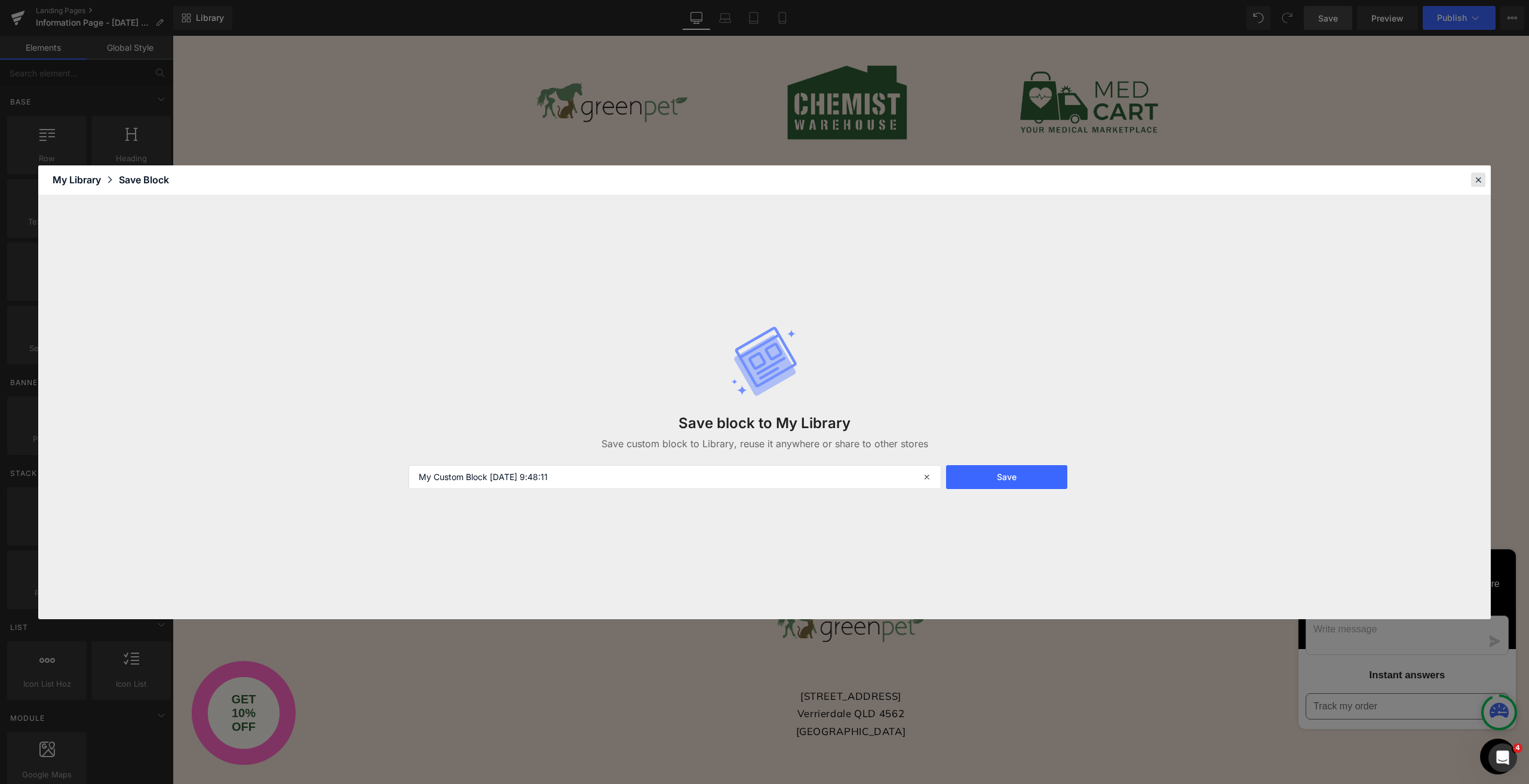
click at [1476, 181] on icon at bounding box center [1478, 180] width 11 height 11
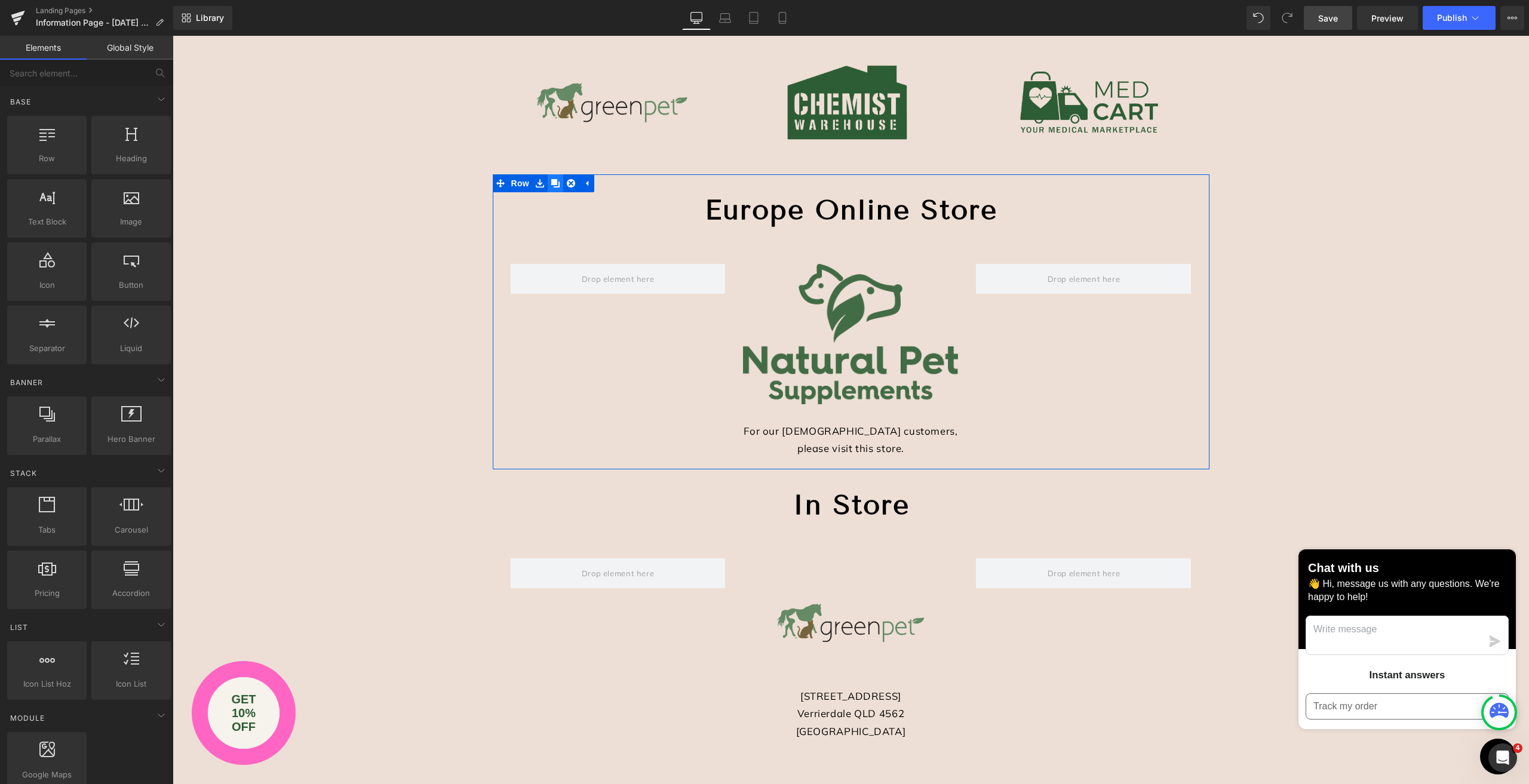
click at [551, 180] on icon at bounding box center [555, 183] width 8 height 8
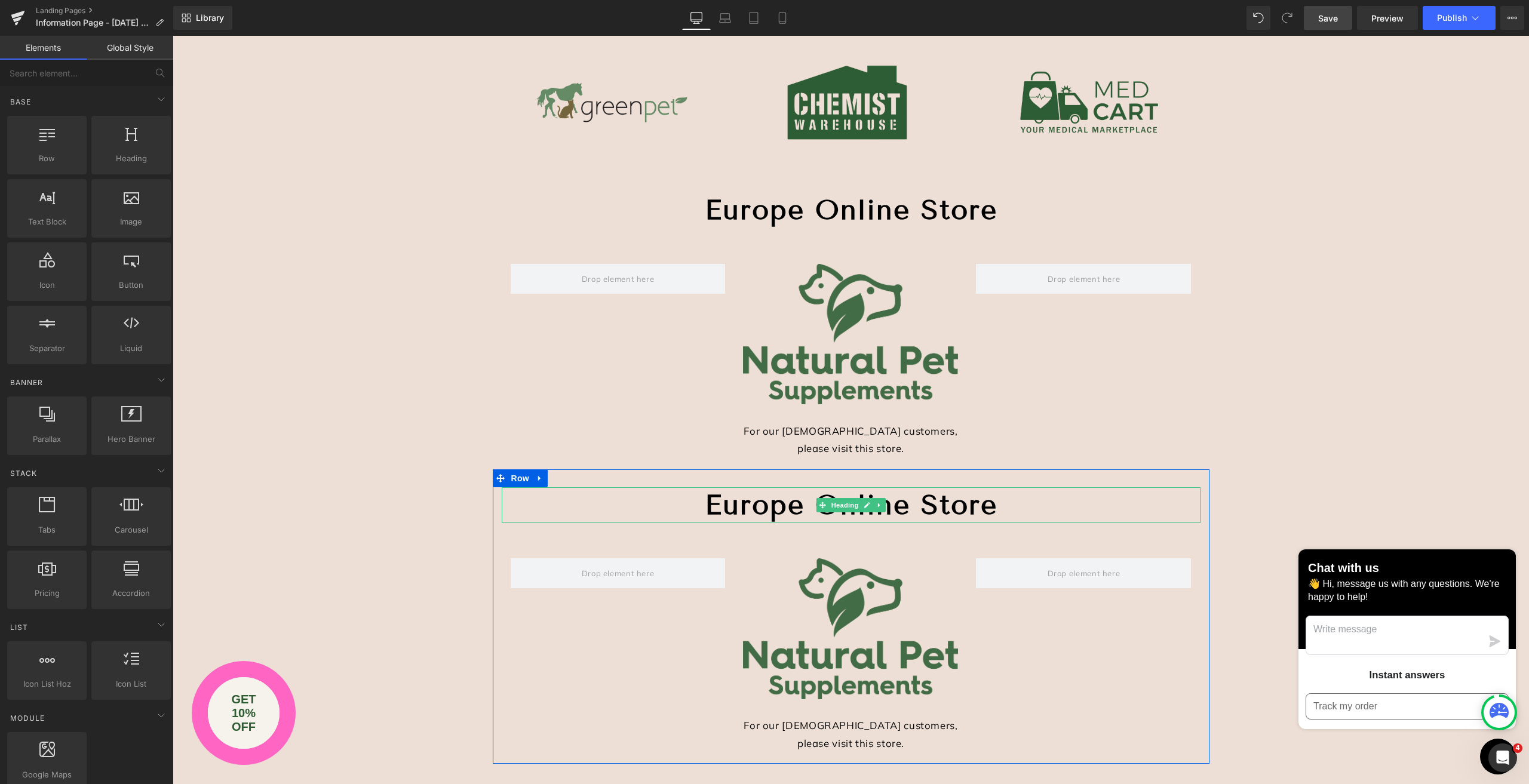
click at [721, 506] on strong "Europe Online Store" at bounding box center [851, 504] width 293 height 33
click at [692, 502] on h1 "Europe Online Store" at bounding box center [851, 505] width 699 height 36
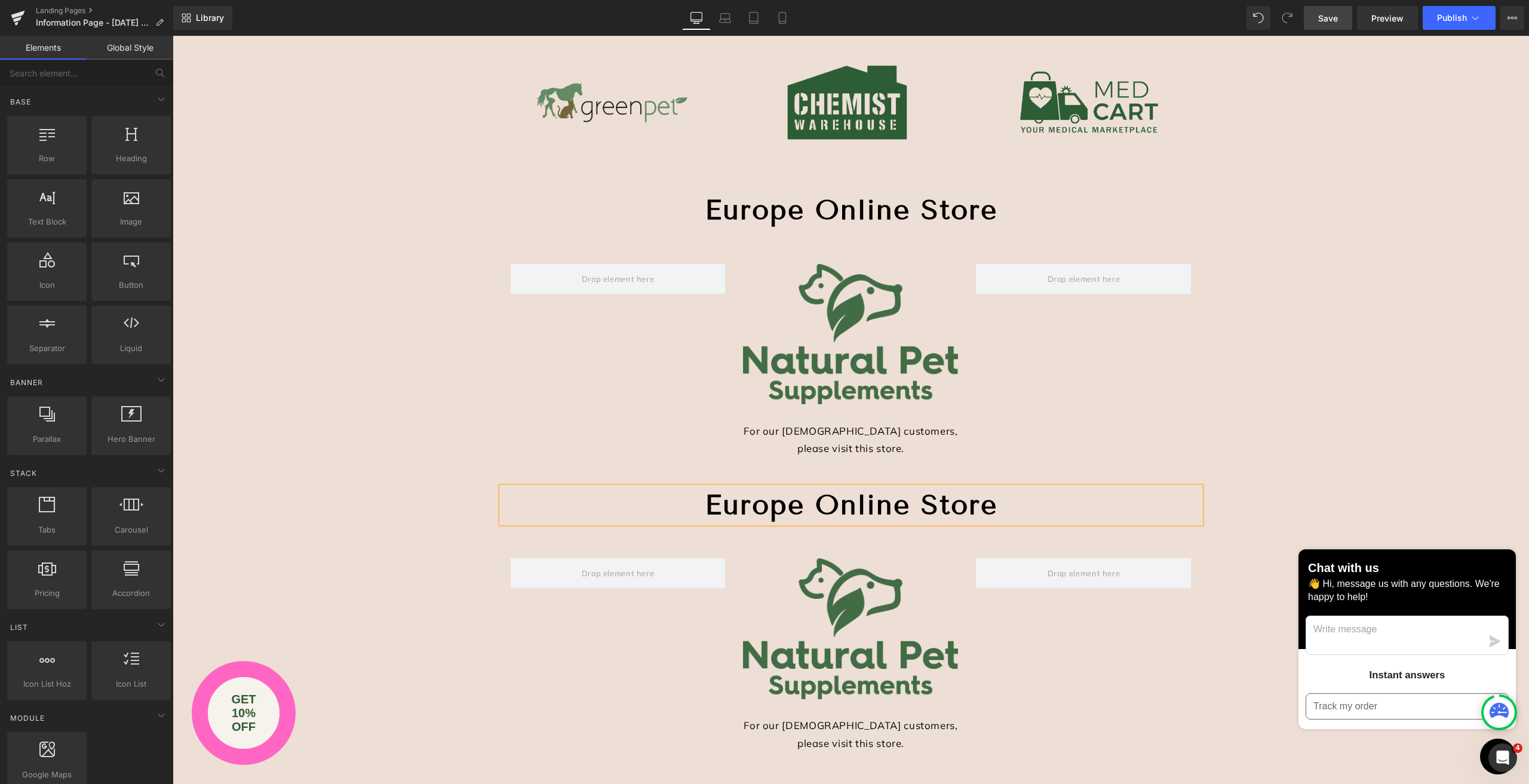
click at [694, 501] on h1 "Europe Online Store" at bounding box center [851, 505] width 699 height 36
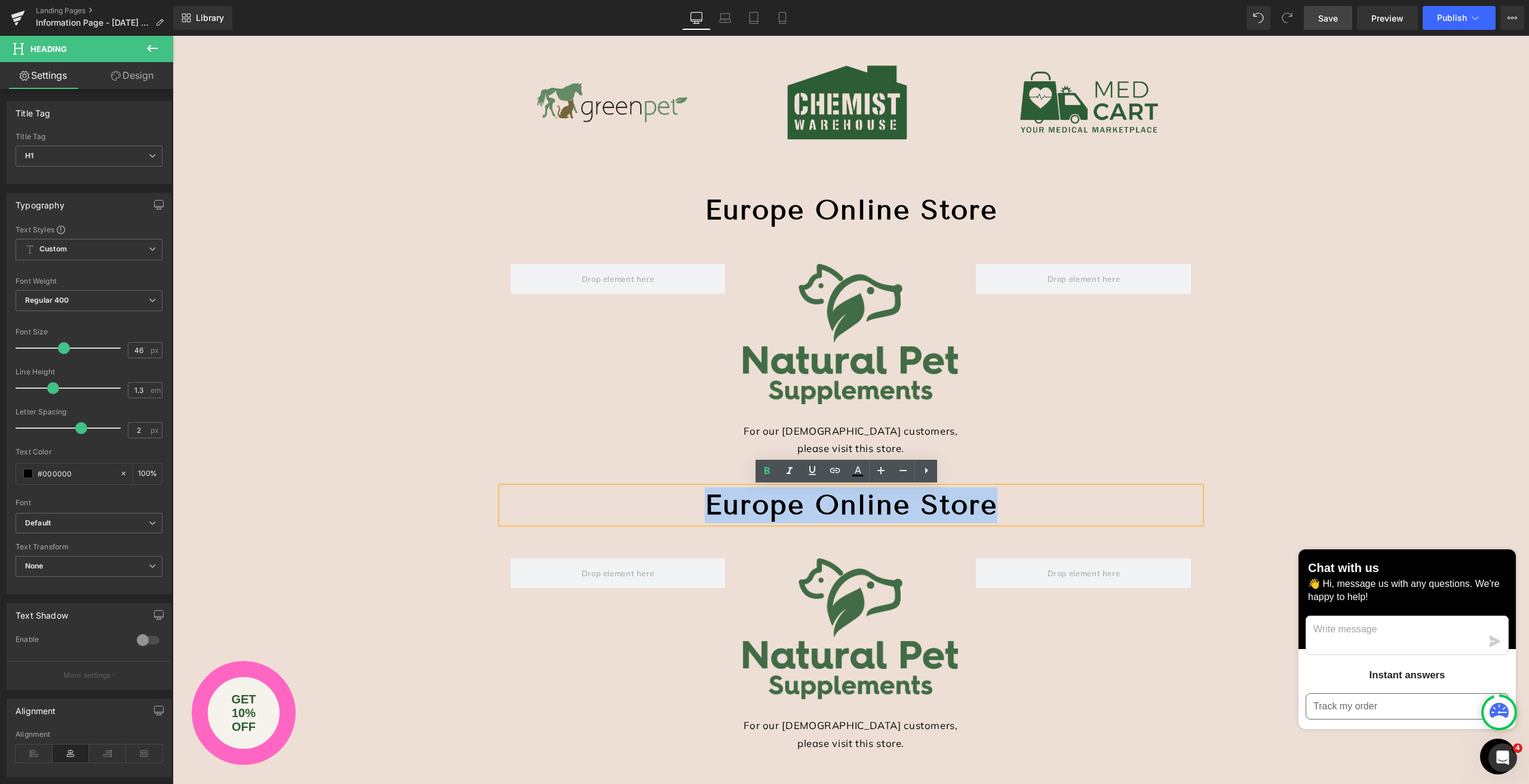
drag, startPoint x: 695, startPoint y: 501, endPoint x: 991, endPoint y: 511, distance: 296.2
click at [991, 517] on h1 "Europe Online Store" at bounding box center [851, 505] width 699 height 36
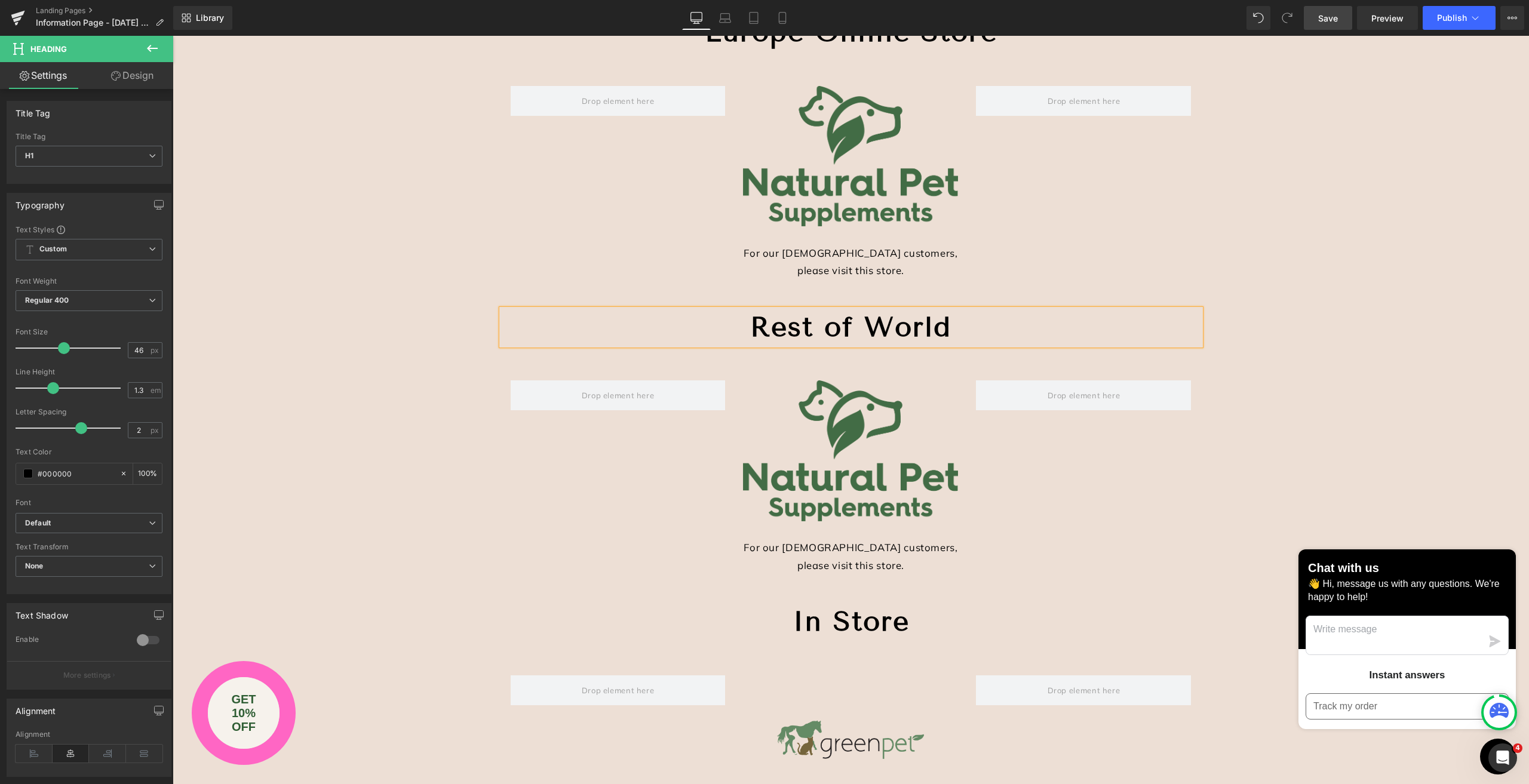
scroll to position [418, 0]
click at [847, 442] on span "Image" at bounding box center [851, 449] width 25 height 15
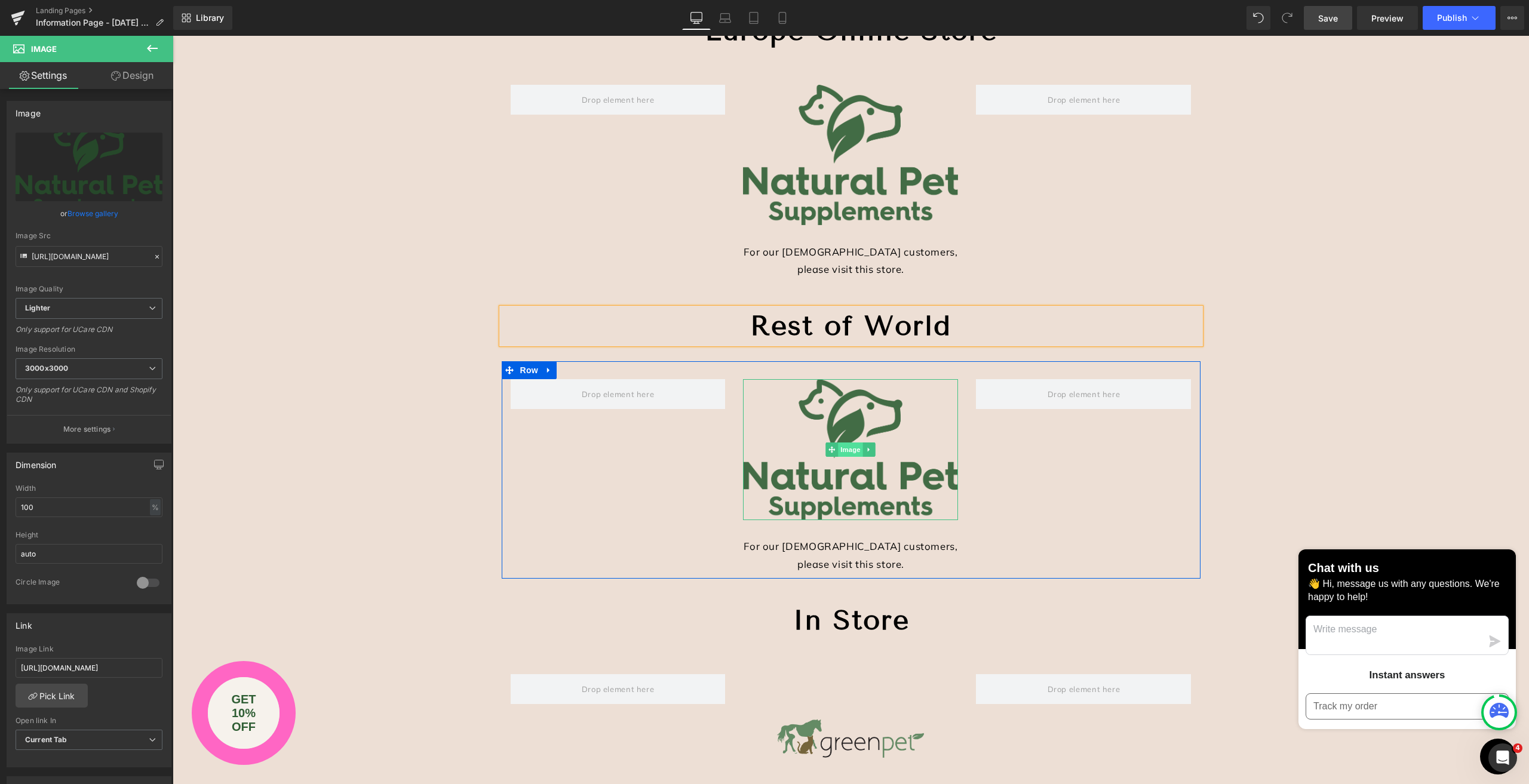
click at [842, 452] on span "Image" at bounding box center [851, 449] width 25 height 15
click at [118, 667] on input "[URL][DOMAIN_NAME]" at bounding box center [88, 668] width 147 height 20
drag, startPoint x: 154, startPoint y: 667, endPoint x: 0, endPoint y: 627, distance: 159.1
click at [0, 627] on div "Link [URL][DOMAIN_NAME] Image Link [URL][DOMAIN_NAME] Pick Link Current Tab New…" at bounding box center [89, 686] width 179 height 164
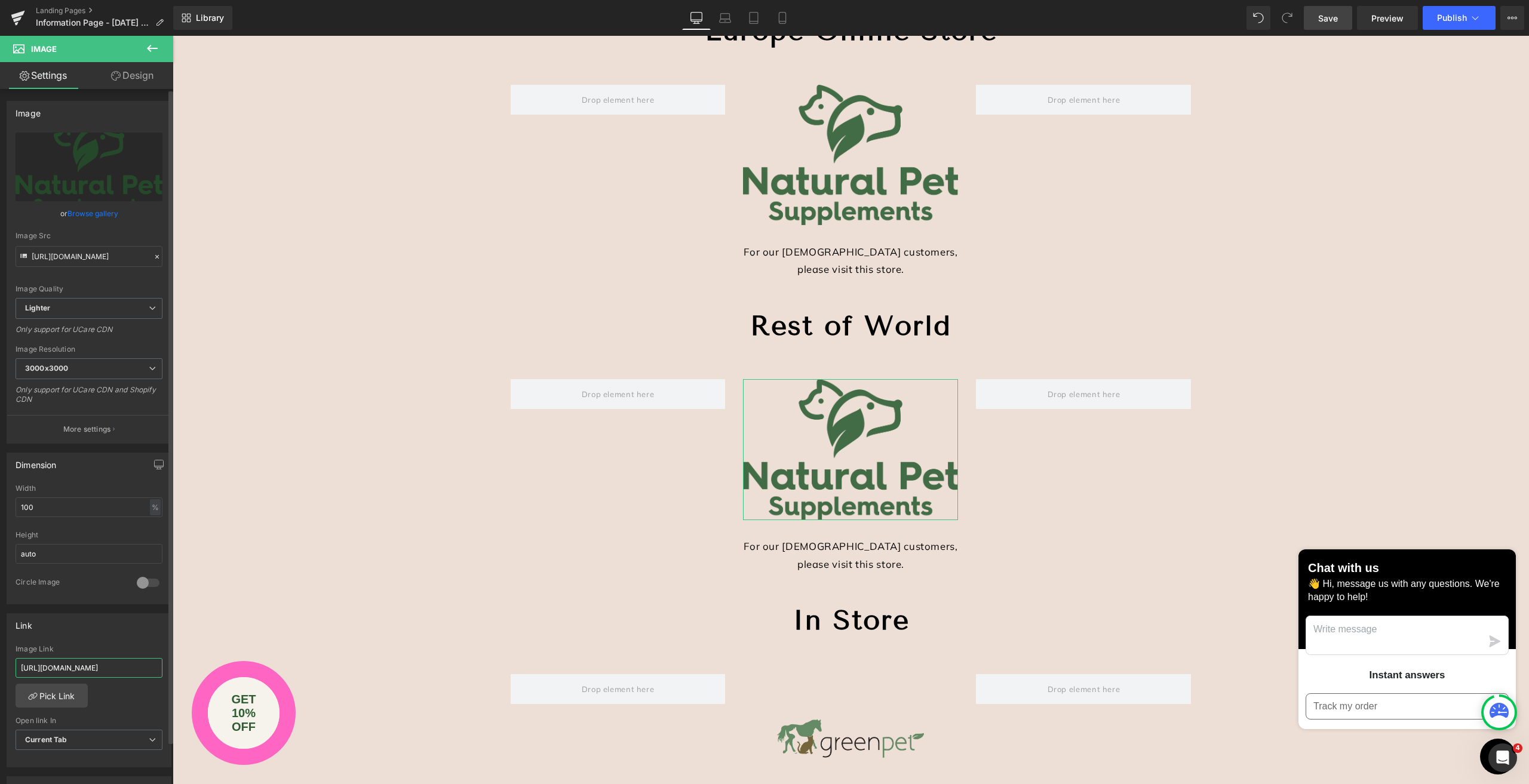
paste input "[DOMAIN_NAME]"
type input "[URL][DOMAIN_NAME]"
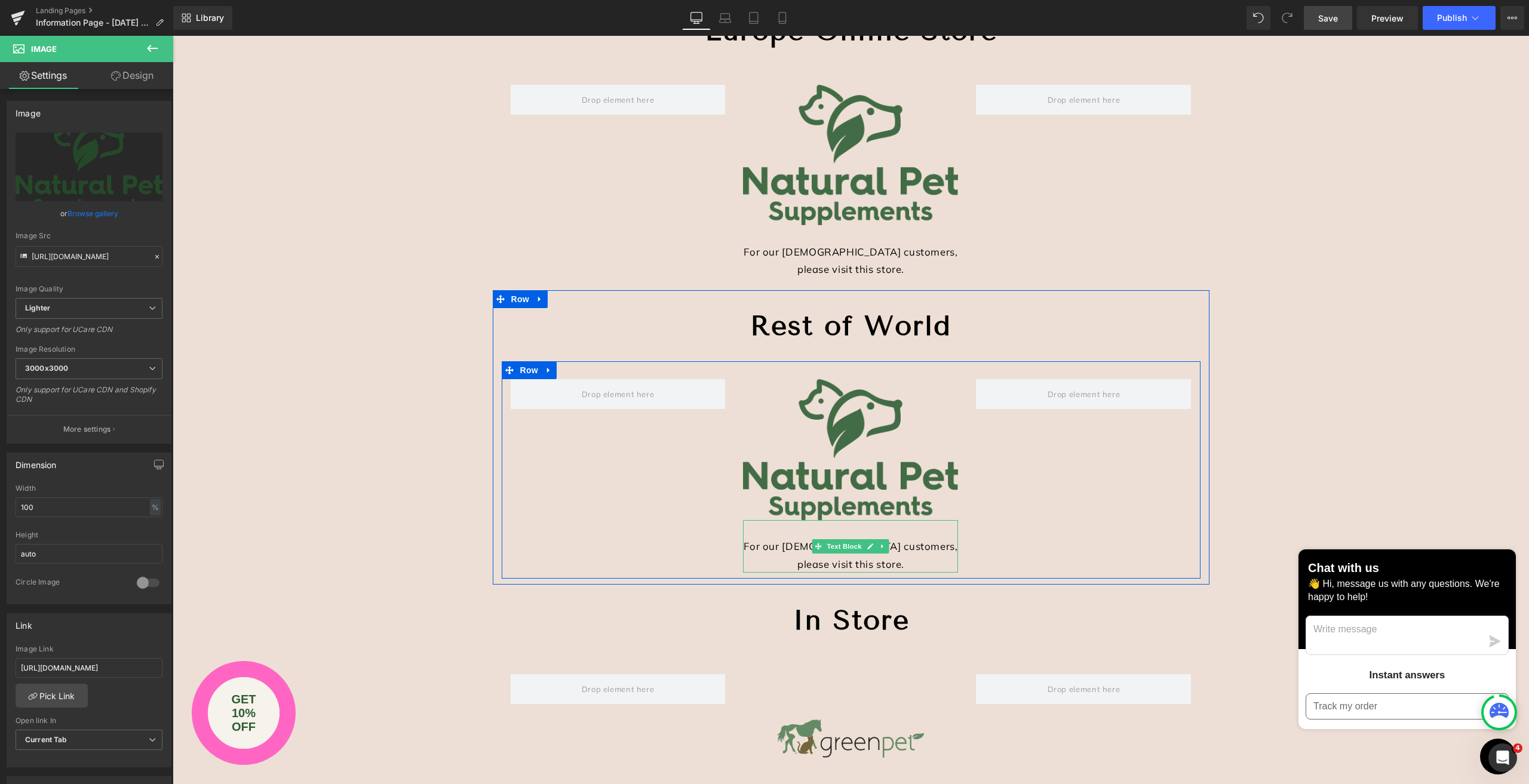
click at [778, 554] on div "For our [DEMOGRAPHIC_DATA] customers, please visit this store." at bounding box center [850, 546] width 215 height 53
click at [760, 545] on div "For our [DEMOGRAPHIC_DATA] customers, please visit this store." at bounding box center [850, 546] width 215 height 53
click at [748, 544] on div "For our [DEMOGRAPHIC_DATA] customers, please visit this store." at bounding box center [850, 546] width 215 height 53
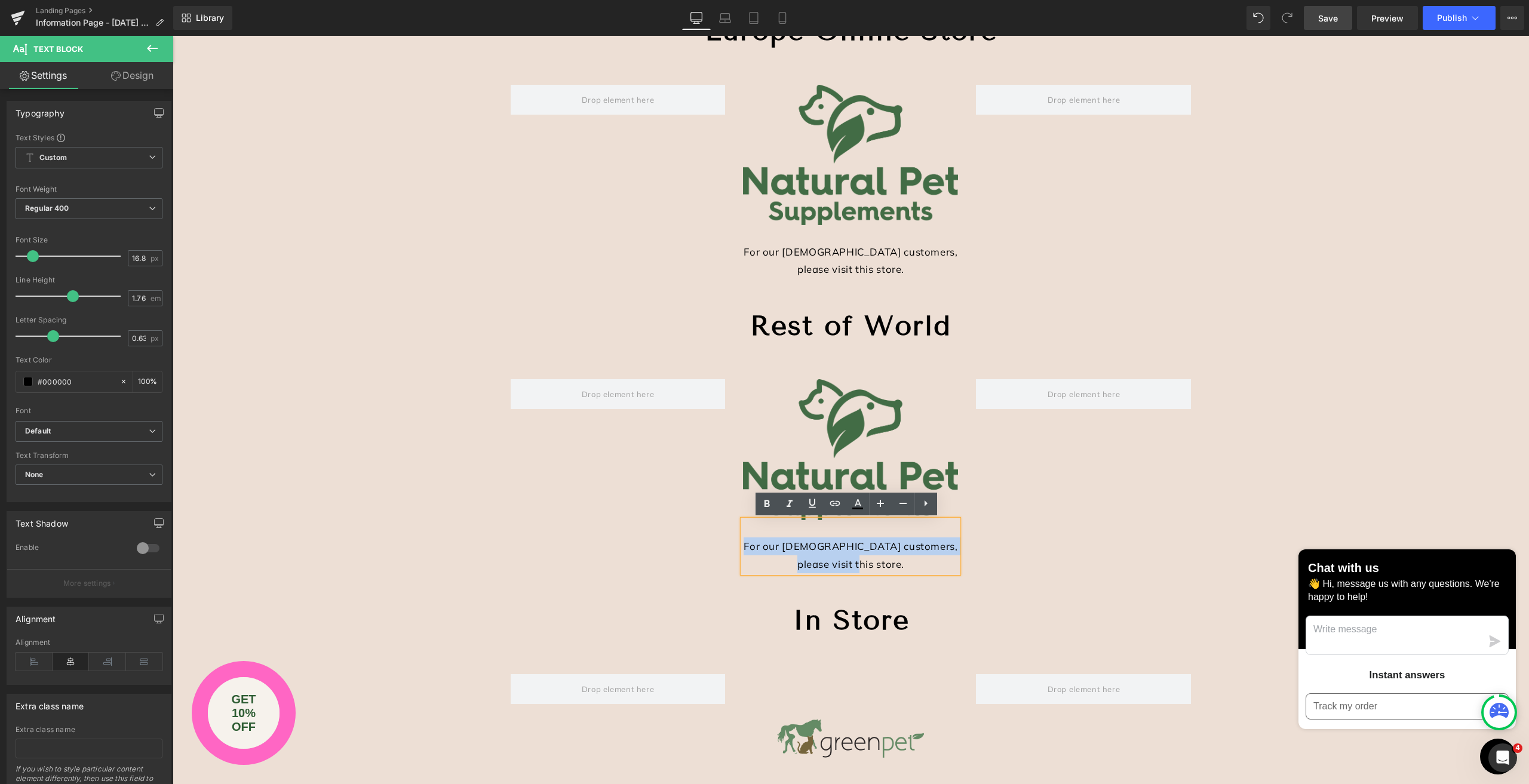
drag, startPoint x: 748, startPoint y: 545, endPoint x: 910, endPoint y: 579, distance: 165.5
click at [910, 579] on div "Image For our [DEMOGRAPHIC_DATA] customers, please visit this store. Text Block…" at bounding box center [851, 470] width 699 height 217
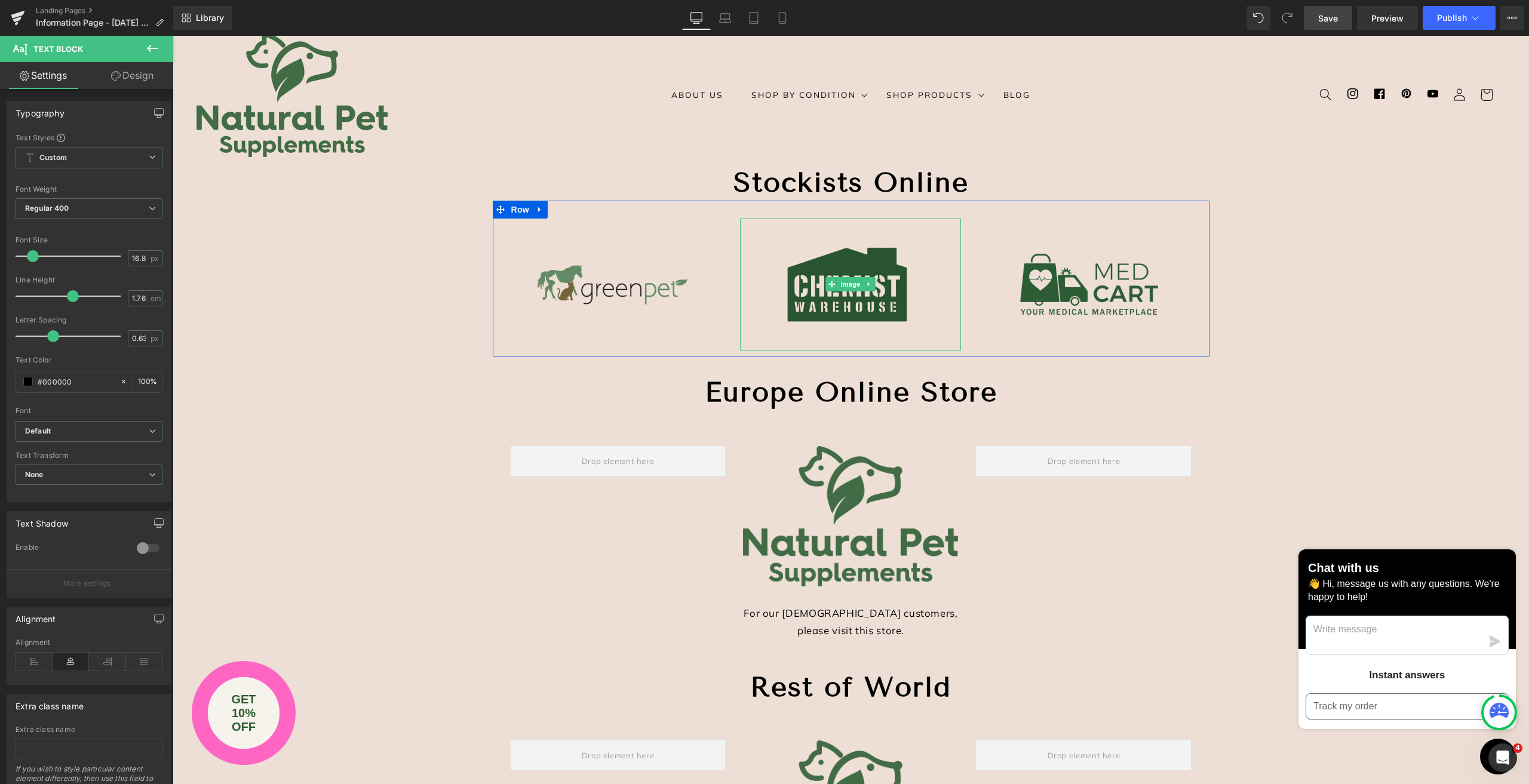
scroll to position [179, 0]
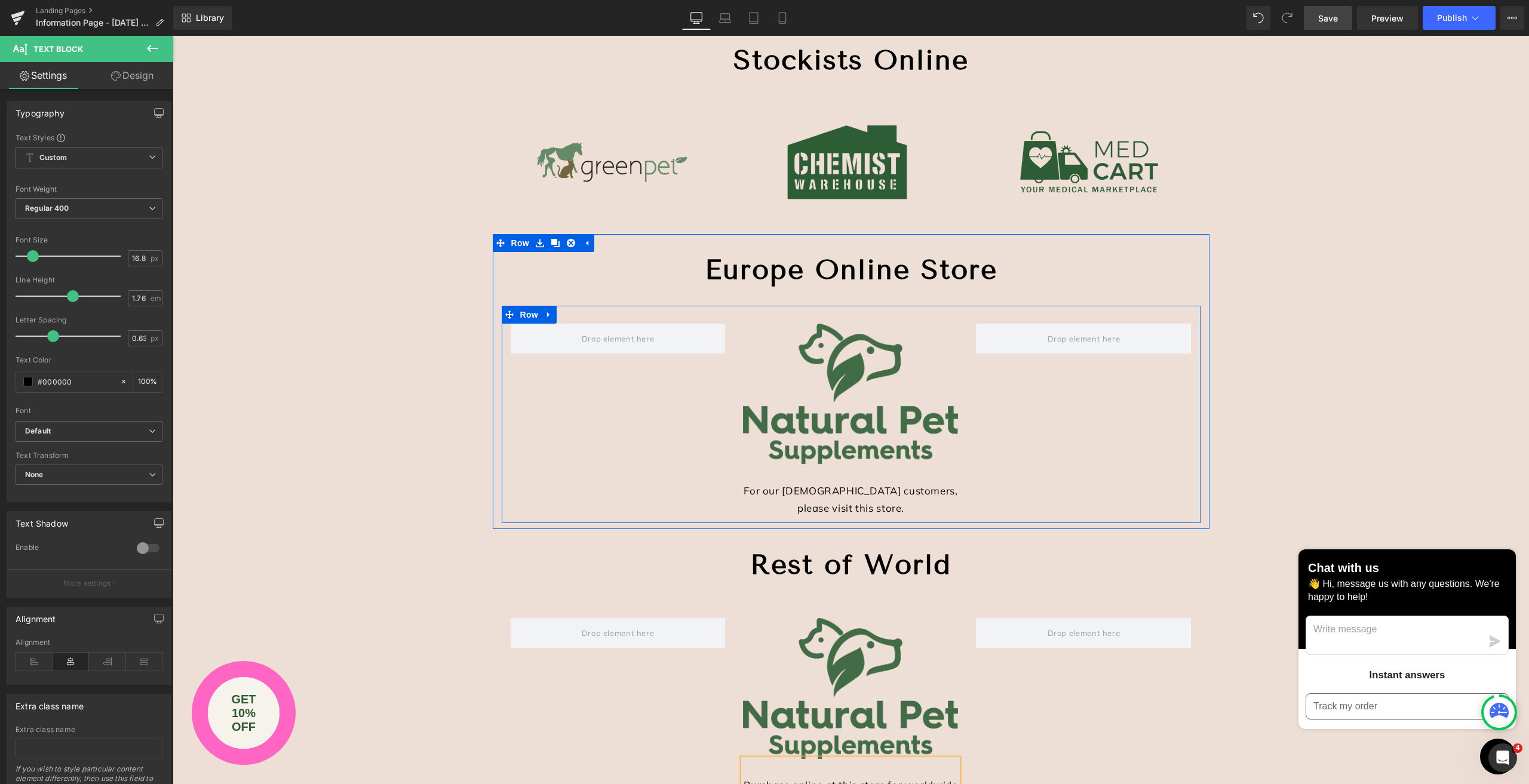
click at [888, 512] on div "For our [DEMOGRAPHIC_DATA] customers, please visit this store." at bounding box center [850, 490] width 215 height 53
click at [879, 510] on div "For our [DEMOGRAPHIC_DATA] customers, please visit this store." at bounding box center [850, 490] width 215 height 53
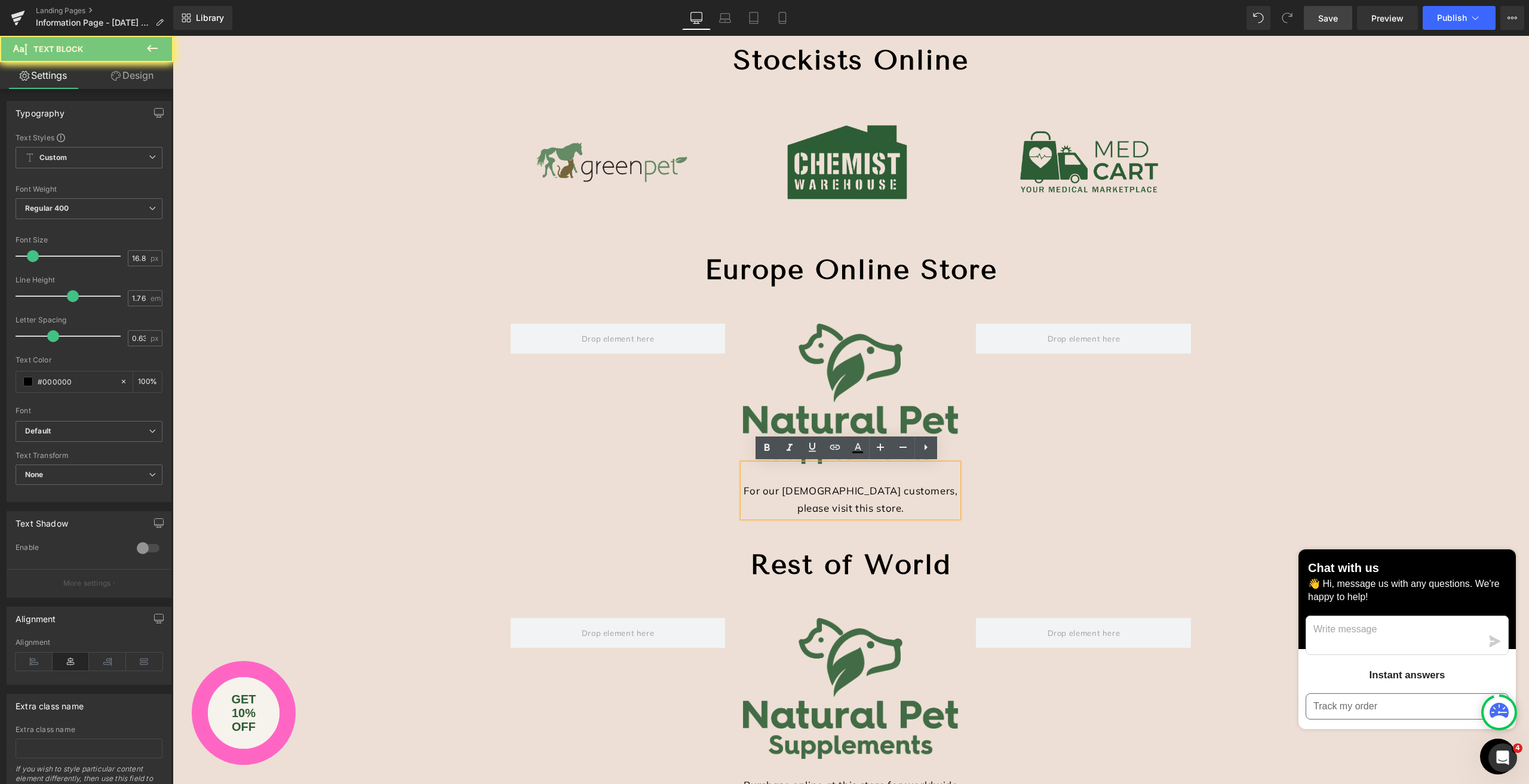
click at [872, 508] on div "For our [DEMOGRAPHIC_DATA] customers, please visit this store." at bounding box center [850, 490] width 215 height 53
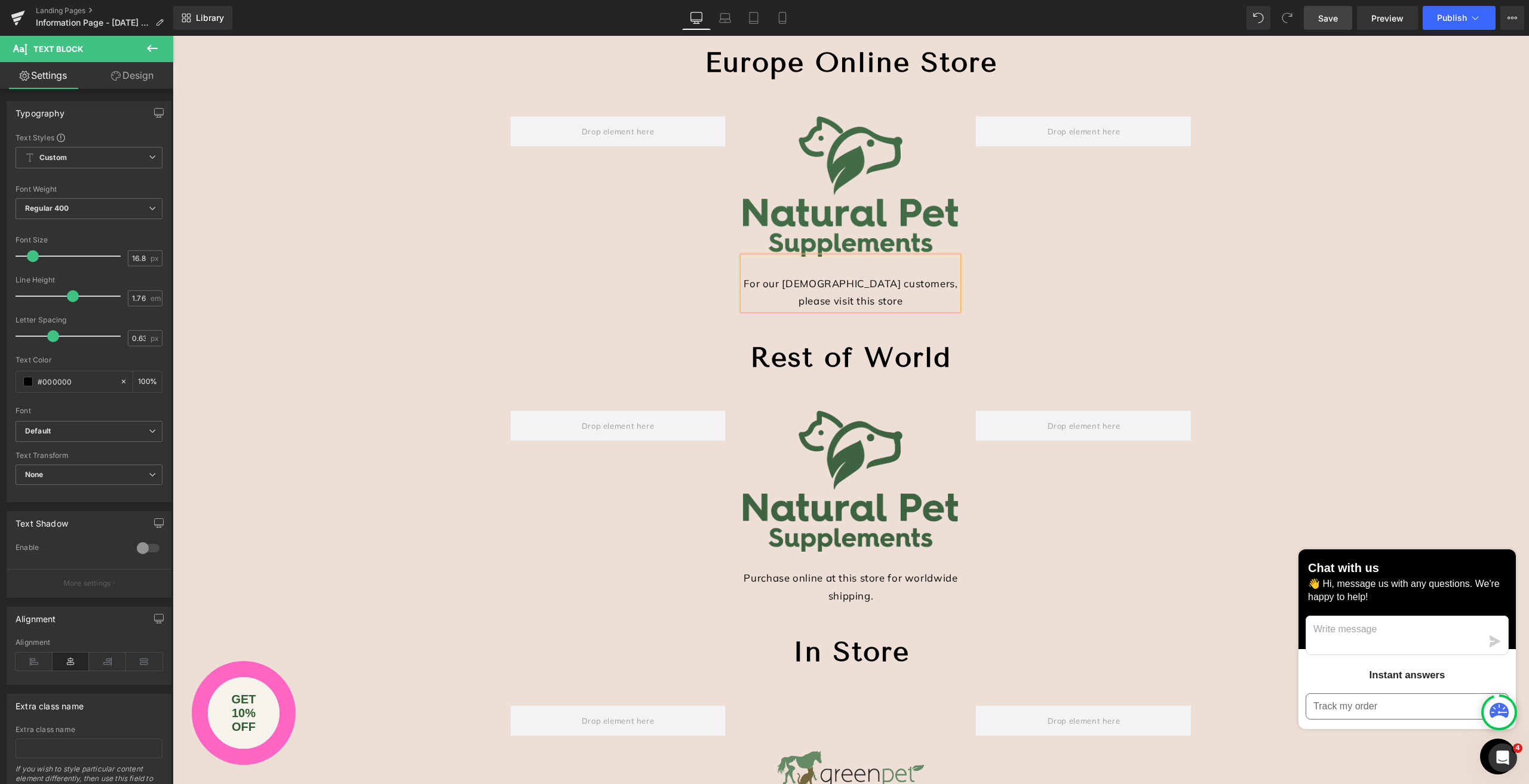
scroll to position [418, 0]
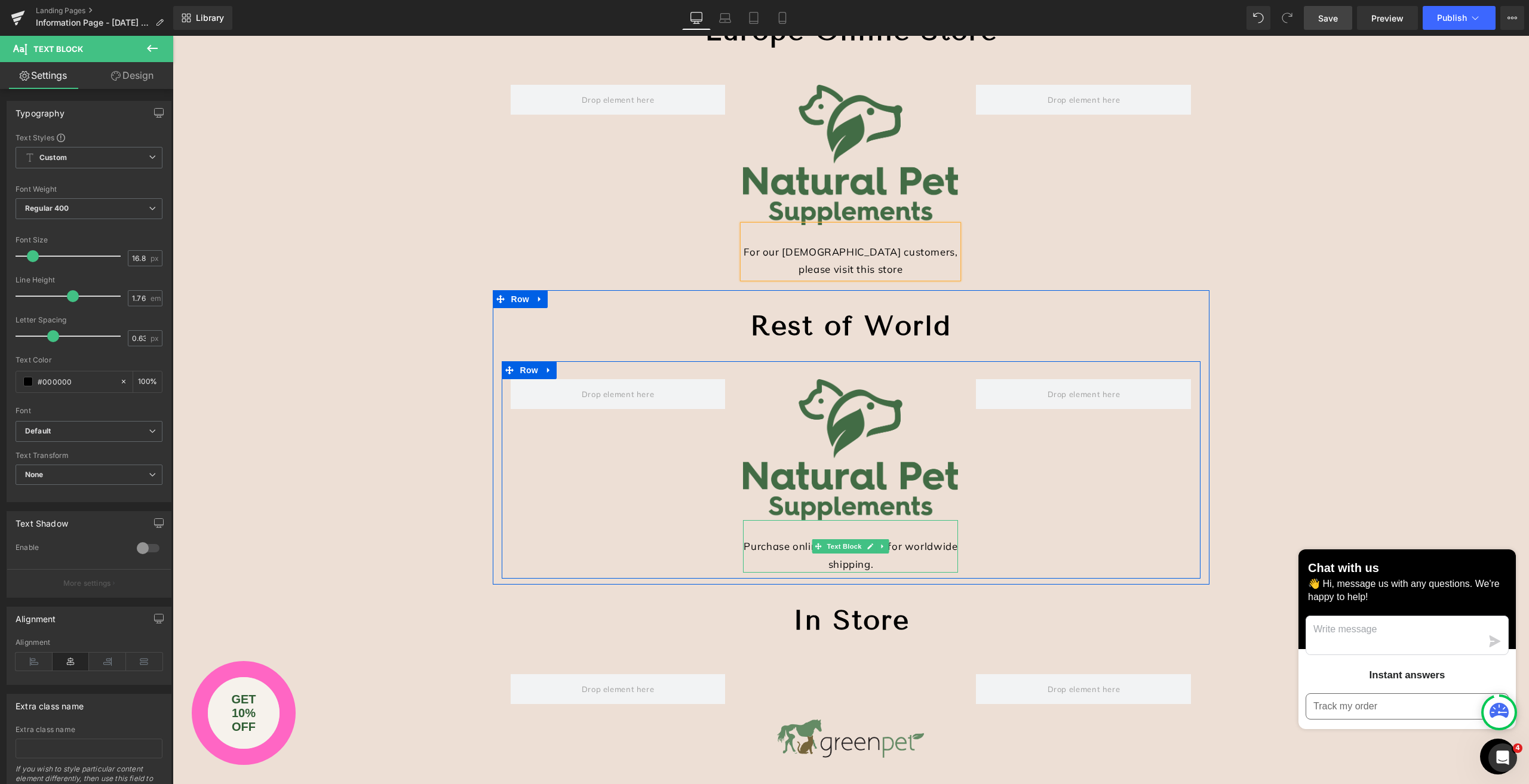
click at [793, 547] on div "Purchase online at this store for worldwide shipping." at bounding box center [850, 546] width 215 height 53
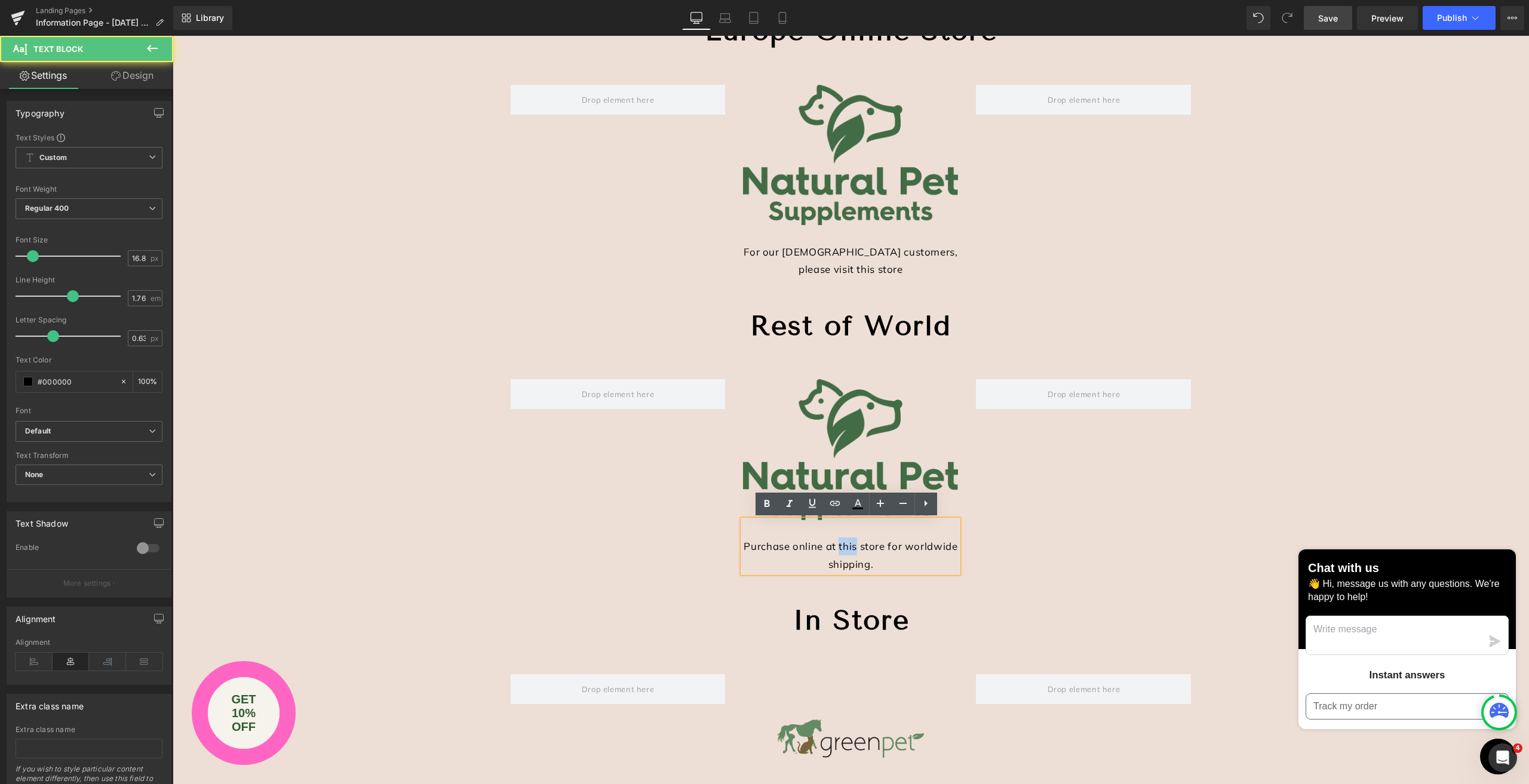
drag, startPoint x: 851, startPoint y: 545, endPoint x: 834, endPoint y: 544, distance: 17.0
click at [834, 544] on div "Purchase online at this store for worldwide shipping." at bounding box center [850, 546] width 215 height 53
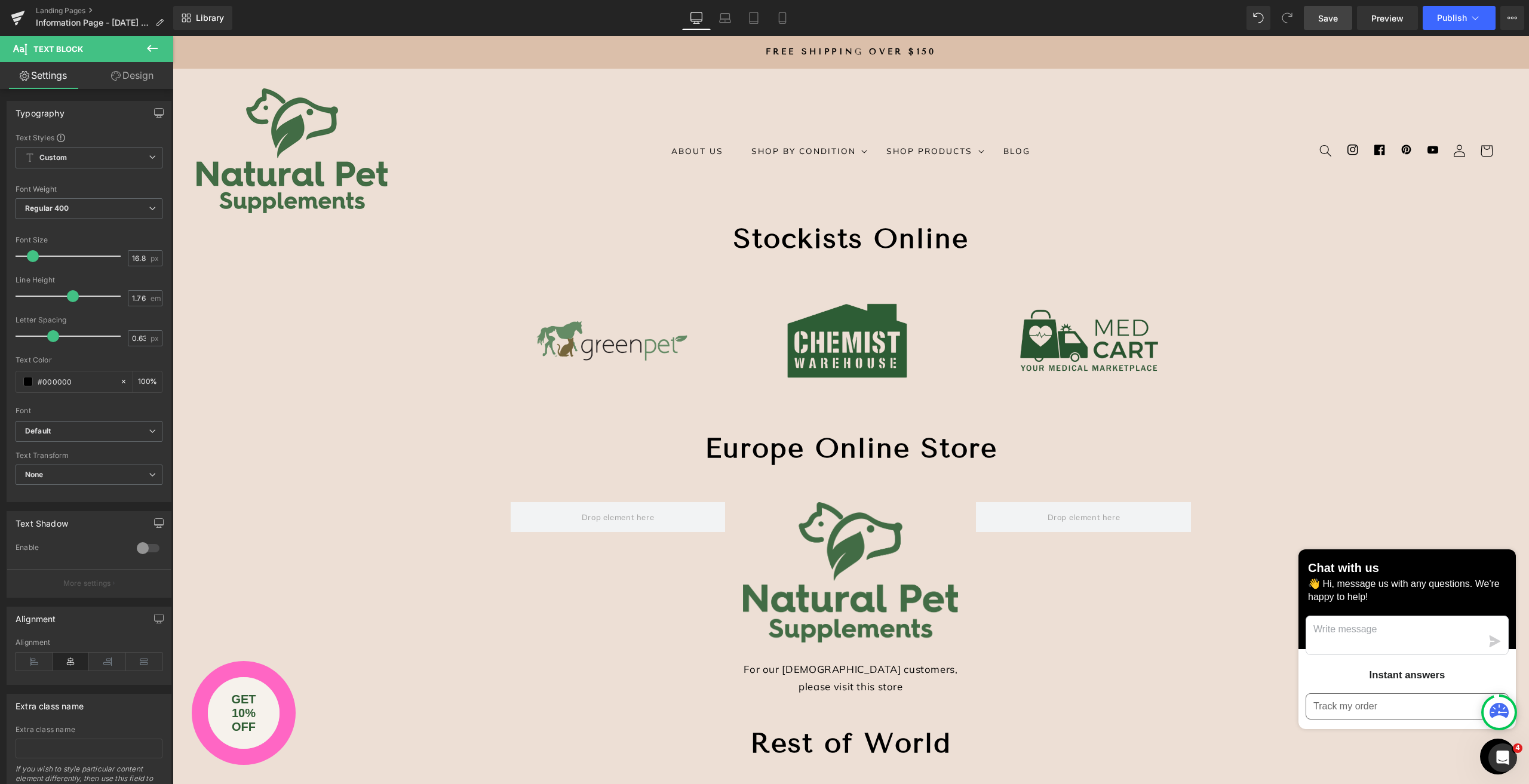
scroll to position [0, 0]
click at [1322, 22] on span "Save" at bounding box center [1328, 18] width 20 height 12
click at [726, 26] on link "Laptop" at bounding box center [724, 18] width 28 height 24
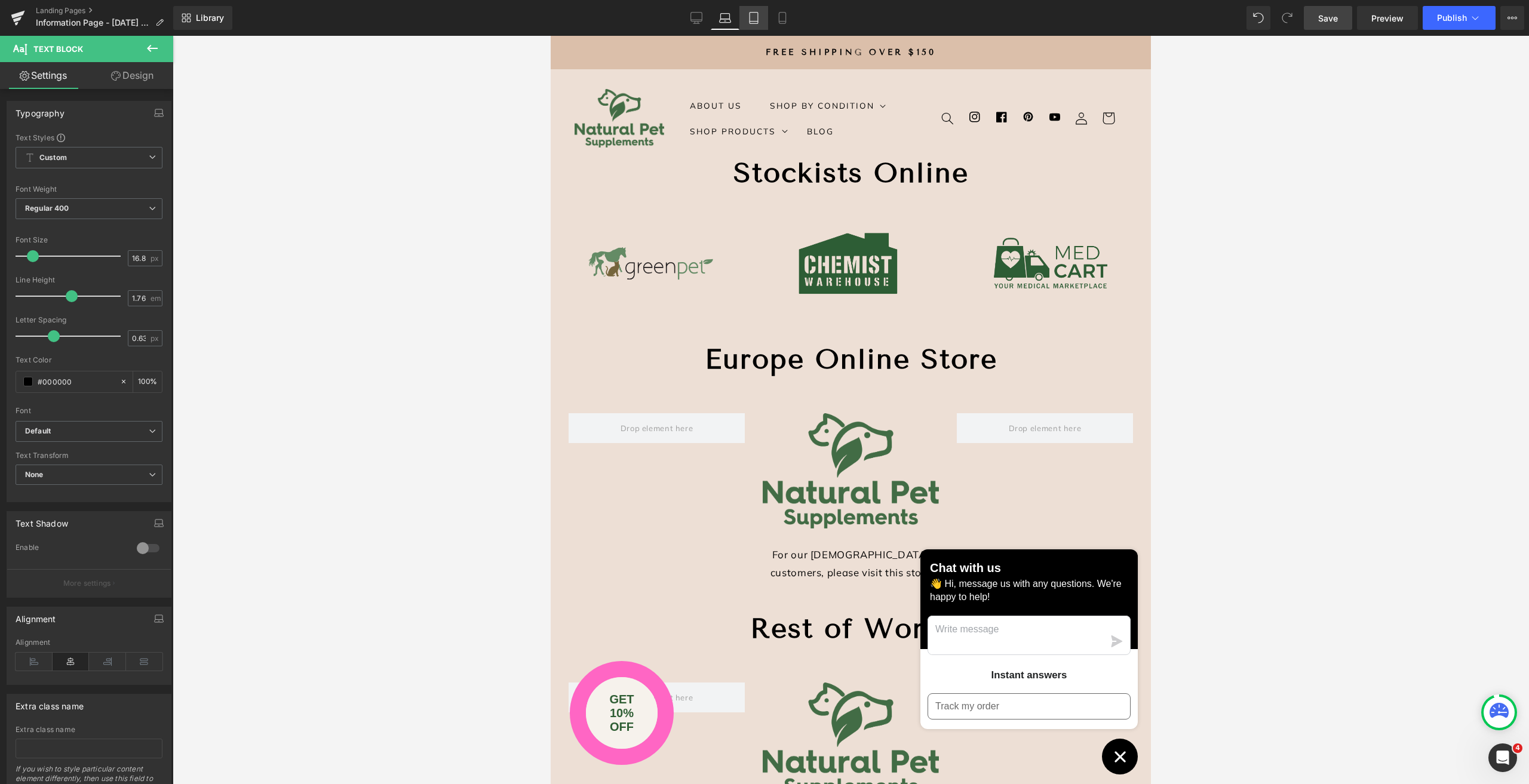
click at [753, 17] on icon at bounding box center [754, 18] width 12 height 12
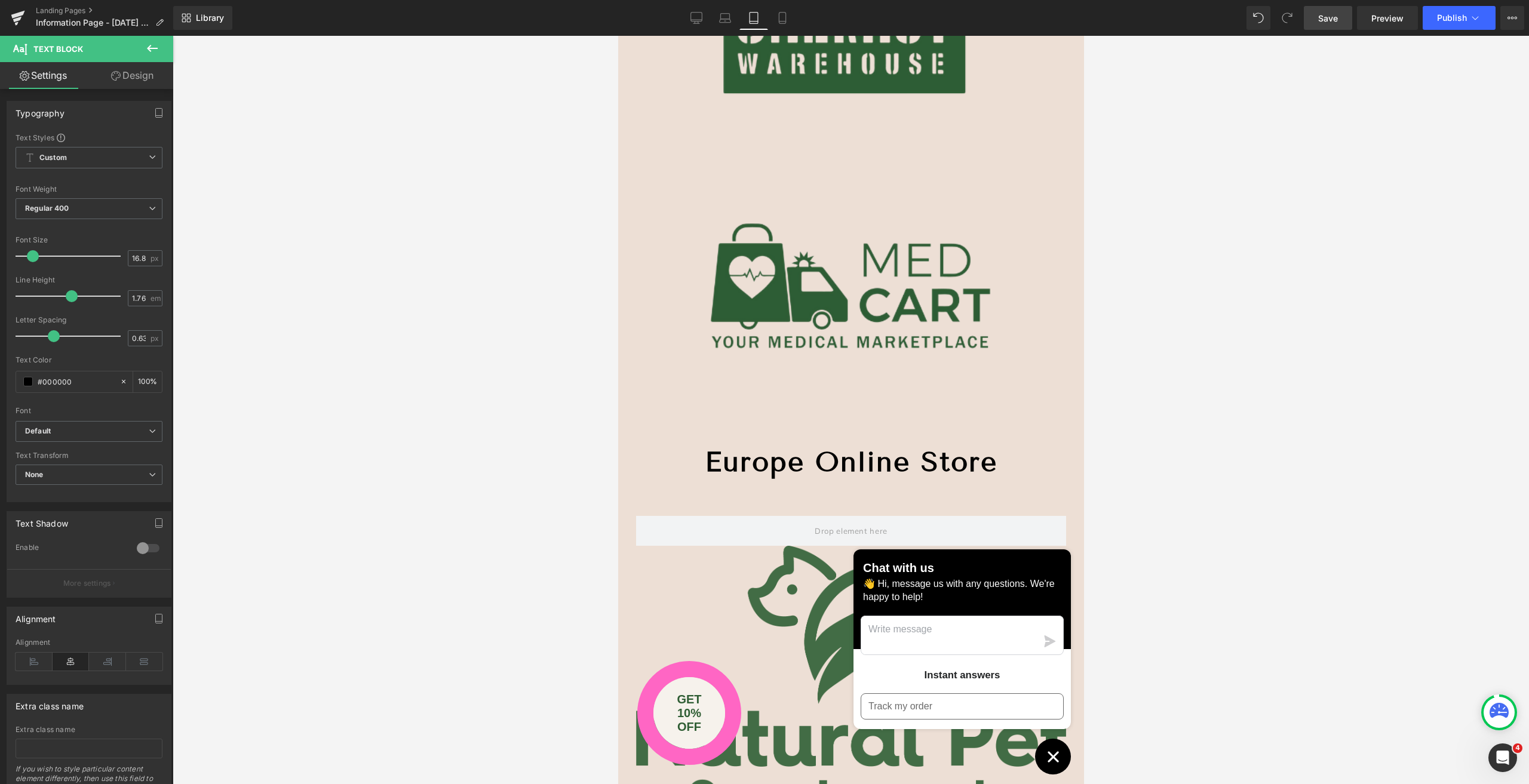
scroll to position [239, 0]
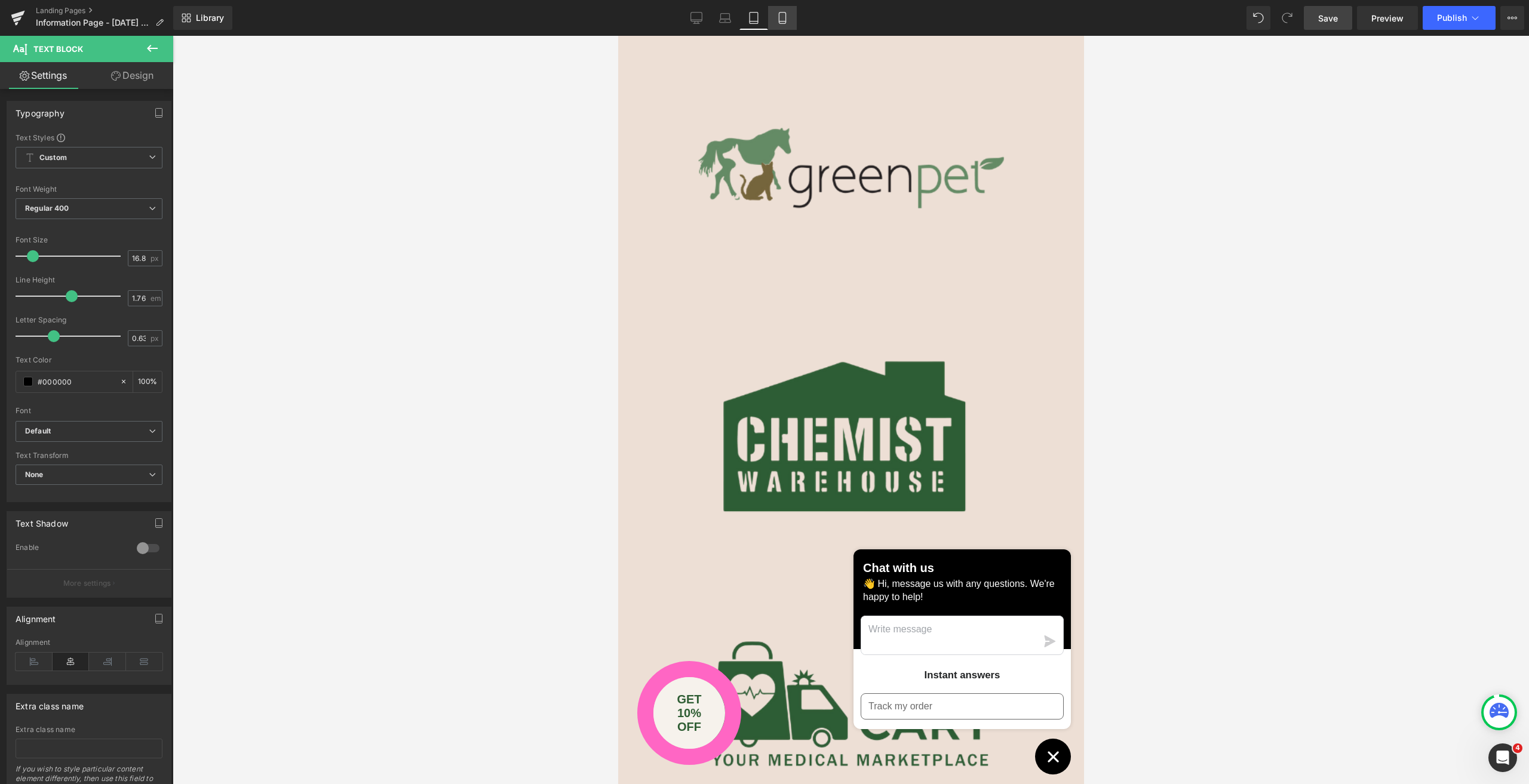
click at [786, 17] on icon at bounding box center [783, 18] width 12 height 12
type input "100"
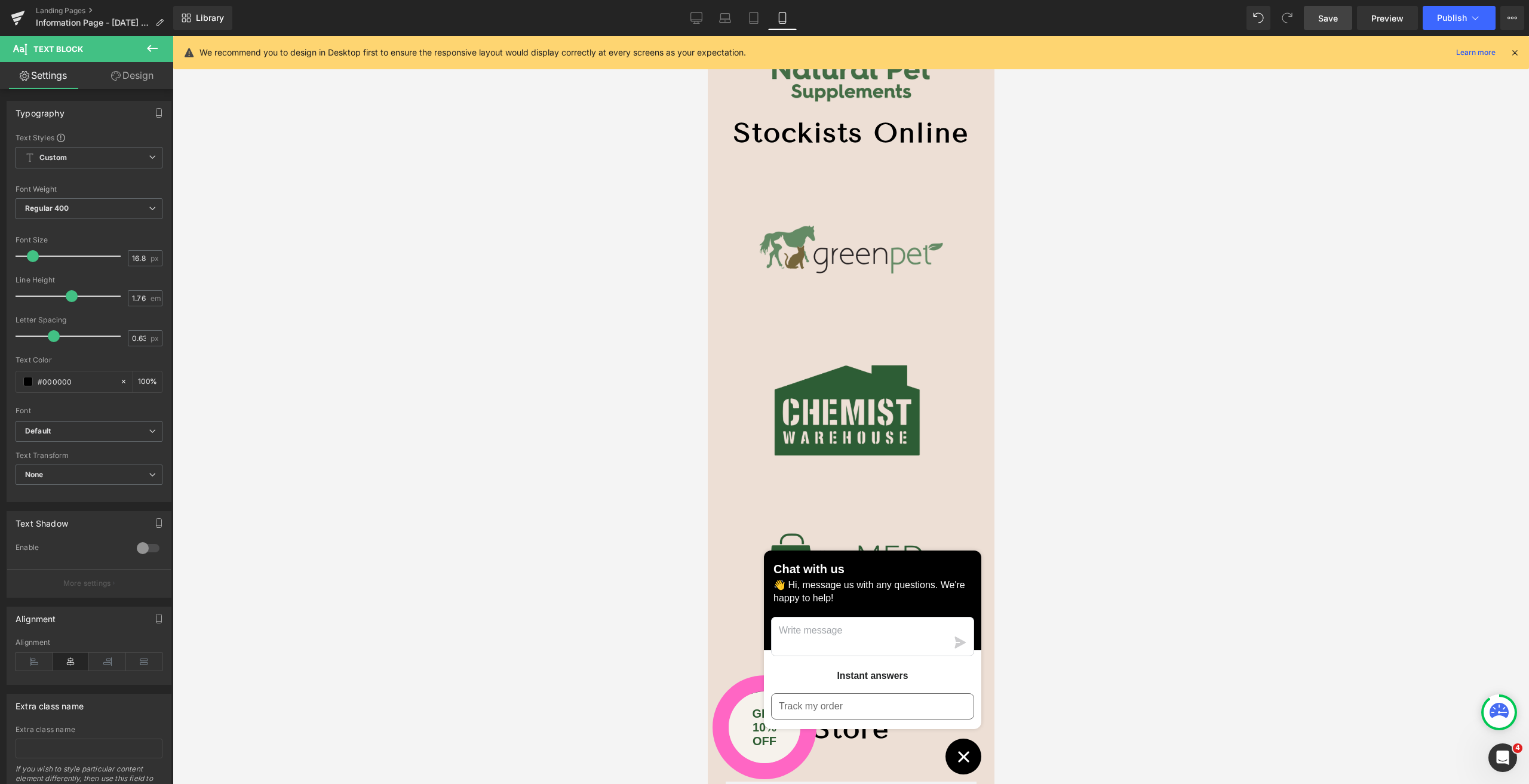
scroll to position [0, 0]
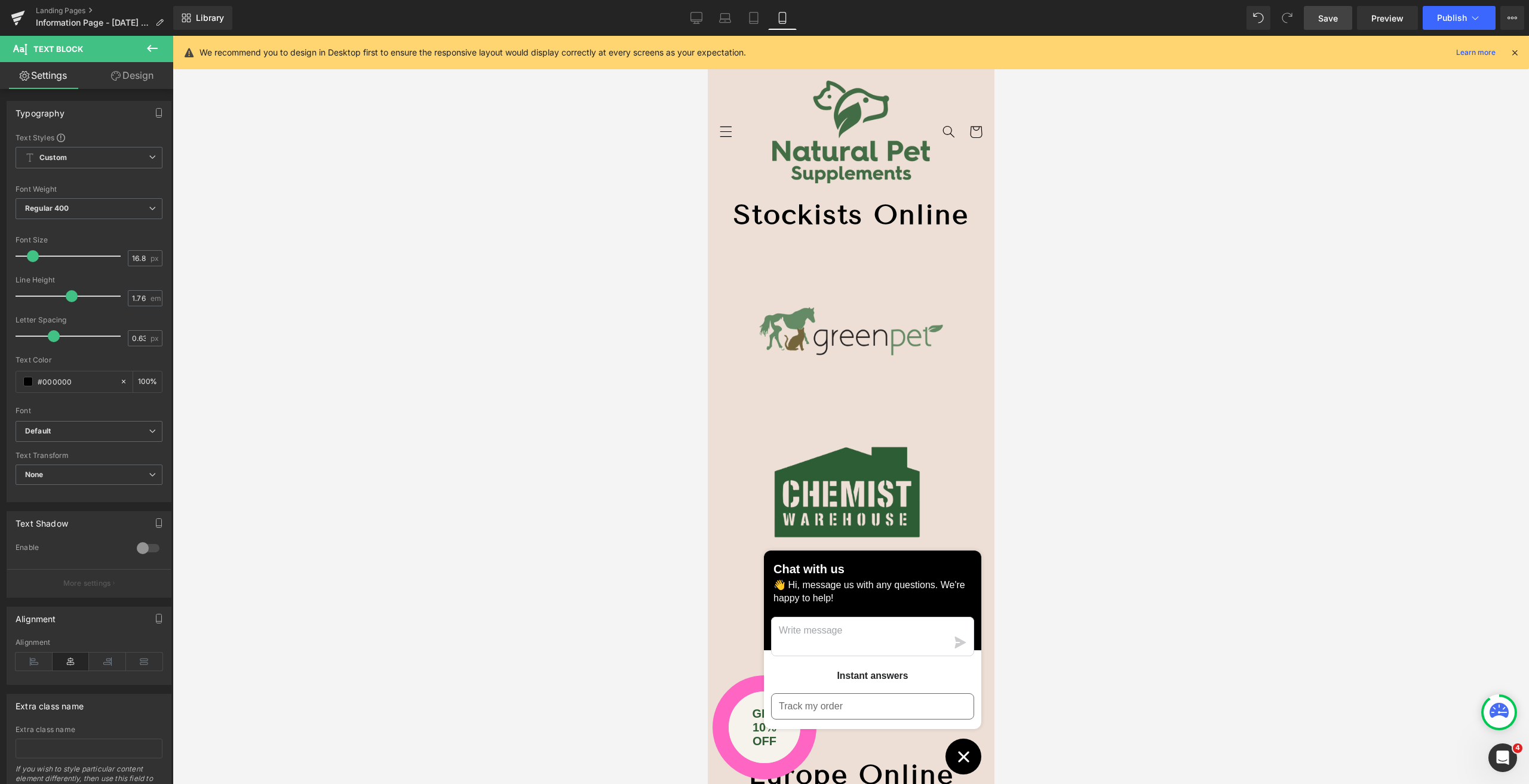
click at [955, 759] on icon "Chat window" at bounding box center [963, 757] width 18 height 18
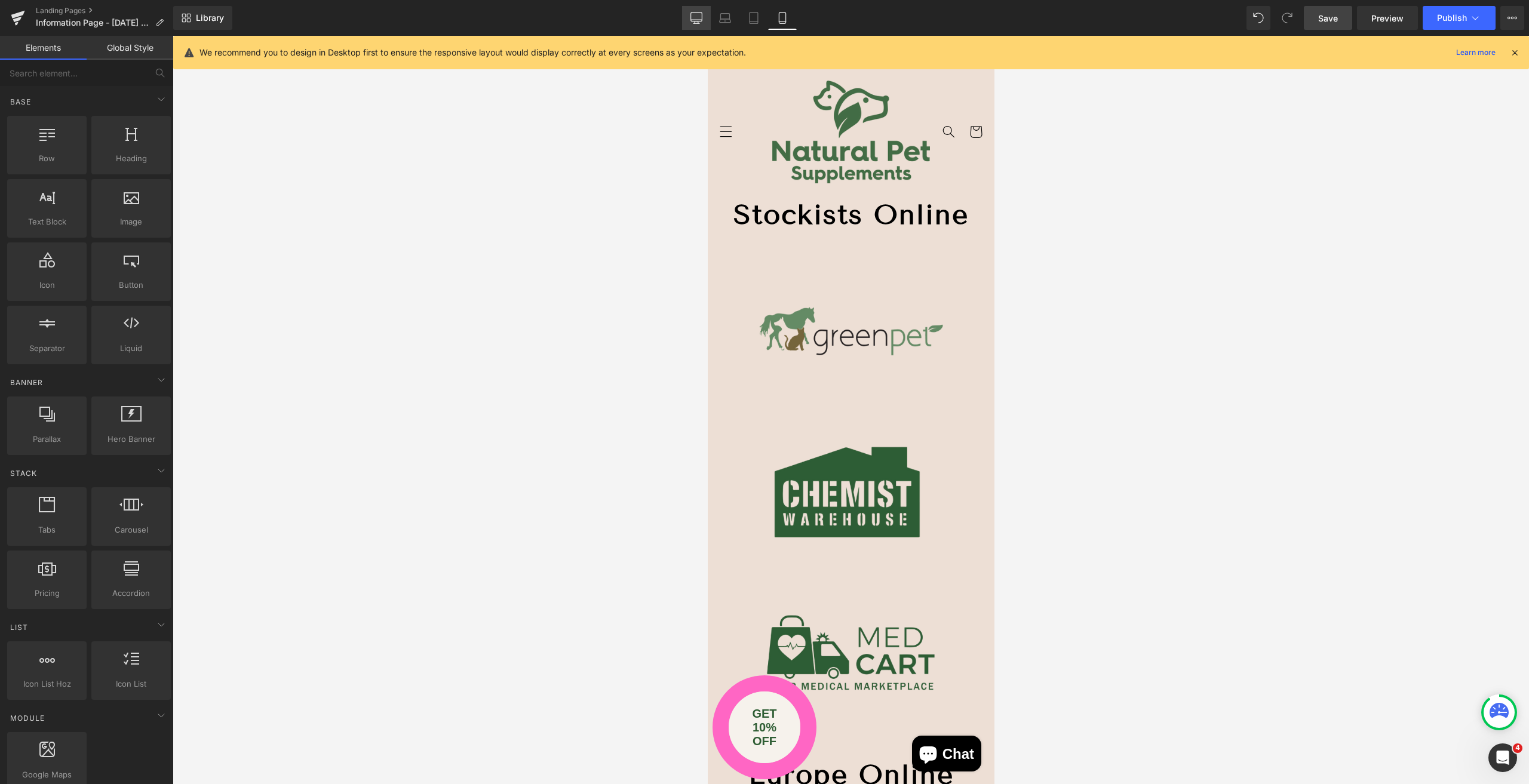
click at [694, 16] on icon at bounding box center [697, 18] width 12 height 12
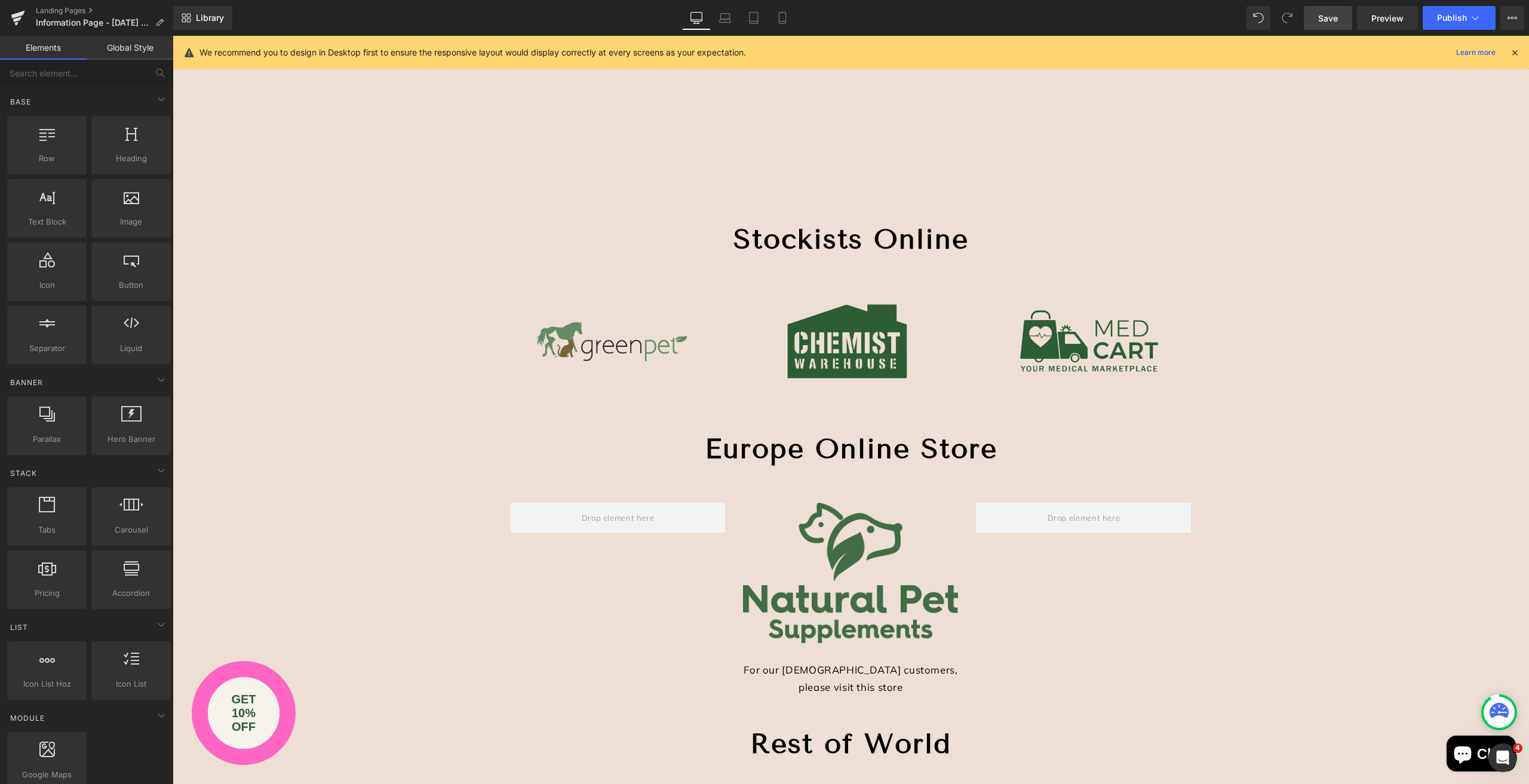
scroll to position [186, 0]
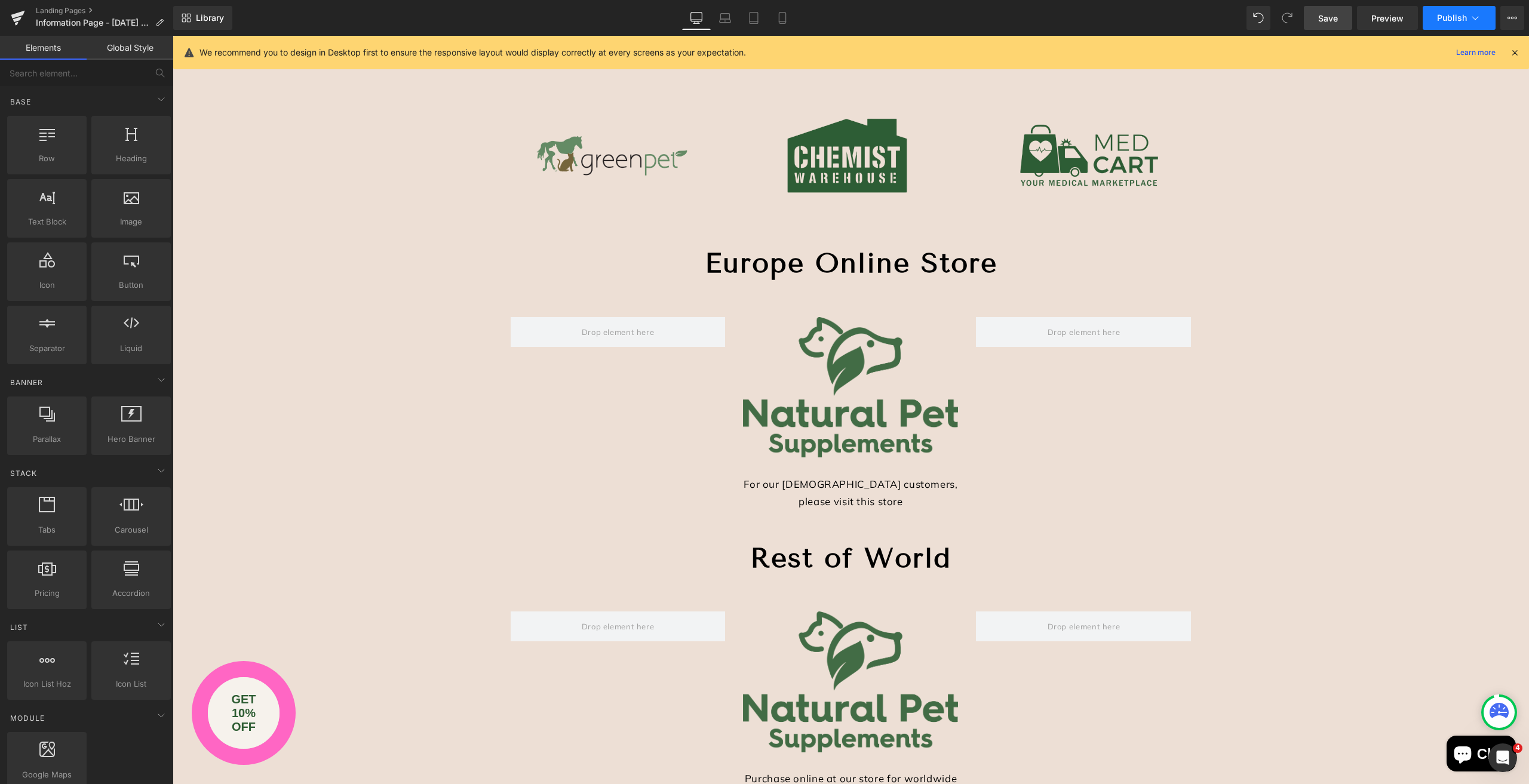
click at [1459, 22] on span "Publish" at bounding box center [1451, 18] width 30 height 9
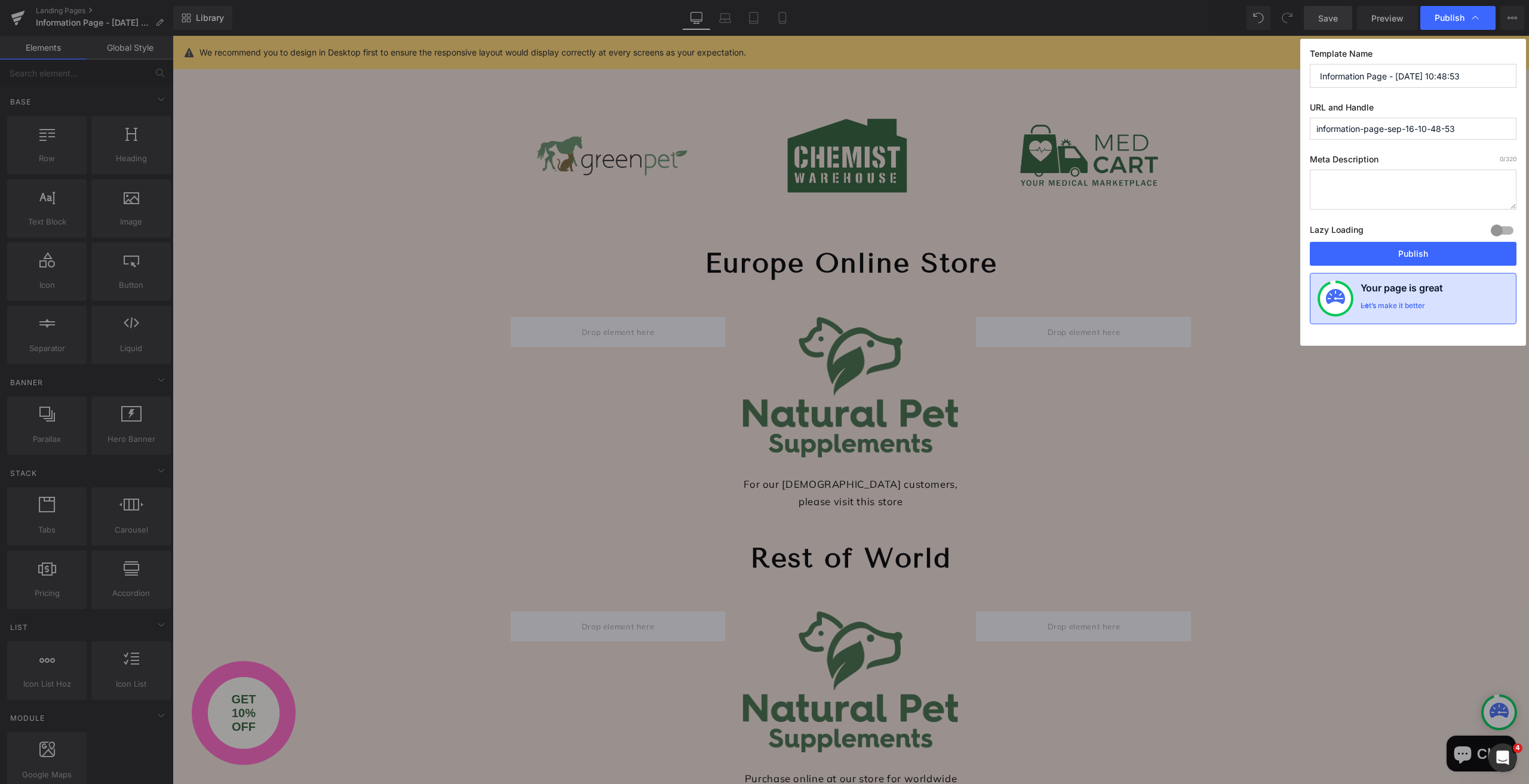
click at [1409, 303] on div "Let’s make it better" at bounding box center [1393, 309] width 65 height 15
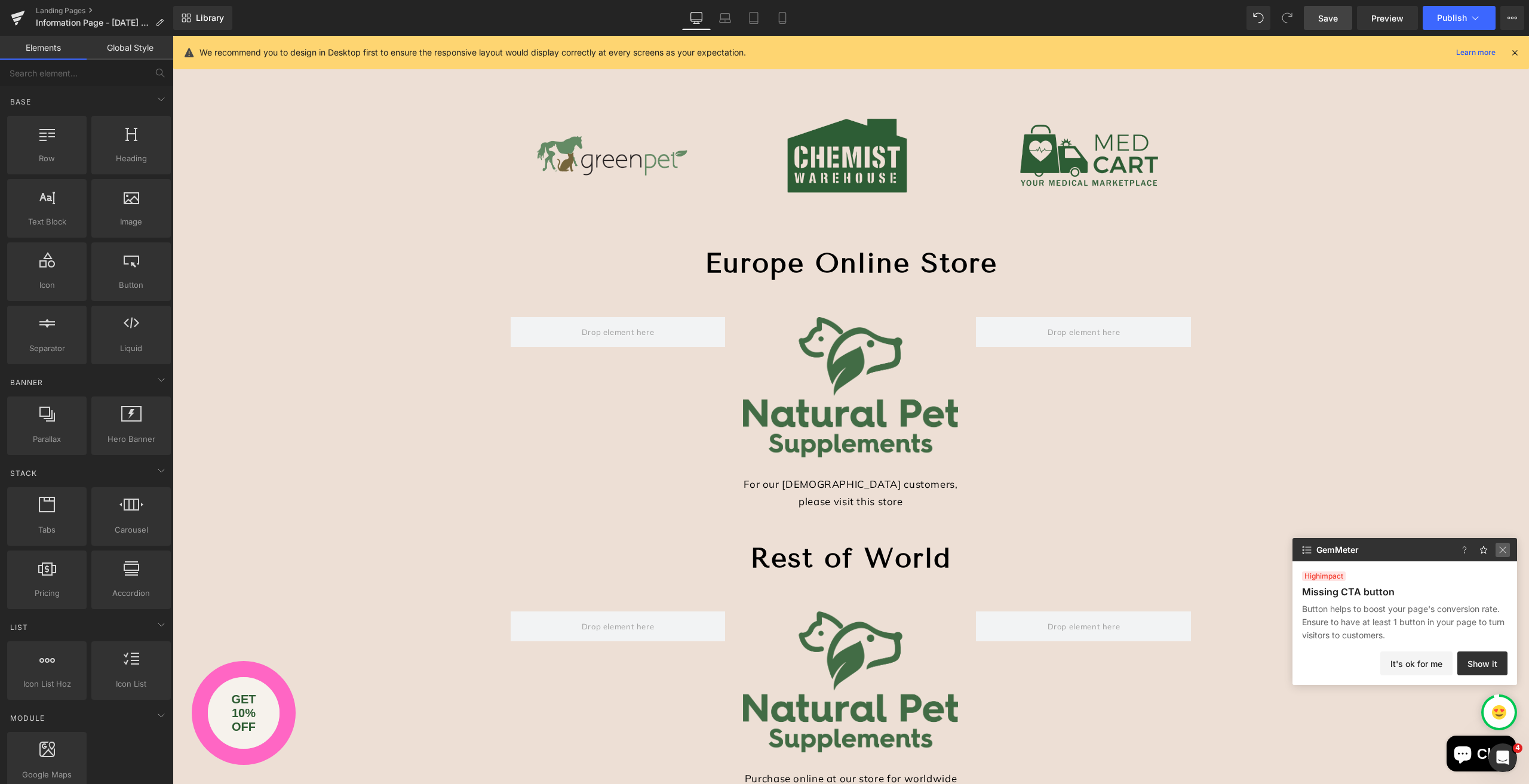
click at [1502, 552] on img at bounding box center [1502, 550] width 15 height 15
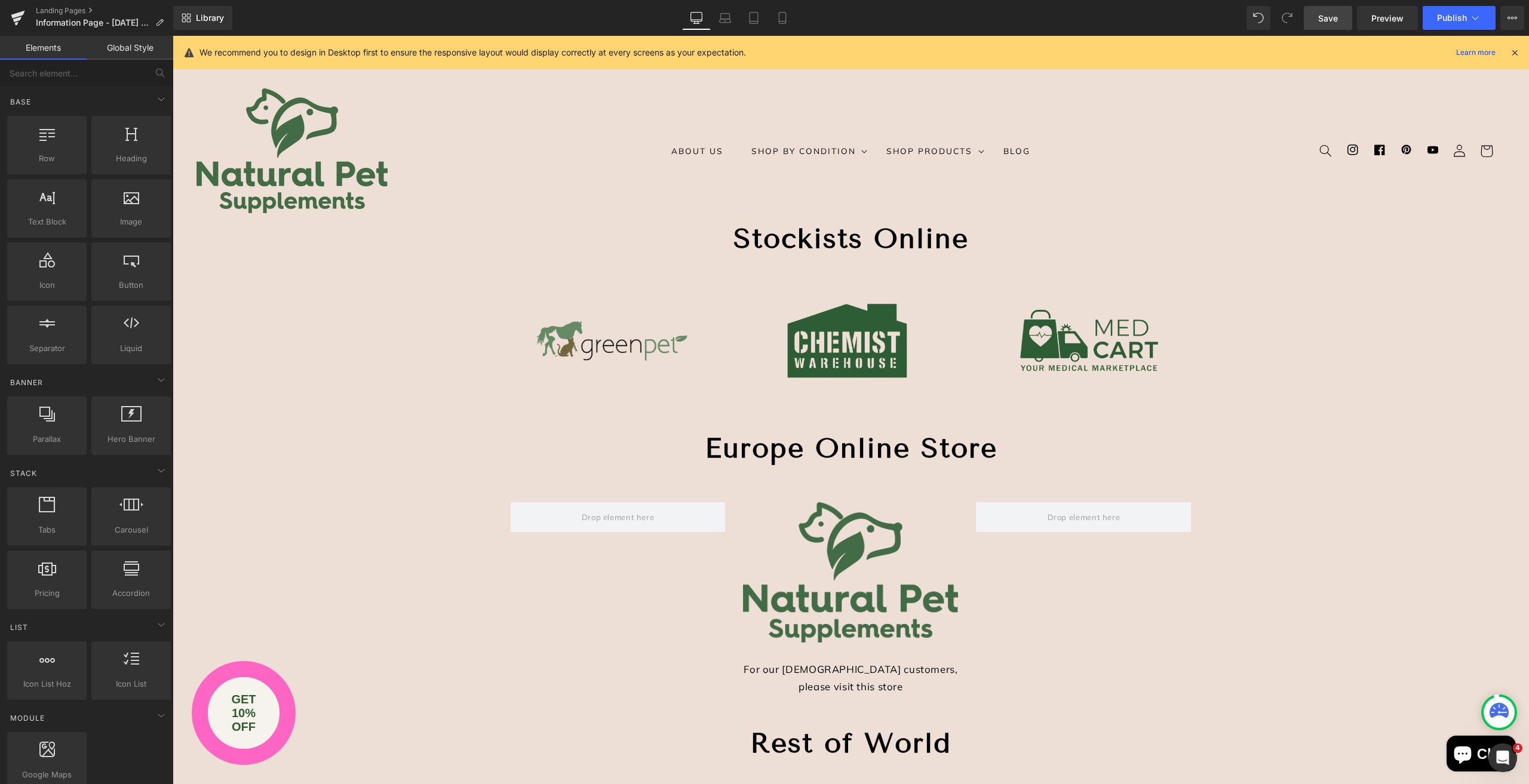
scroll to position [0, 0]
click at [968, 240] on h1 "Stockists Online" at bounding box center [851, 240] width 1356 height 36
click at [960, 240] on strong "Stockists Online" at bounding box center [851, 239] width 235 height 33
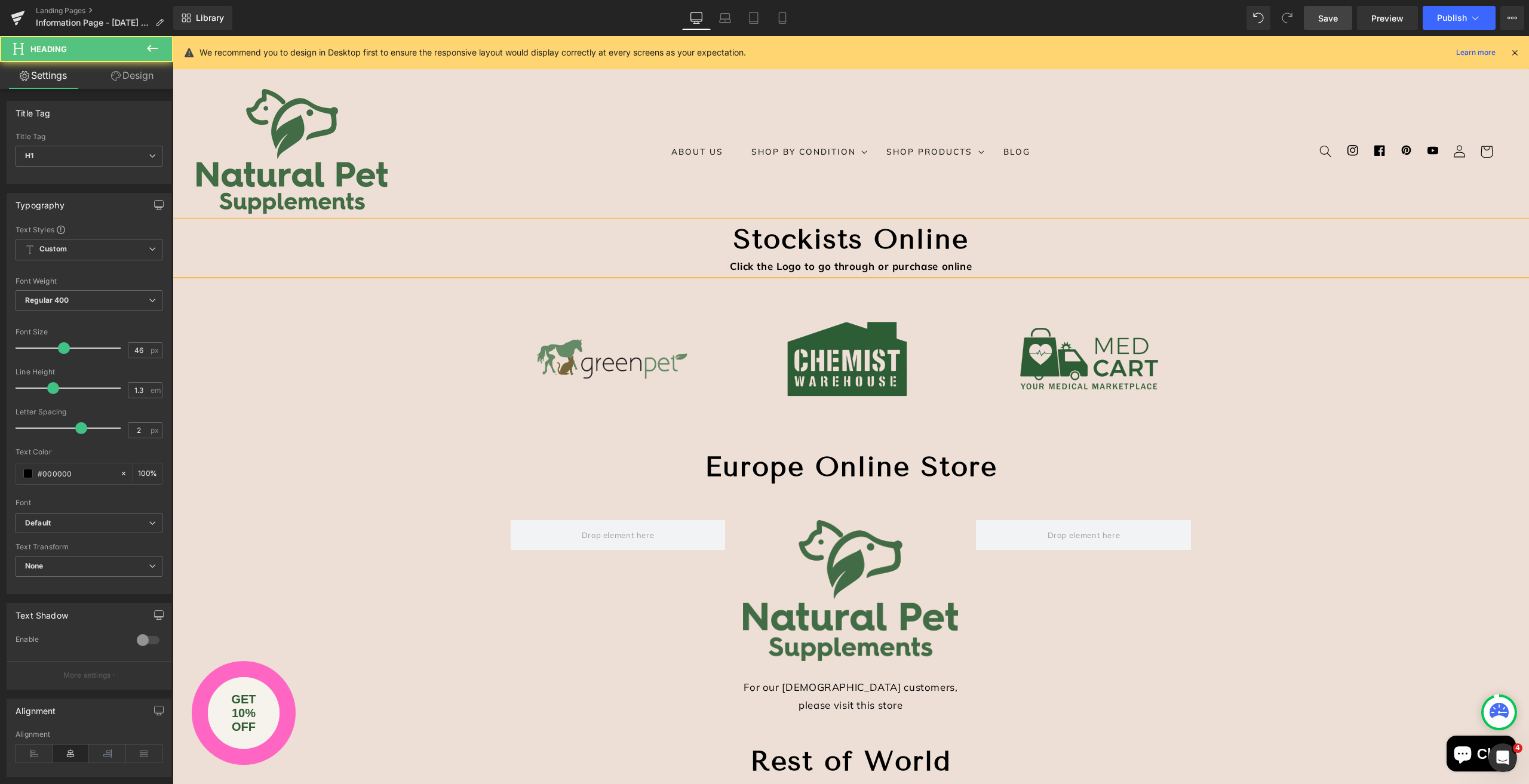
click at [875, 266] on strong "Click the Logo to go through or purchase online" at bounding box center [851, 266] width 243 height 12
click at [1003, 265] on div "Click the Logo to go through to the stores - or purchase online" at bounding box center [851, 266] width 1356 height 18
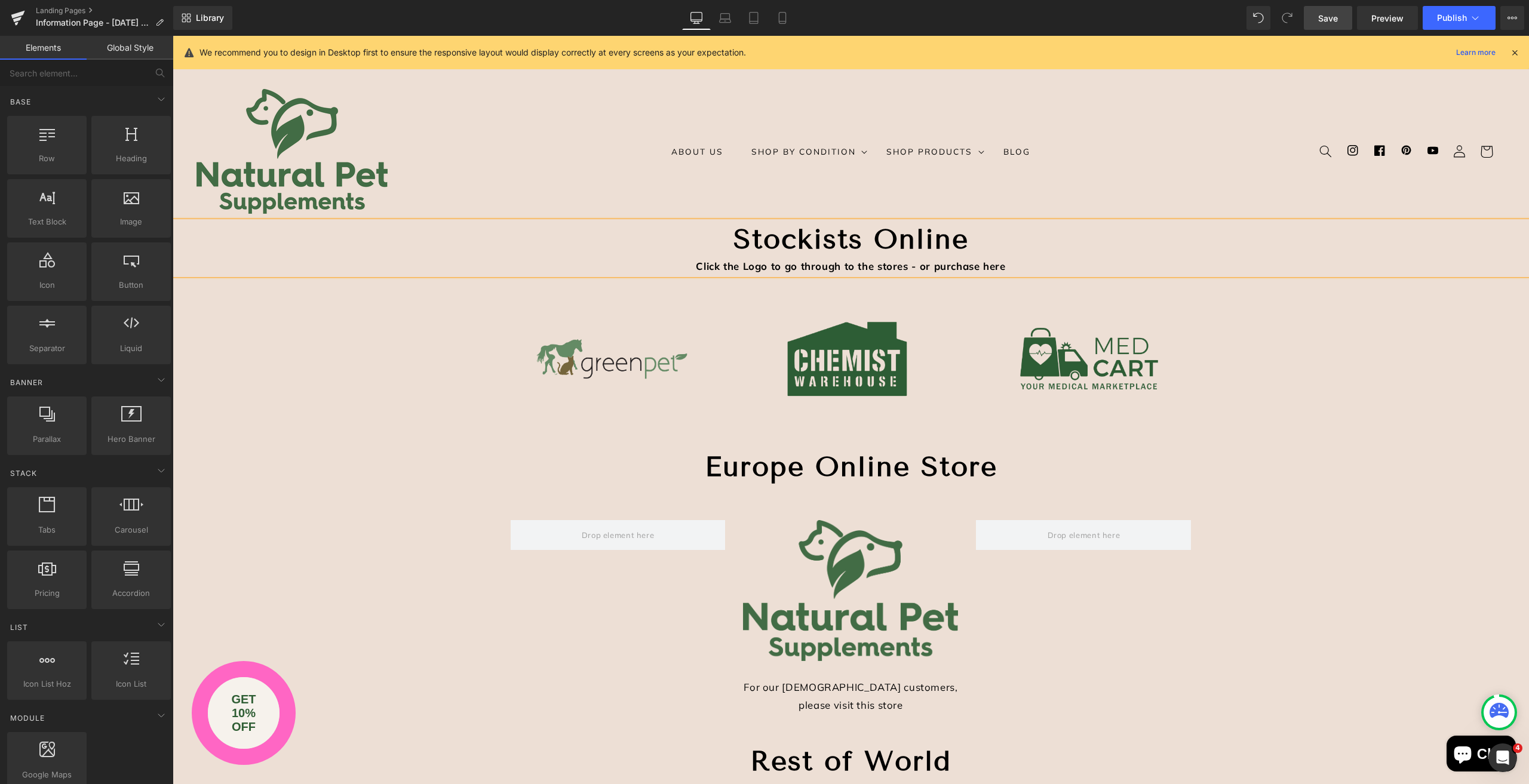
click at [839, 250] on span "Heading" at bounding box center [840, 248] width 32 height 15
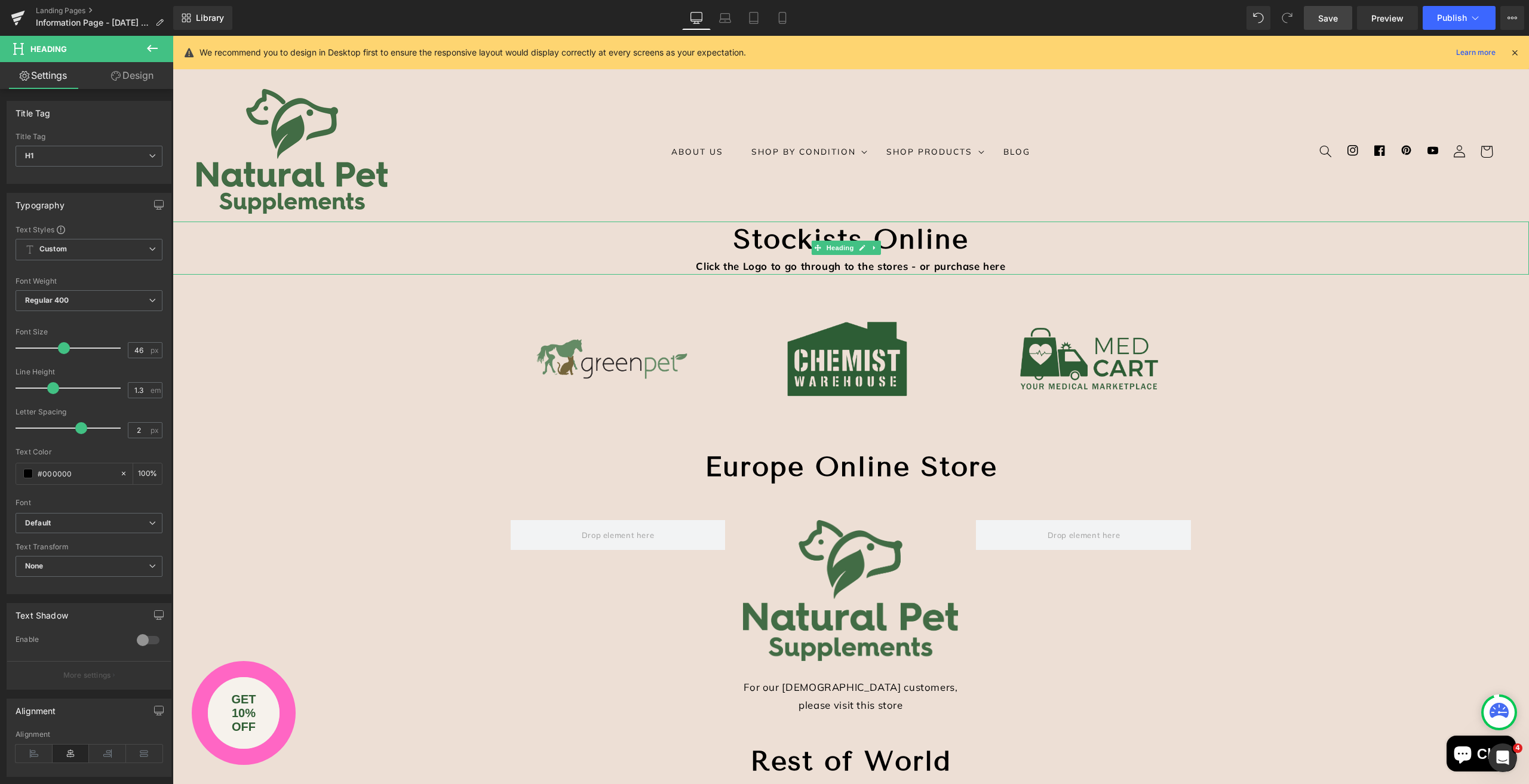
click at [441, 238] on h1 "Stockists Online" at bounding box center [851, 240] width 1356 height 36
click at [144, 75] on link "Design" at bounding box center [132, 75] width 87 height 27
click at [0, 0] on div "Background" at bounding box center [0, 0] width 0 height 0
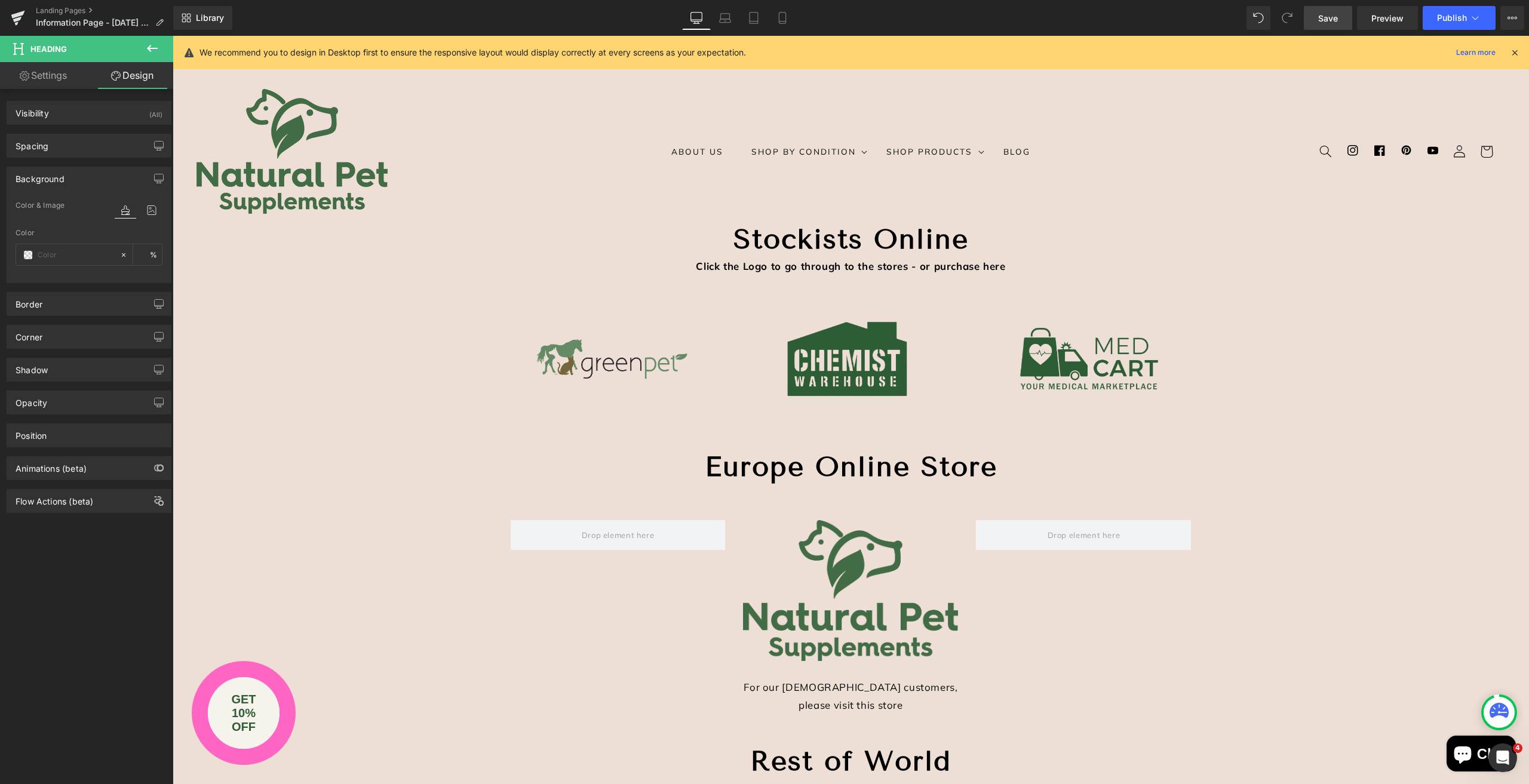
type input "transparent"
type input "0"
click at [95, 251] on input "transparent" at bounding box center [76, 255] width 77 height 13
click at [834, 244] on span "Heading" at bounding box center [840, 247] width 32 height 15
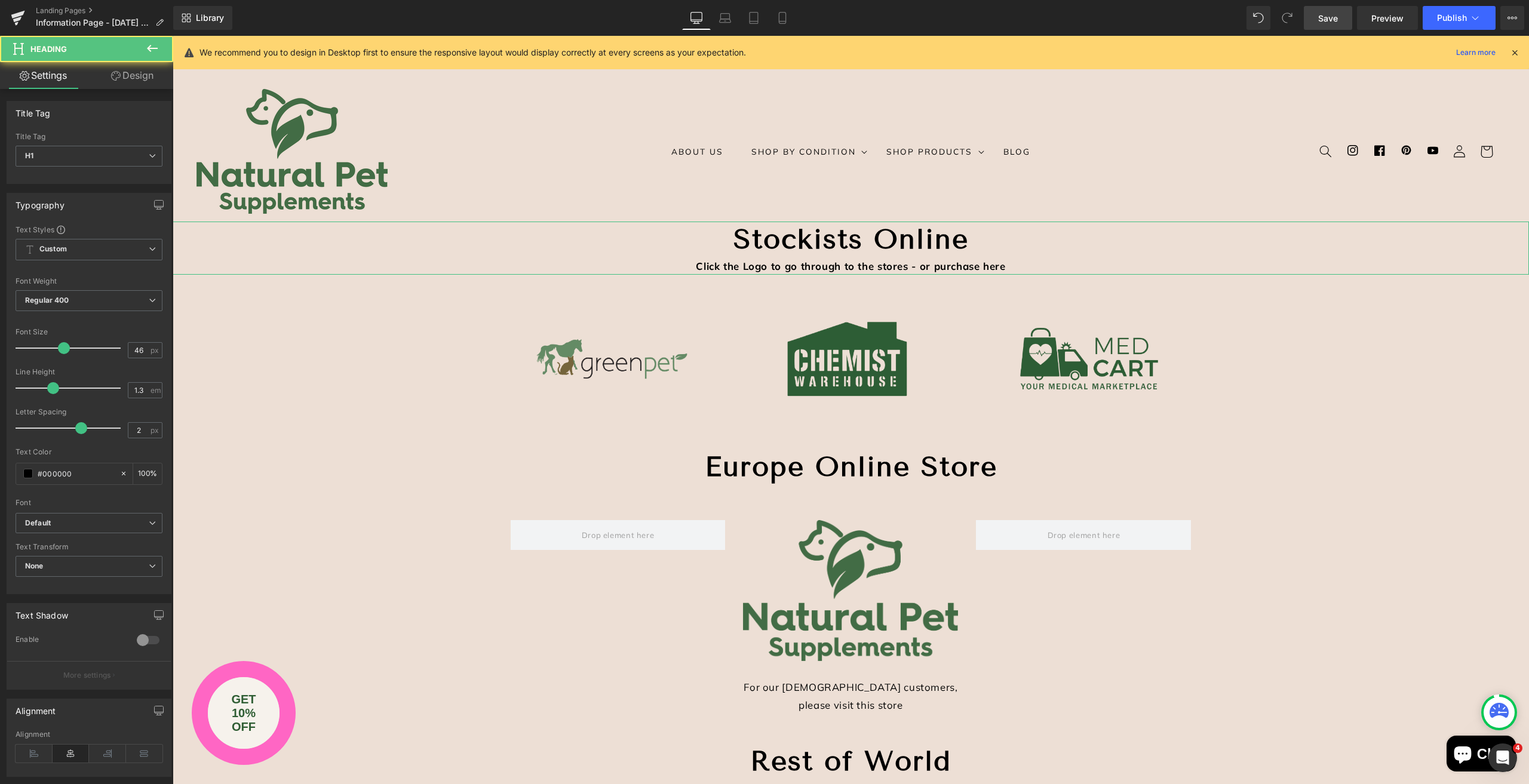
click at [76, 253] on span "Custom Setup Global Style" at bounding box center [88, 250] width 147 height 22
click at [105, 213] on div "Typography" at bounding box center [88, 205] width 164 height 23
click at [138, 74] on link "Design" at bounding box center [132, 75] width 87 height 27
click at [0, 0] on div "Background" at bounding box center [0, 0] width 0 height 0
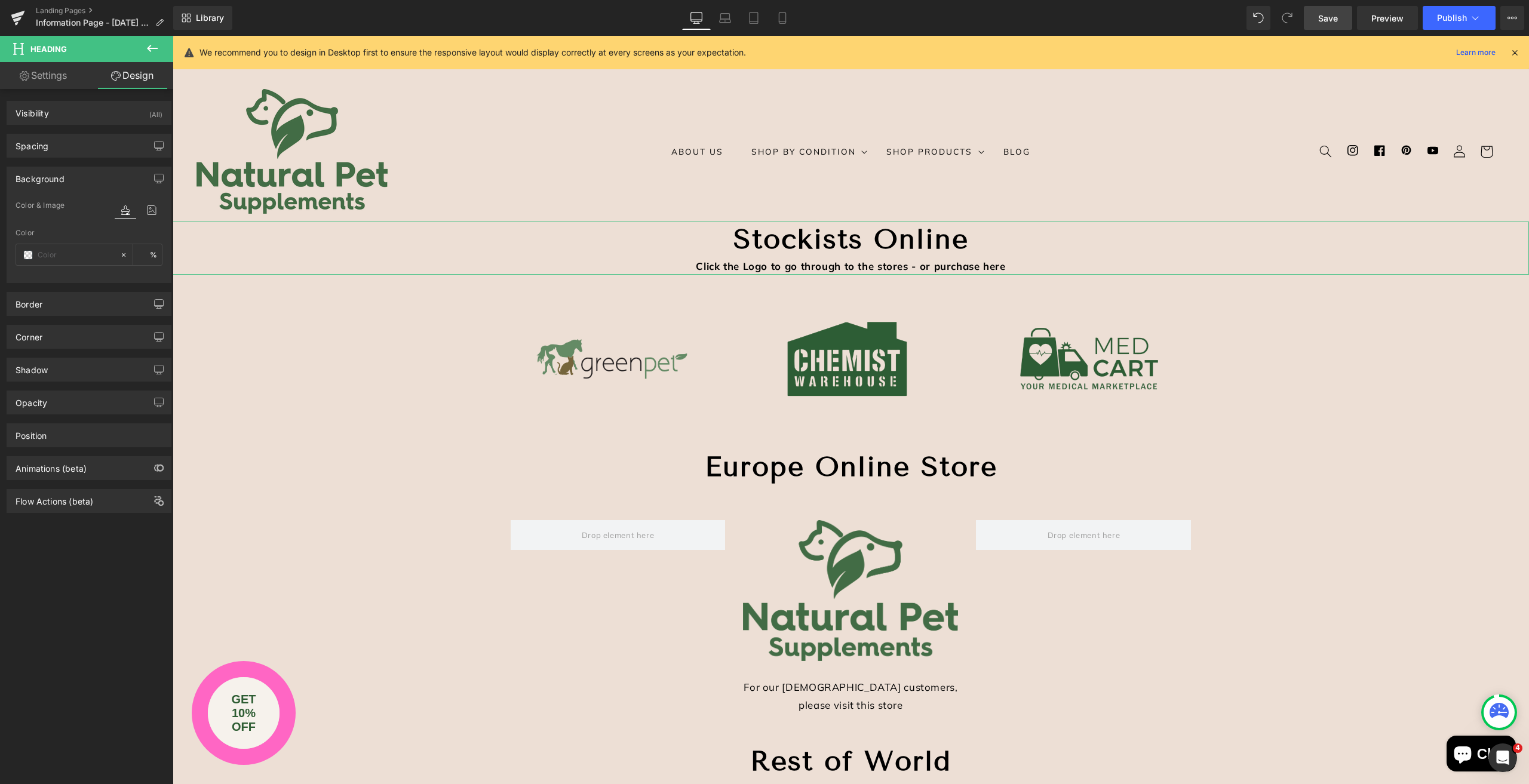
click at [62, 177] on div "Background" at bounding box center [40, 176] width 49 height 17
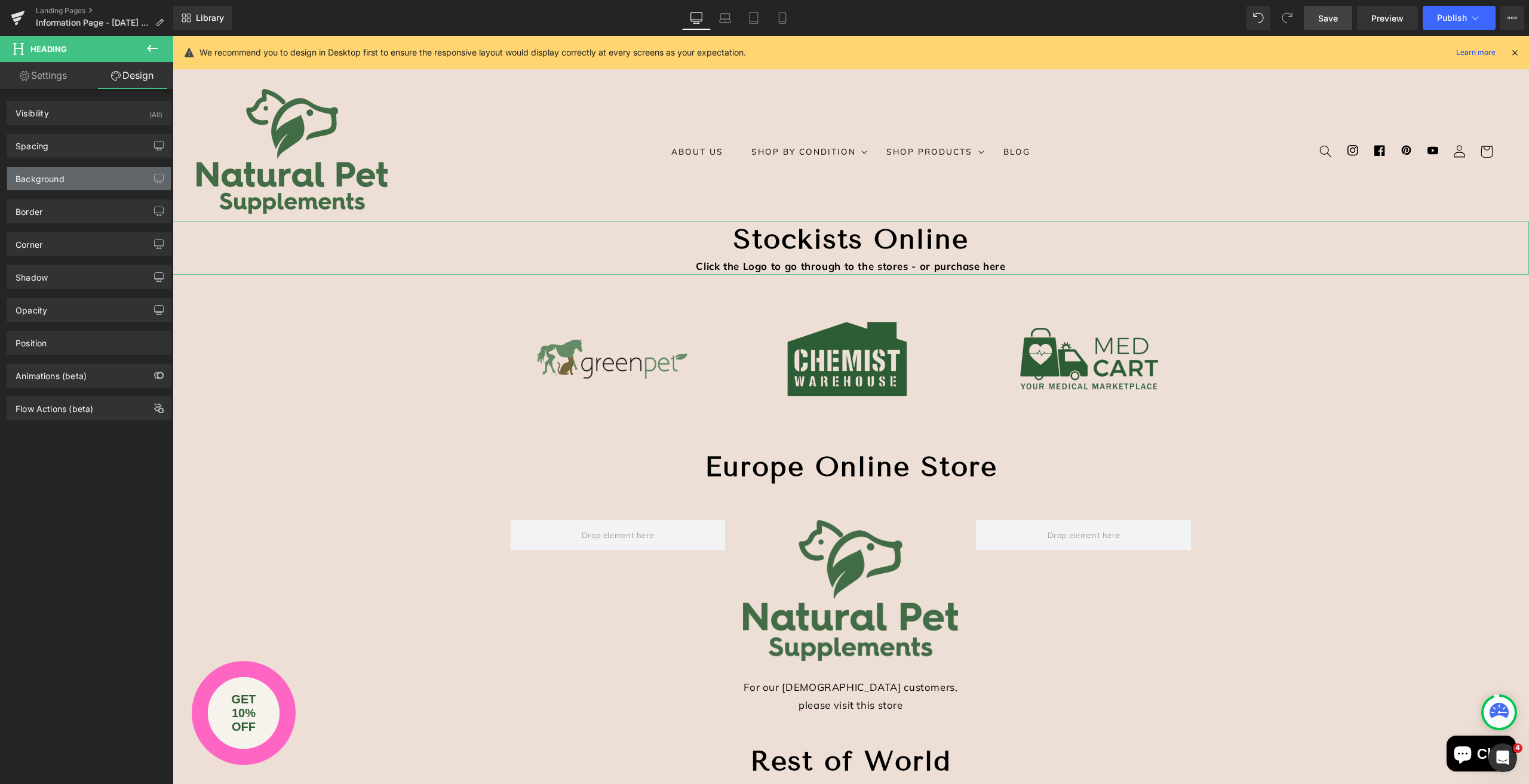
click at [62, 177] on div "Background" at bounding box center [40, 176] width 49 height 17
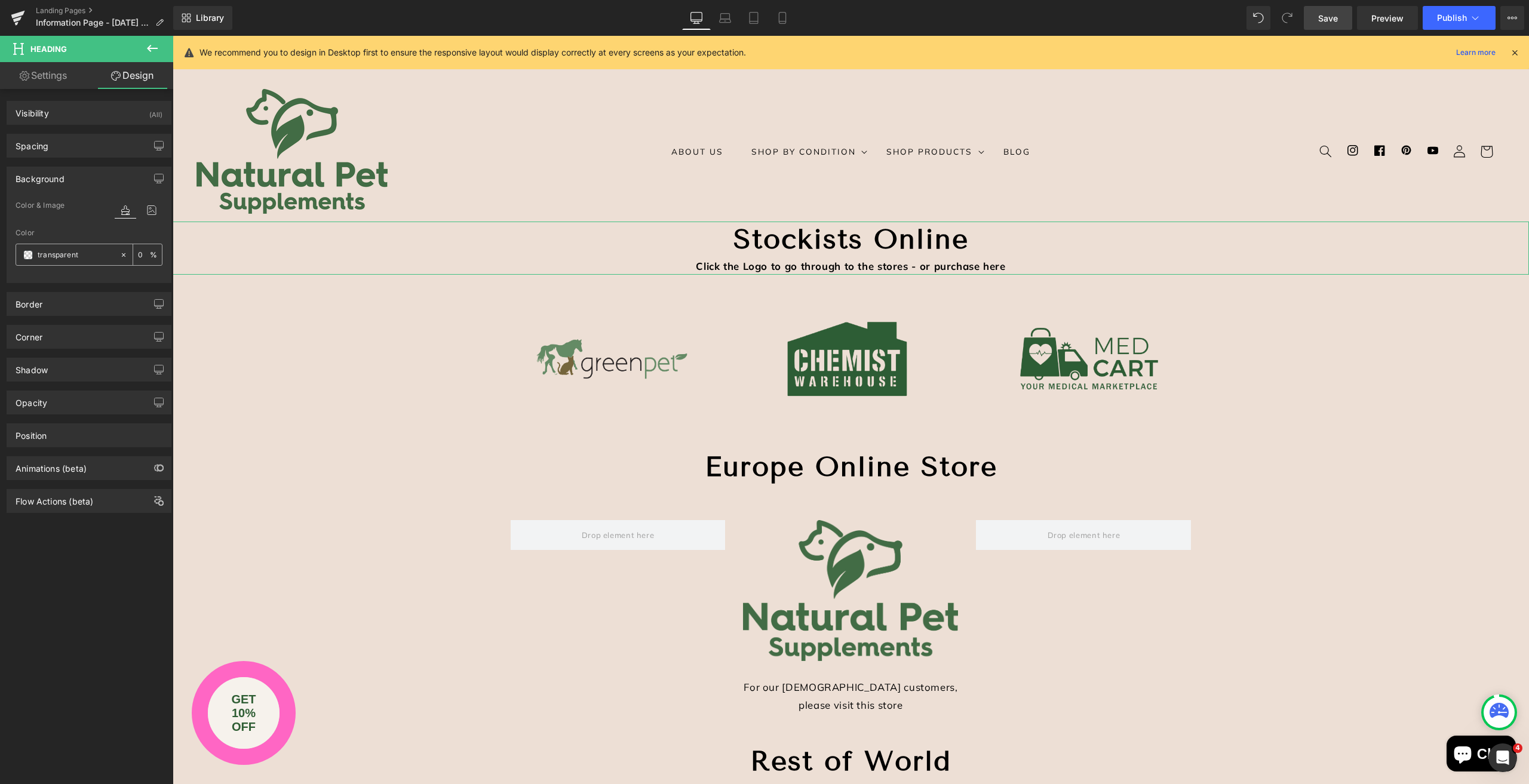
click at [86, 259] on input "transparent" at bounding box center [76, 255] width 77 height 13
paste input "DBBFAA"
type input "DBBFAA"
type input "100"
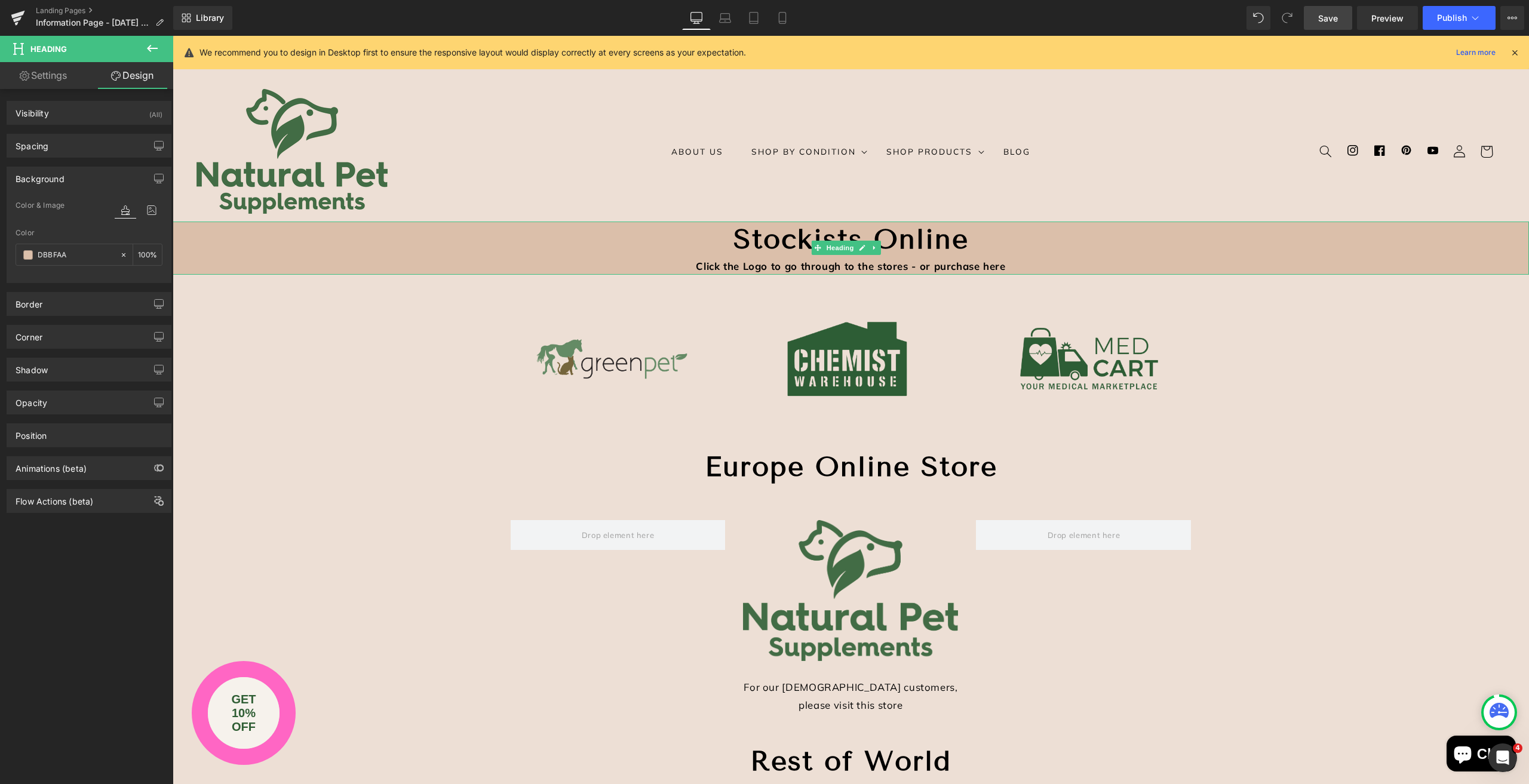
click at [999, 265] on div "Click the Logo to go through to the stores - or purchase here" at bounding box center [851, 266] width 1356 height 18
click at [1004, 266] on div "Click the Logo to go through to the stores - or purchase here" at bounding box center [851, 266] width 1356 height 18
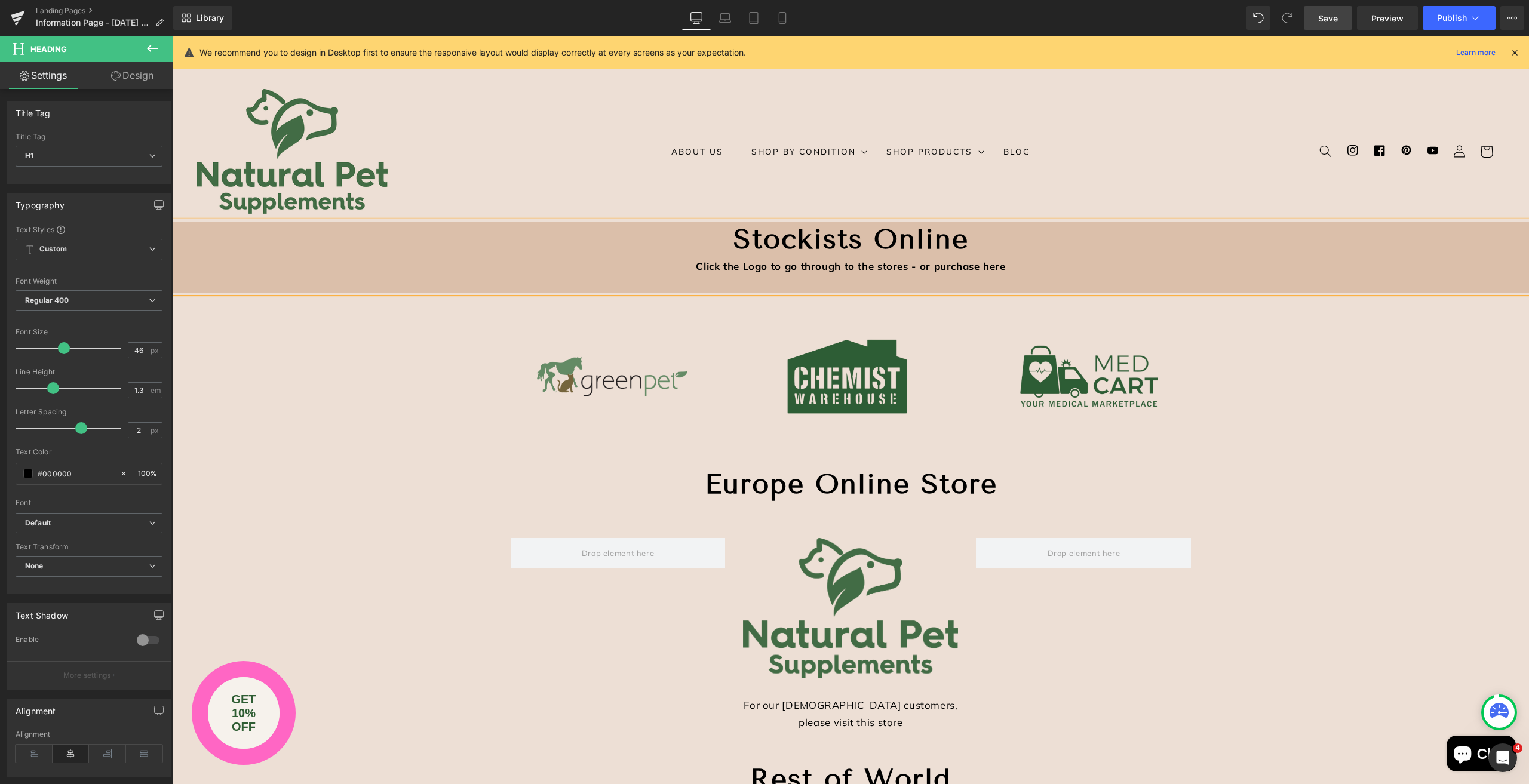
click at [724, 240] on h1 "Stockists Online" at bounding box center [851, 240] width 1356 height 36
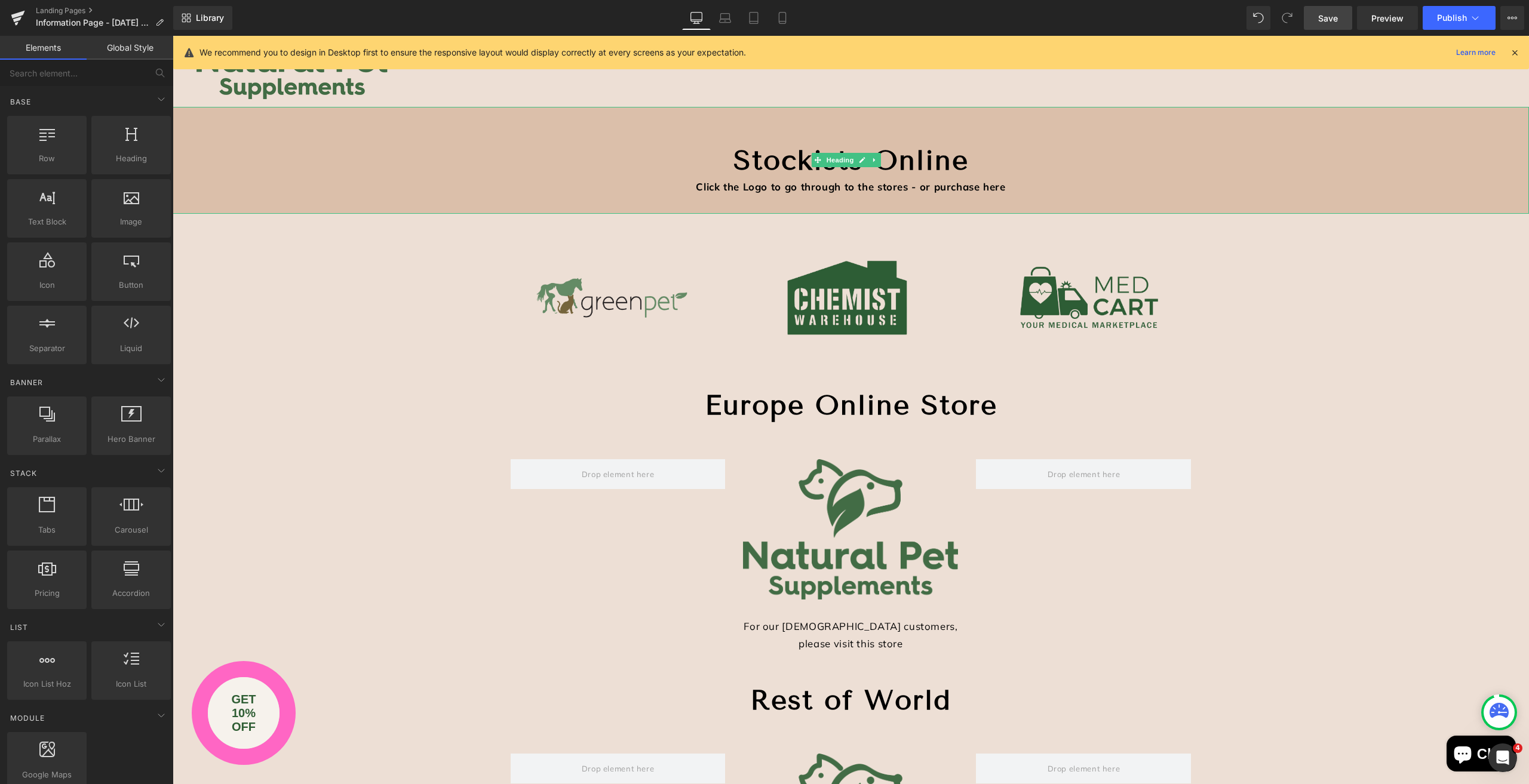
scroll to position [120, 0]
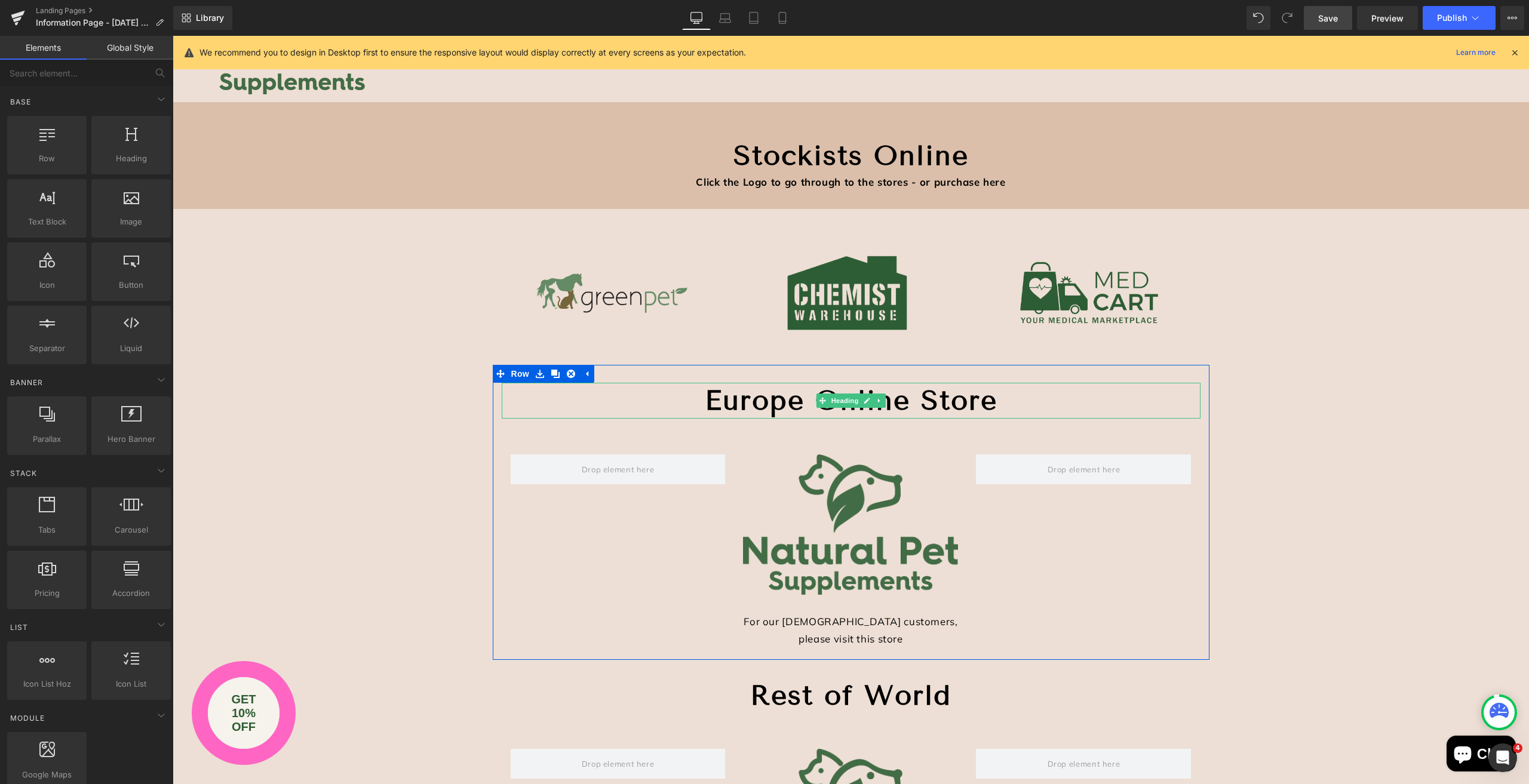
click at [782, 399] on strong "Europe Online Store" at bounding box center [851, 400] width 293 height 33
click at [601, 399] on h1 "Europe Online Store" at bounding box center [851, 401] width 699 height 36
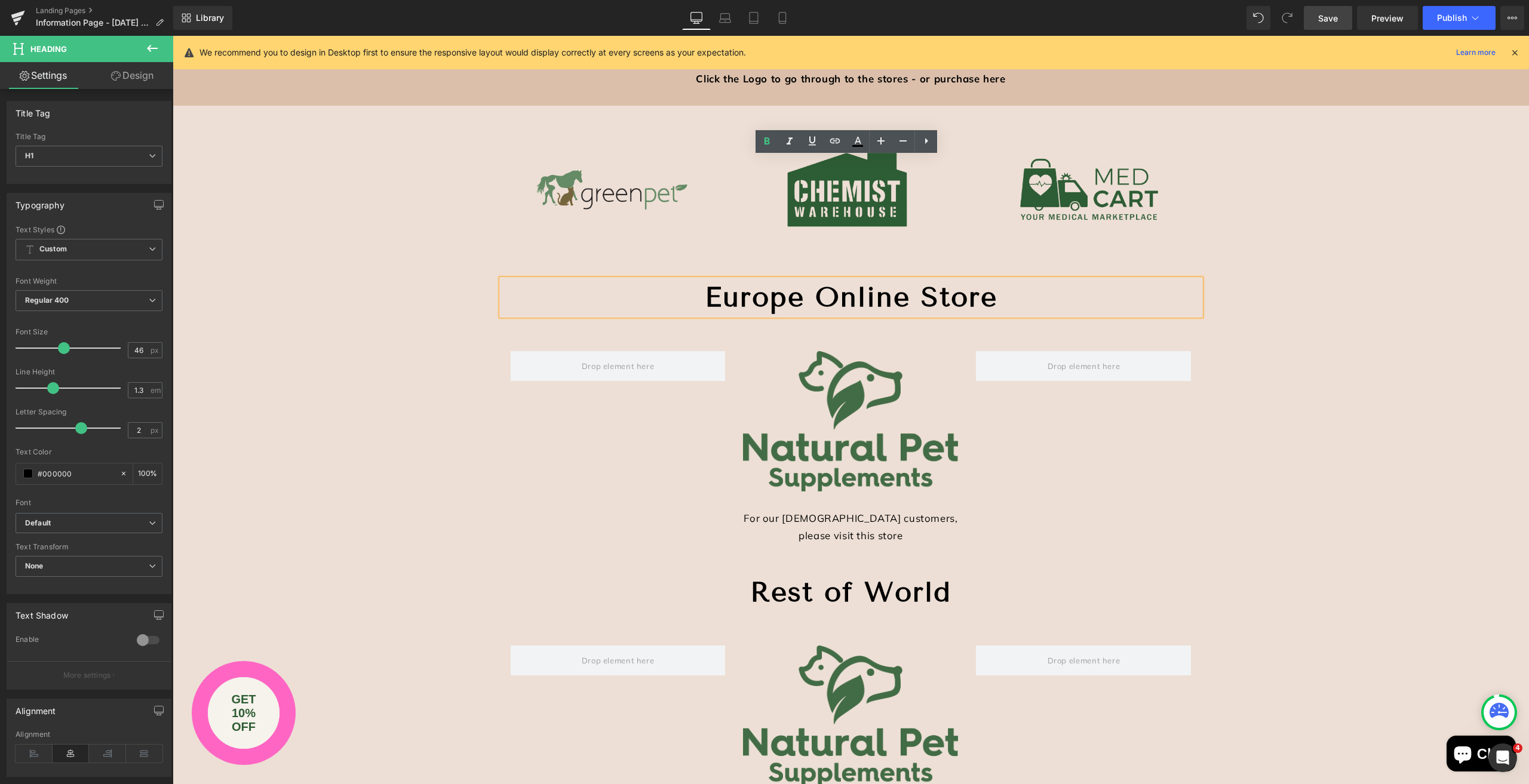
scroll to position [179, 0]
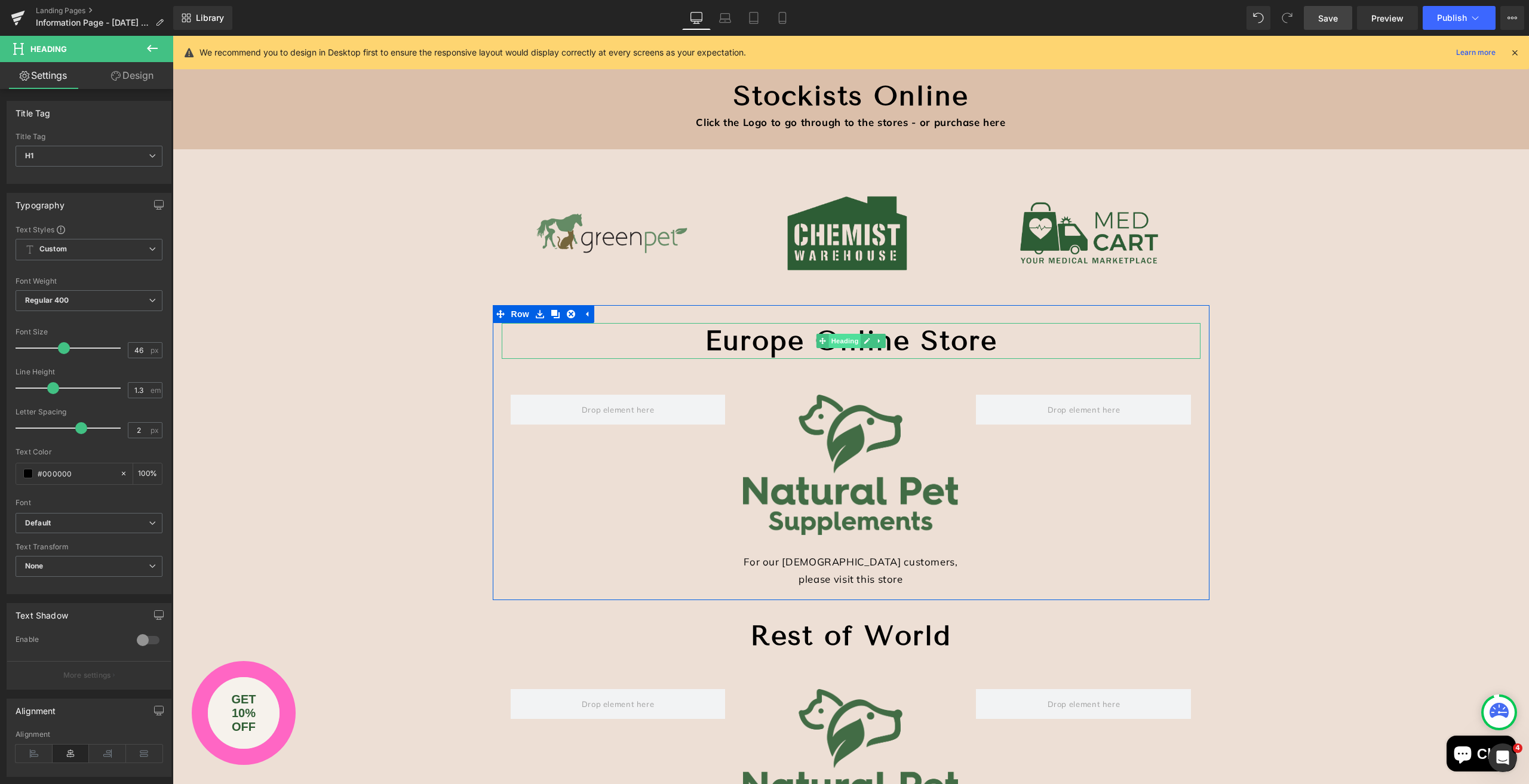
click at [841, 340] on span "Heading" at bounding box center [845, 341] width 32 height 15
click at [836, 339] on span "Heading" at bounding box center [845, 341] width 32 height 15
click at [154, 71] on link "Design" at bounding box center [132, 75] width 87 height 27
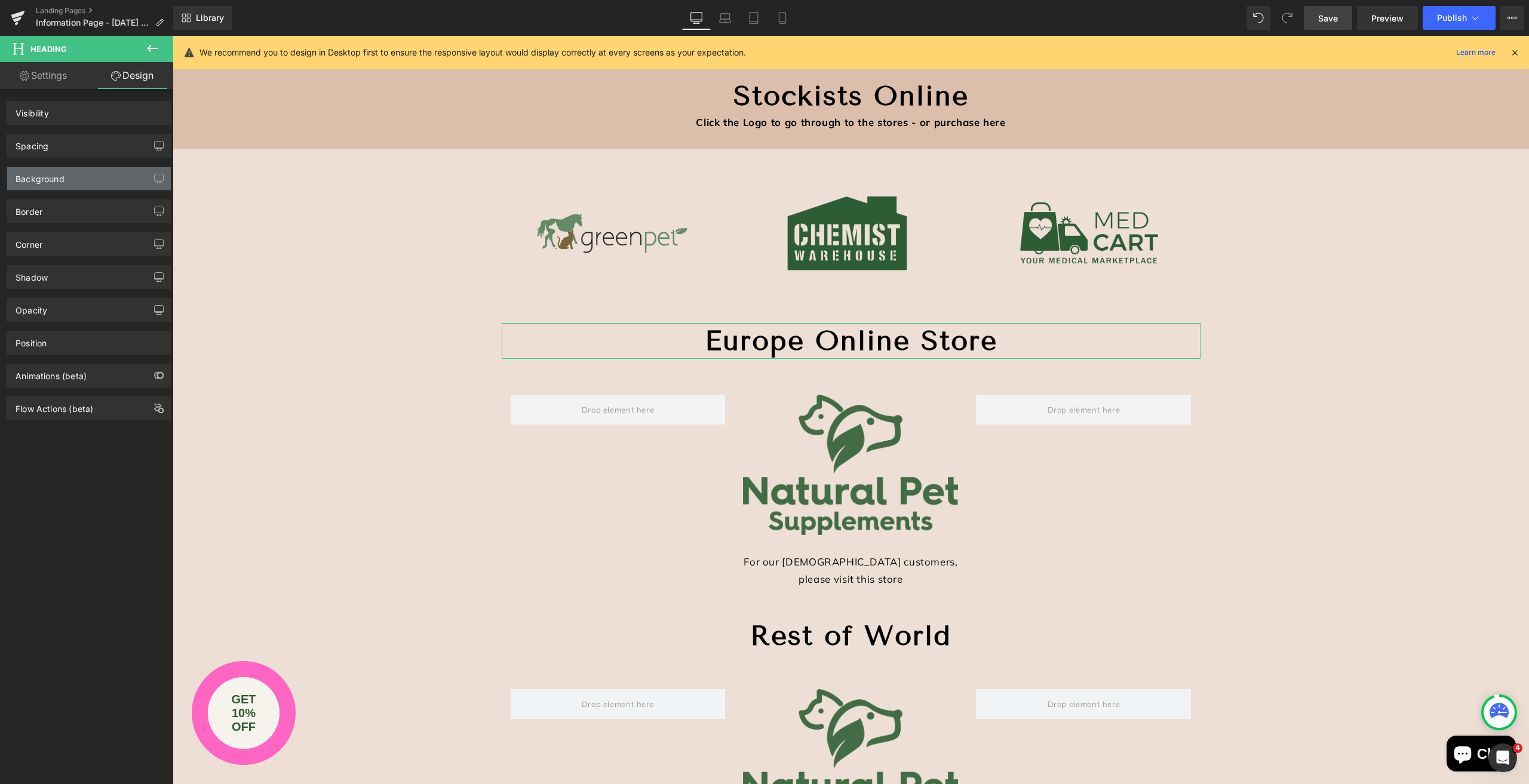
click at [55, 175] on div "Background" at bounding box center [40, 176] width 49 height 17
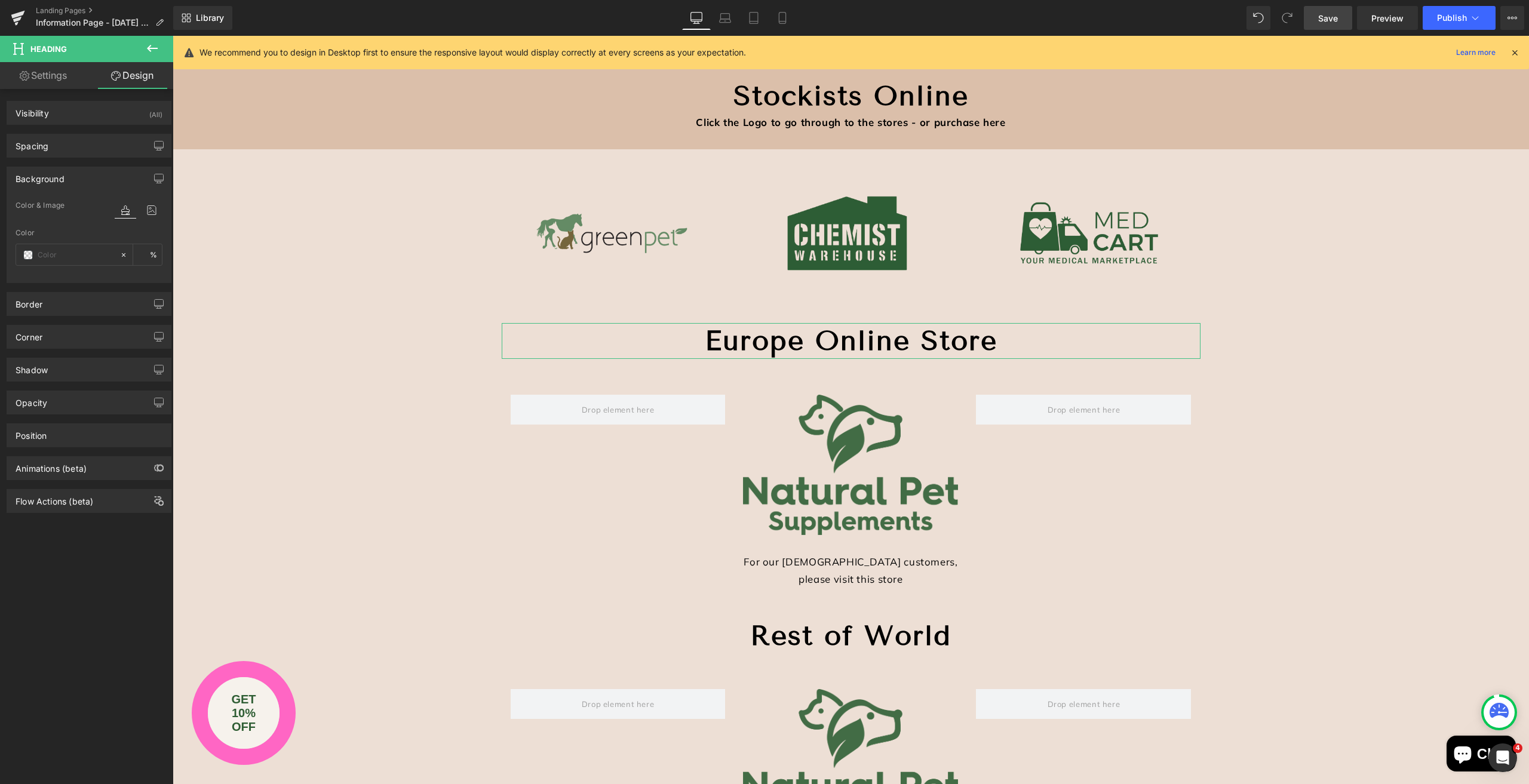
click at [61, 177] on div "Background" at bounding box center [40, 176] width 49 height 17
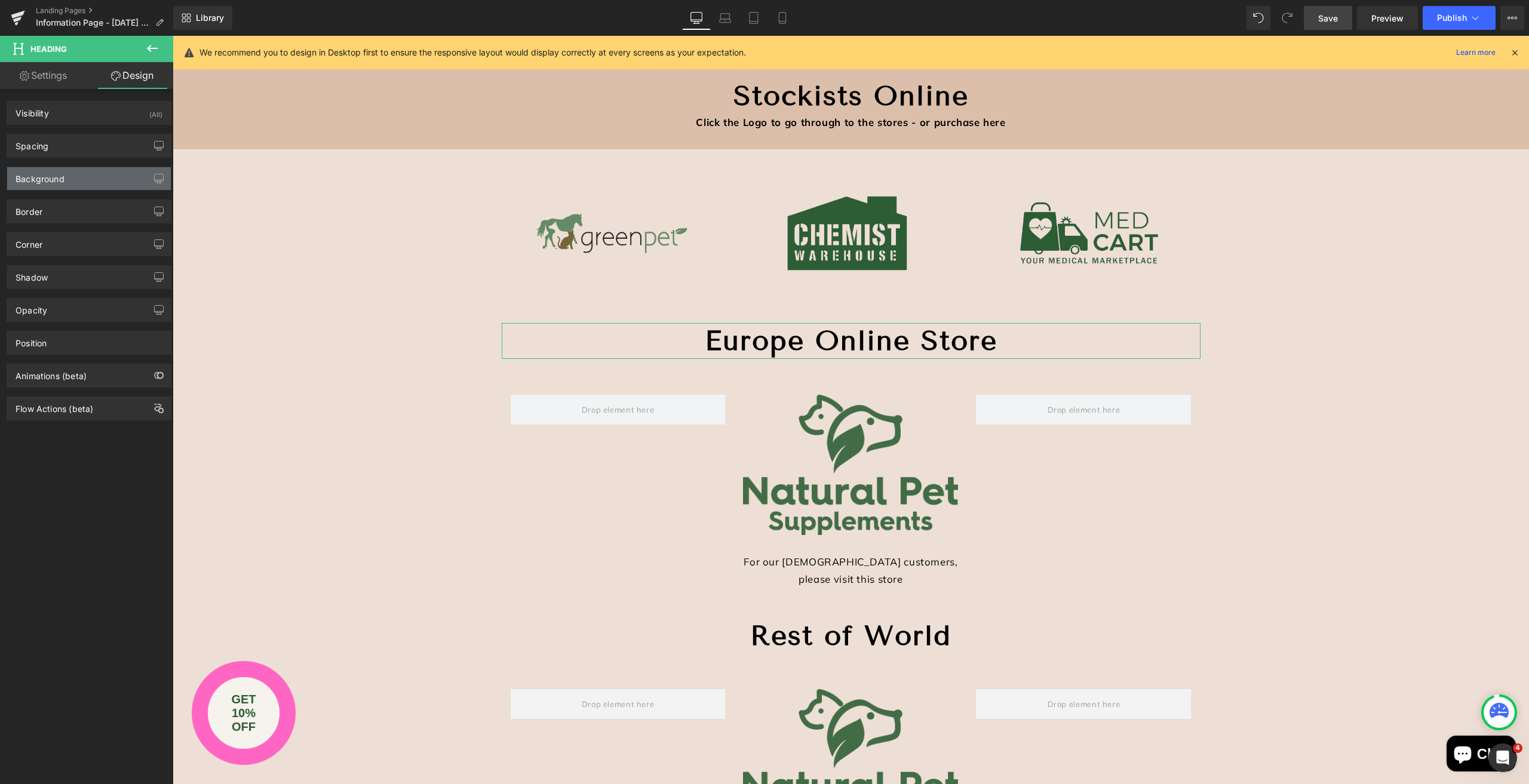
click at [61, 177] on div "Background" at bounding box center [40, 176] width 49 height 17
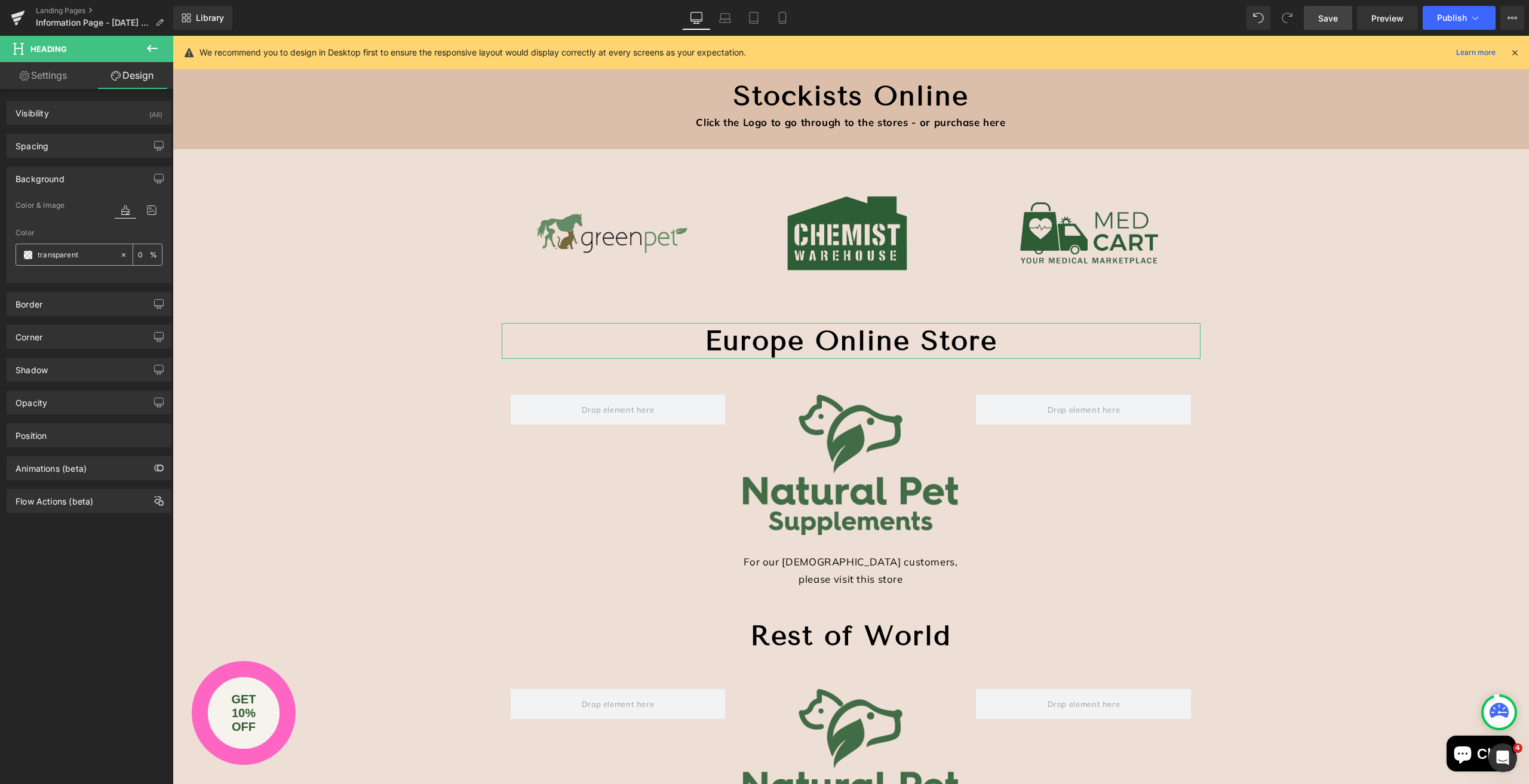
click at [84, 254] on input "transparent" at bounding box center [76, 255] width 77 height 13
paste input "DBBFAA"
type input "DBBFAA"
type input "100"
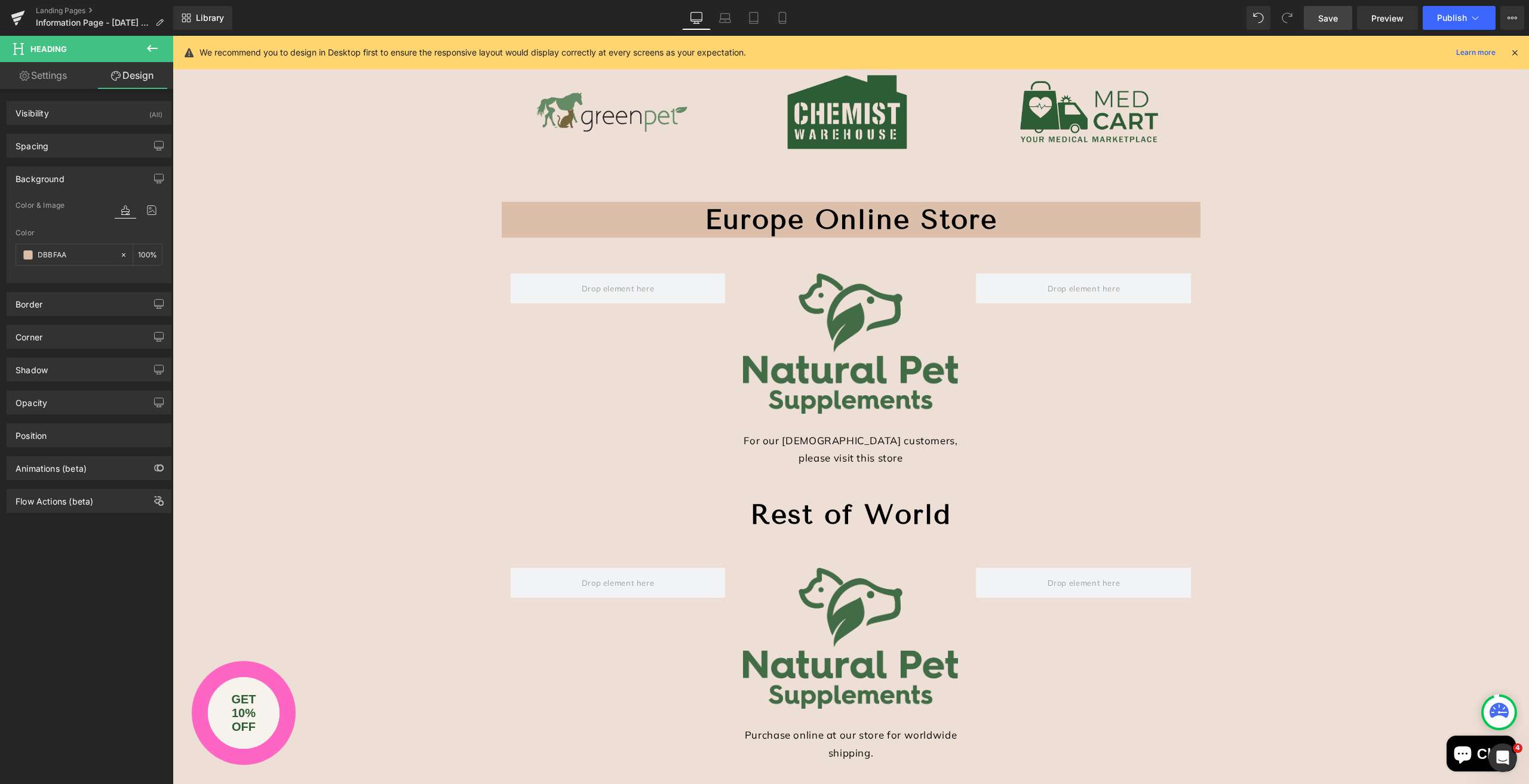
scroll to position [359, 0]
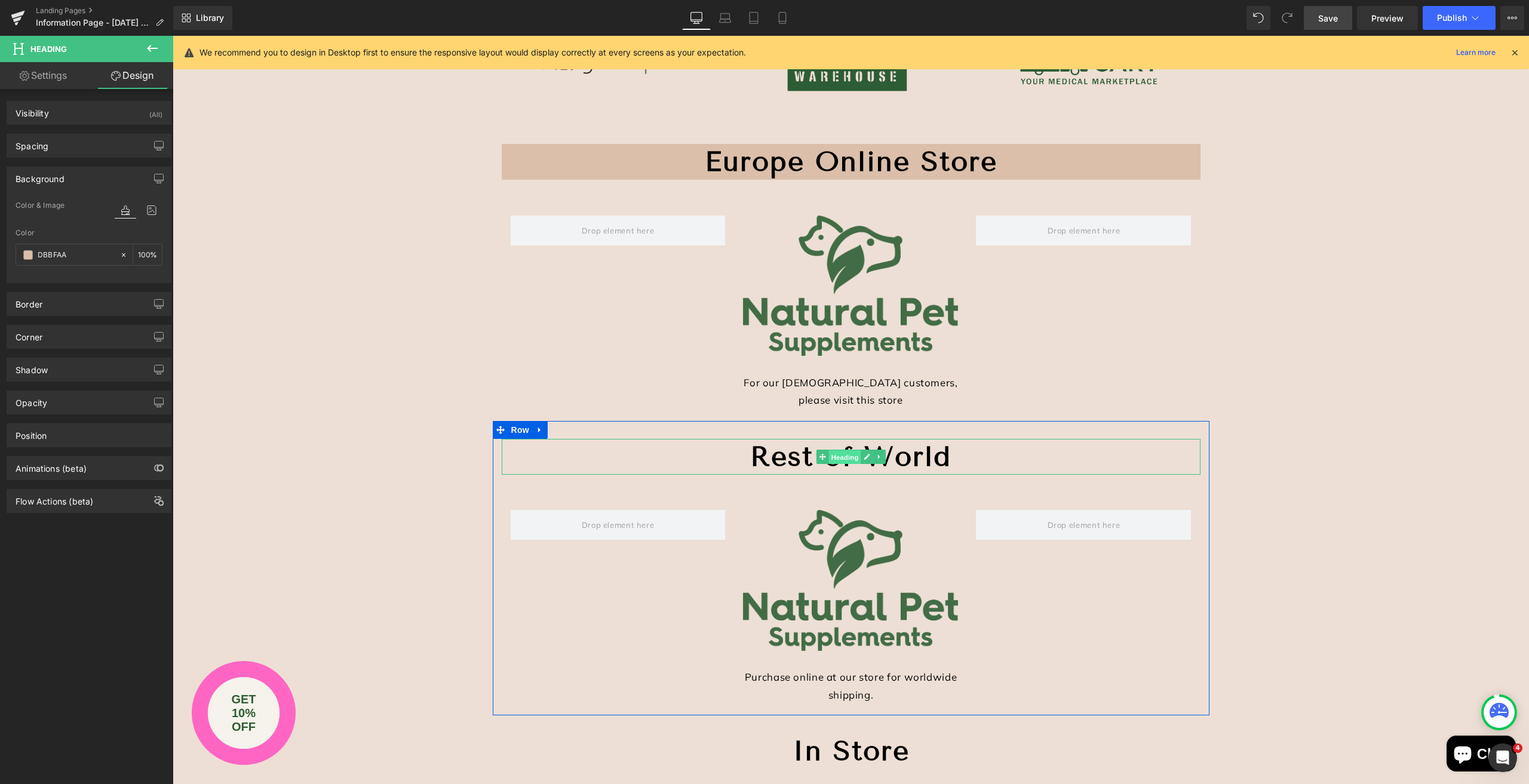
click at [845, 454] on span "Heading" at bounding box center [845, 457] width 32 height 15
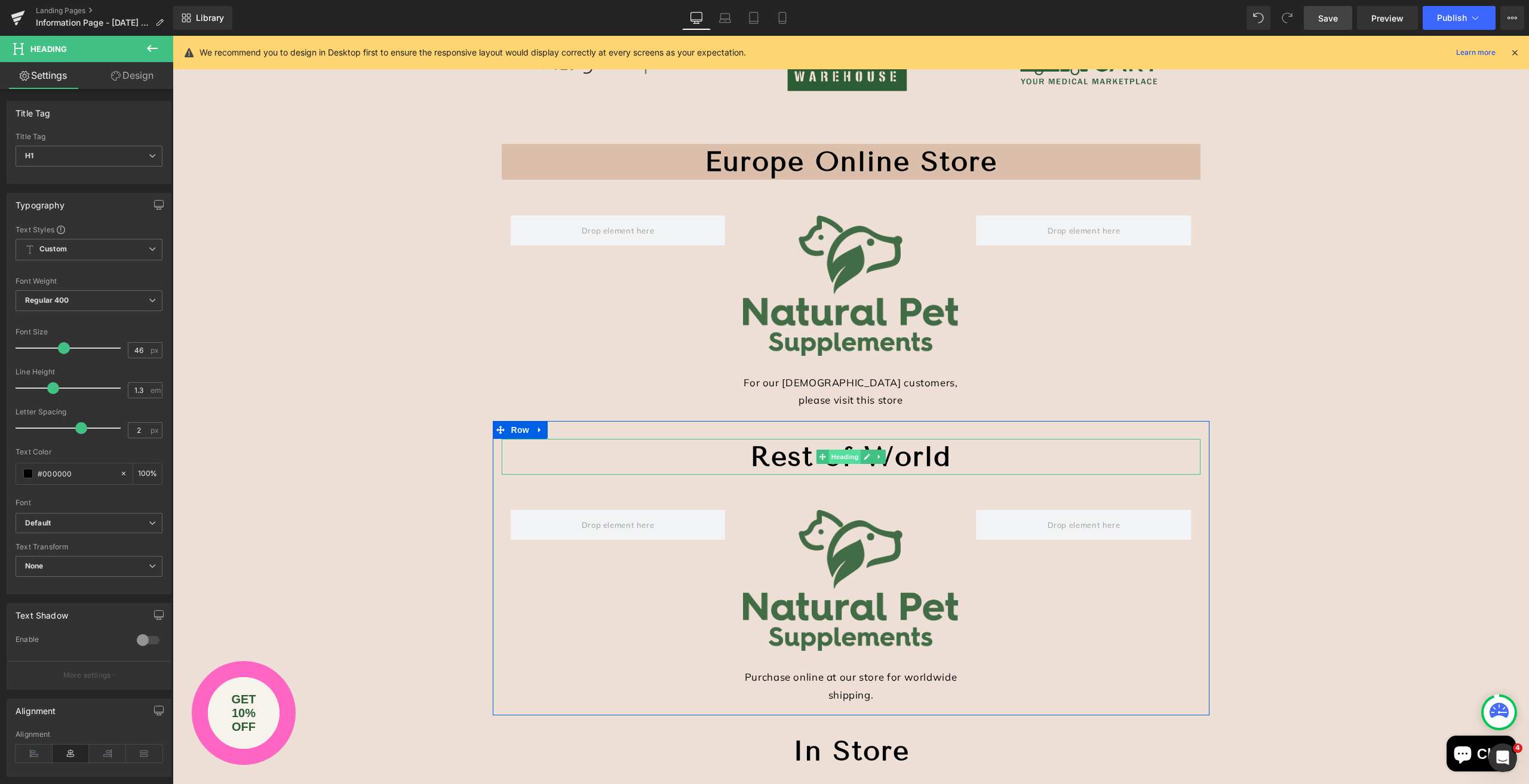
click at [842, 454] on span "Heading" at bounding box center [845, 457] width 32 height 15
click at [136, 78] on link "Design" at bounding box center [132, 75] width 87 height 27
click at [0, 0] on div "Background" at bounding box center [0, 0] width 0 height 0
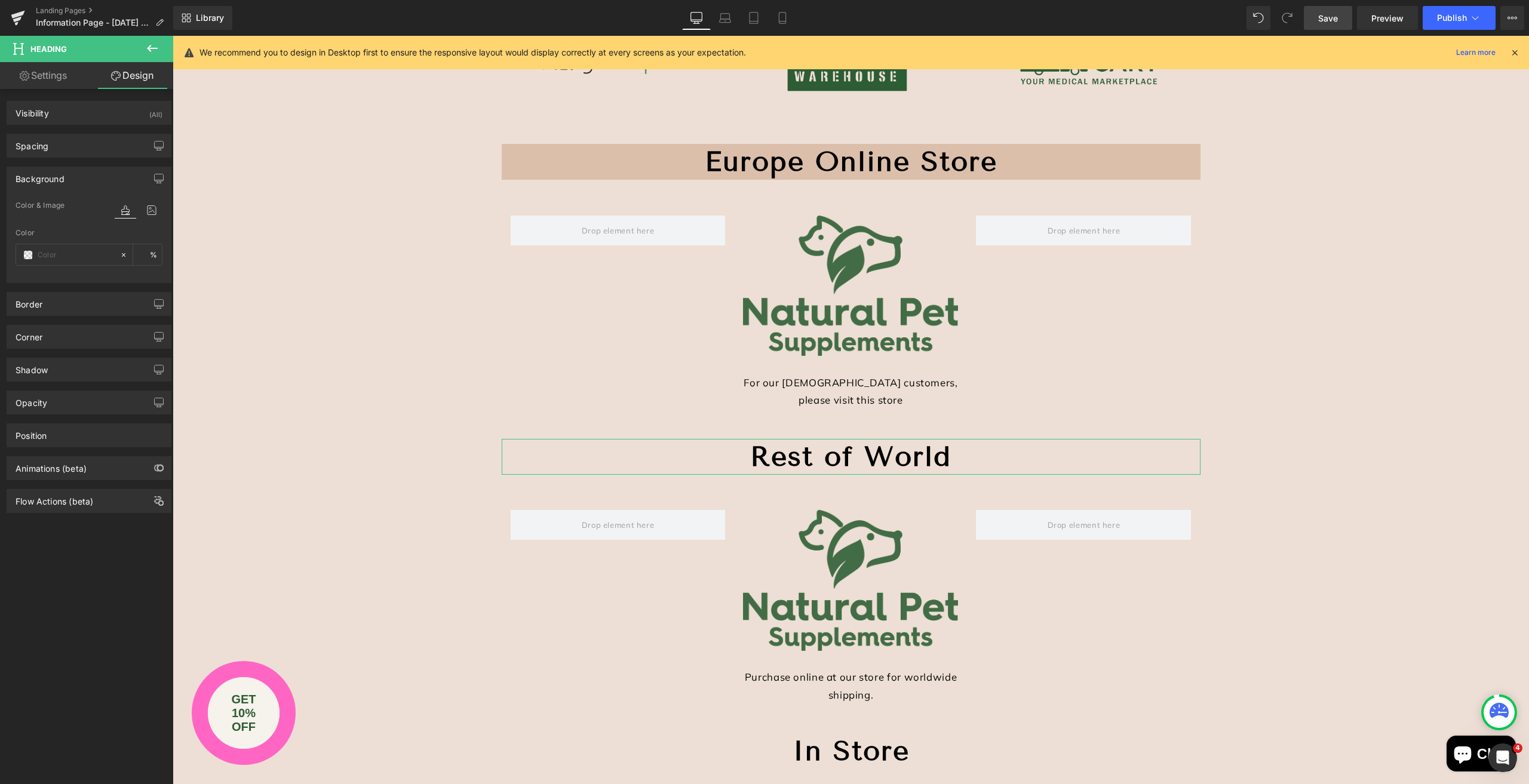
click at [120, 184] on div "Background" at bounding box center [88, 179] width 164 height 23
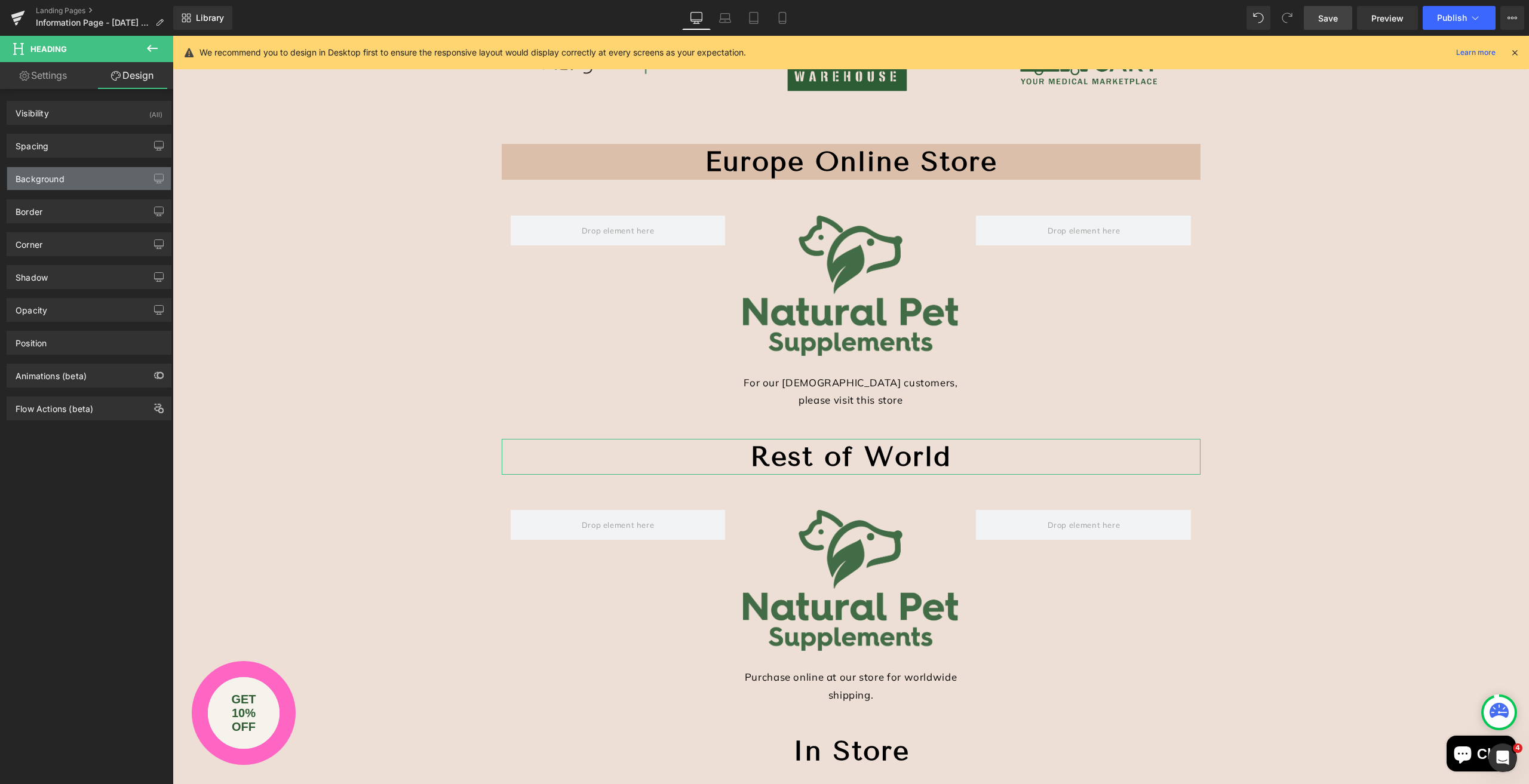
type input "transparent"
type input "0"
click at [120, 180] on div "Background" at bounding box center [88, 179] width 164 height 23
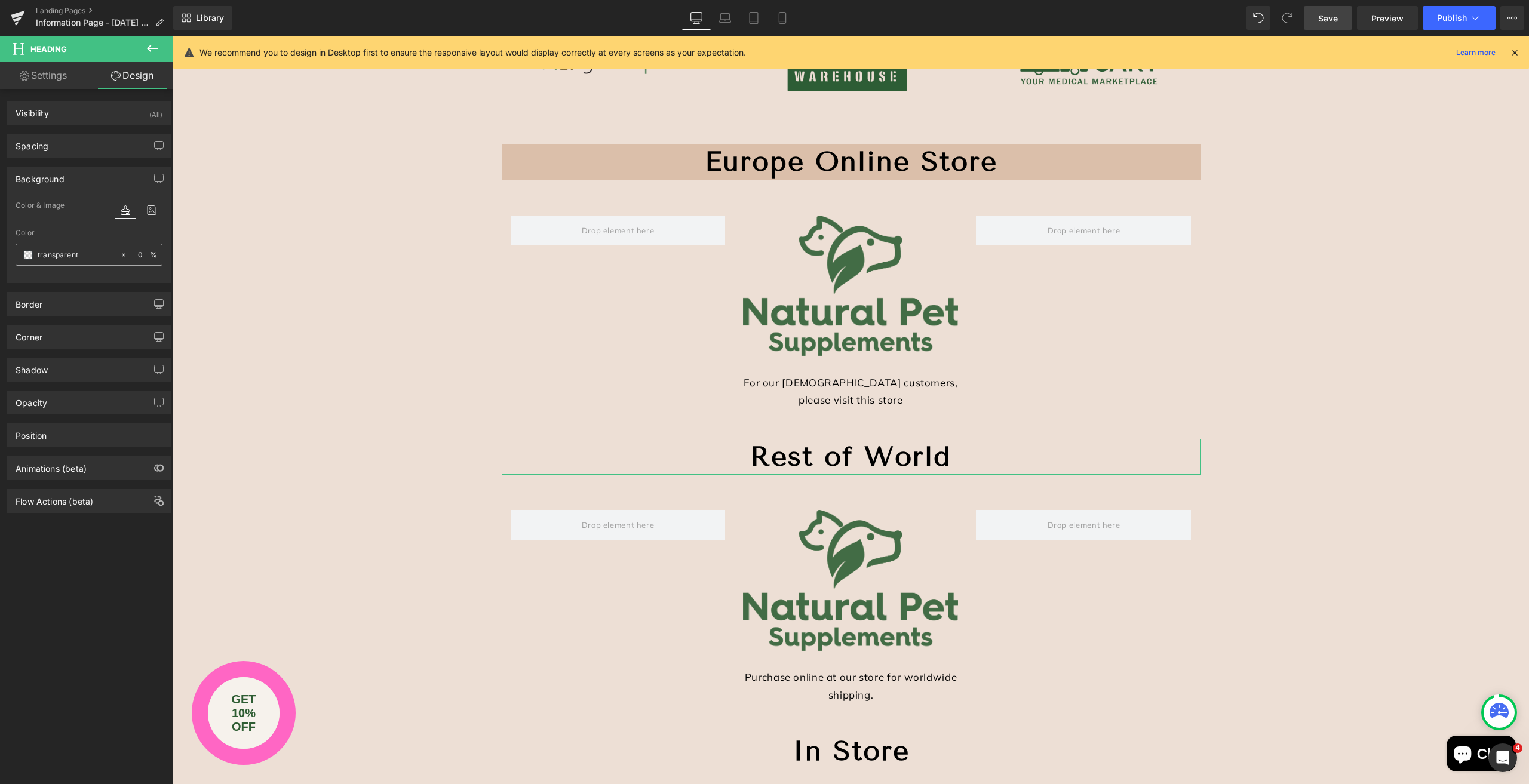
click at [88, 253] on input "transparent" at bounding box center [76, 255] width 77 height 13
paste input "DBBFAA"
type input "DBBFAA"
type input "100"
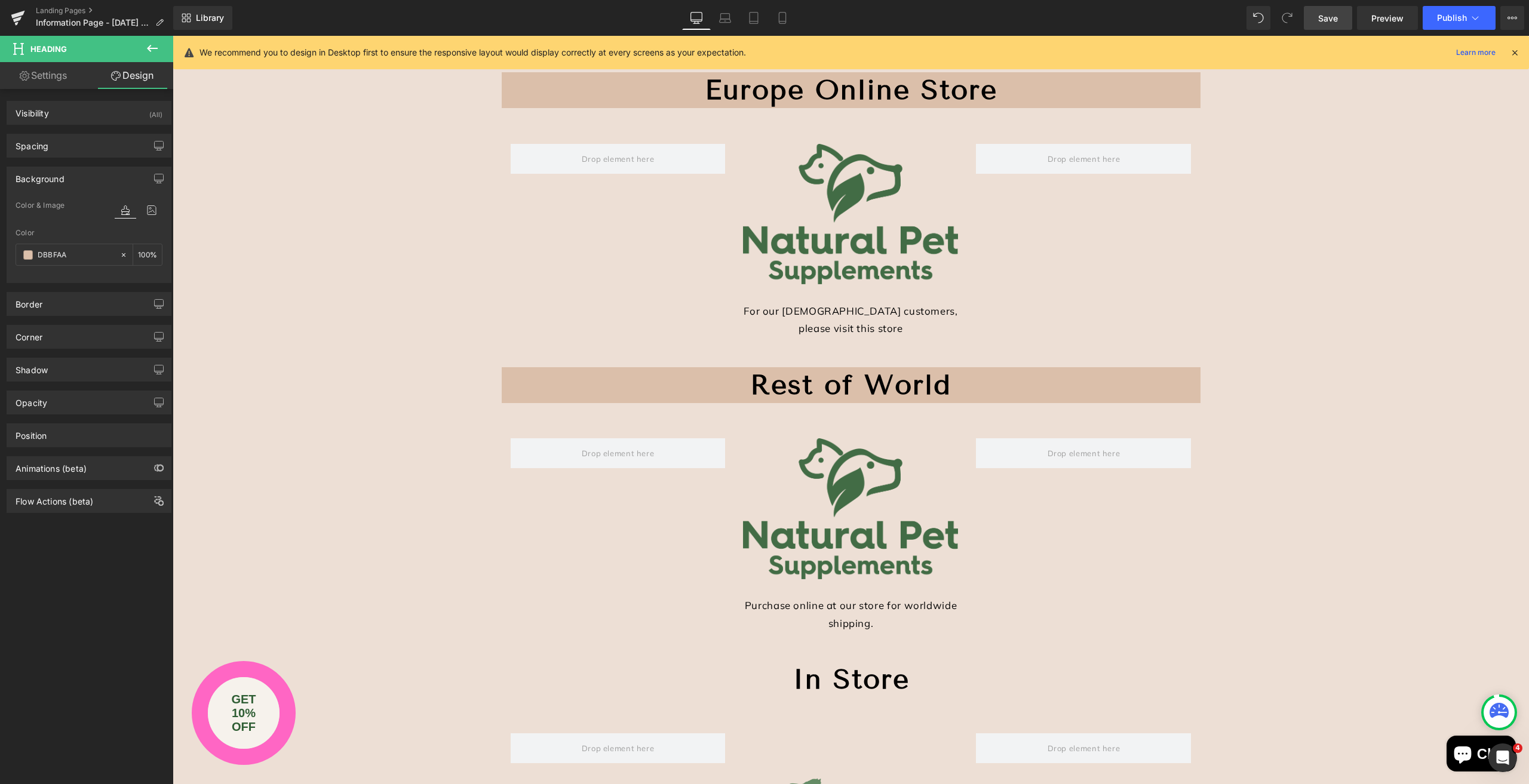
scroll to position [538, 0]
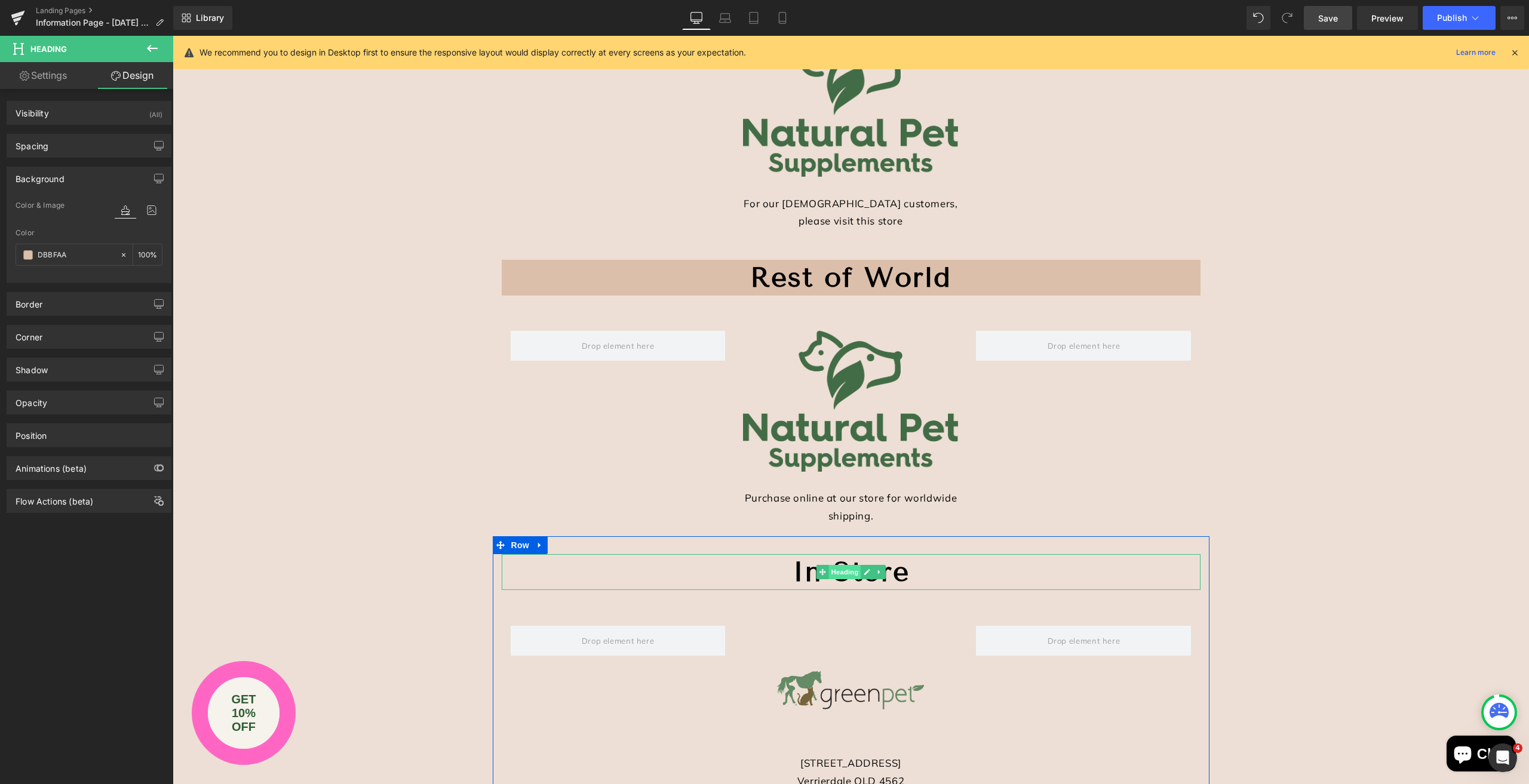
click at [843, 575] on span "Heading" at bounding box center [845, 572] width 32 height 15
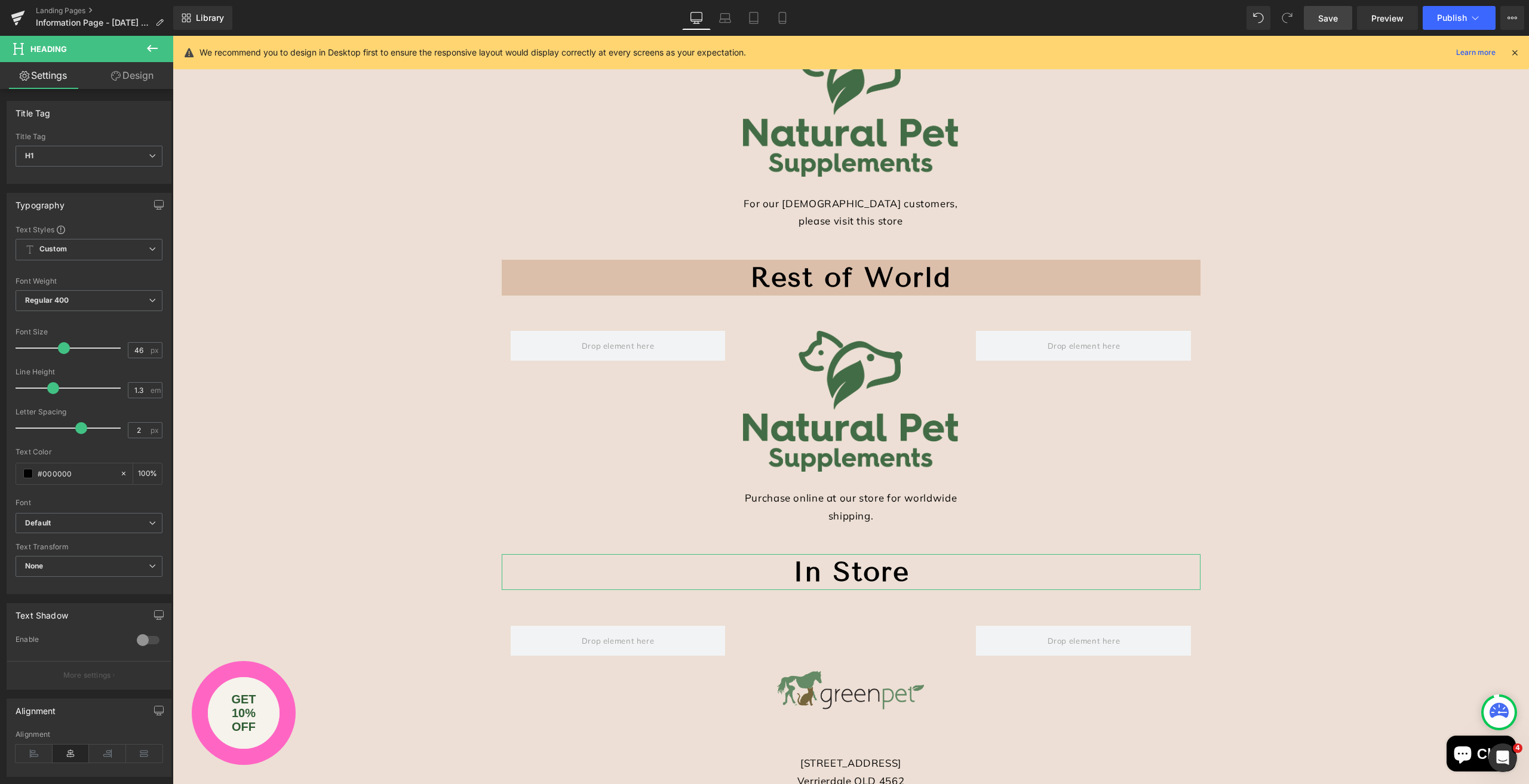
click at [144, 81] on link "Design" at bounding box center [132, 75] width 87 height 27
click at [0, 0] on div "Background" at bounding box center [0, 0] width 0 height 0
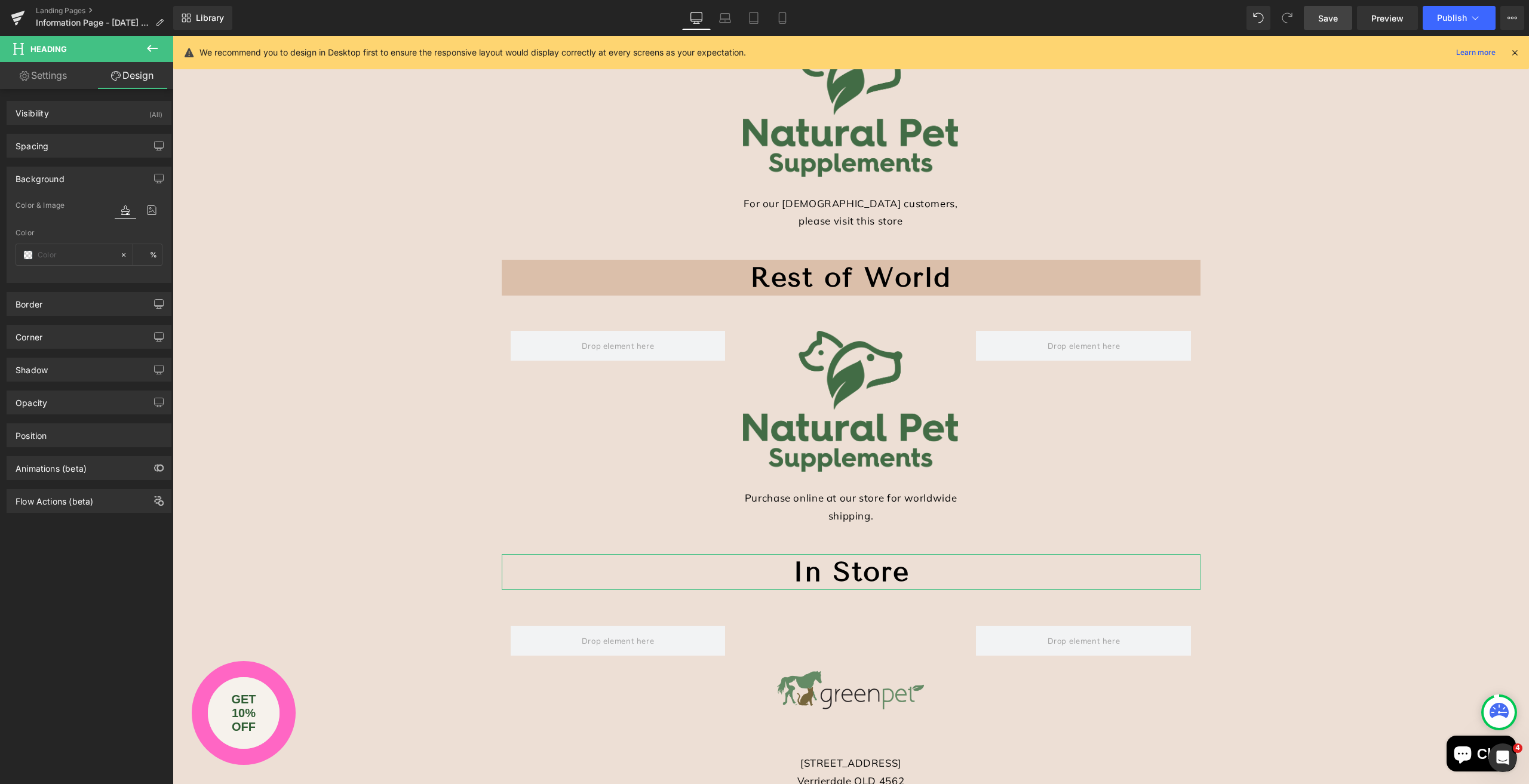
type input "transparent"
type input "0"
click at [89, 254] on input "transparent" at bounding box center [76, 255] width 77 height 13
paste input "DBBFAA"
type input "DBBFAA"
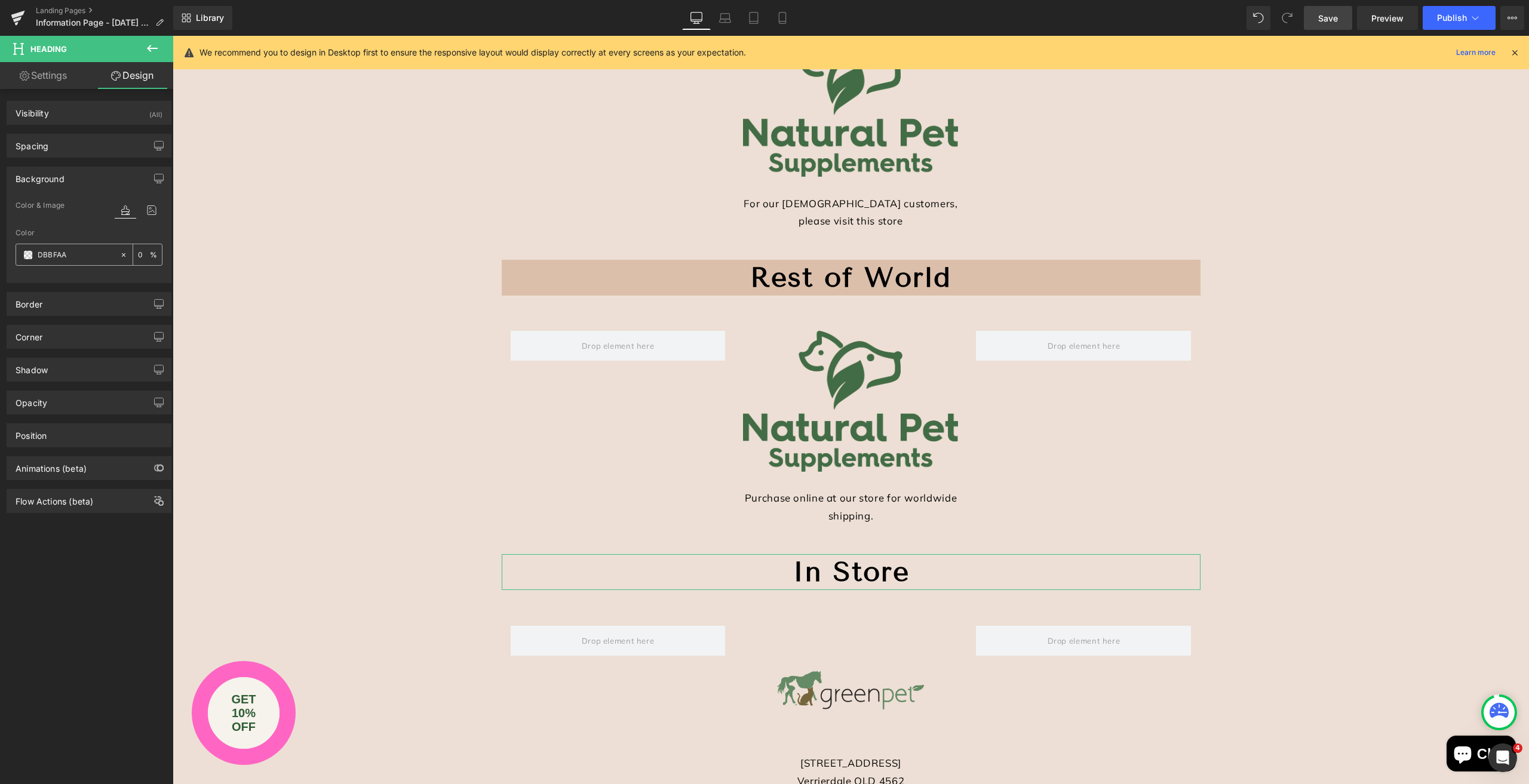
type input "100"
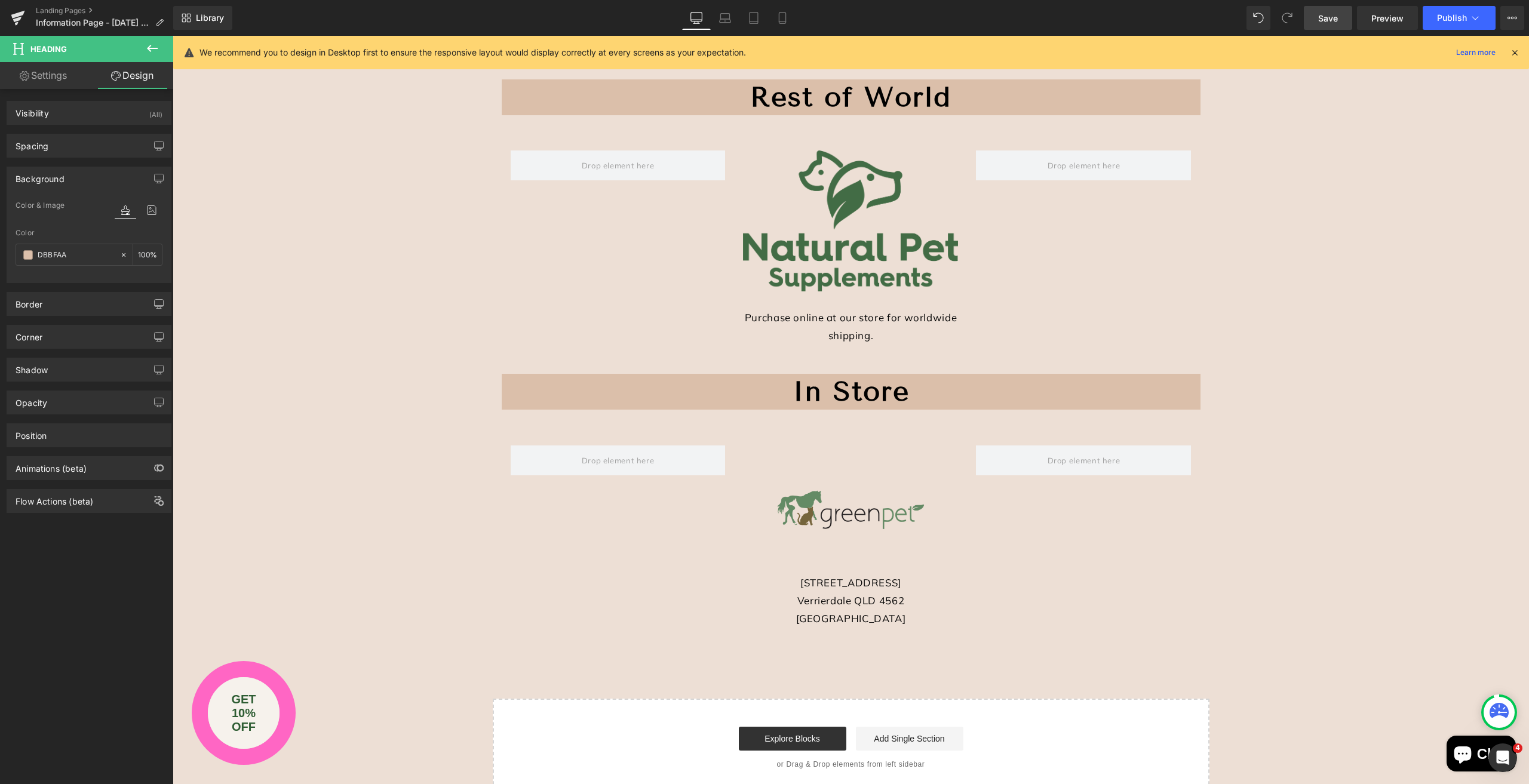
scroll to position [836, 0]
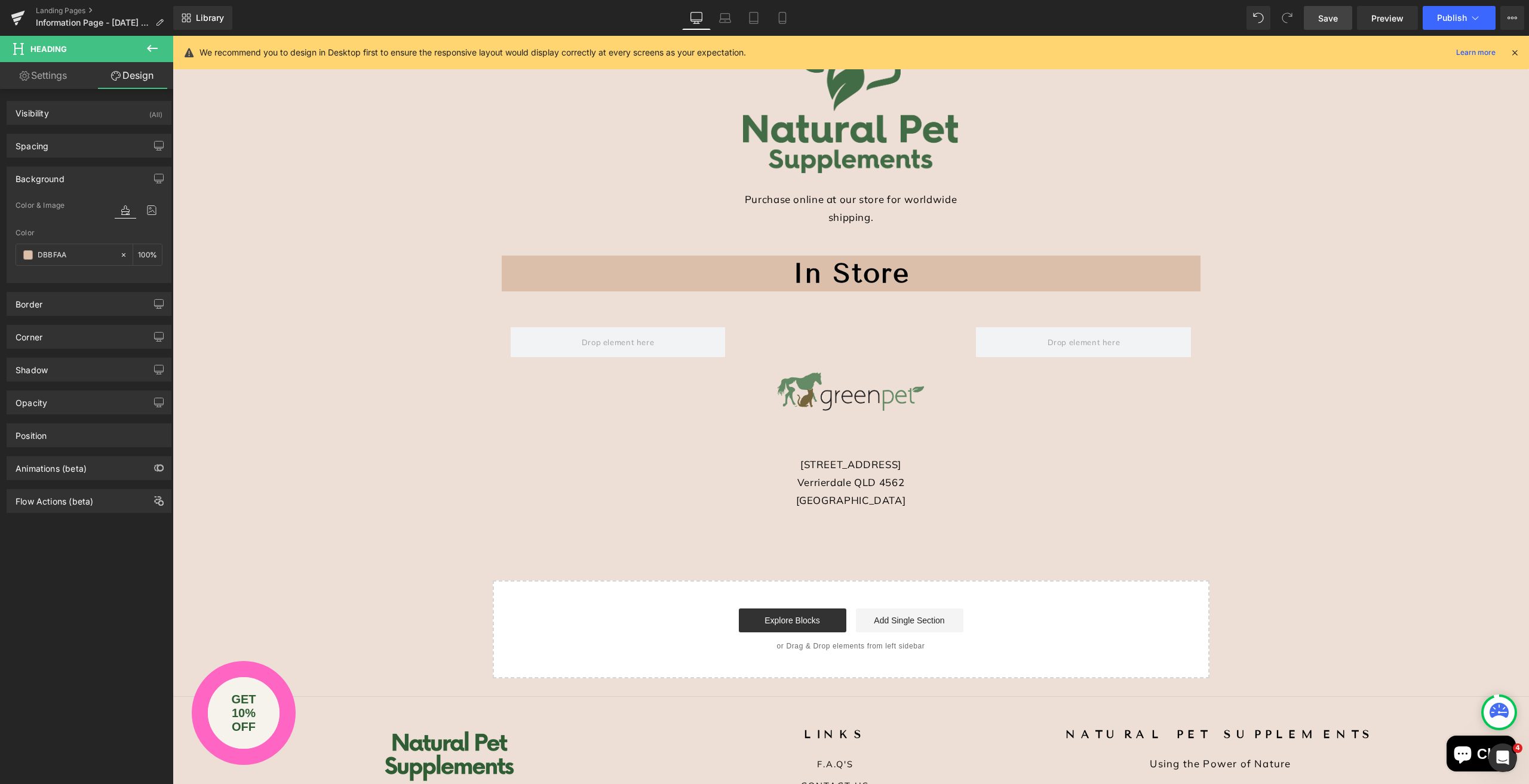
type input "#dbbfaa"
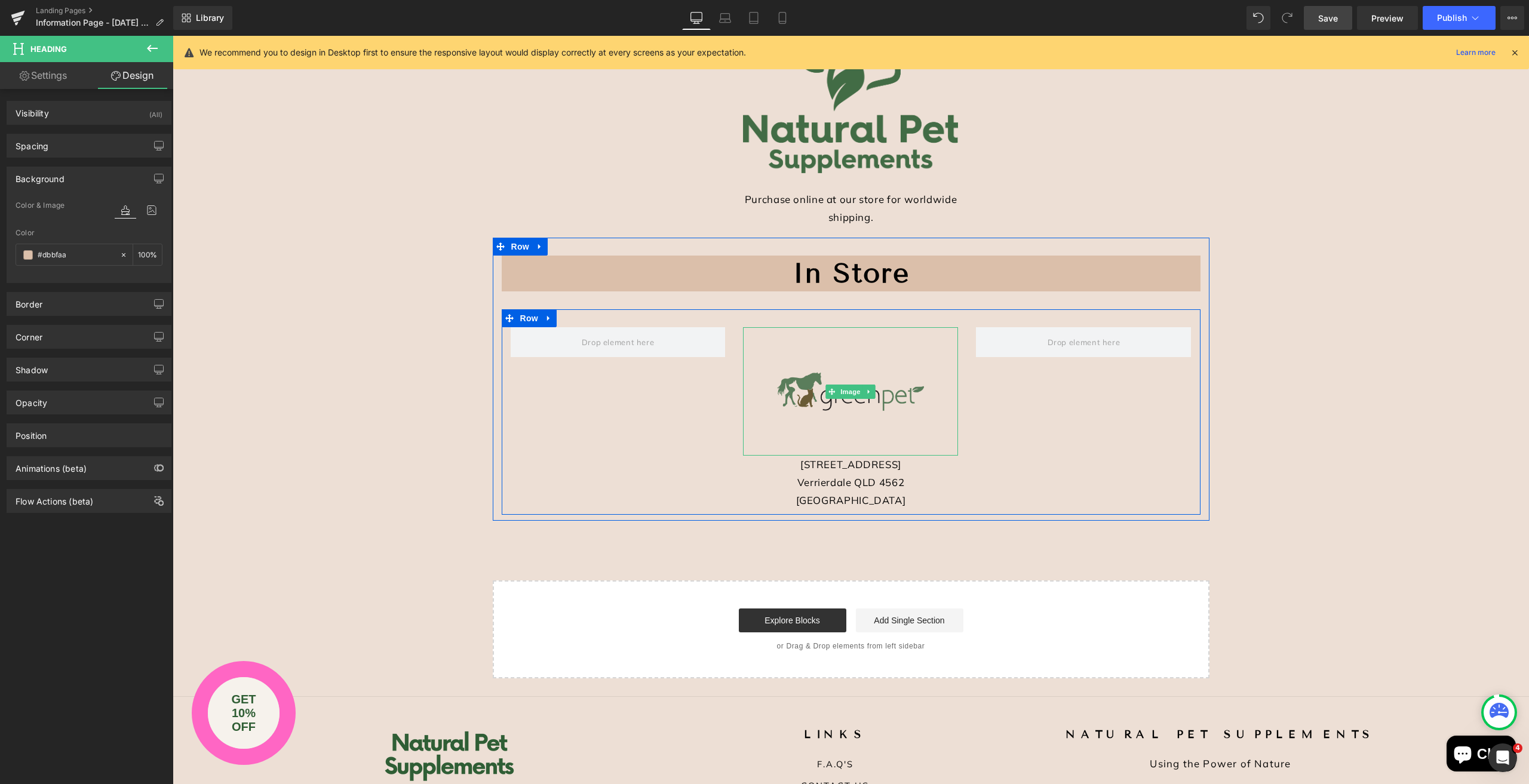
click at [844, 402] on img at bounding box center [850, 392] width 215 height 129
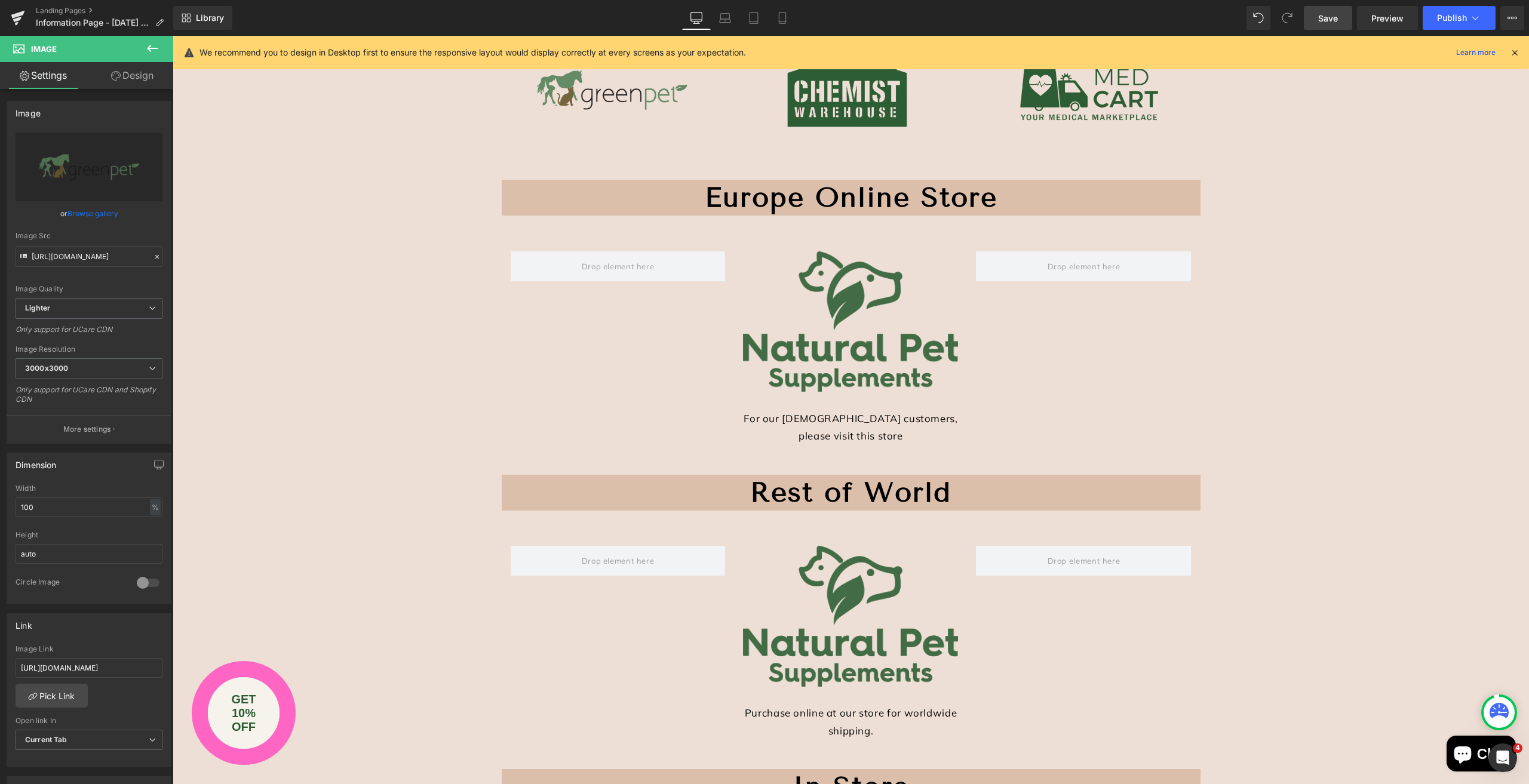
scroll to position [0, 0]
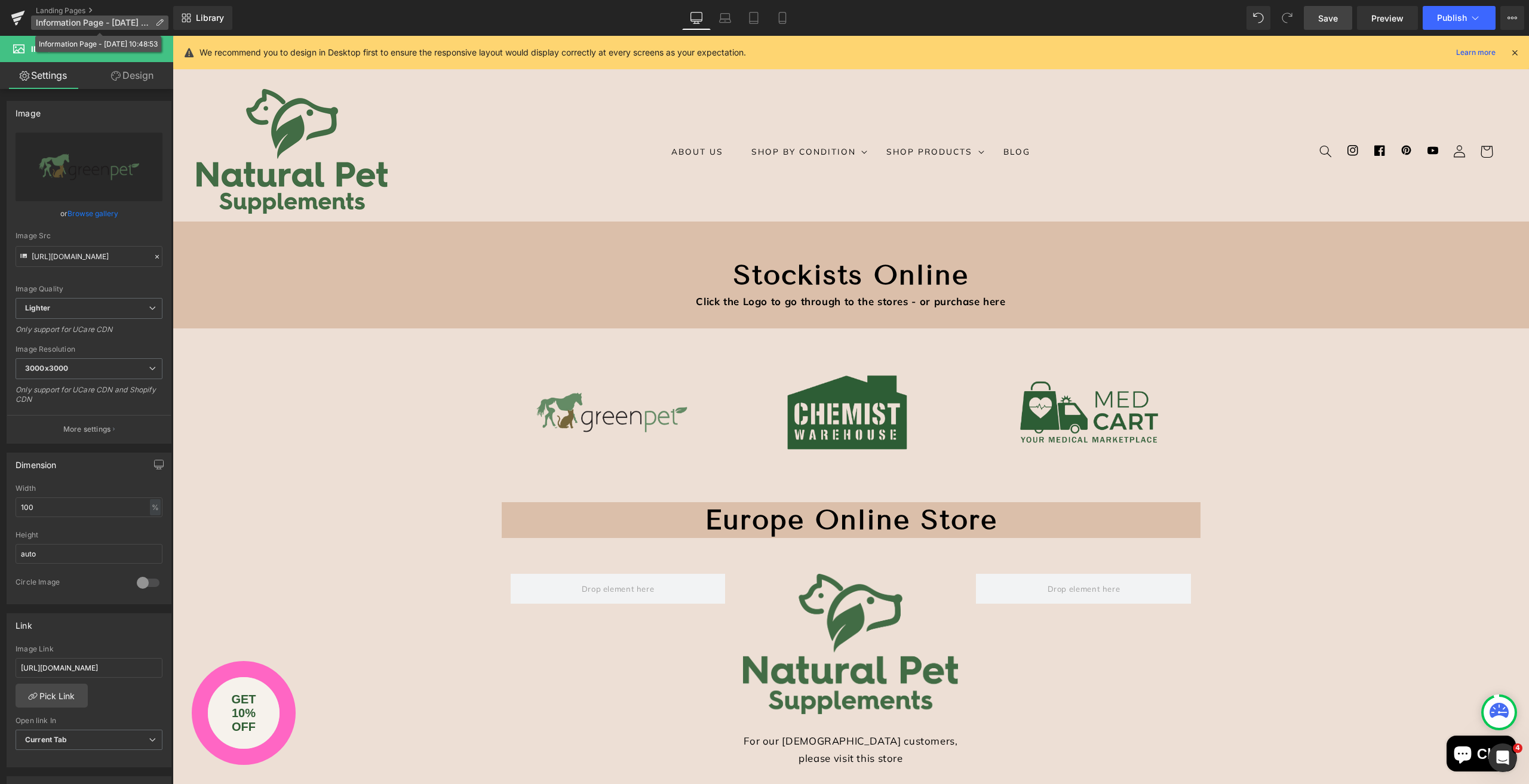
click at [68, 20] on span "Information Page - [DATE] 10:48:53" at bounding box center [93, 22] width 114 height 9
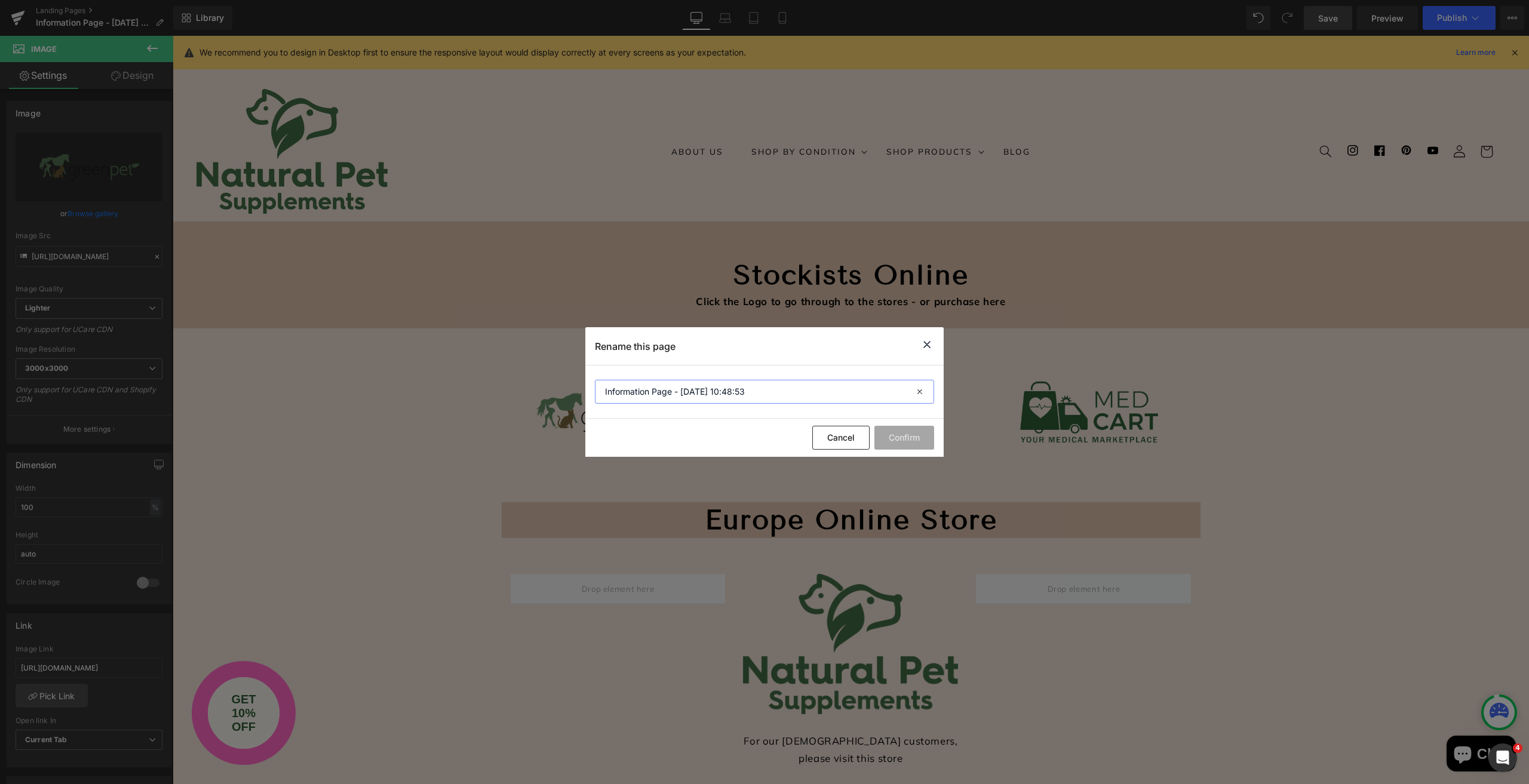
drag, startPoint x: 690, startPoint y: 391, endPoint x: 560, endPoint y: 374, distance: 131.1
click at [560, 374] on div "Rename this page Information Page - [DATE] 10:48:53 Cancel Confirm" at bounding box center [764, 392] width 1529 height 784
type input "Stockists"
click at [900, 437] on button "Confirm" at bounding box center [905, 437] width 60 height 24
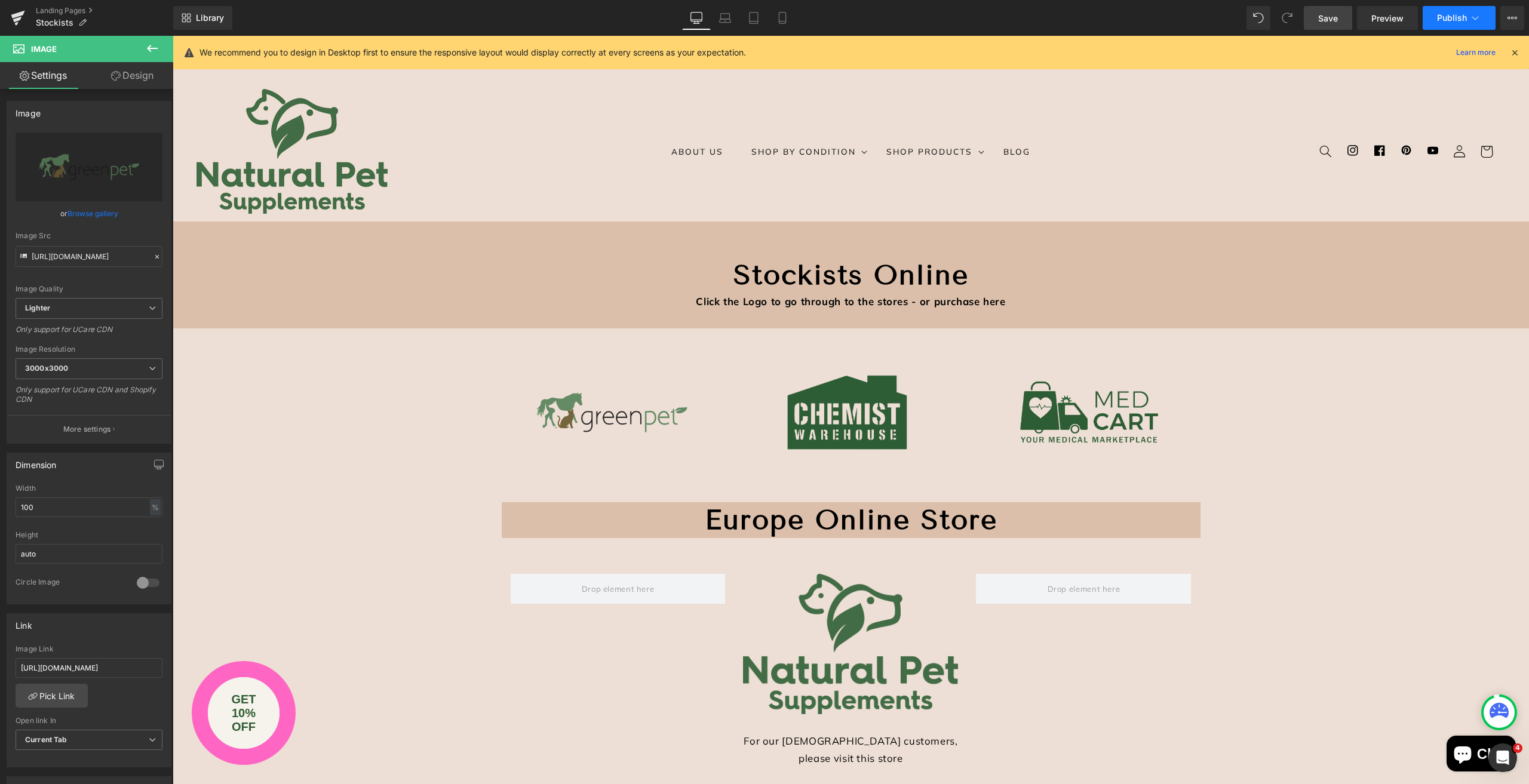
click at [1447, 19] on span "Publish" at bounding box center [1451, 18] width 30 height 9
type input "Stockists"
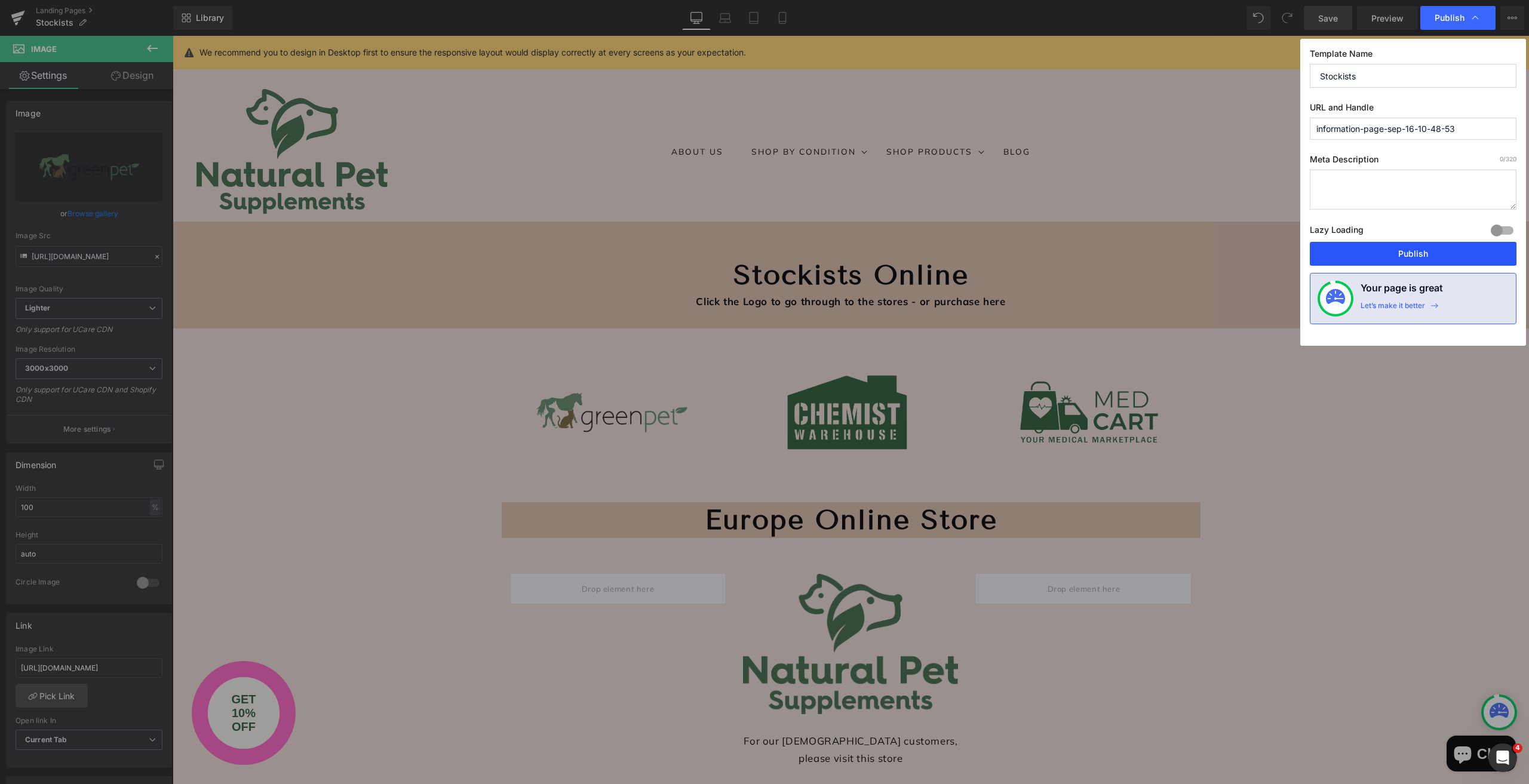
click at [1414, 251] on button "Publish" at bounding box center [1412, 253] width 207 height 24
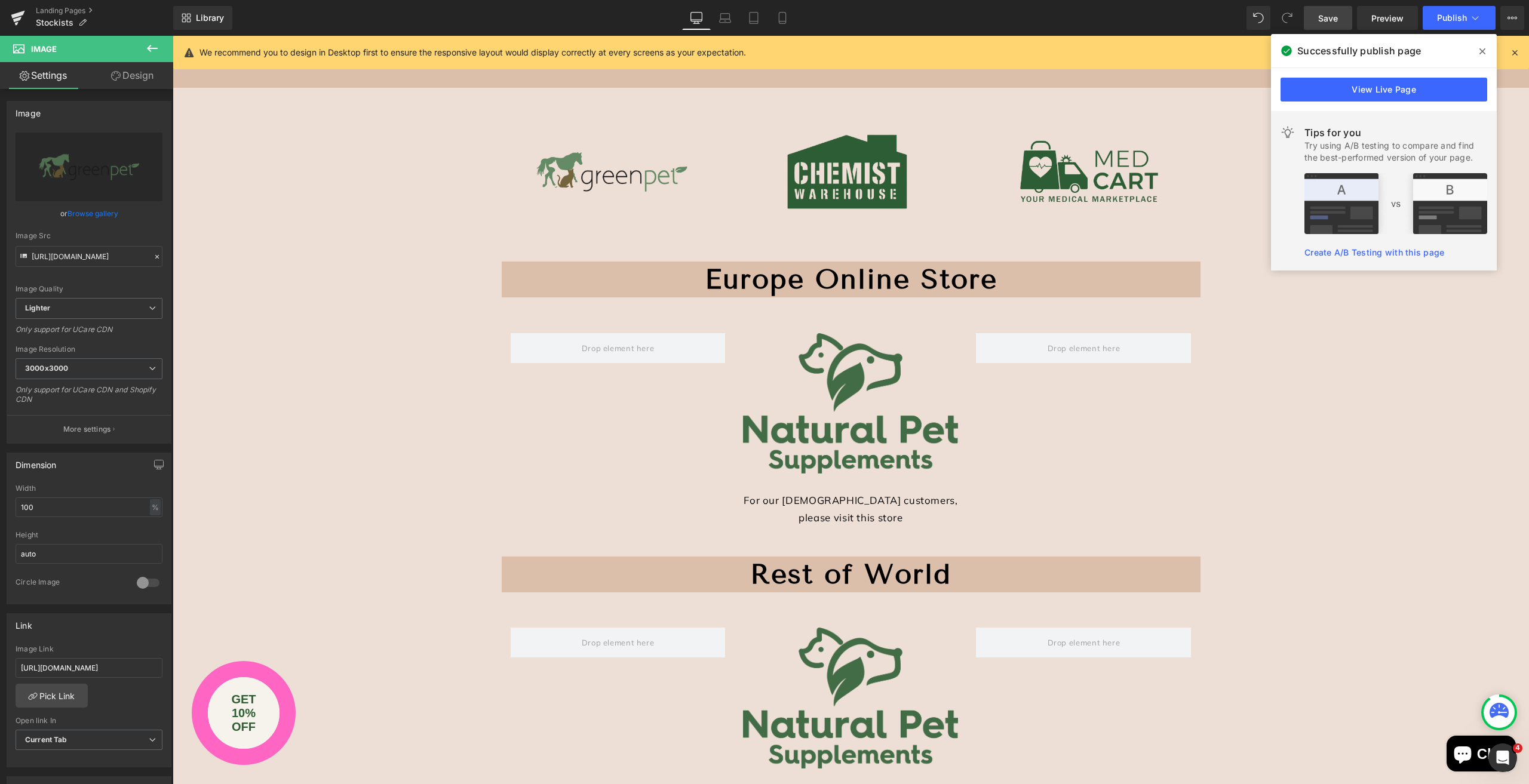
scroll to position [299, 0]
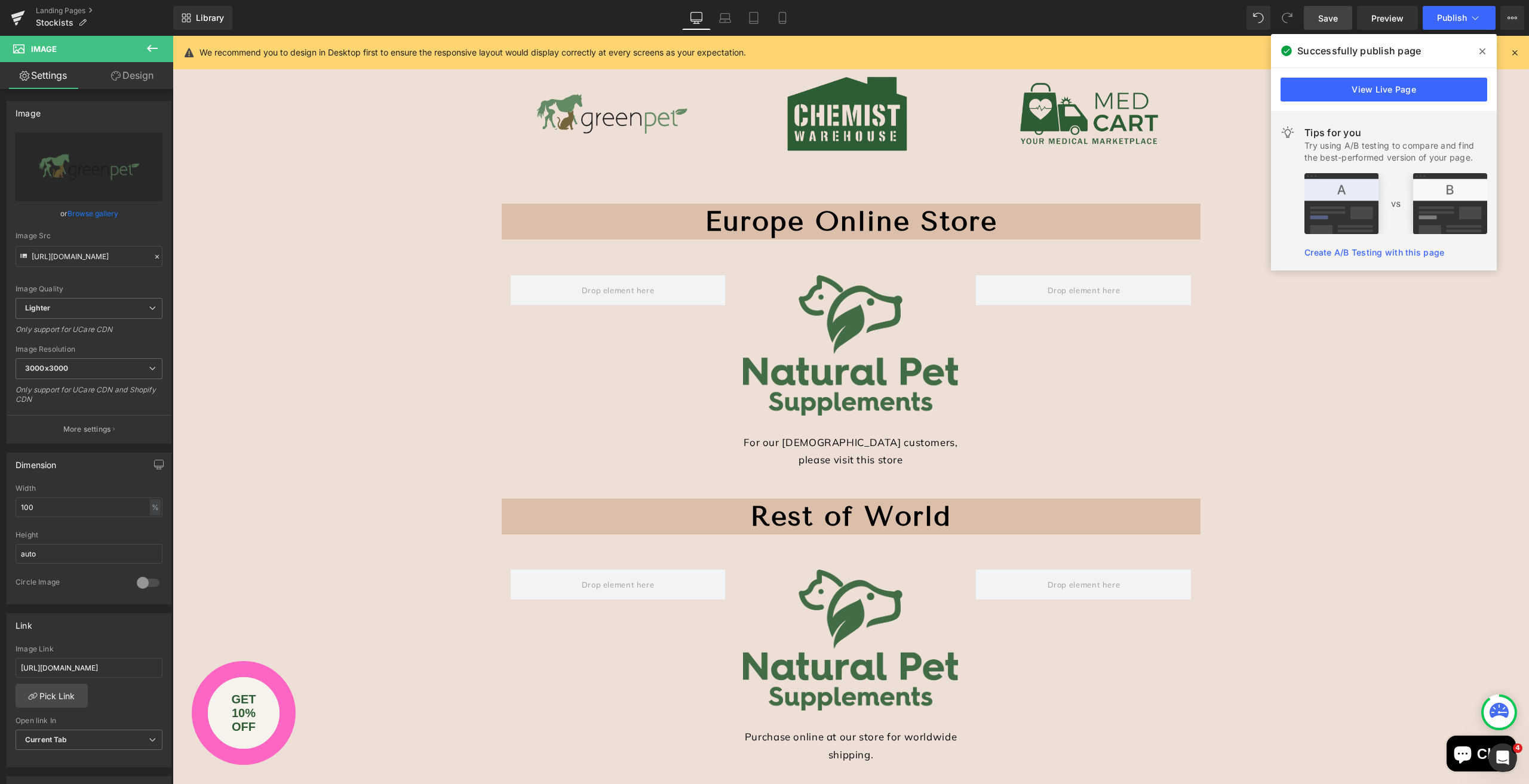
click at [143, 77] on link "Design" at bounding box center [132, 75] width 87 height 27
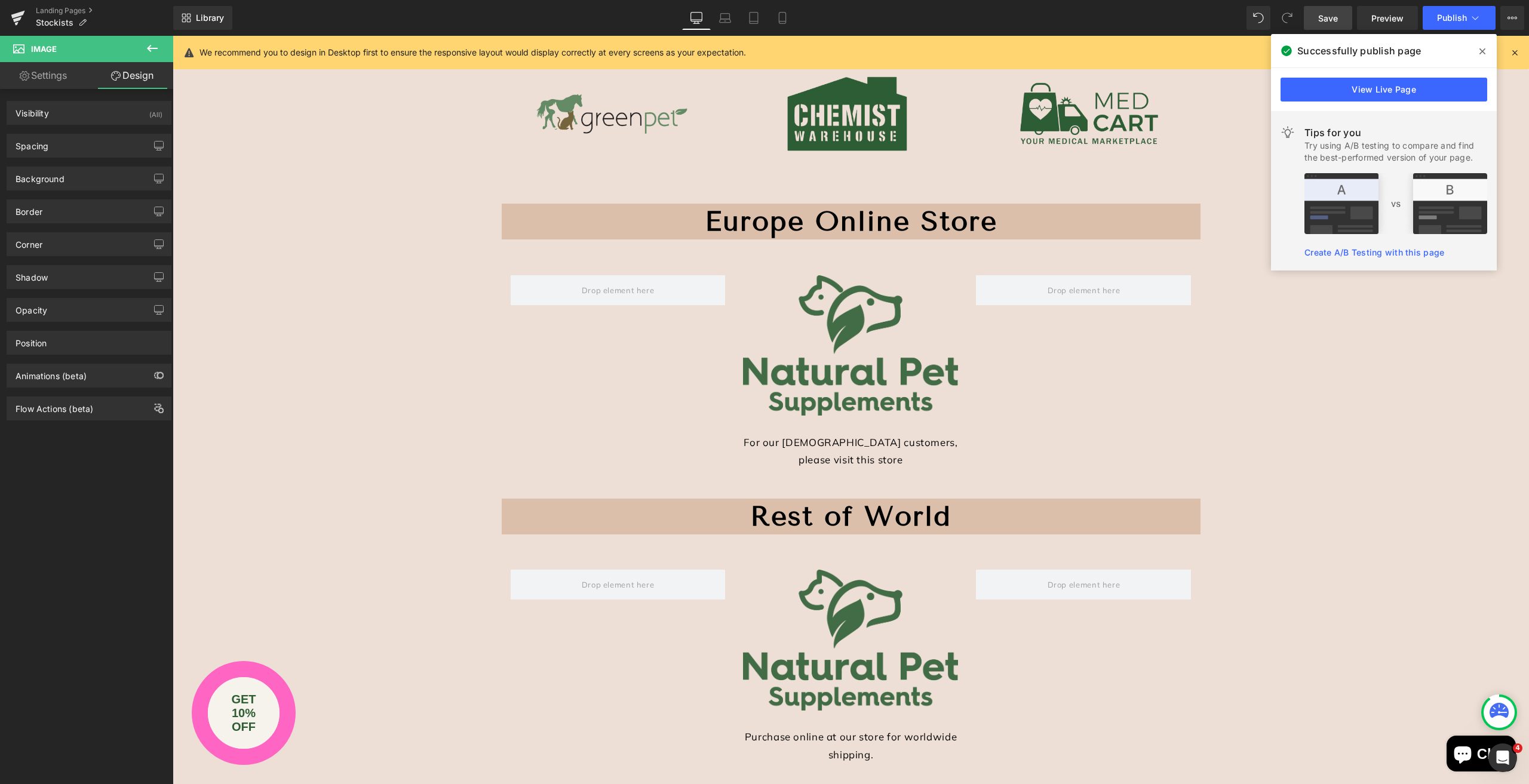
click at [152, 51] on icon at bounding box center [152, 48] width 15 height 15
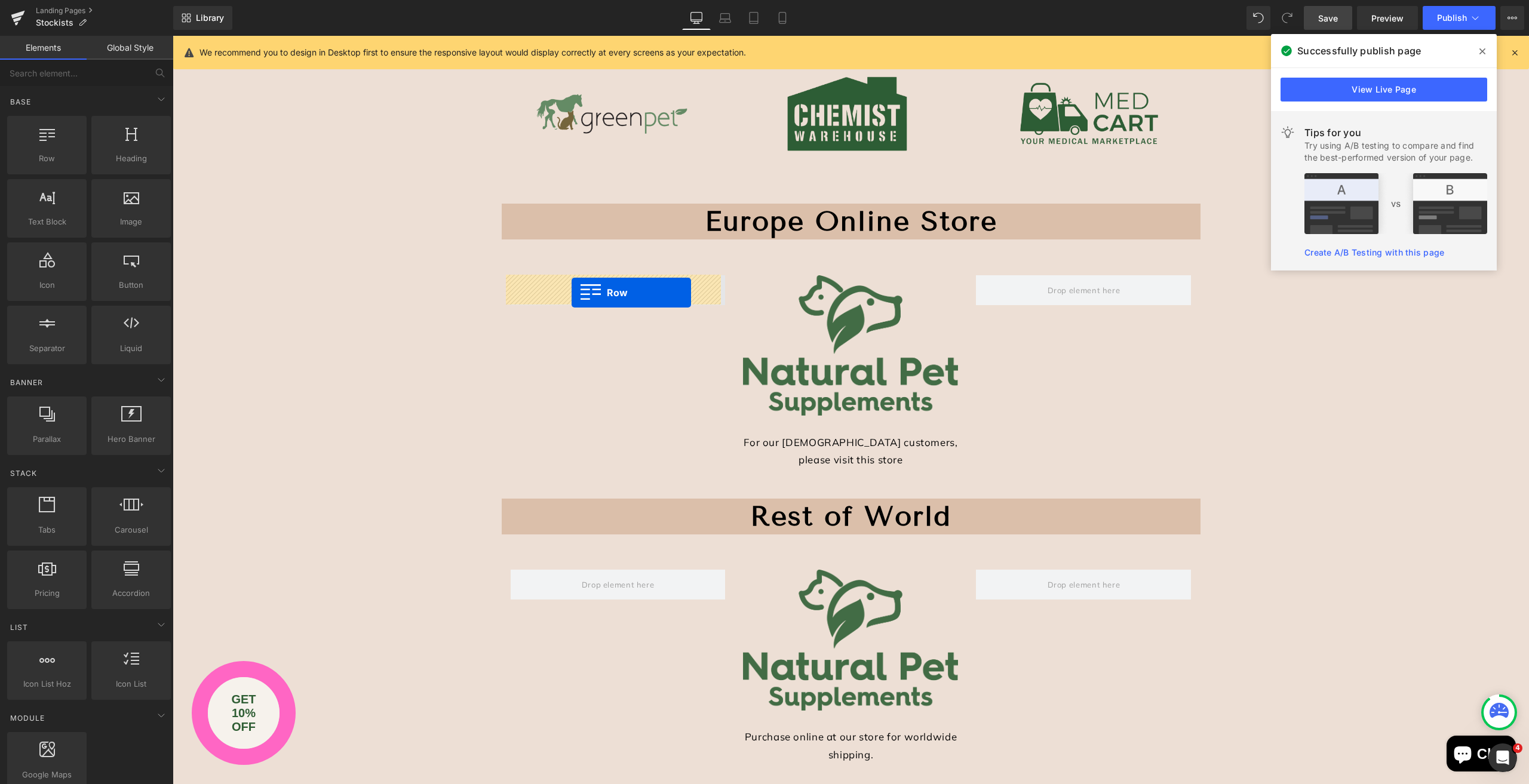
drag, startPoint x: 223, startPoint y: 237, endPoint x: 571, endPoint y: 293, distance: 352.5
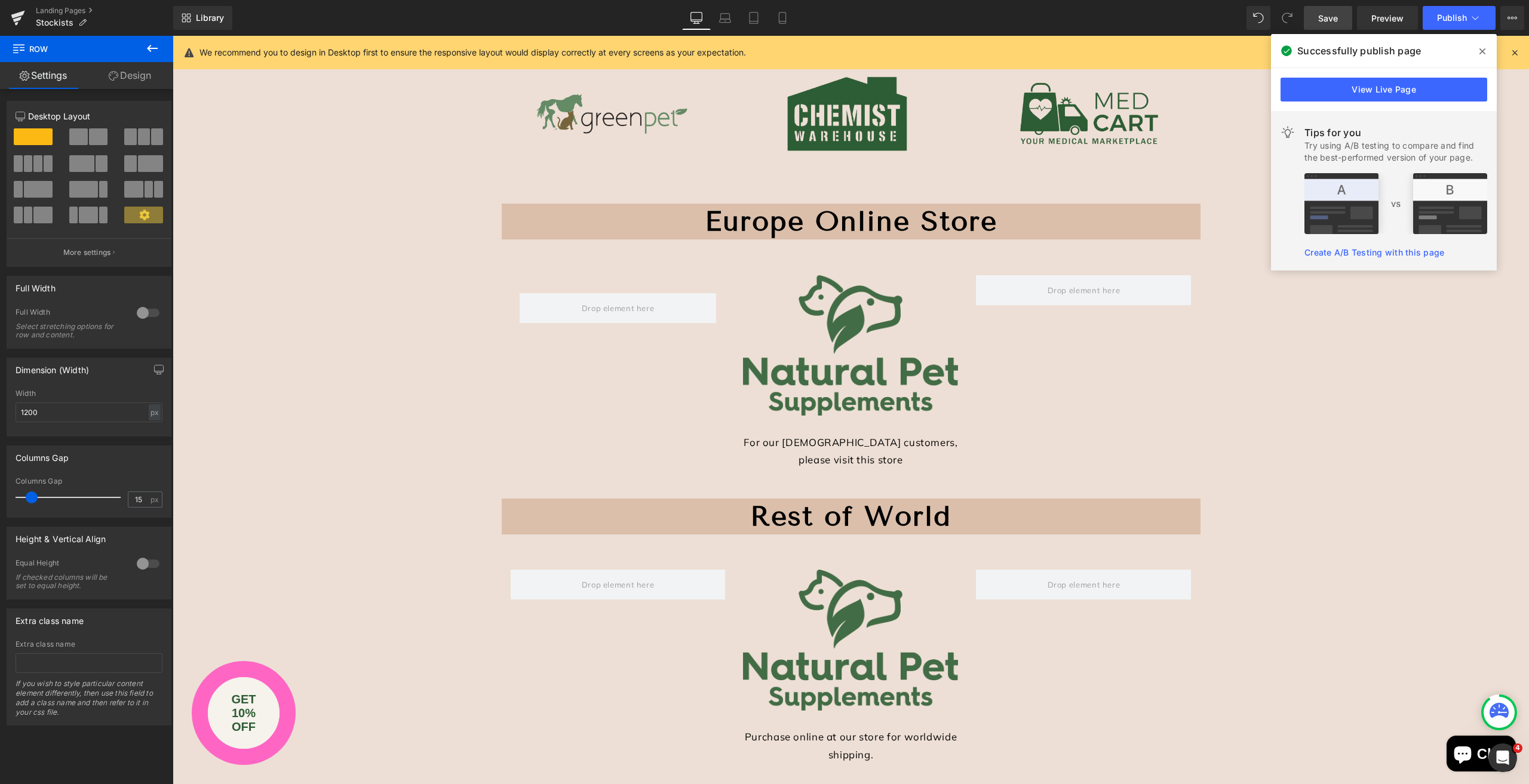
click at [157, 45] on icon at bounding box center [152, 48] width 15 height 15
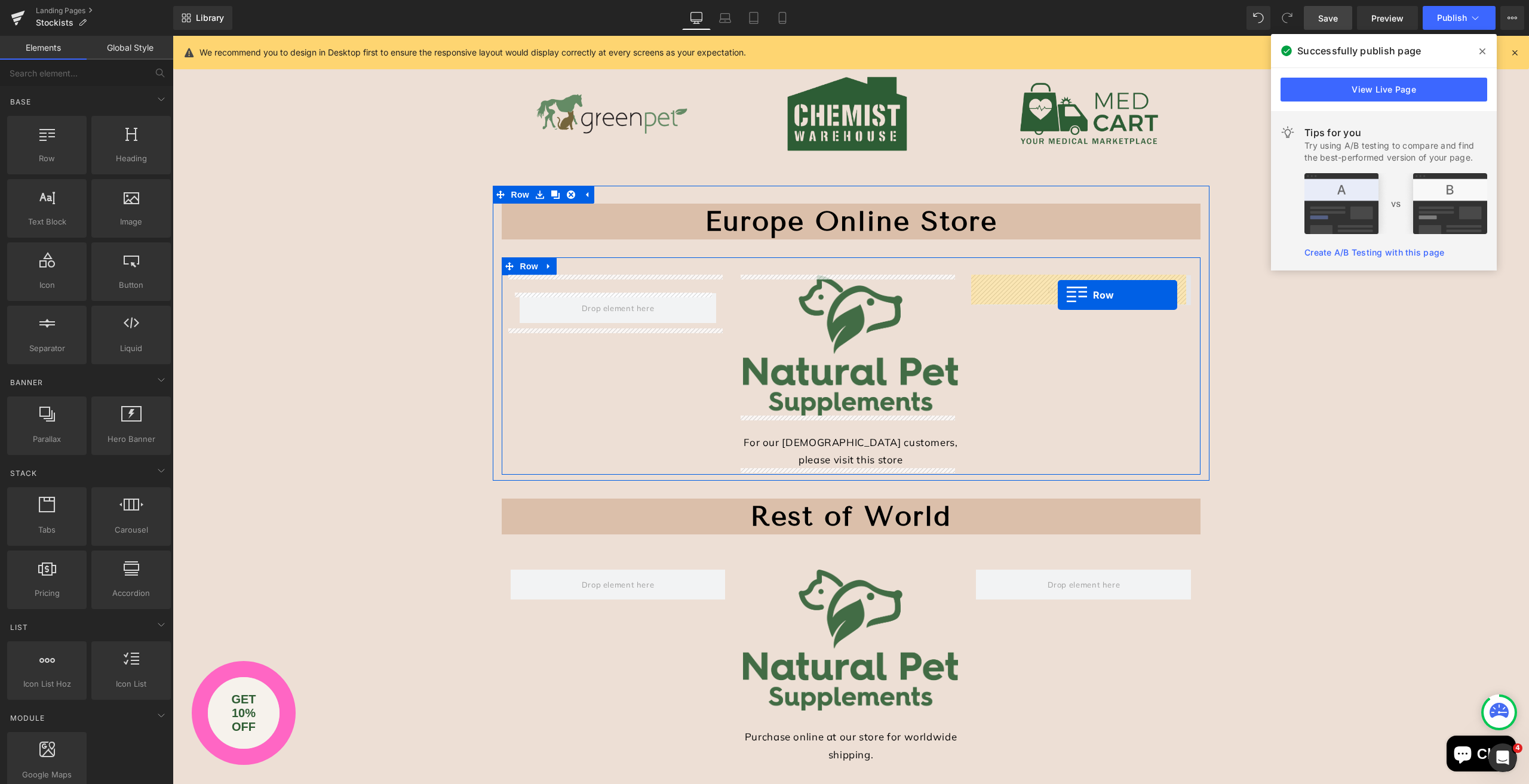
drag, startPoint x: 213, startPoint y: 184, endPoint x: 1057, endPoint y: 295, distance: 851.3
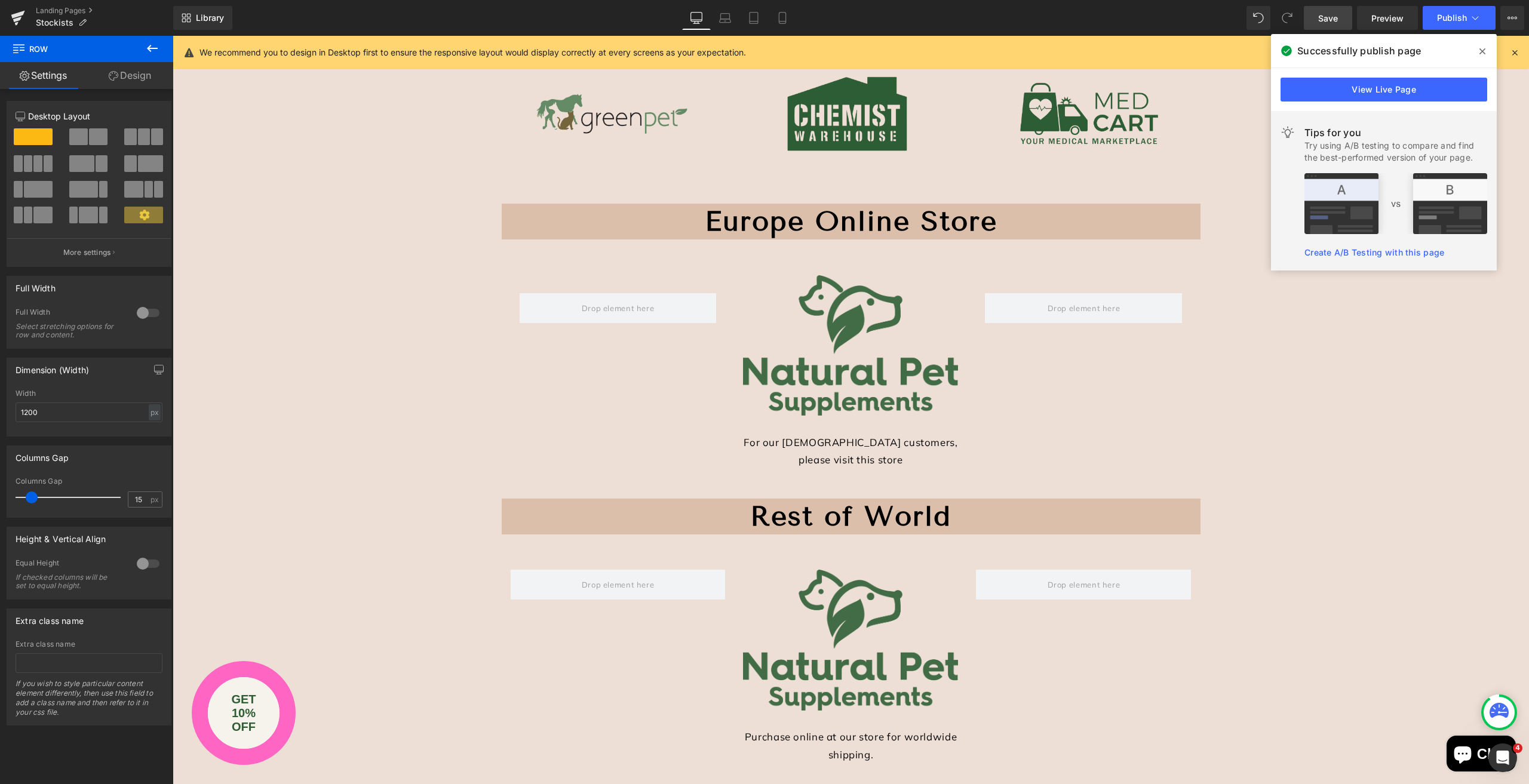
click at [158, 50] on icon at bounding box center [152, 48] width 15 height 15
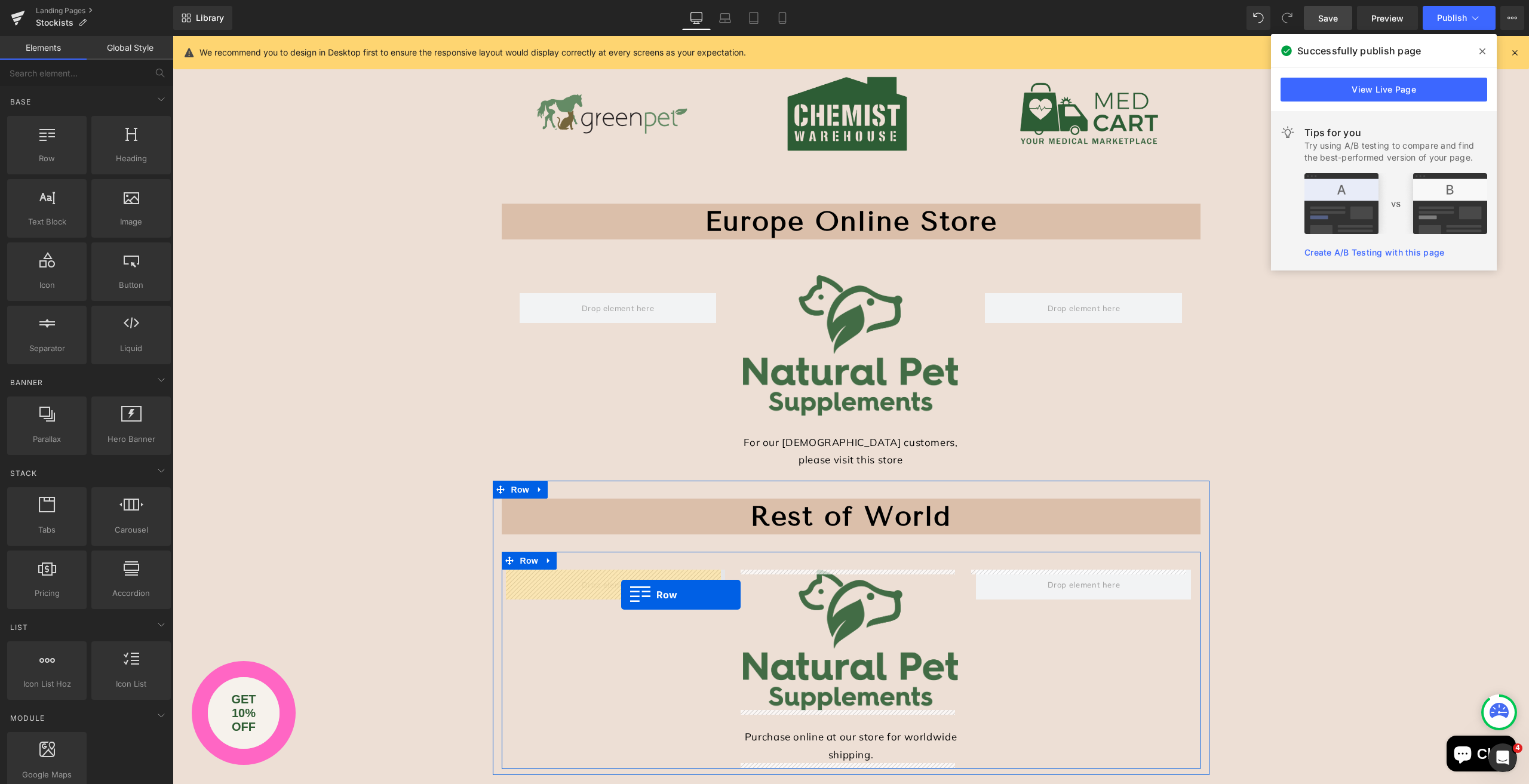
drag, startPoint x: 336, startPoint y: 321, endPoint x: 621, endPoint y: 595, distance: 395.3
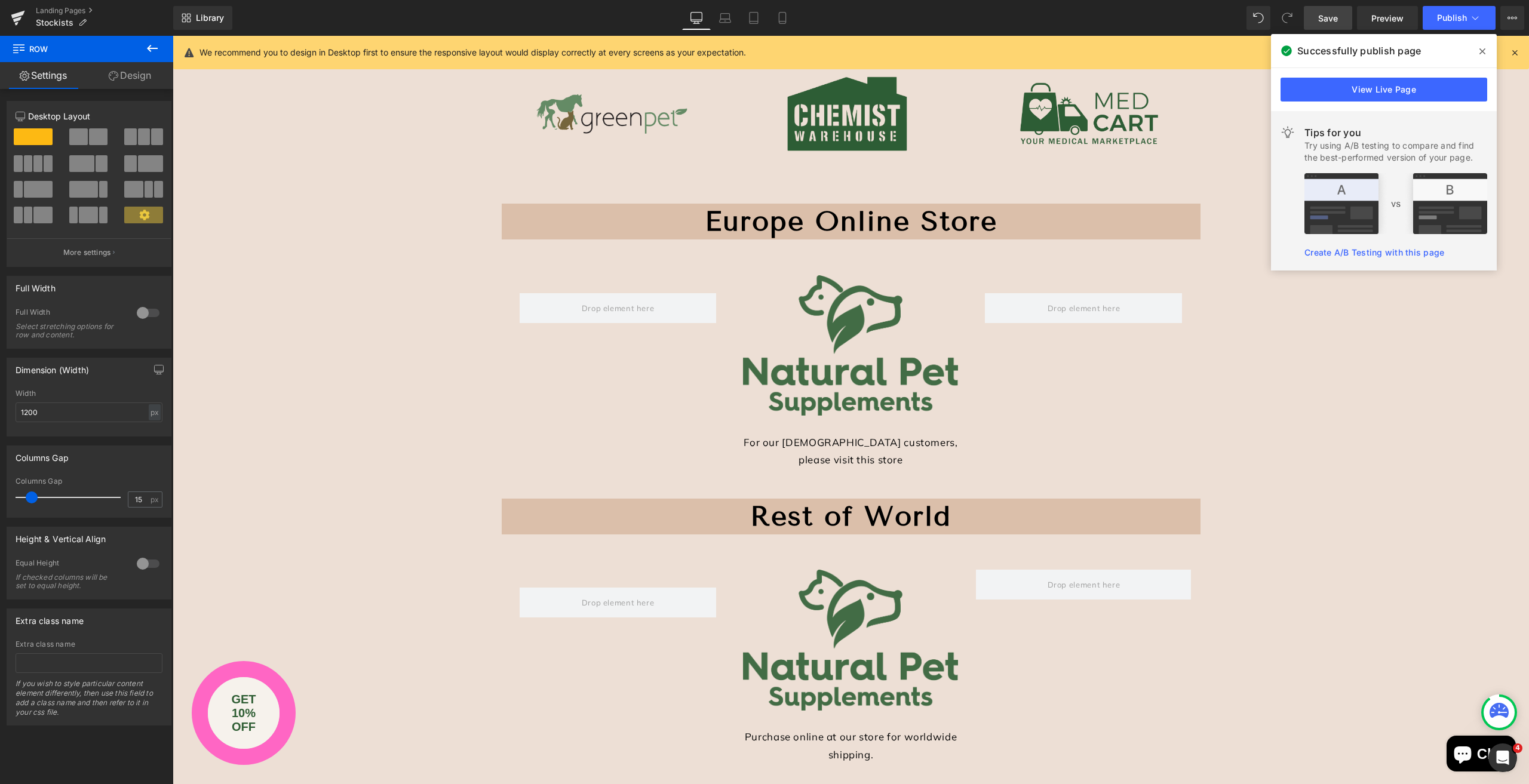
click at [161, 45] on button at bounding box center [152, 49] width 41 height 26
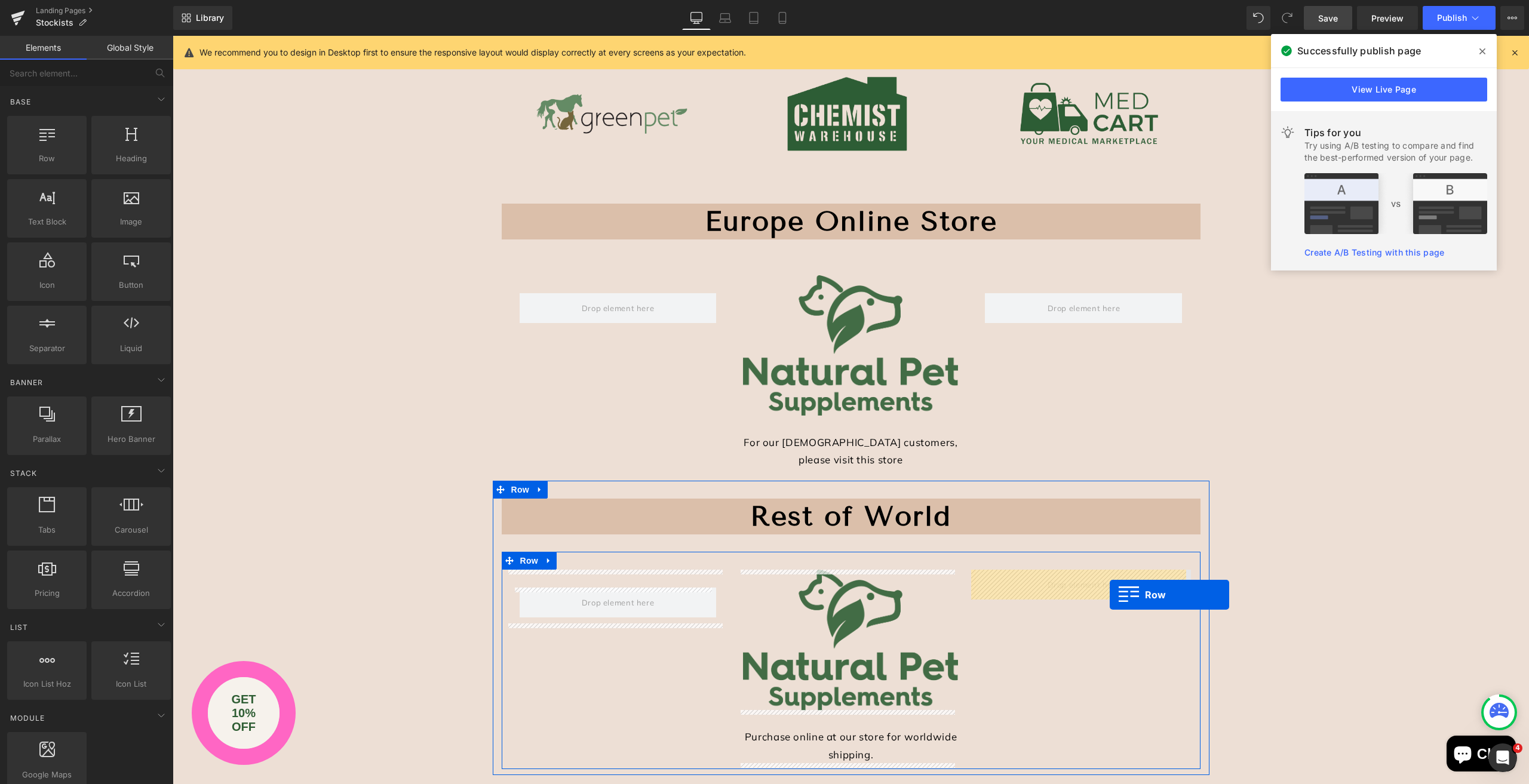
drag, startPoint x: 218, startPoint y: 184, endPoint x: 1110, endPoint y: 595, distance: 982.1
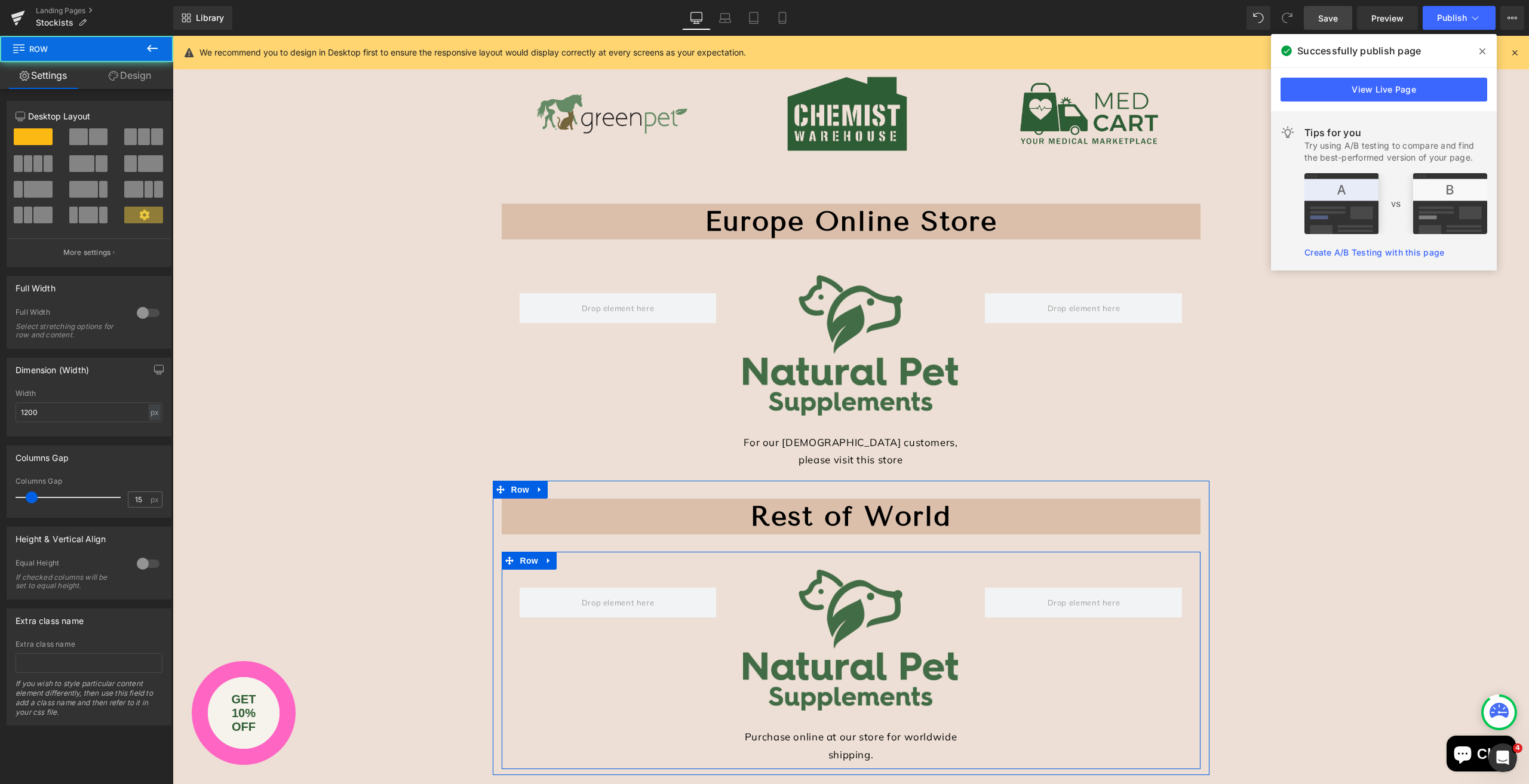
scroll to position [597, 0]
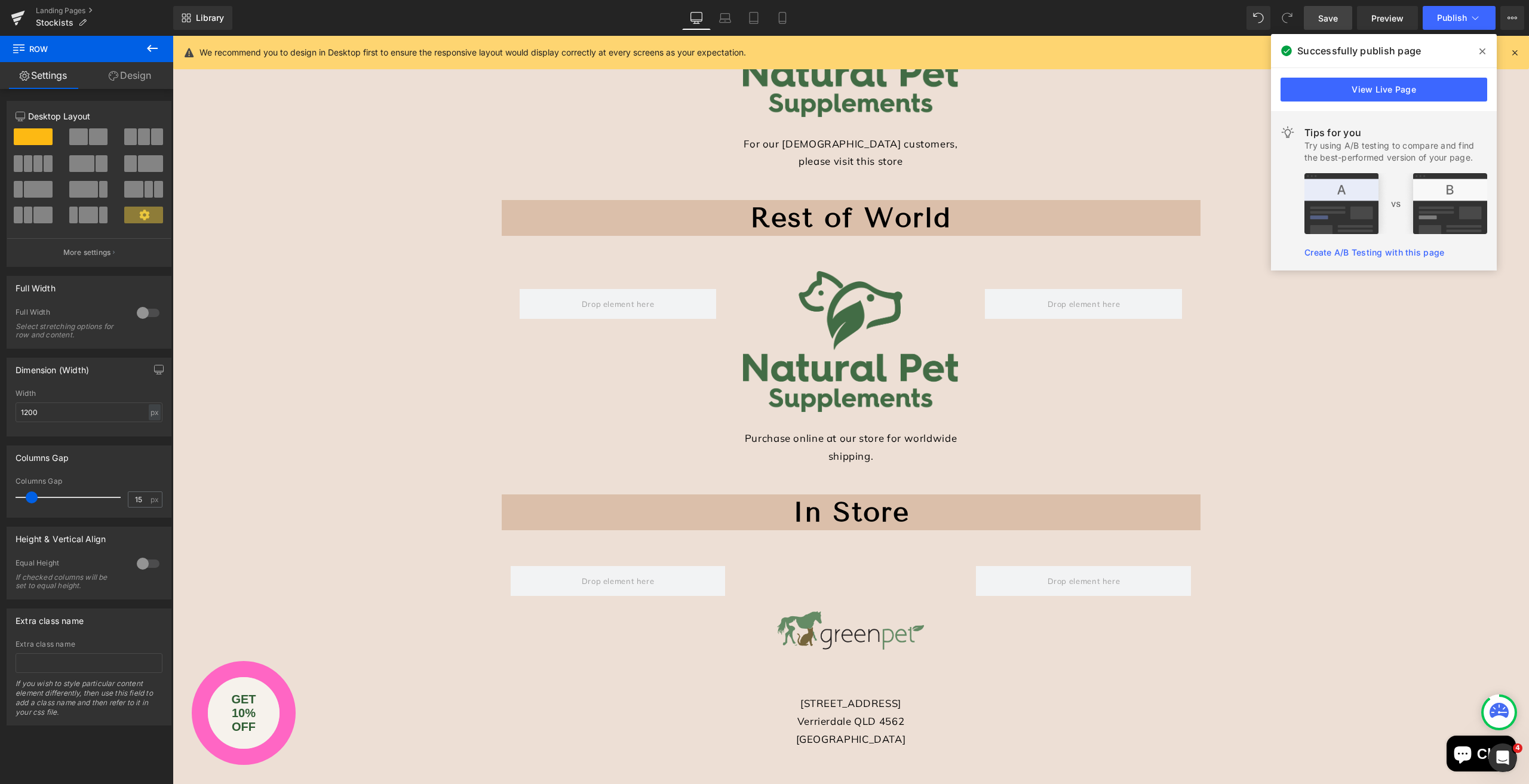
click at [154, 47] on icon at bounding box center [152, 48] width 15 height 15
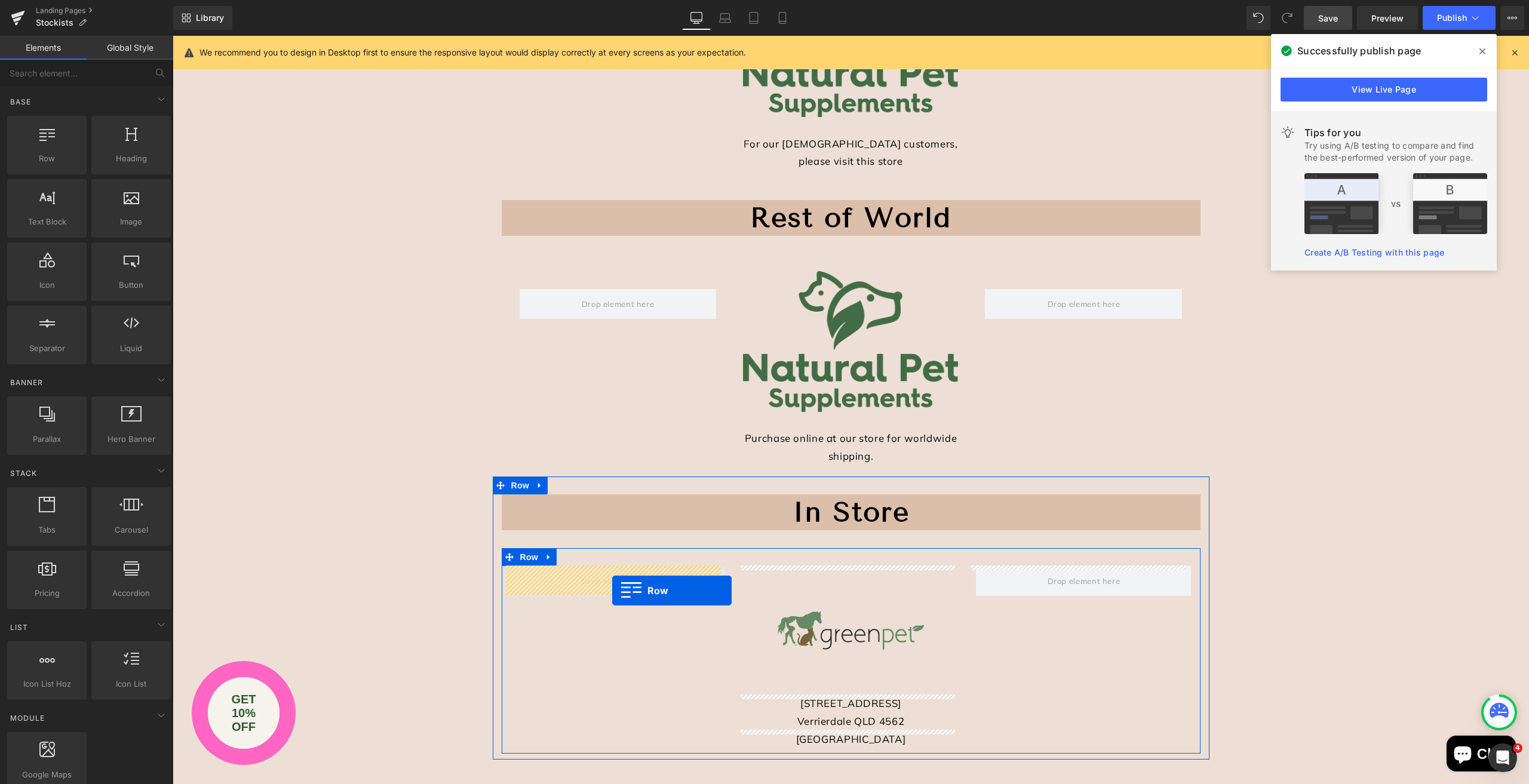
drag, startPoint x: 294, startPoint y: 273, endPoint x: 612, endPoint y: 590, distance: 449.0
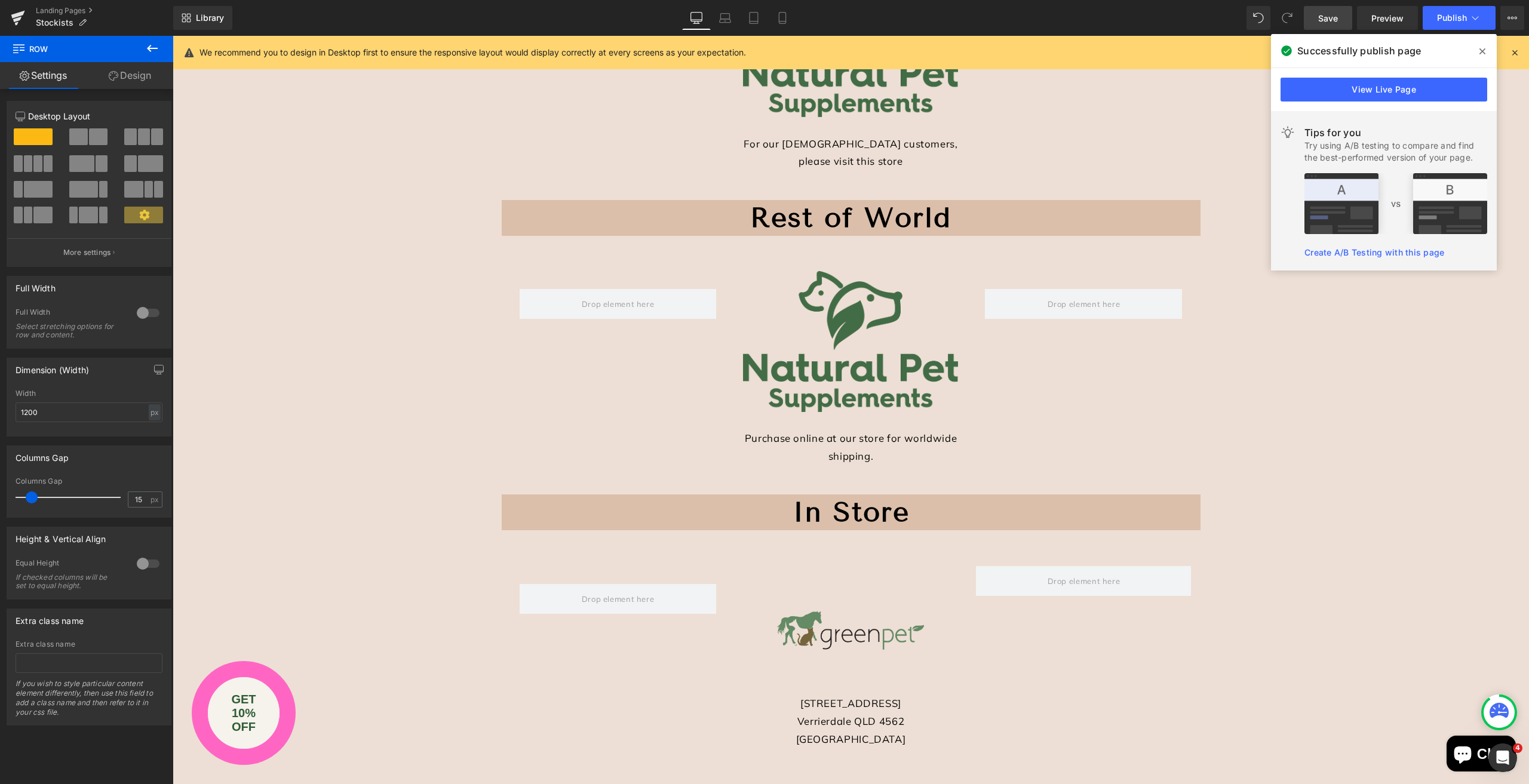
click at [156, 44] on icon at bounding box center [152, 48] width 15 height 15
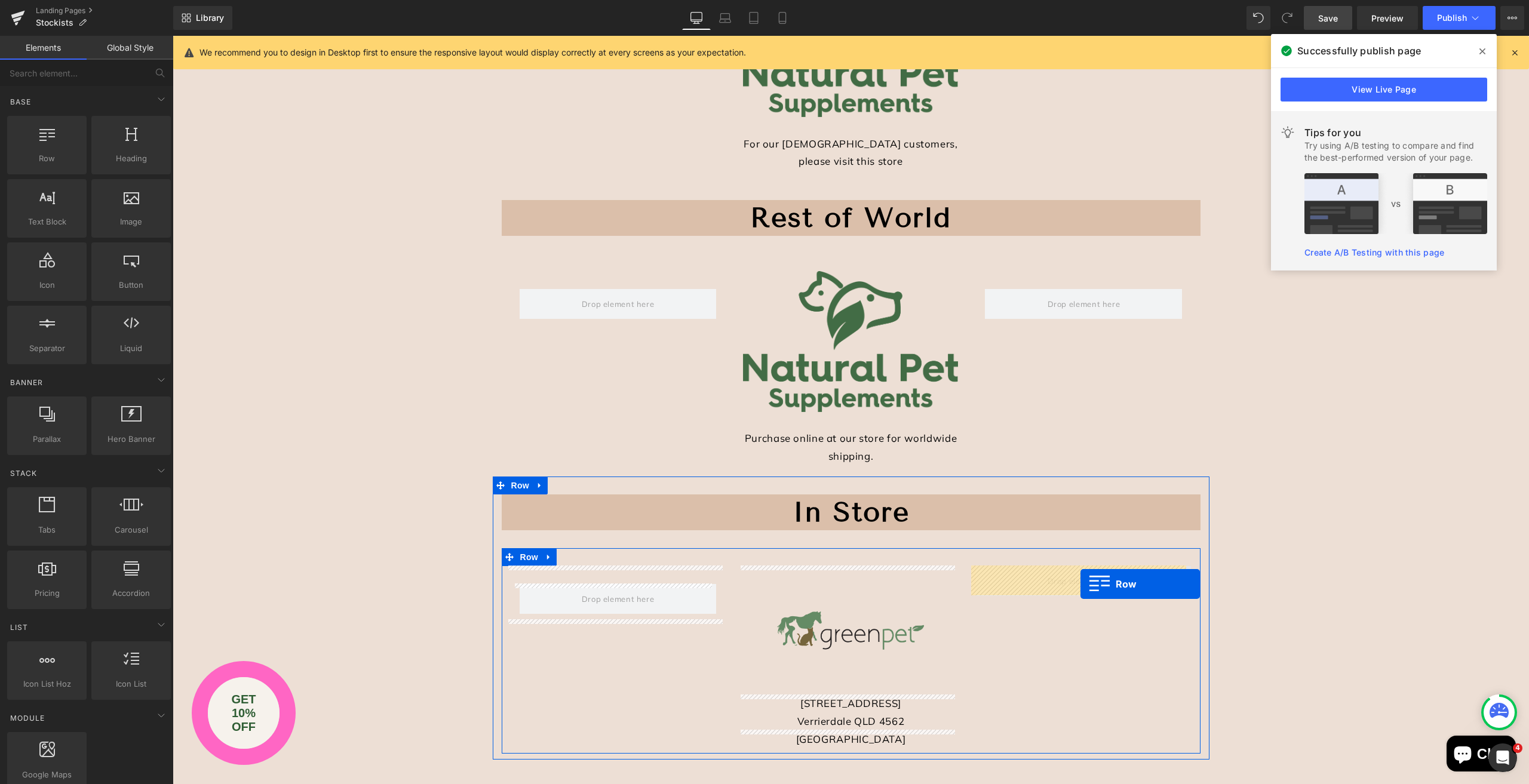
drag, startPoint x: 223, startPoint y: 193, endPoint x: 1081, endPoint y: 584, distance: 942.9
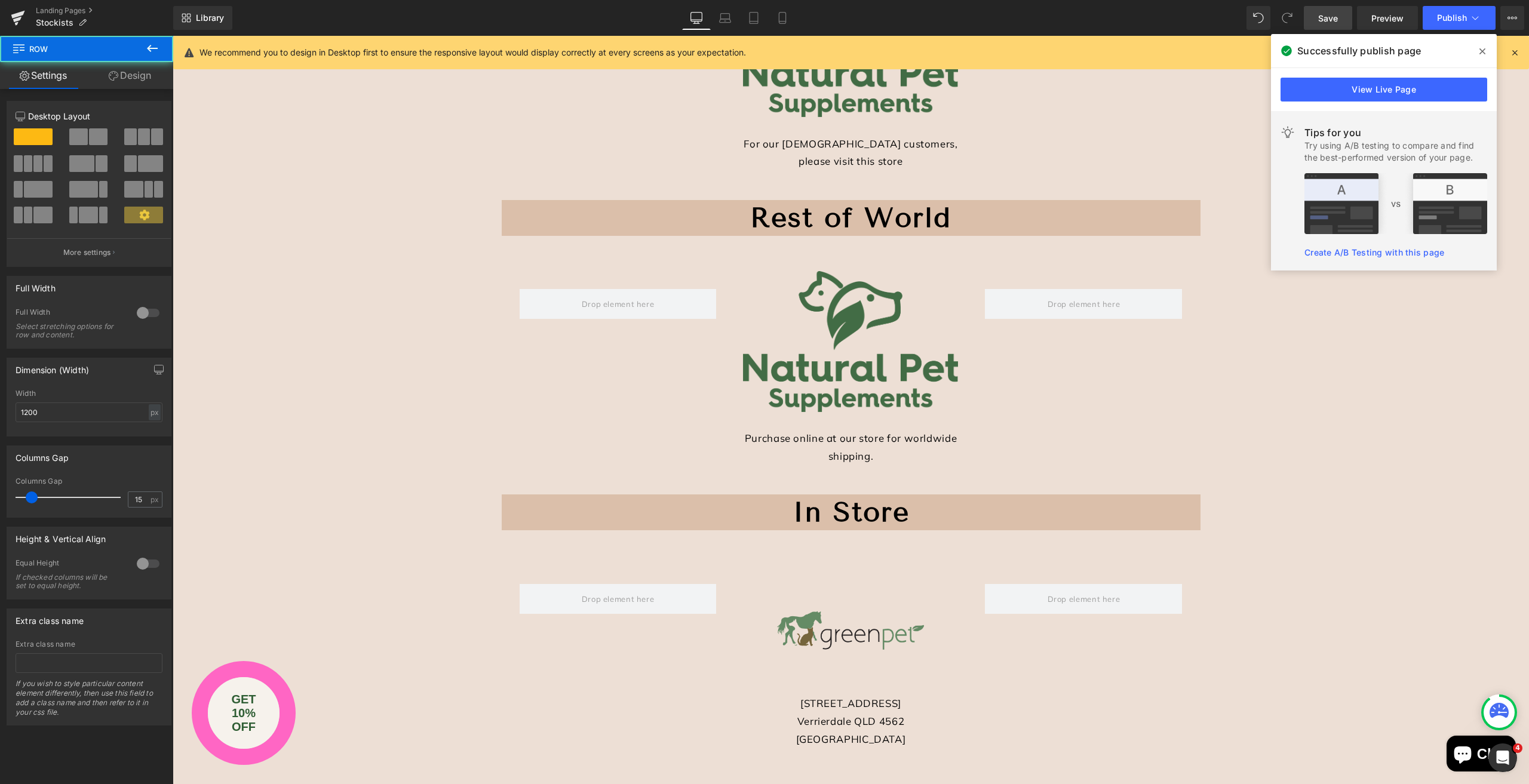
click at [1296, 402] on div "Stockists Online Click the Logo to go through to the stores - or purchase here …" at bounding box center [851, 271] width 1356 height 1293
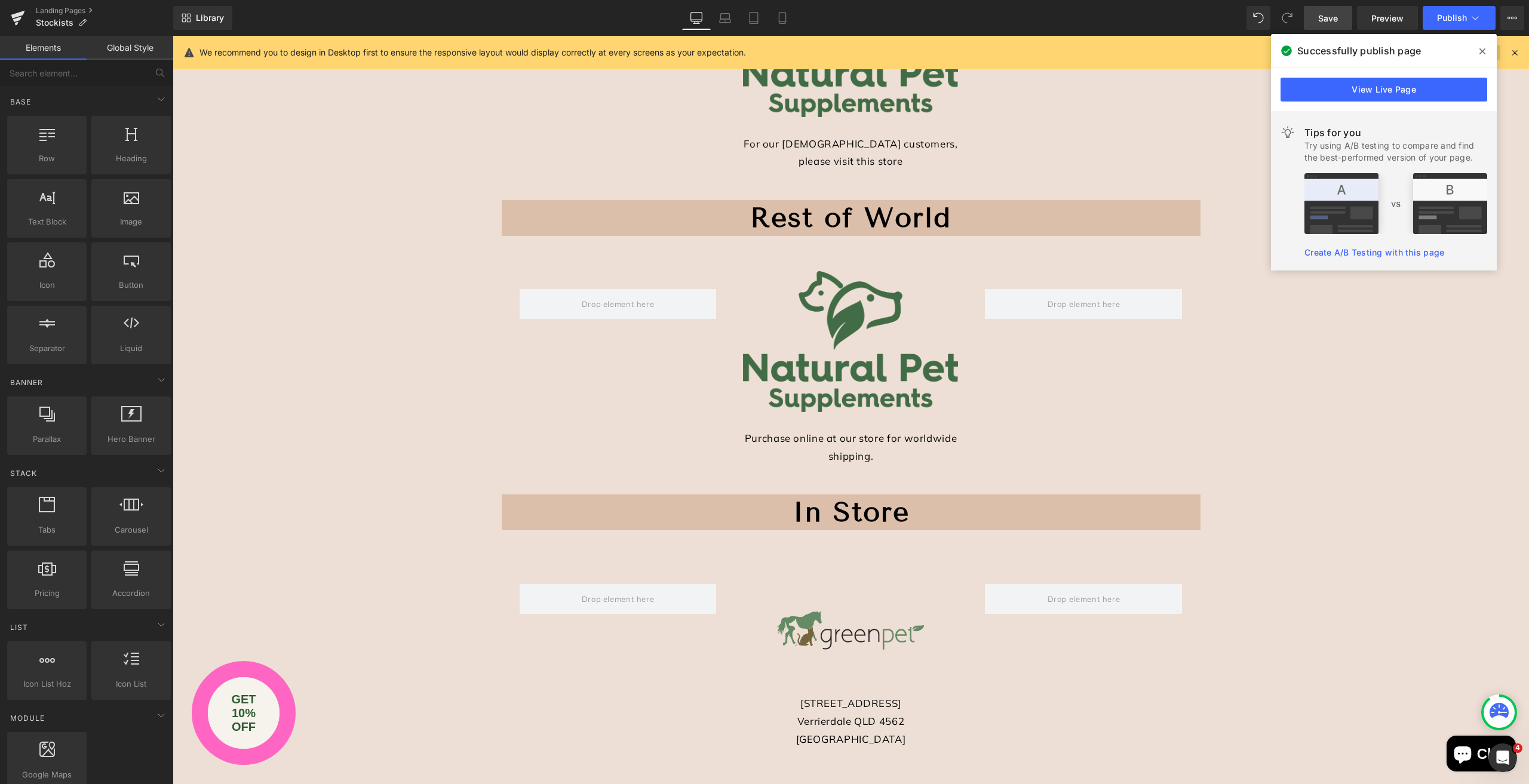
click at [1481, 51] on icon at bounding box center [1482, 51] width 6 height 6
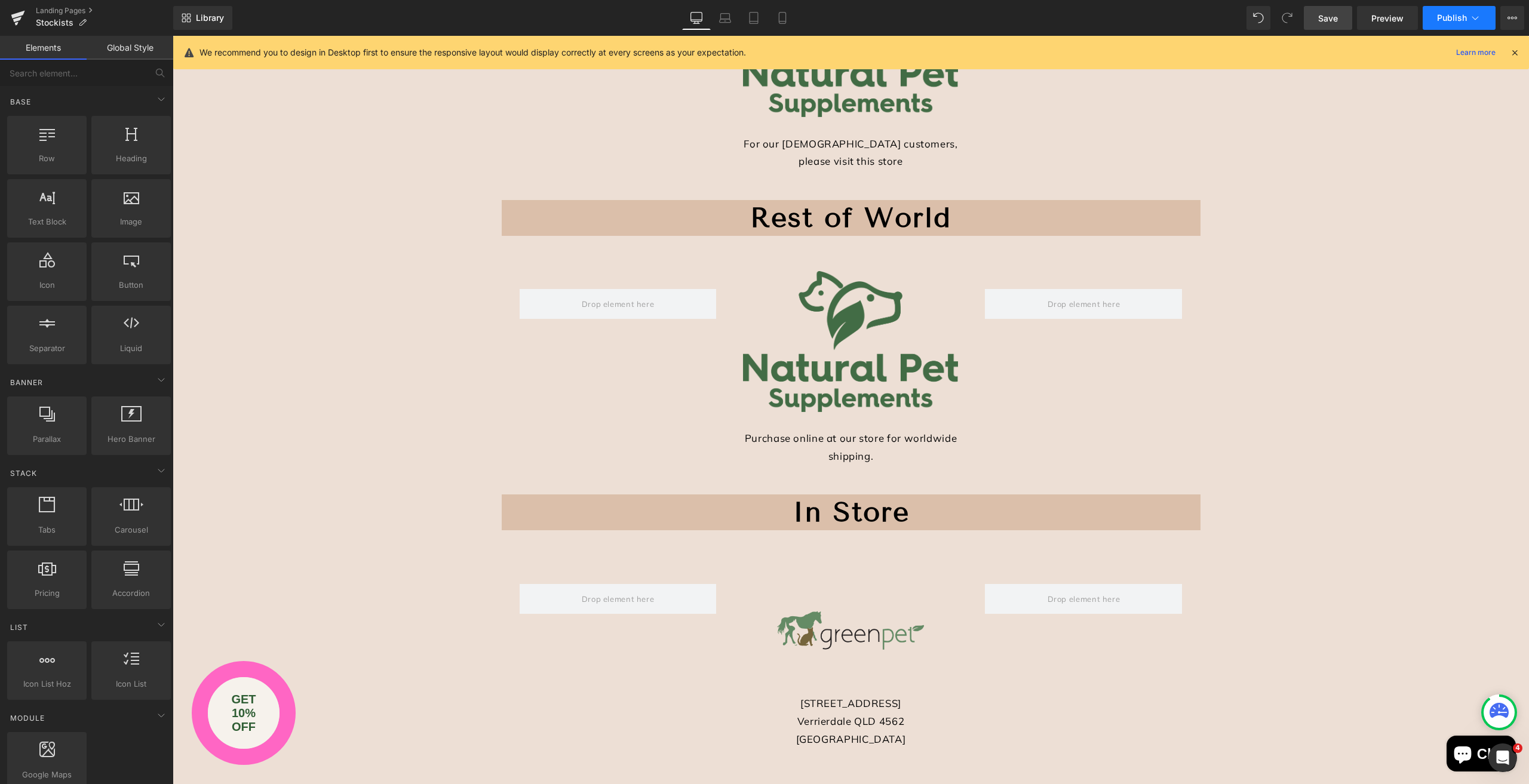
click at [1447, 18] on span "Publish" at bounding box center [1451, 18] width 30 height 9
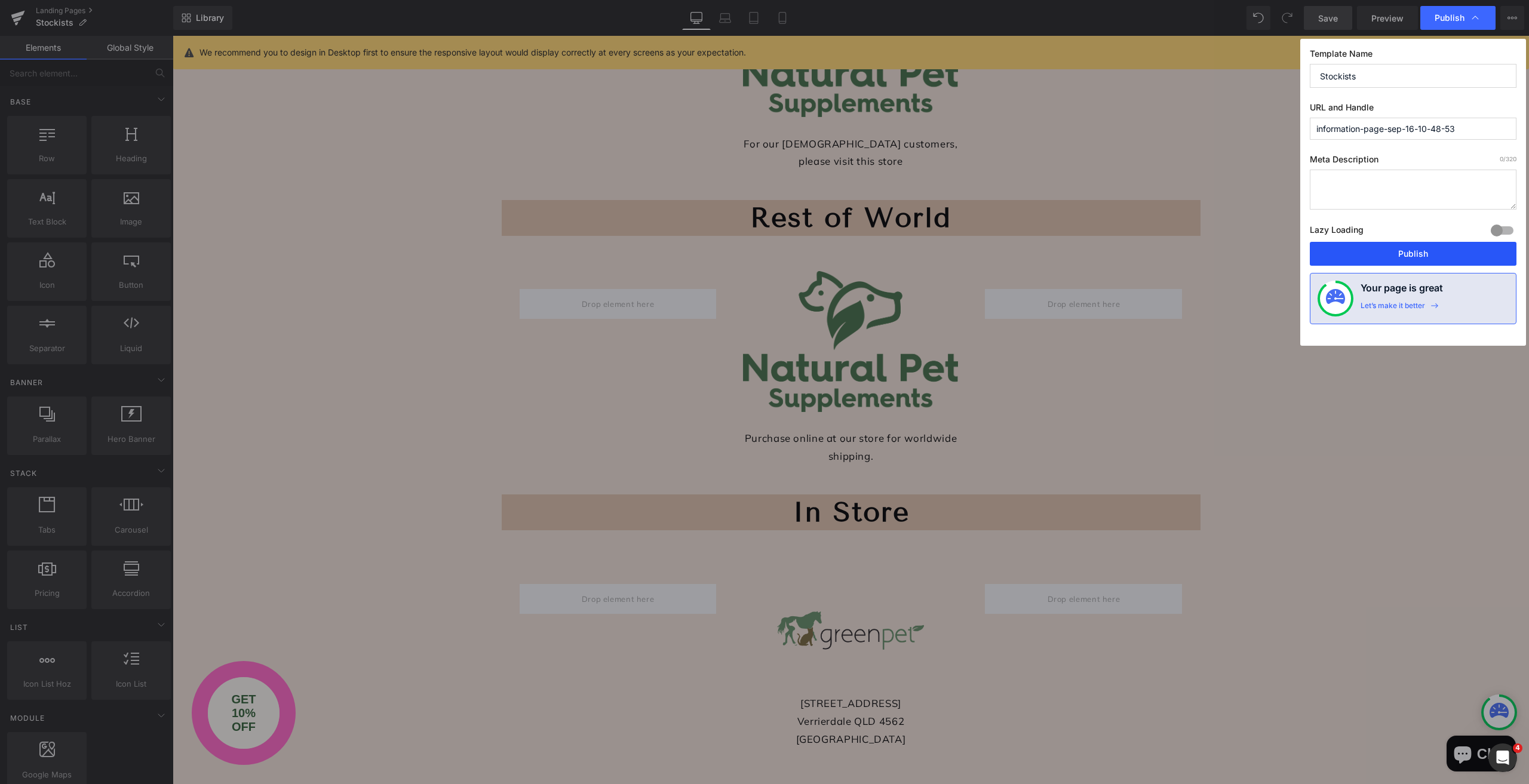
click at [1421, 253] on button "Publish" at bounding box center [1412, 253] width 207 height 24
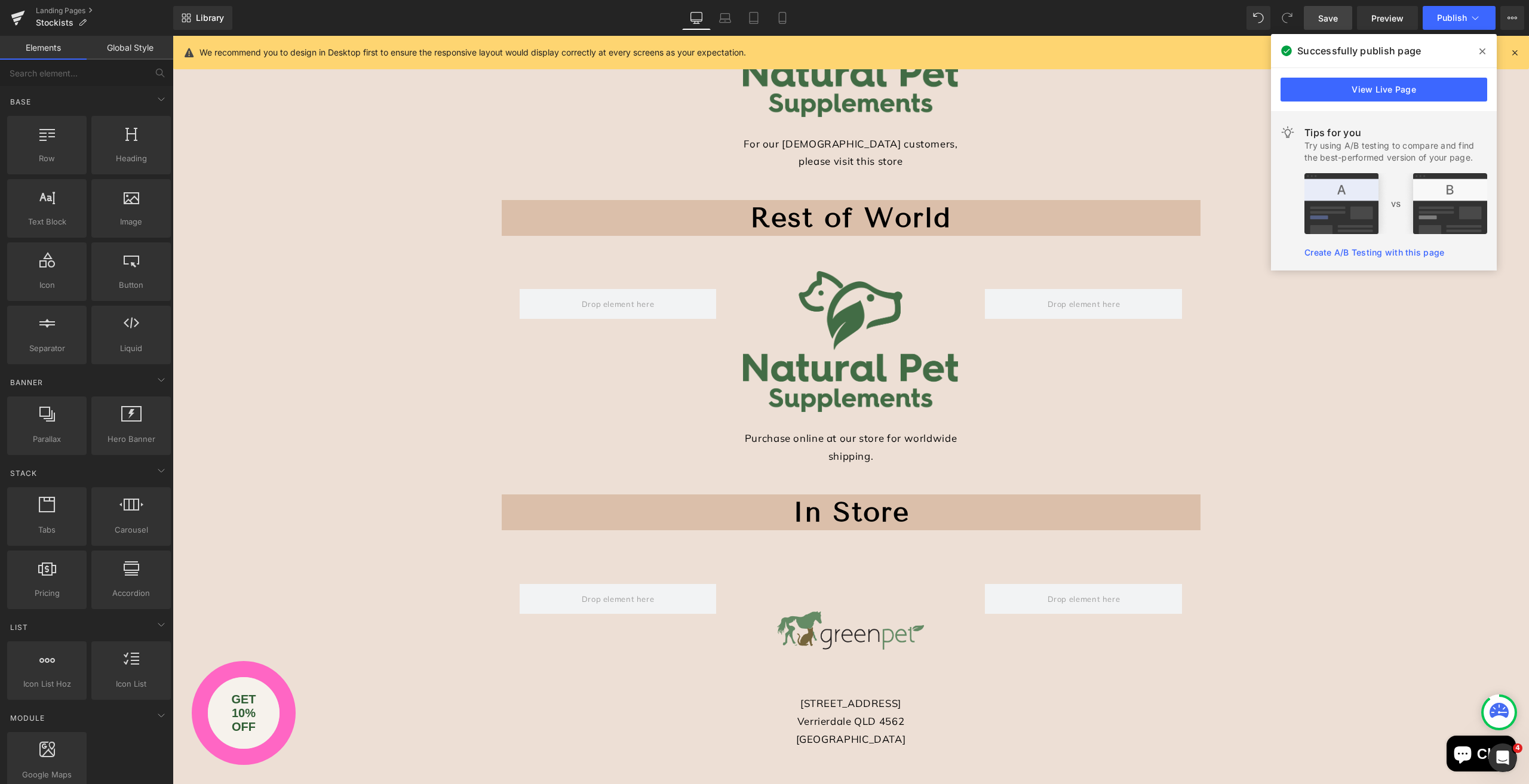
click at [1513, 53] on icon at bounding box center [1514, 52] width 11 height 11
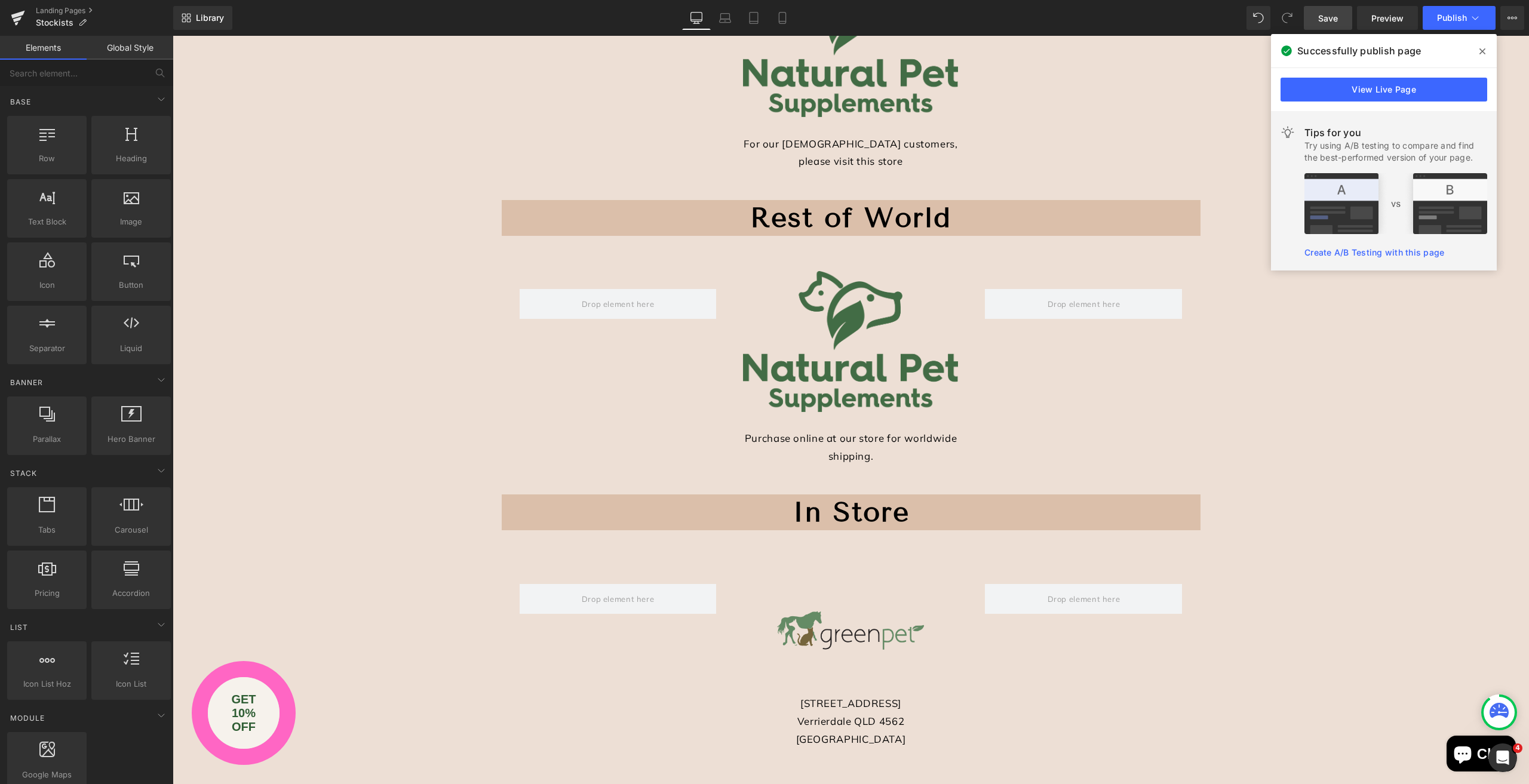
click at [1485, 50] on span at bounding box center [1482, 51] width 19 height 19
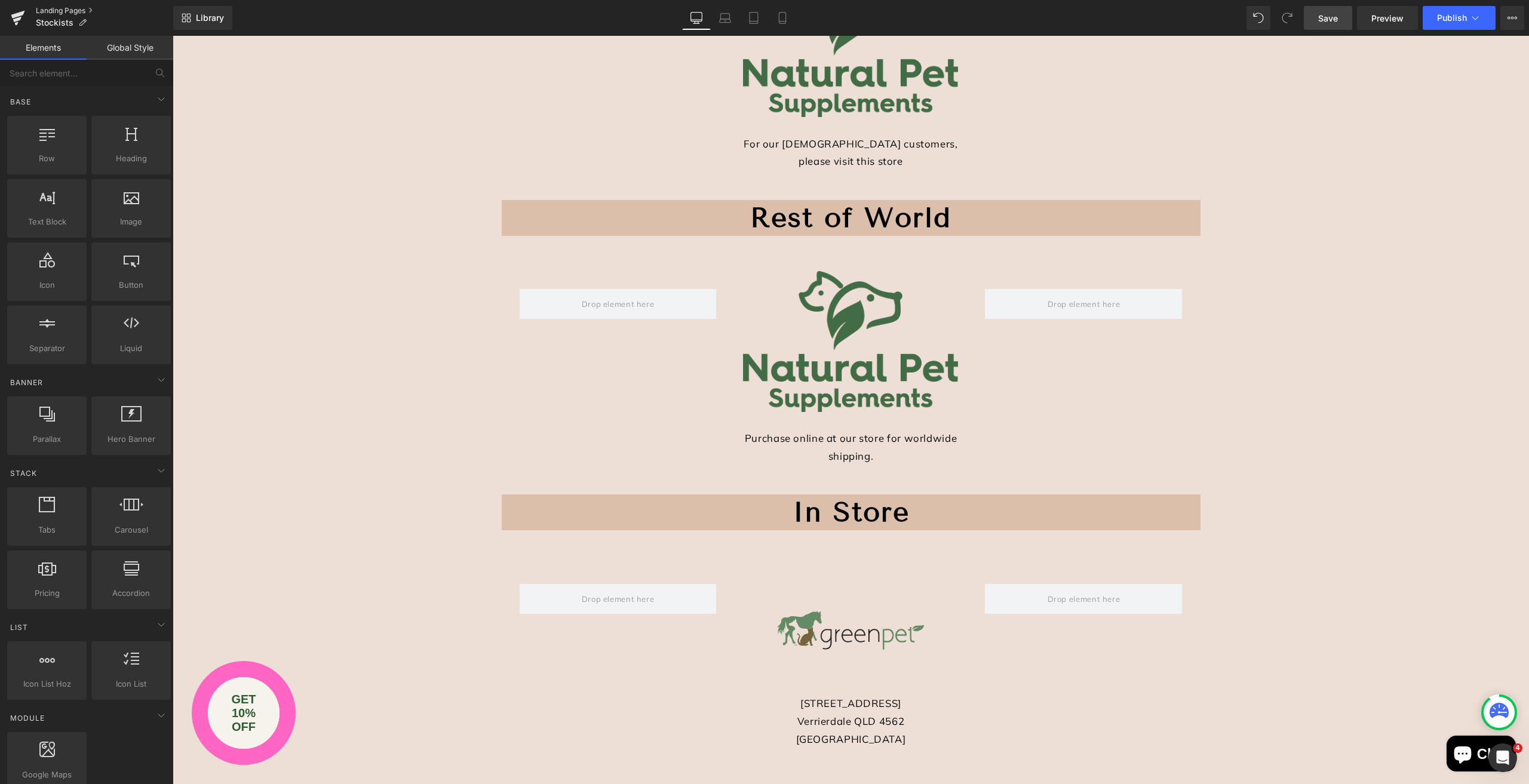
click at [45, 8] on link "Landing Pages" at bounding box center [104, 11] width 137 height 9
